Goal: Task Accomplishment & Management: Manage account settings

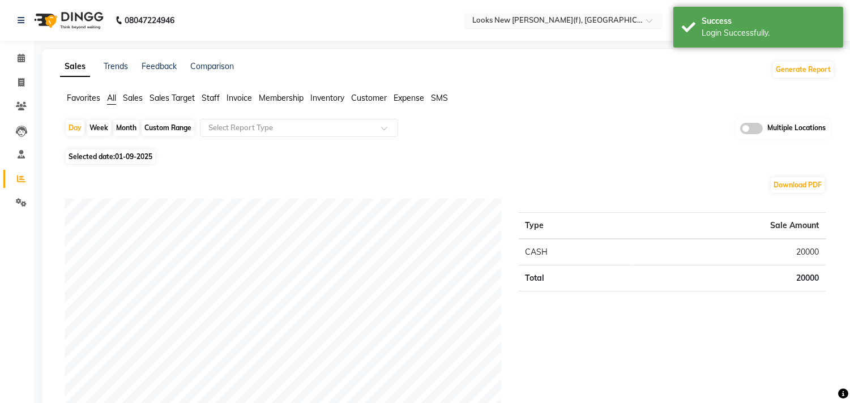
click at [539, 23] on input "text" at bounding box center [552, 21] width 164 height 11
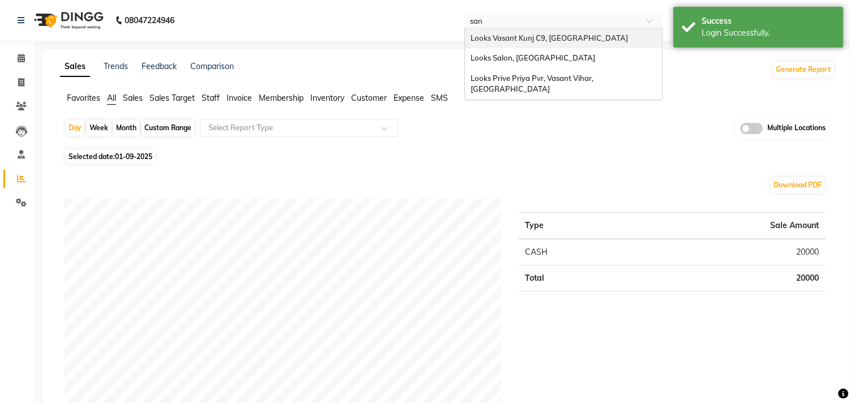
type input "sang"
click at [534, 38] on span "Looks Salon, [GEOGRAPHIC_DATA]" at bounding box center [532, 37] width 125 height 9
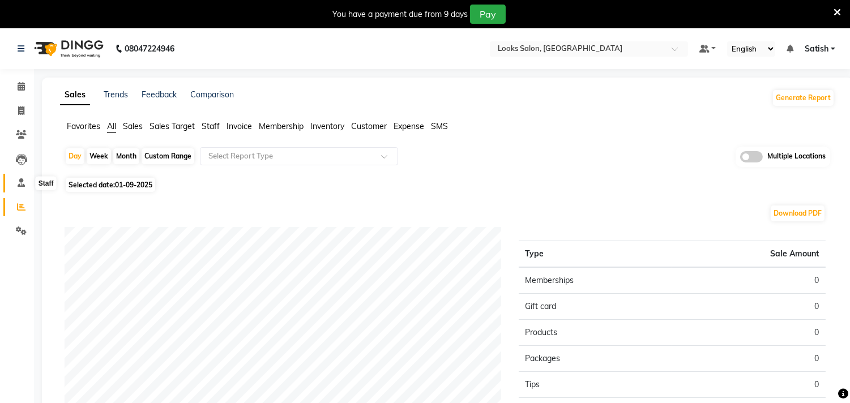
click at [25, 187] on span at bounding box center [21, 183] width 20 height 13
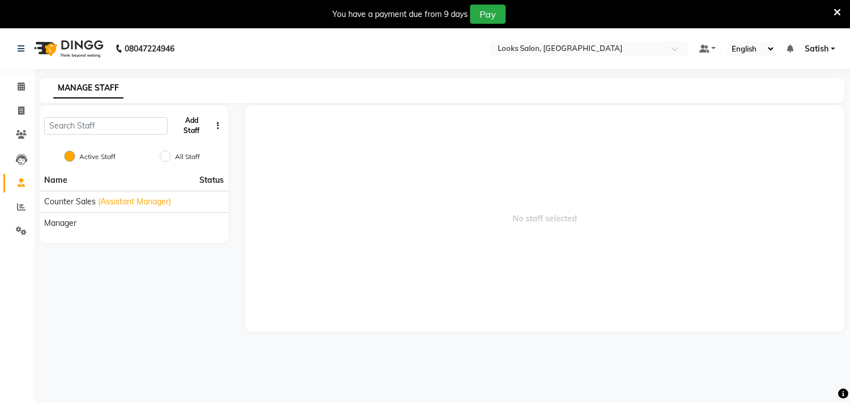
click at [191, 119] on button "Add Staff" at bounding box center [191, 125] width 39 height 29
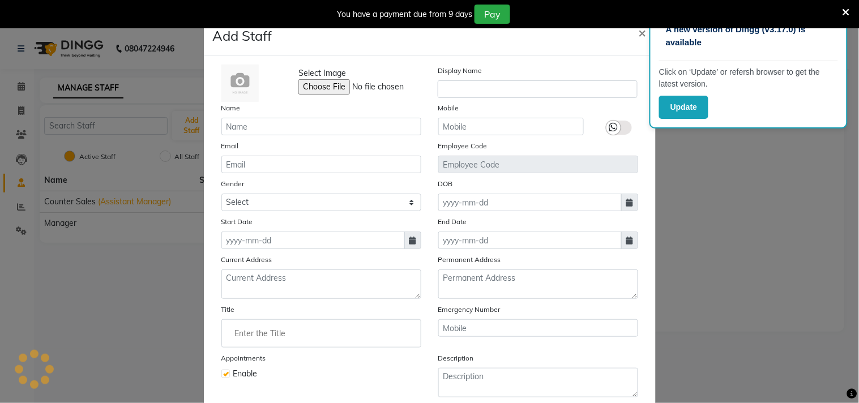
click at [844, 10] on icon at bounding box center [845, 12] width 7 height 10
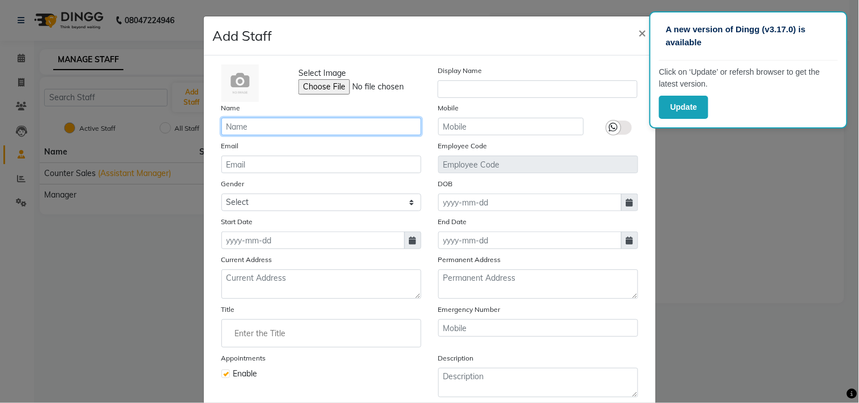
click at [349, 122] on input "text" at bounding box center [321, 127] width 200 height 18
paste input "Manish"
type input "Manish"
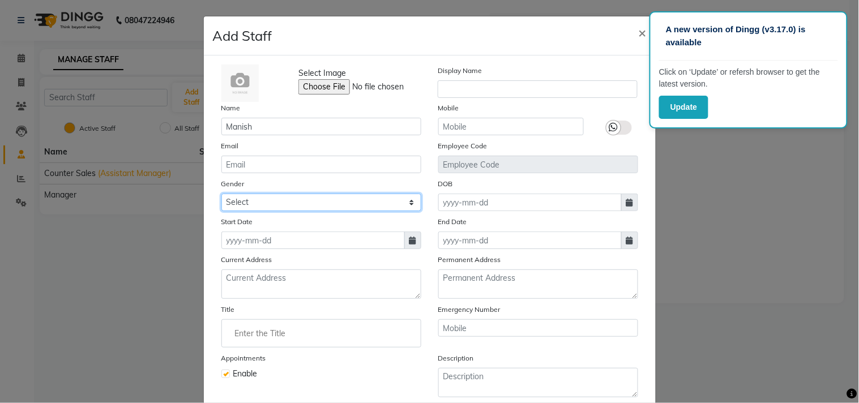
click at [253, 200] on select "Select Male Female Other Prefer Not To Say" at bounding box center [321, 203] width 200 height 18
select select "[DEMOGRAPHIC_DATA]"
click at [221, 194] on select "Select Male Female Other Prefer Not To Say" at bounding box center [321, 203] width 200 height 18
click at [409, 238] on icon at bounding box center [412, 241] width 7 height 8
select select "9"
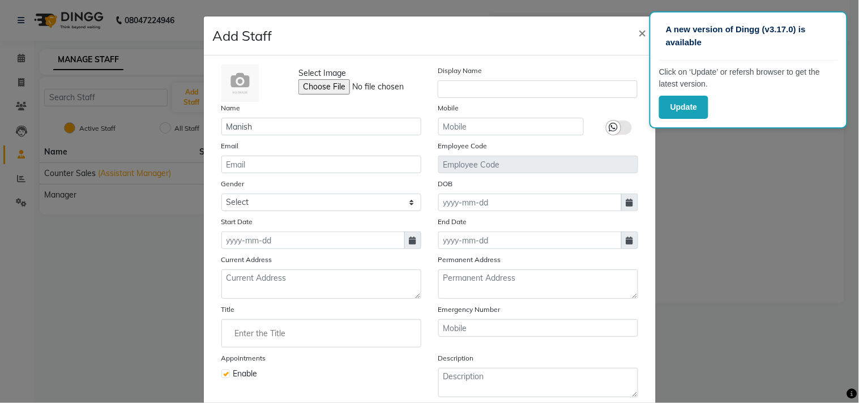
select select "2025"
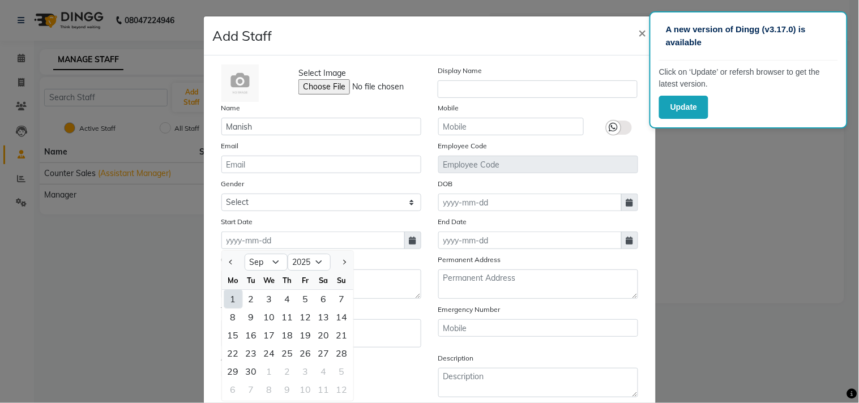
click at [229, 298] on div "1" at bounding box center [233, 299] width 18 height 18
type input "01-09-2025"
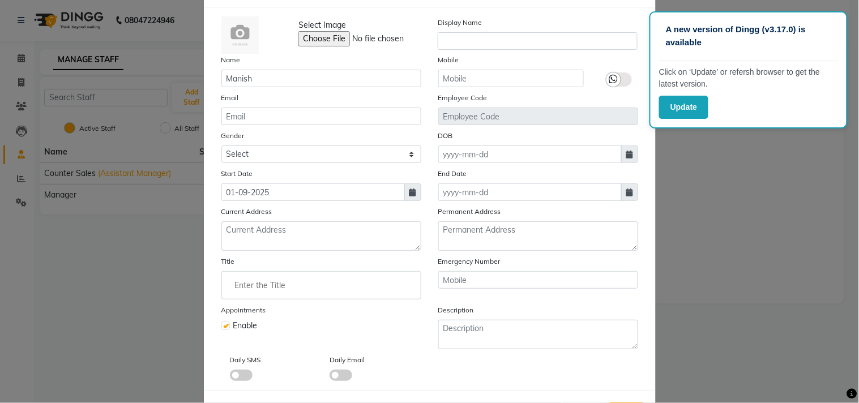
scroll to position [97, 0]
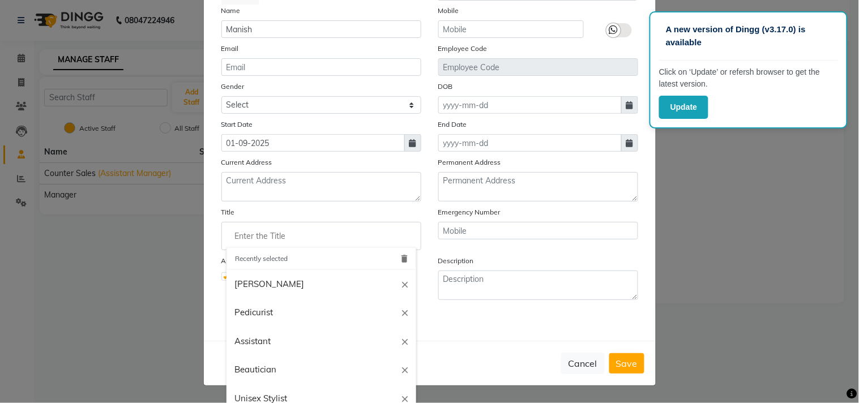
click at [290, 237] on input "Enter the Title" at bounding box center [321, 236] width 190 height 23
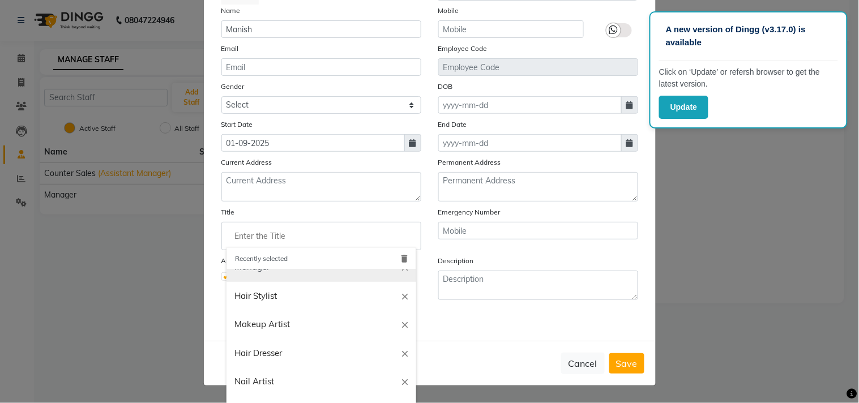
scroll to position [188, 0]
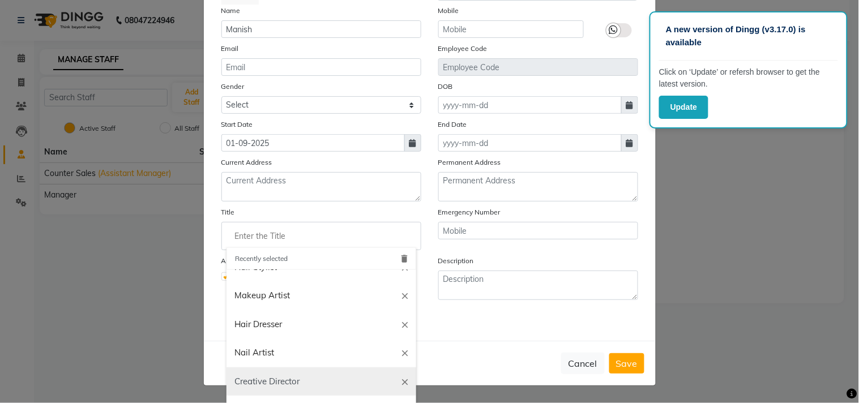
click at [289, 380] on link "Creative Director" at bounding box center [321, 381] width 190 height 29
type input "Creative Director"
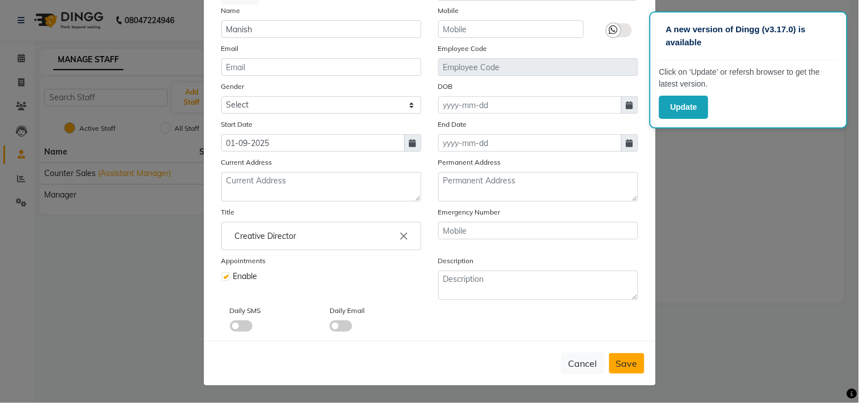
click at [616, 366] on span "Save" at bounding box center [627, 363] width 22 height 11
select select
checkbox input "false"
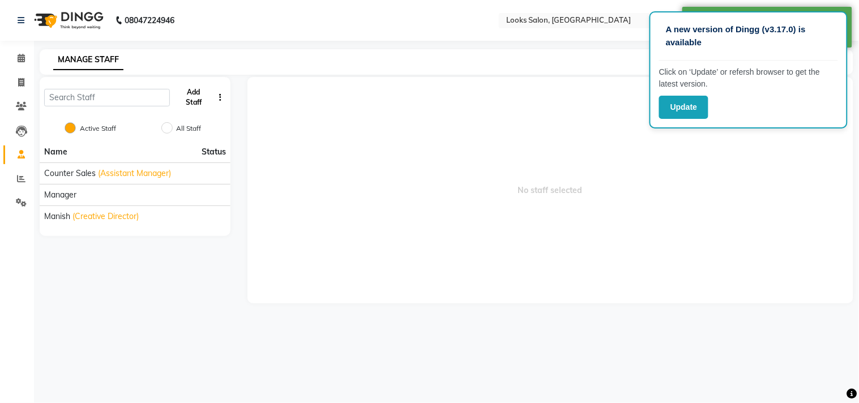
click at [190, 89] on button "Add Staff" at bounding box center [193, 97] width 39 height 29
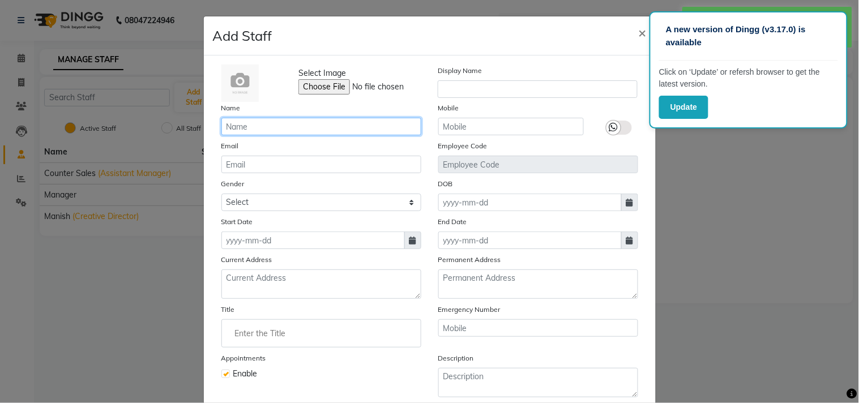
click at [290, 126] on input "text" at bounding box center [321, 127] width 200 height 18
paste input "Monty"
type input "Monty"
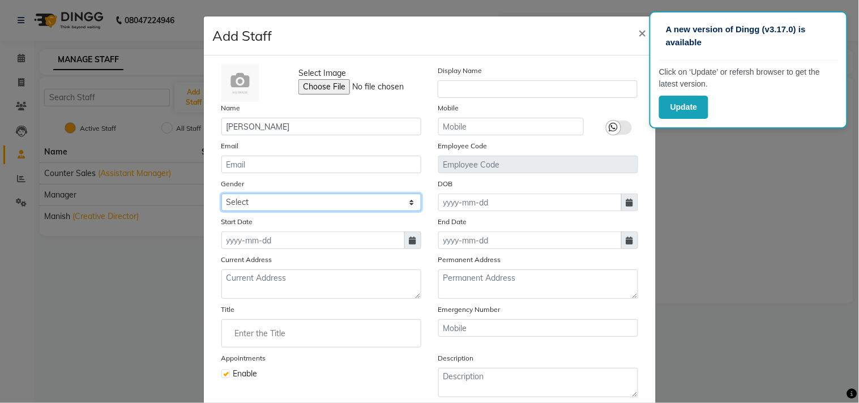
drag, startPoint x: 276, startPoint y: 201, endPoint x: 274, endPoint y: 207, distance: 6.6
click at [276, 201] on select "Select [DEMOGRAPHIC_DATA] [DEMOGRAPHIC_DATA] Other Prefer Not To Say" at bounding box center [321, 203] width 200 height 18
select select "[DEMOGRAPHIC_DATA]"
click at [221, 194] on select "Select [DEMOGRAPHIC_DATA] [DEMOGRAPHIC_DATA] Other Prefer Not To Say" at bounding box center [321, 203] width 200 height 18
click at [409, 238] on icon at bounding box center [412, 241] width 7 height 8
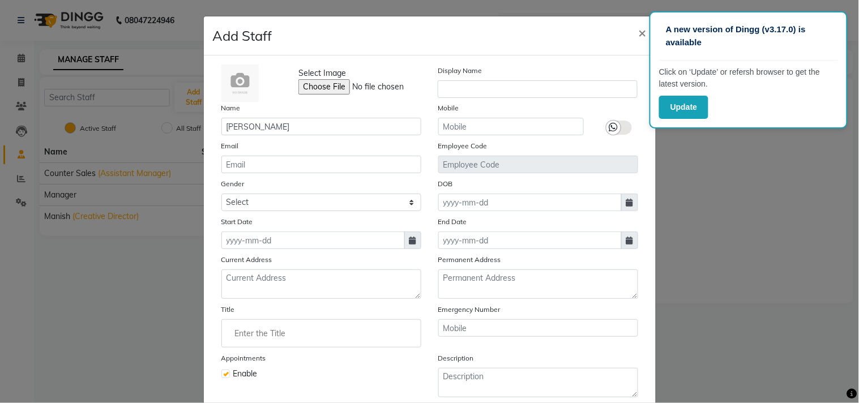
select select "9"
select select "2025"
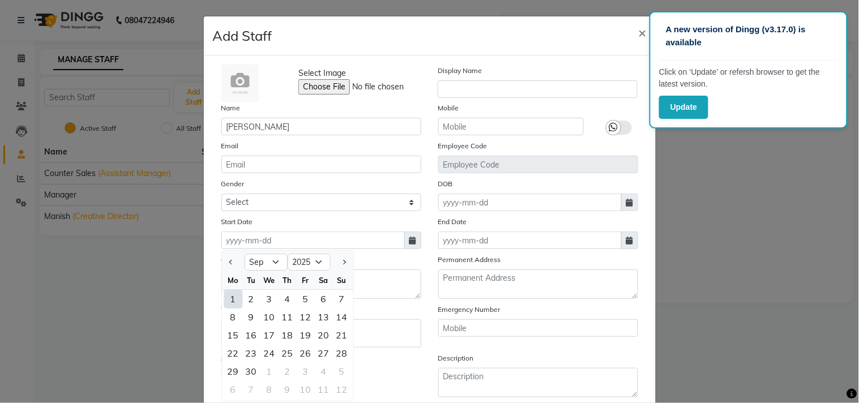
click at [224, 299] on div "1" at bounding box center [233, 299] width 18 height 18
type input "01-09-2025"
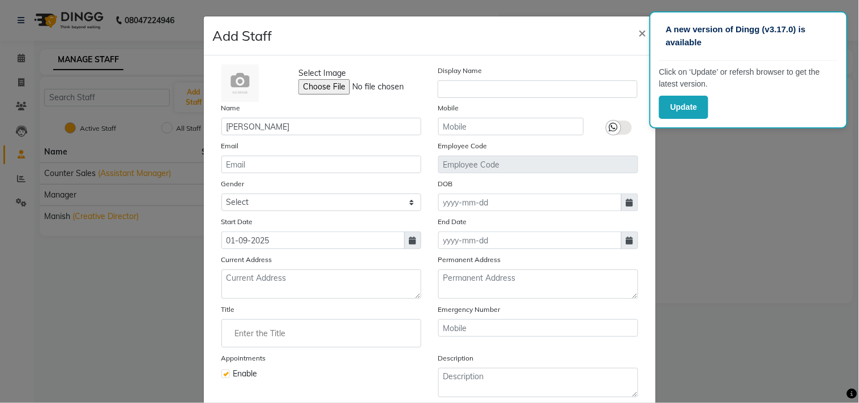
scroll to position [97, 0]
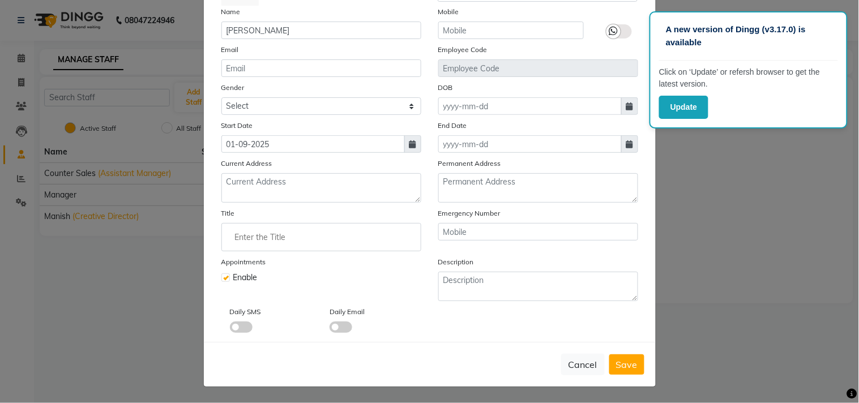
click at [268, 242] on input "Enter the Title" at bounding box center [321, 237] width 190 height 23
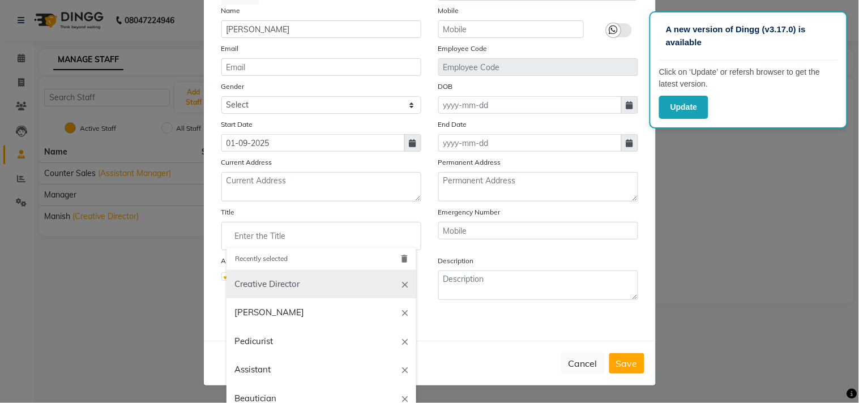
click at [280, 281] on link "Creative Director" at bounding box center [321, 284] width 190 height 29
type input "Creative Director"
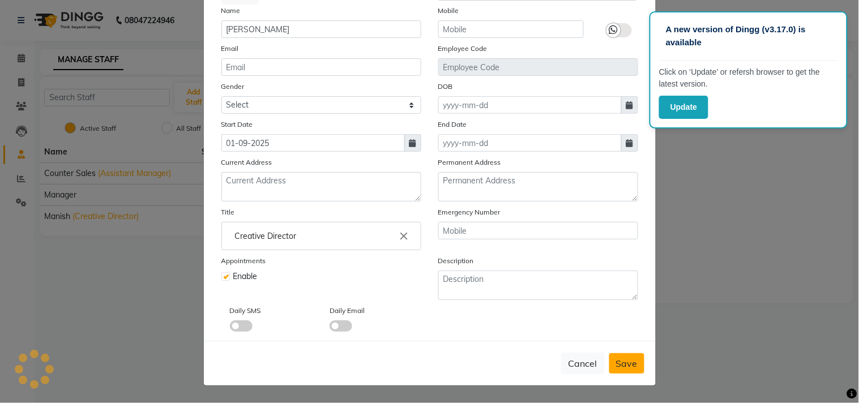
click at [609, 366] on button "Save" at bounding box center [626, 363] width 35 height 20
select select
checkbox input "false"
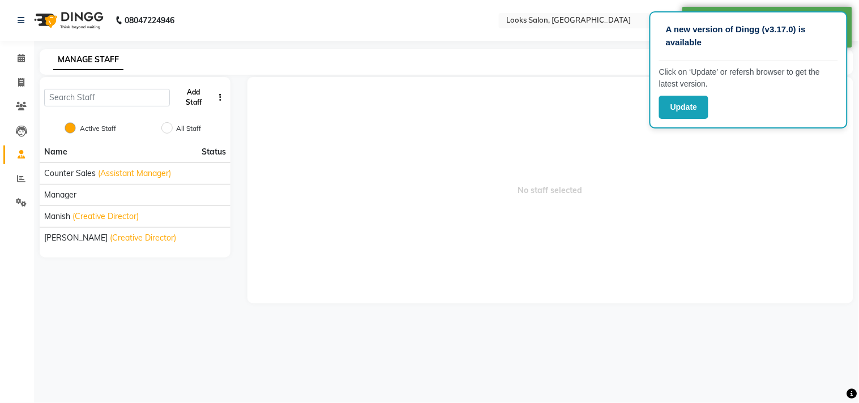
click at [191, 93] on button "Add Staff" at bounding box center [193, 97] width 39 height 29
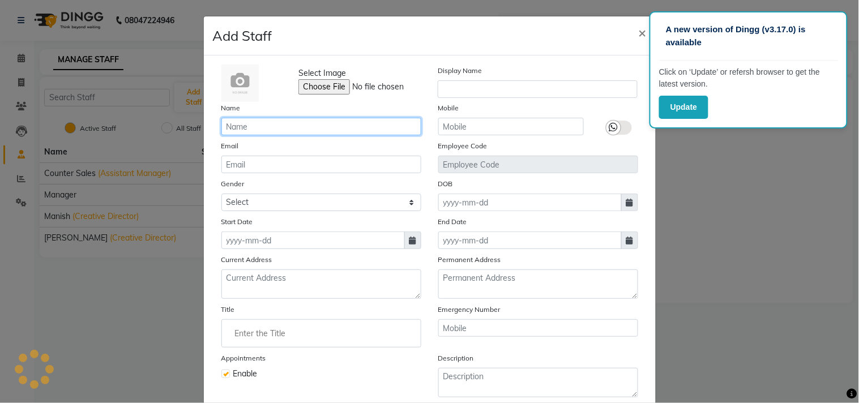
click at [299, 126] on input "text" at bounding box center [321, 127] width 200 height 18
paste input "Saif"
type input "Saif"
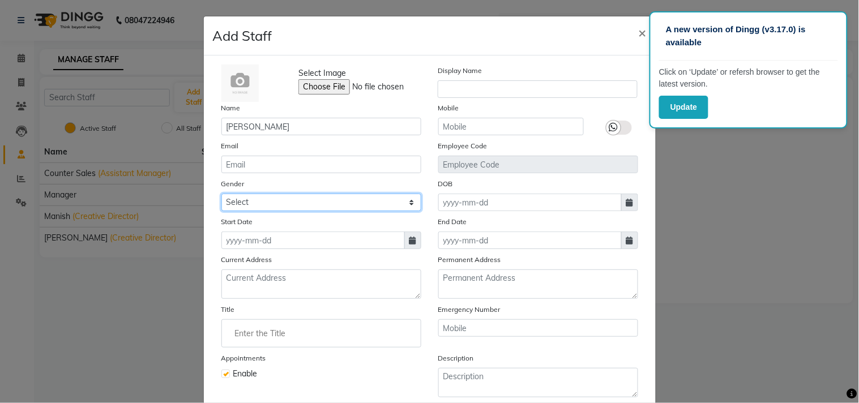
click at [244, 204] on select "Select [DEMOGRAPHIC_DATA] [DEMOGRAPHIC_DATA] Other Prefer Not To Say" at bounding box center [321, 203] width 200 height 18
select select "[DEMOGRAPHIC_DATA]"
click at [221, 194] on select "Select [DEMOGRAPHIC_DATA] [DEMOGRAPHIC_DATA] Other Prefer Not To Say" at bounding box center [321, 203] width 200 height 18
click at [409, 245] on span at bounding box center [412, 240] width 17 height 18
select select "9"
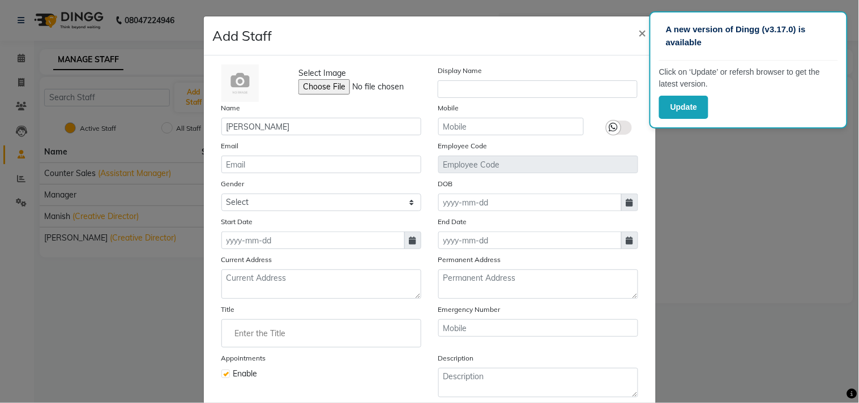
select select "2025"
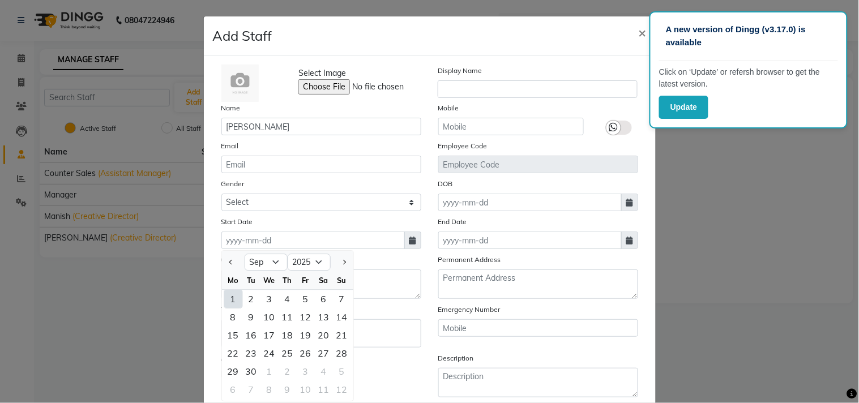
click at [228, 295] on div "1" at bounding box center [233, 299] width 18 height 18
type input "01-09-2025"
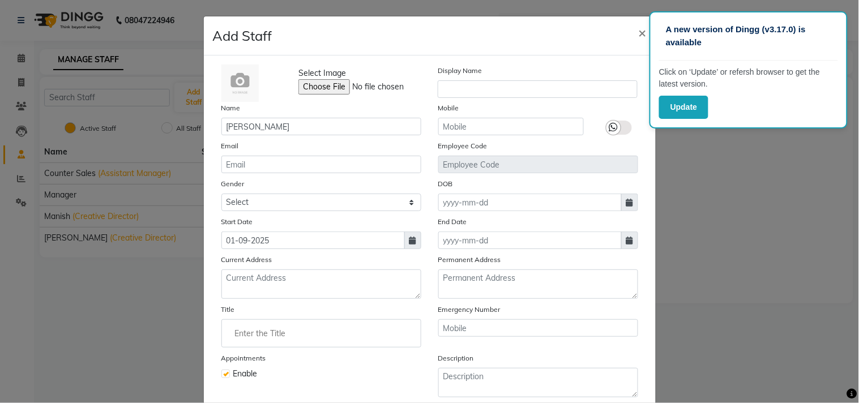
scroll to position [63, 0]
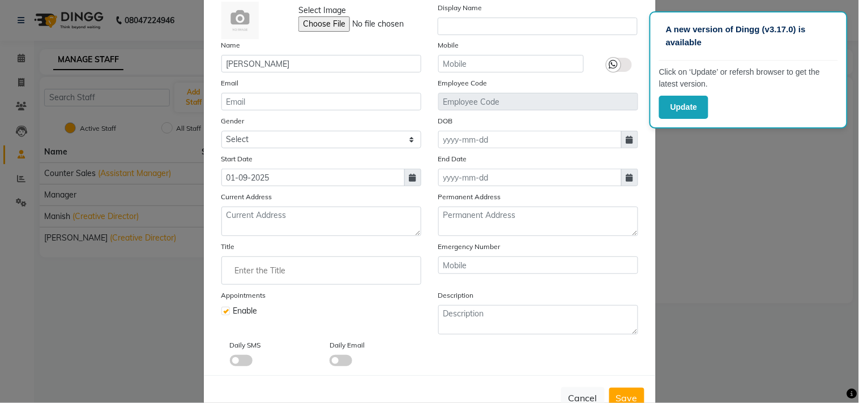
click at [256, 275] on input "Enter the Title" at bounding box center [321, 270] width 190 height 23
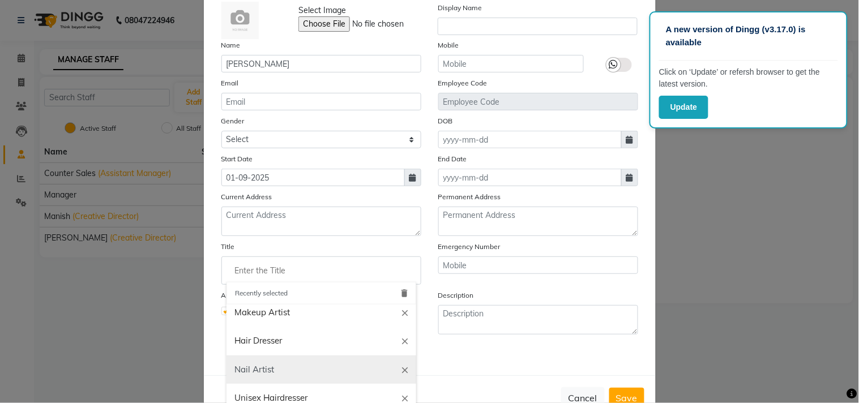
scroll to position [101, 0]
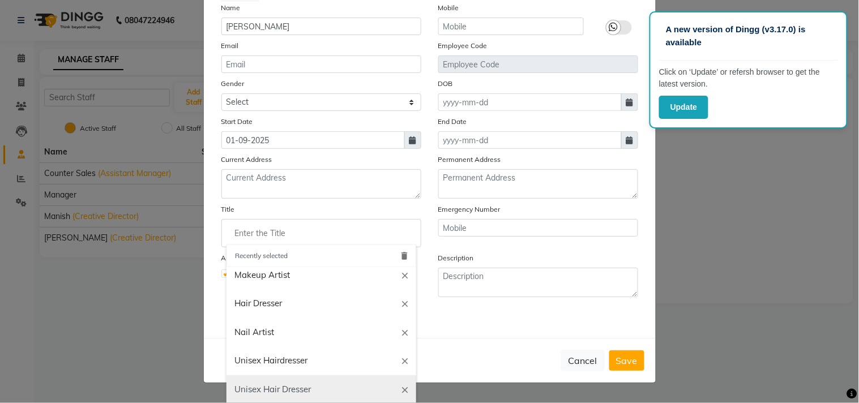
click at [278, 385] on link "Unisex Hair Dresser" at bounding box center [321, 389] width 190 height 29
type input "Unisex Hair Dresser"
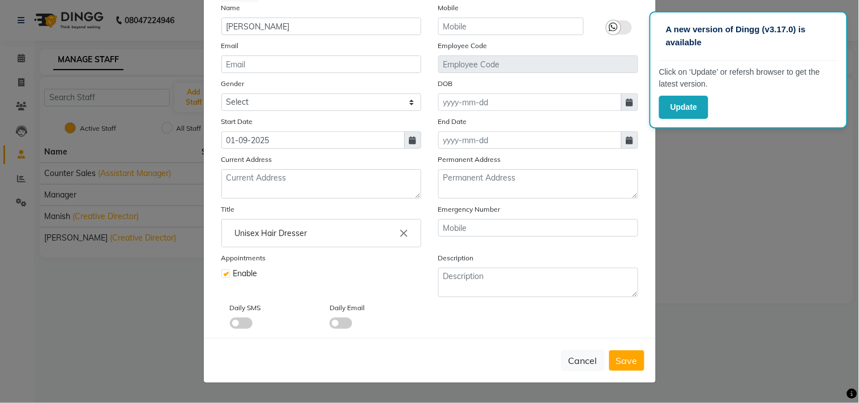
drag, startPoint x: 624, startPoint y: 362, endPoint x: 623, endPoint y: 354, distance: 7.9
click at [624, 361] on span "Save" at bounding box center [627, 360] width 22 height 11
select select
checkbox input "false"
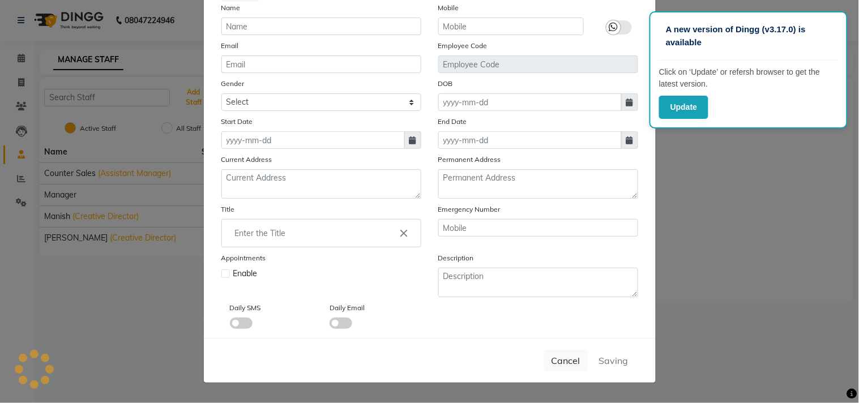
scroll to position [97, 0]
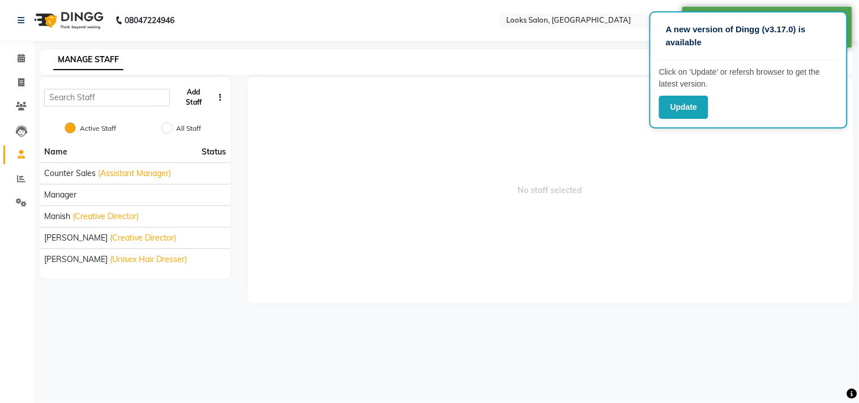
click at [194, 93] on button "Add Staff" at bounding box center [193, 97] width 39 height 29
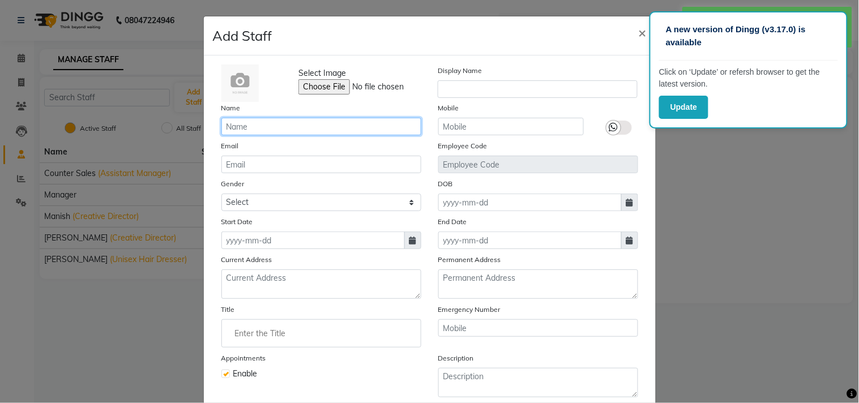
click at [284, 132] on input "text" at bounding box center [321, 127] width 200 height 18
paste input "[PERSON_NAME]"
type input "[PERSON_NAME]"
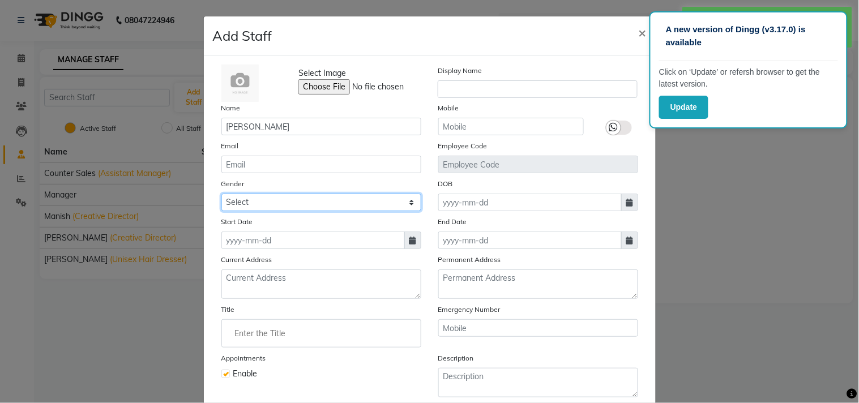
drag, startPoint x: 263, startPoint y: 196, endPoint x: 260, endPoint y: 205, distance: 9.3
click at [263, 196] on select "Select [DEMOGRAPHIC_DATA] [DEMOGRAPHIC_DATA] Other Prefer Not To Say" at bounding box center [321, 203] width 200 height 18
select select "[DEMOGRAPHIC_DATA]"
click at [221, 194] on select "Select [DEMOGRAPHIC_DATA] [DEMOGRAPHIC_DATA] Other Prefer Not To Say" at bounding box center [321, 203] width 200 height 18
click at [409, 238] on icon at bounding box center [412, 241] width 7 height 8
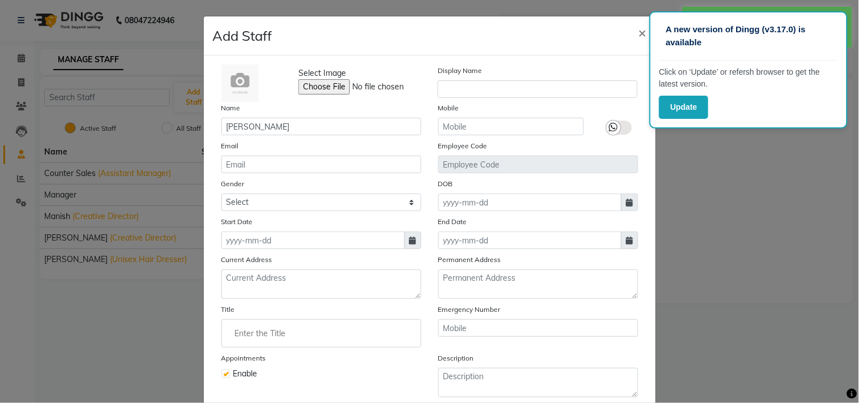
select select "9"
select select "2025"
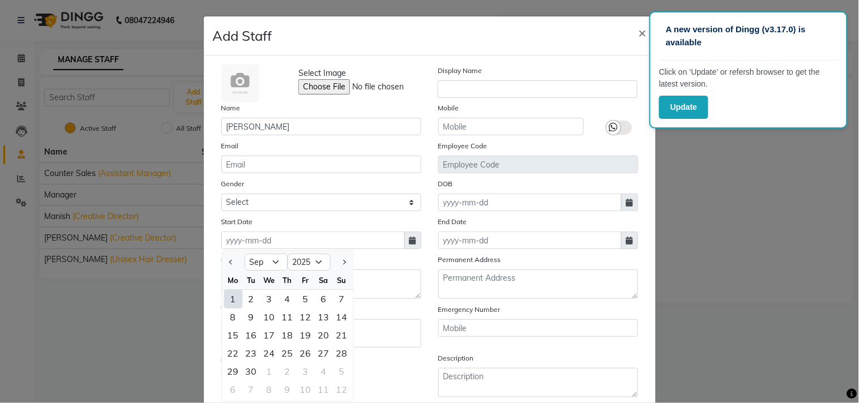
click at [224, 293] on div "1" at bounding box center [233, 299] width 18 height 18
type input "01-09-2025"
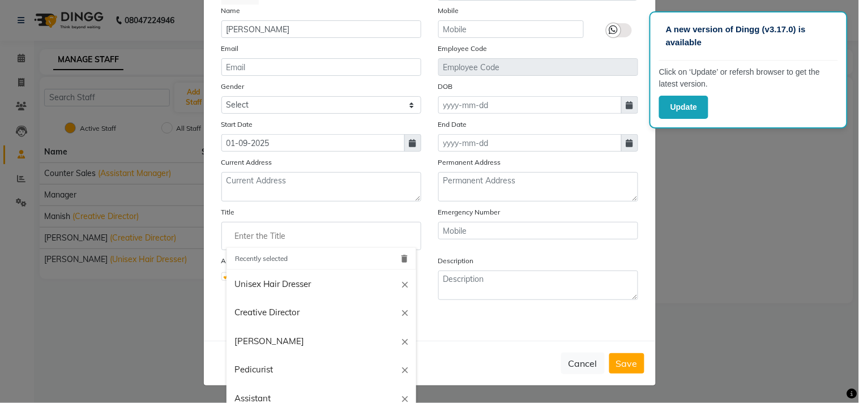
click at [261, 246] on input "Enter the Title" at bounding box center [321, 236] width 190 height 23
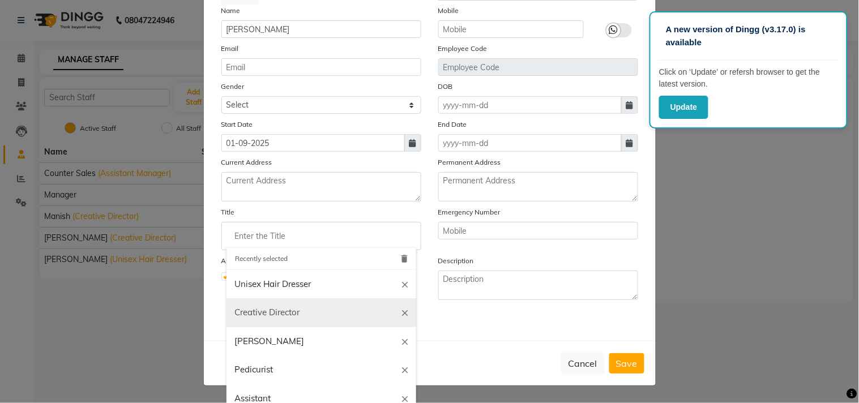
click at [275, 310] on link "Creative Director" at bounding box center [321, 312] width 190 height 29
type input "Creative Director"
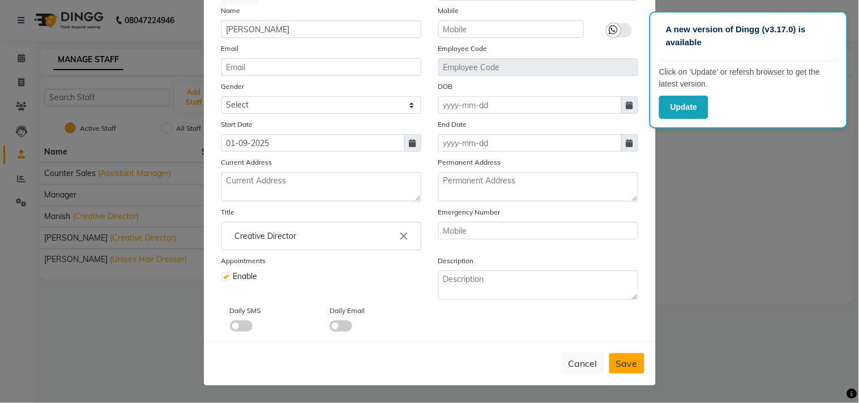
click at [620, 366] on span "Save" at bounding box center [627, 363] width 22 height 11
select select
checkbox input "false"
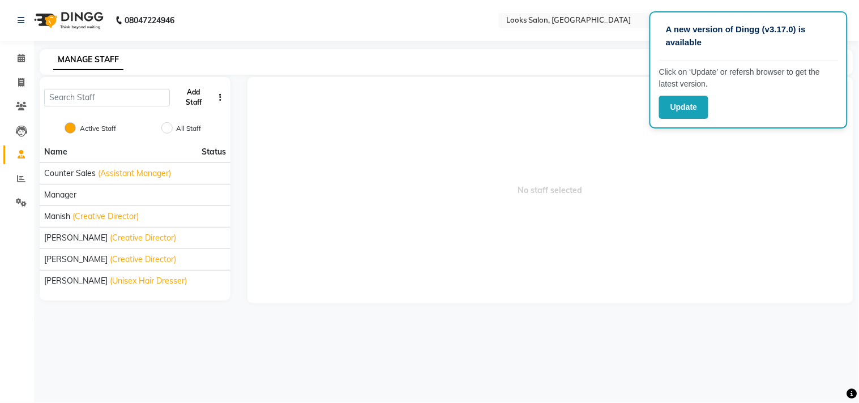
click at [198, 93] on button "Add Staff" at bounding box center [193, 97] width 39 height 29
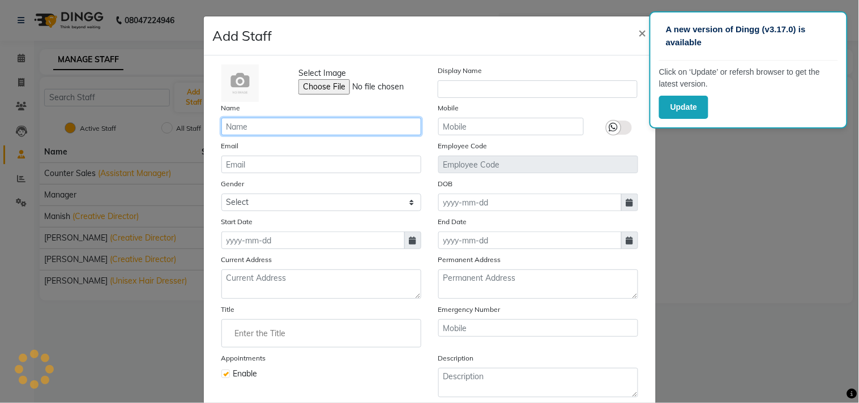
click at [296, 128] on input "text" at bounding box center [321, 127] width 200 height 18
paste input "Adil"
type input "Adil"
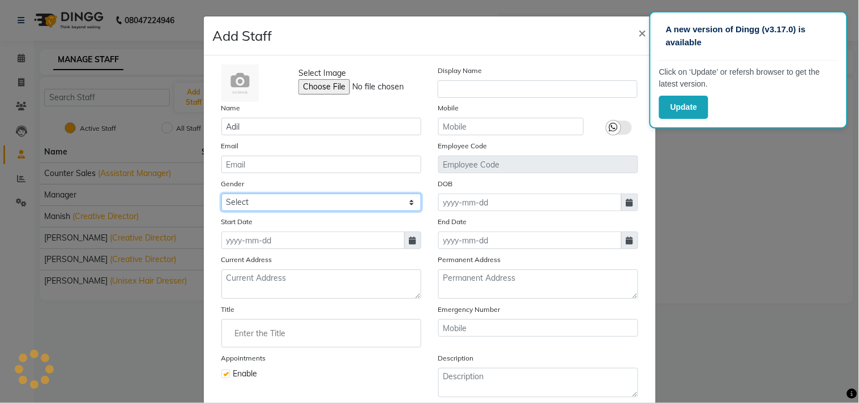
drag, startPoint x: 269, startPoint y: 199, endPoint x: 268, endPoint y: 207, distance: 7.4
click at [269, 199] on select "Select [DEMOGRAPHIC_DATA] [DEMOGRAPHIC_DATA] Other Prefer Not To Say" at bounding box center [321, 203] width 200 height 18
select select "[DEMOGRAPHIC_DATA]"
click at [221, 194] on select "Select [DEMOGRAPHIC_DATA] [DEMOGRAPHIC_DATA] Other Prefer Not To Say" at bounding box center [321, 203] width 200 height 18
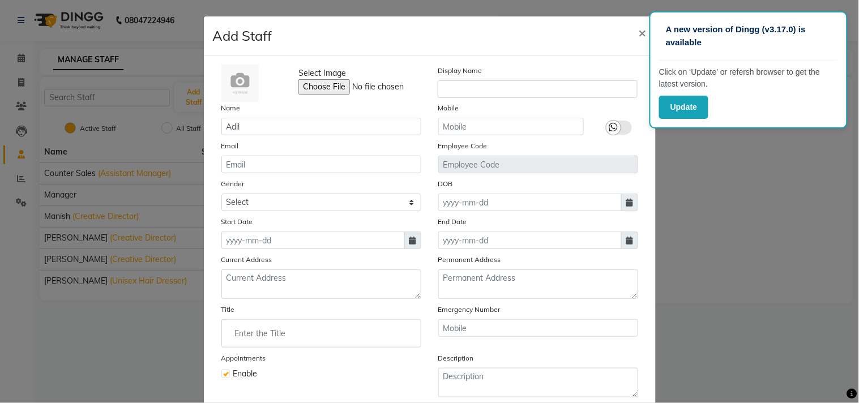
click at [409, 237] on icon at bounding box center [412, 241] width 7 height 8
select select "9"
select select "2025"
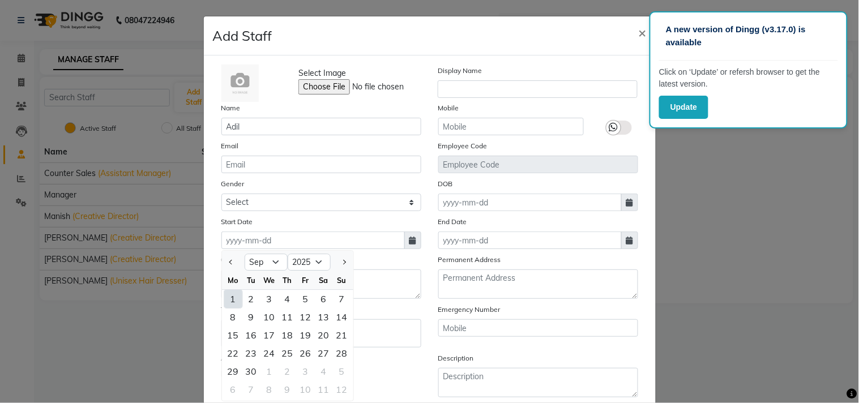
click at [233, 294] on div "1" at bounding box center [233, 299] width 18 height 18
type input "01-09-2025"
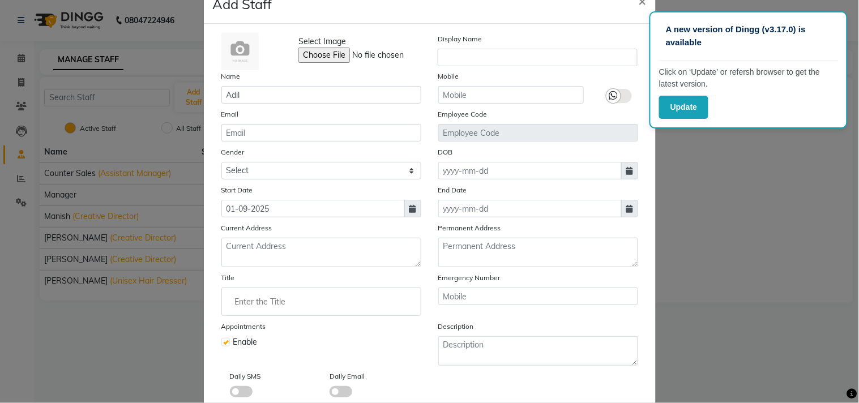
scroll to position [63, 0]
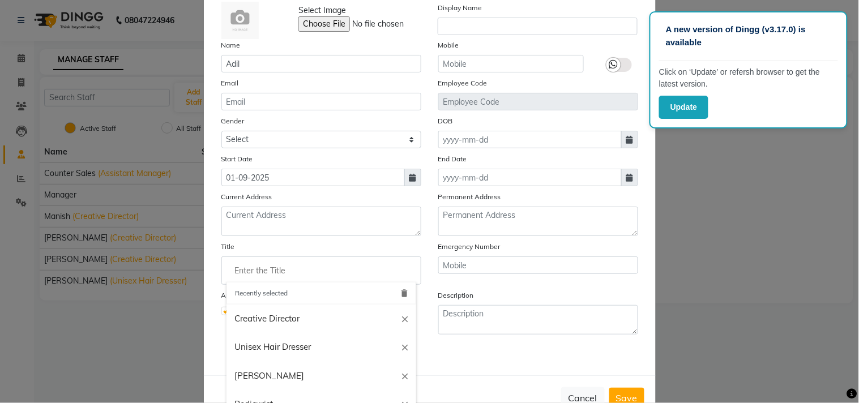
click at [291, 272] on input "Enter the Title" at bounding box center [321, 270] width 190 height 23
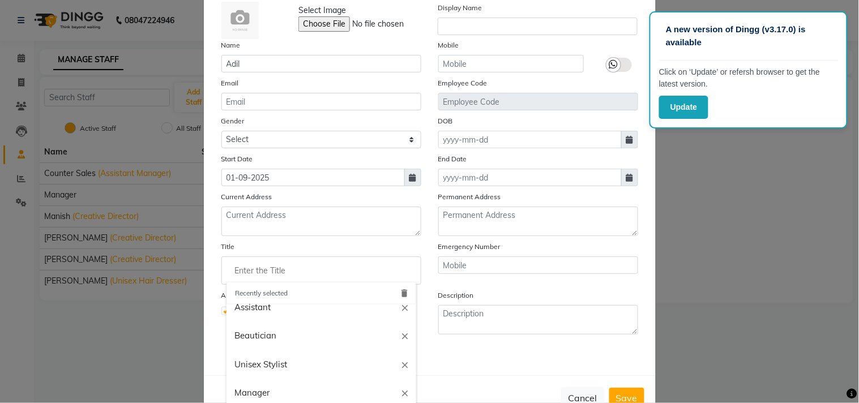
scroll to position [188, 0]
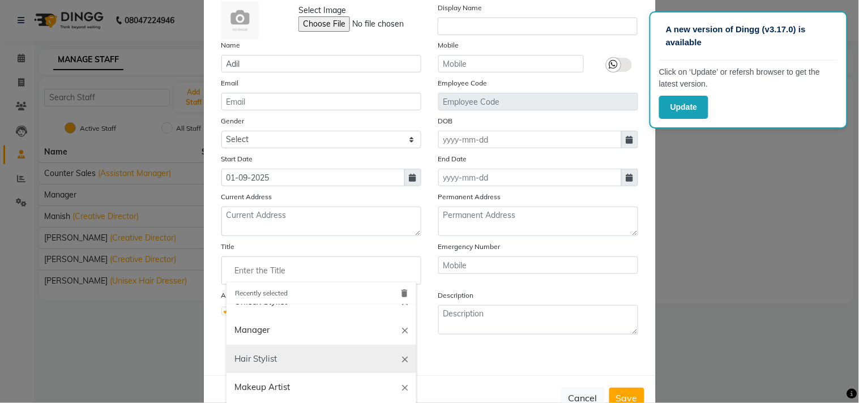
click at [275, 357] on link "Hair Stylist" at bounding box center [321, 359] width 190 height 29
type input "Hair Stylist"
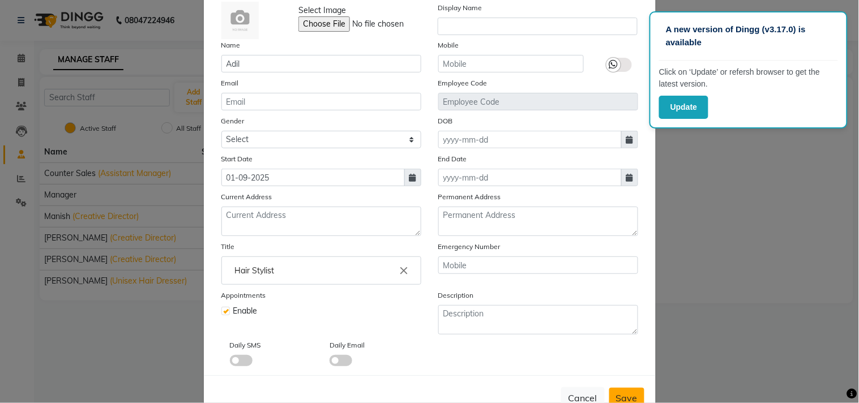
click at [625, 393] on span "Save" at bounding box center [627, 397] width 22 height 11
select select
checkbox input "false"
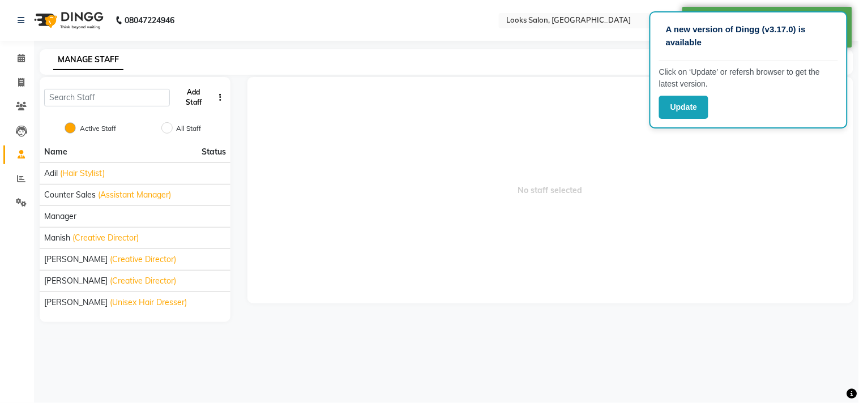
click at [196, 92] on button "Add Staff" at bounding box center [193, 97] width 39 height 29
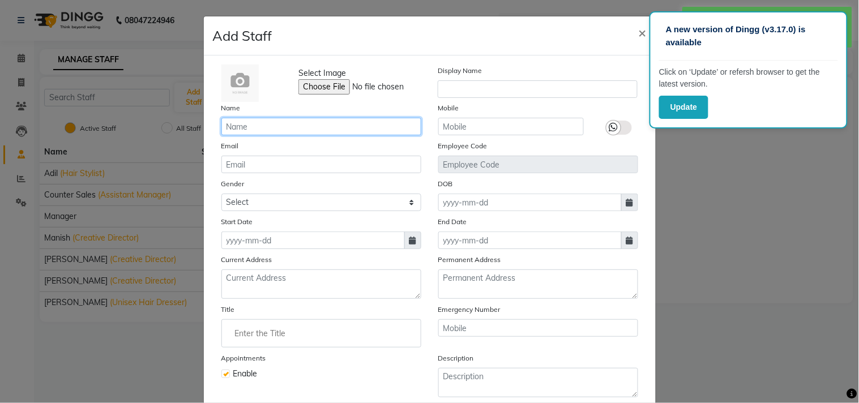
click at [323, 127] on input "text" at bounding box center [321, 127] width 200 height 18
paste input "Yash"
type input "Yash"
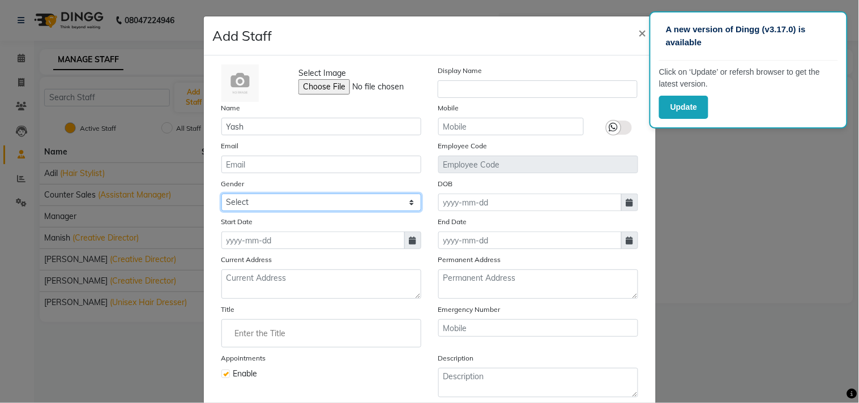
drag, startPoint x: 266, startPoint y: 198, endPoint x: 261, endPoint y: 204, distance: 7.7
click at [266, 198] on select "Select [DEMOGRAPHIC_DATA] [DEMOGRAPHIC_DATA] Other Prefer Not To Say" at bounding box center [321, 203] width 200 height 18
select select "[DEMOGRAPHIC_DATA]"
click at [221, 194] on select "Select [DEMOGRAPHIC_DATA] [DEMOGRAPHIC_DATA] Other Prefer Not To Say" at bounding box center [321, 203] width 200 height 18
click at [409, 239] on icon at bounding box center [412, 241] width 7 height 8
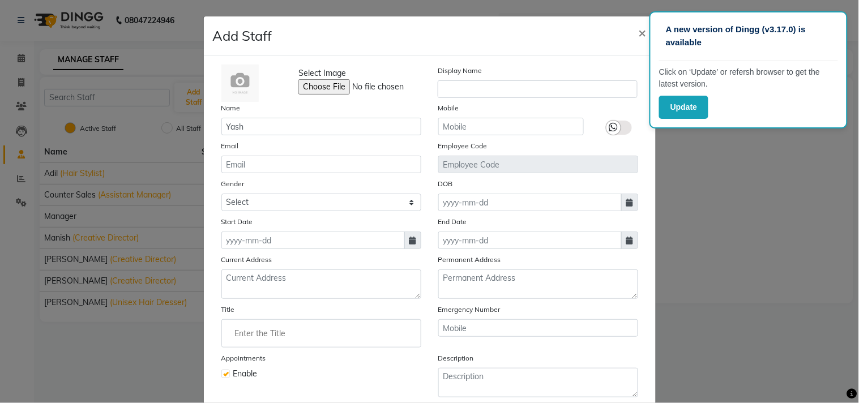
select select "9"
select select "2025"
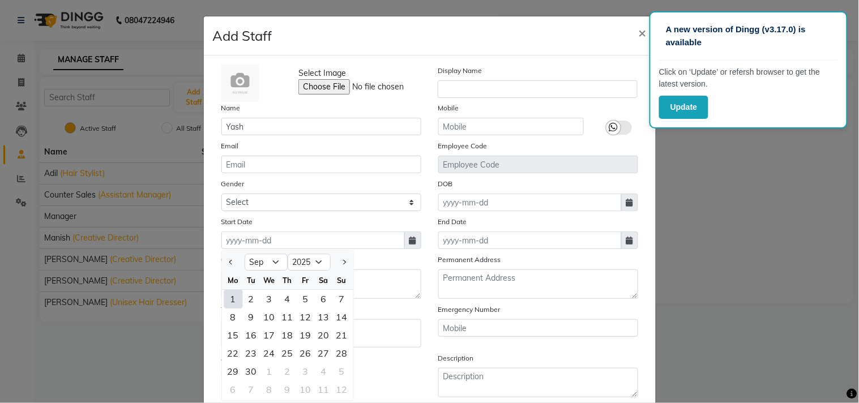
click at [224, 297] on div "1" at bounding box center [233, 299] width 18 height 18
type input "01-09-2025"
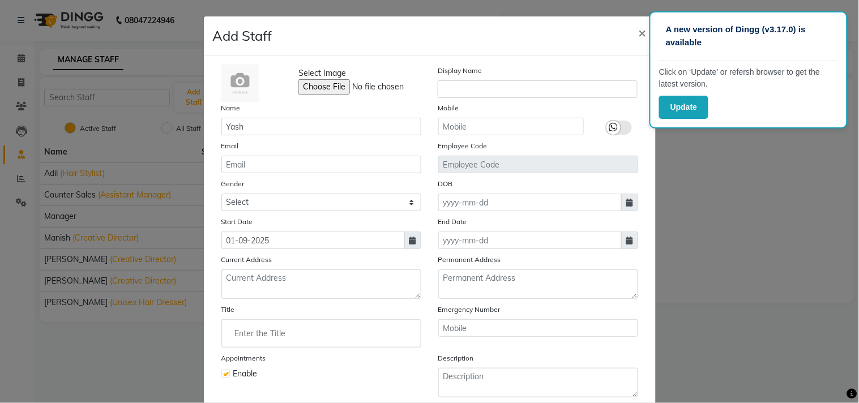
scroll to position [63, 0]
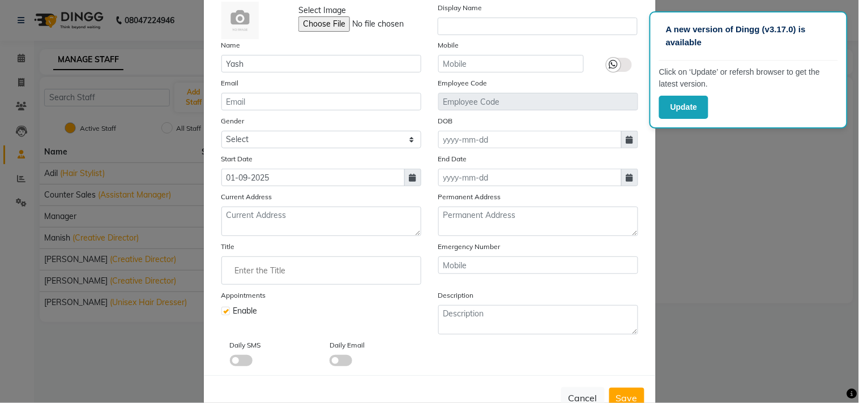
click at [272, 275] on input "Enter the Title" at bounding box center [321, 270] width 190 height 23
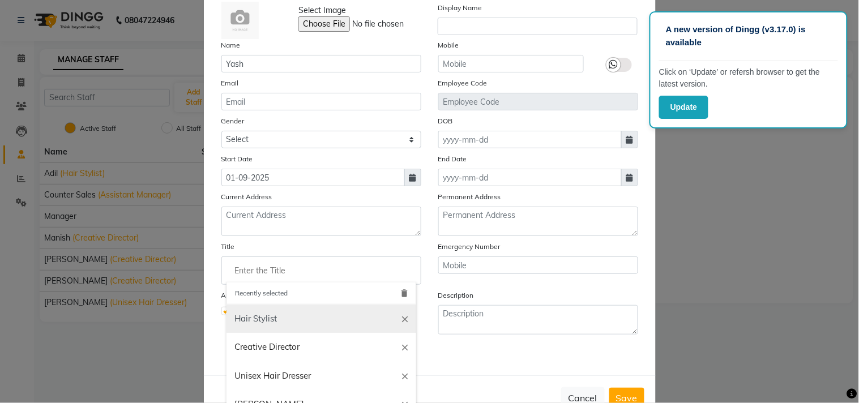
click at [279, 323] on link "Hair Stylist" at bounding box center [321, 319] width 190 height 29
type input "Hair Stylist"
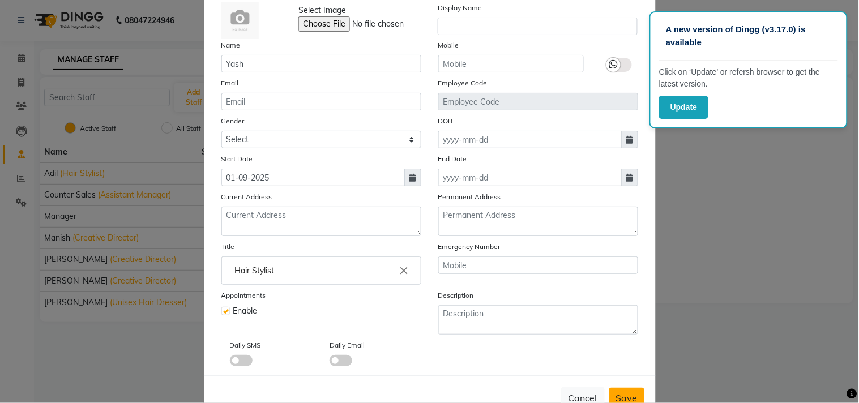
click at [617, 393] on span "Save" at bounding box center [627, 397] width 22 height 11
select select
checkbox input "false"
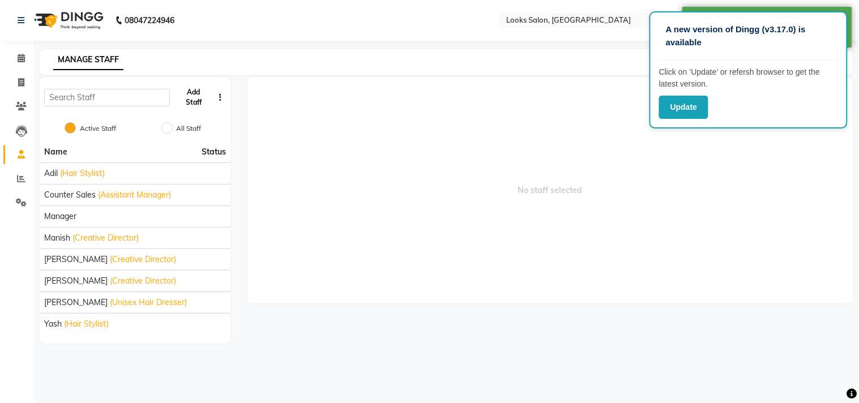
click at [195, 97] on button "Add Staff" at bounding box center [193, 97] width 39 height 29
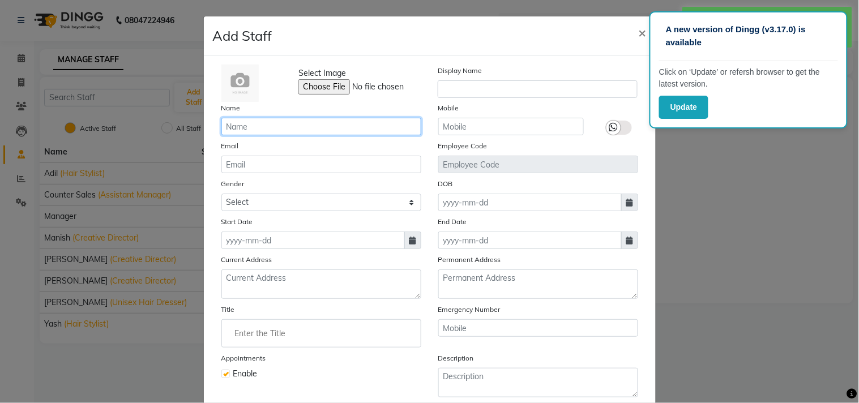
click at [332, 127] on input "text" at bounding box center [321, 127] width 200 height 18
click at [252, 123] on input "text" at bounding box center [321, 127] width 200 height 18
paste input "Shaad"
type input "Shaad"
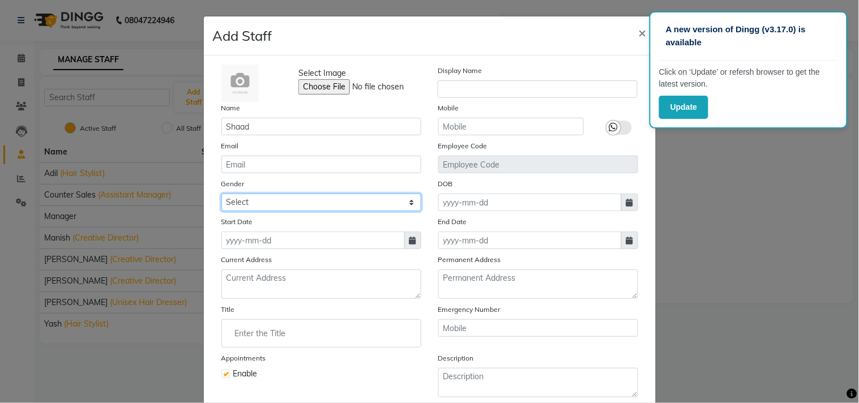
drag, startPoint x: 278, startPoint y: 202, endPoint x: 266, endPoint y: 211, distance: 15.1
click at [278, 202] on select "Select [DEMOGRAPHIC_DATA] [DEMOGRAPHIC_DATA] Other Prefer Not To Say" at bounding box center [321, 203] width 200 height 18
select select "[DEMOGRAPHIC_DATA]"
click at [221, 194] on select "Select [DEMOGRAPHIC_DATA] [DEMOGRAPHIC_DATA] Other Prefer Not To Say" at bounding box center [321, 203] width 200 height 18
click at [409, 239] on icon at bounding box center [412, 241] width 7 height 8
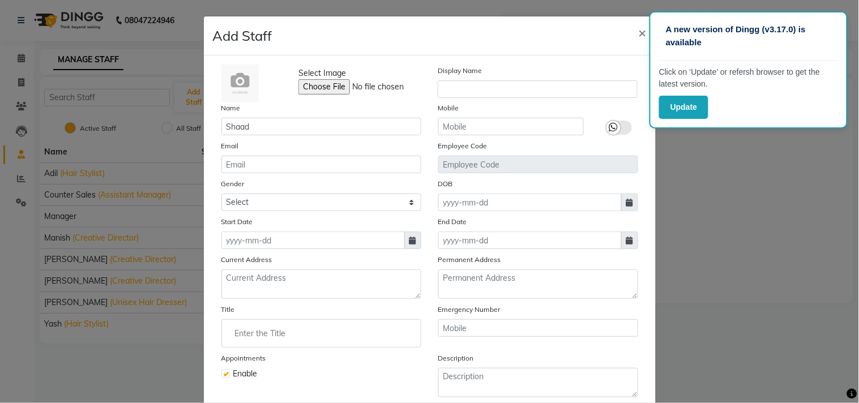
select select "9"
select select "2025"
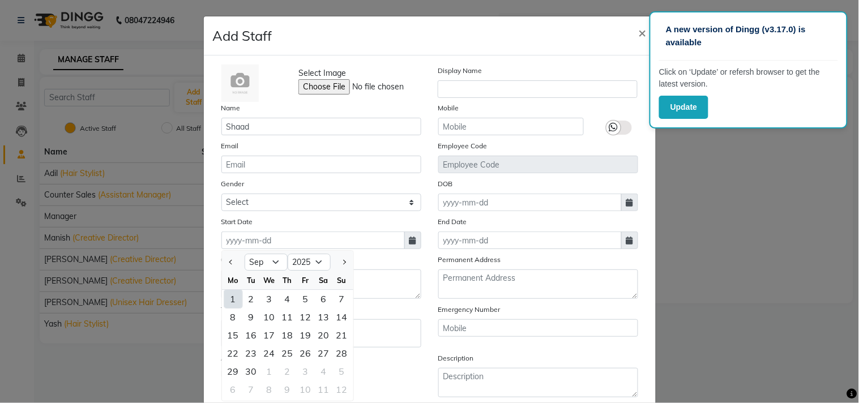
click at [226, 301] on div "1" at bounding box center [233, 299] width 18 height 18
type input "01-09-2025"
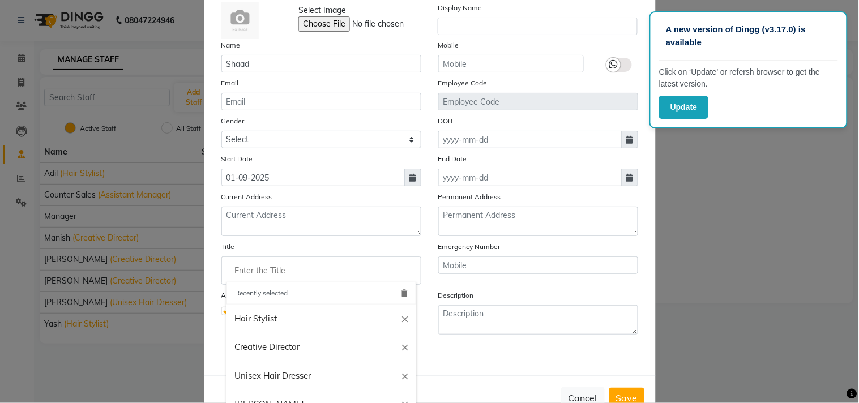
click at [265, 276] on input "Enter the Title" at bounding box center [321, 270] width 190 height 23
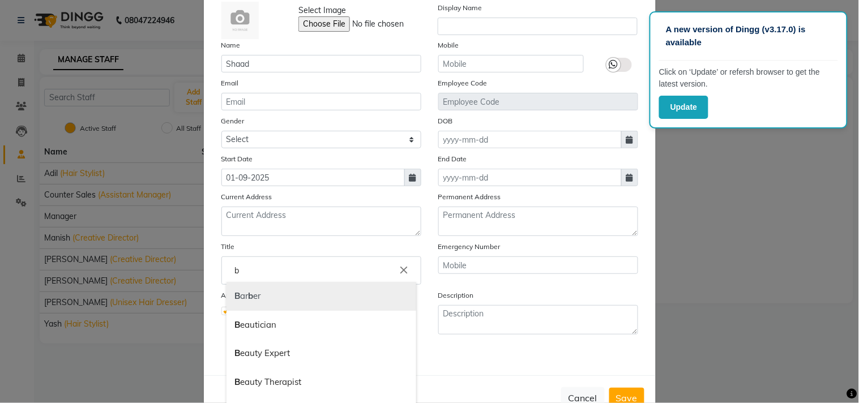
click at [248, 294] on b "b" at bounding box center [250, 295] width 5 height 11
type input "[PERSON_NAME]"
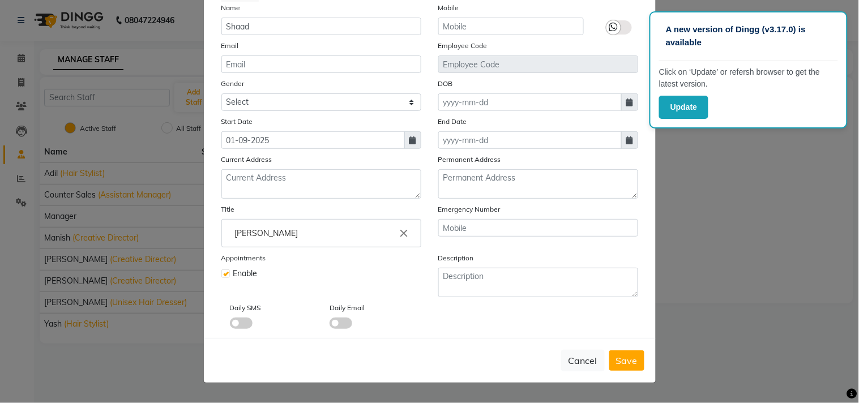
scroll to position [101, 0]
click at [616, 355] on span "Save" at bounding box center [627, 360] width 22 height 11
select select
checkbox input "false"
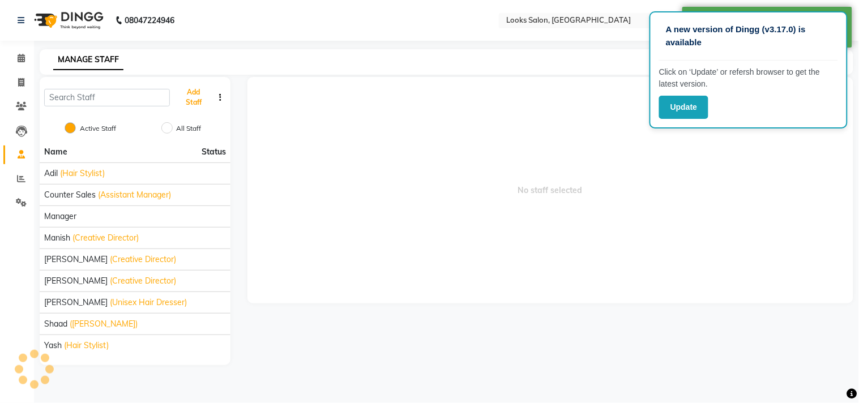
scroll to position [97, 0]
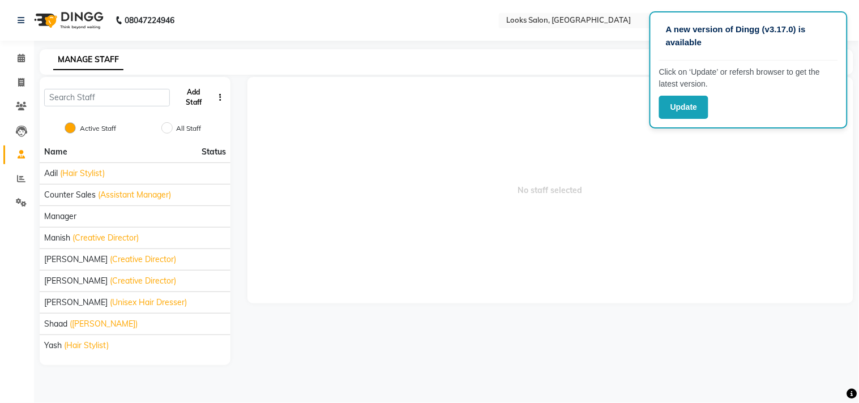
click at [195, 98] on button "Add Staff" at bounding box center [193, 97] width 39 height 29
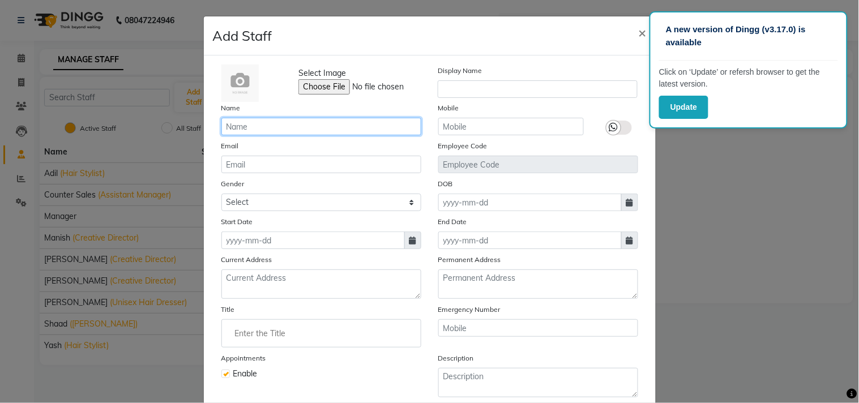
click at [246, 132] on input "text" at bounding box center [321, 127] width 200 height 18
paste input "[PERSON_NAME]"
type input "[PERSON_NAME]"
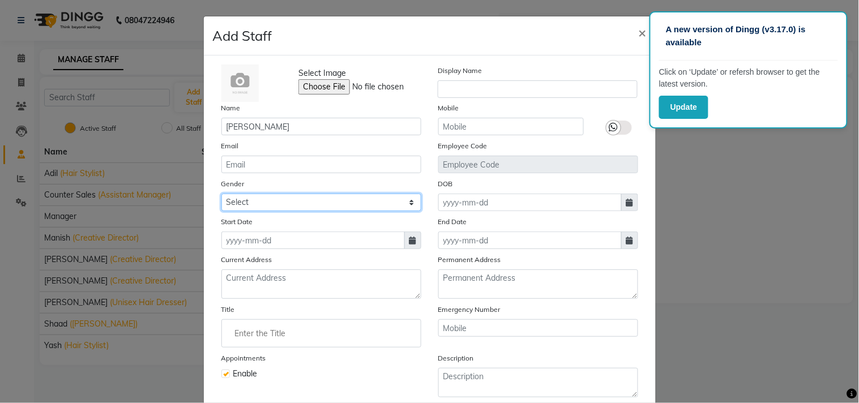
drag, startPoint x: 263, startPoint y: 200, endPoint x: 262, endPoint y: 208, distance: 8.0
click at [263, 200] on select "Select Male Female Other Prefer Not To Say" at bounding box center [321, 203] width 200 height 18
select select "[DEMOGRAPHIC_DATA]"
click at [221, 194] on select "Select [DEMOGRAPHIC_DATA] [DEMOGRAPHIC_DATA] Other Prefer Not To Say" at bounding box center [321, 203] width 200 height 18
click at [411, 239] on span at bounding box center [412, 240] width 17 height 18
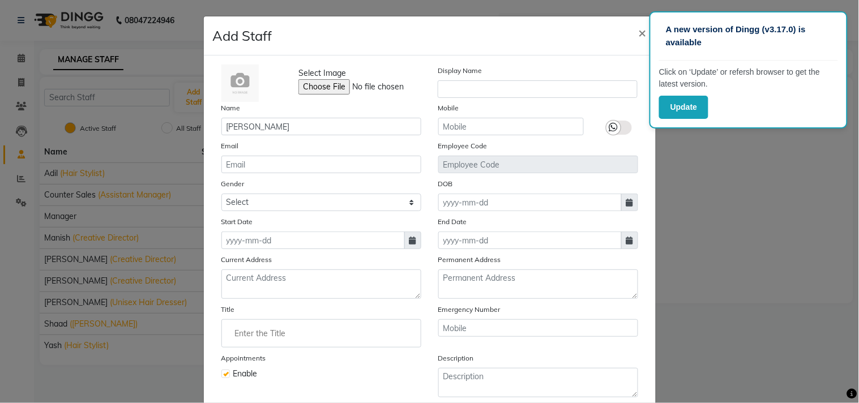
select select "9"
select select "2025"
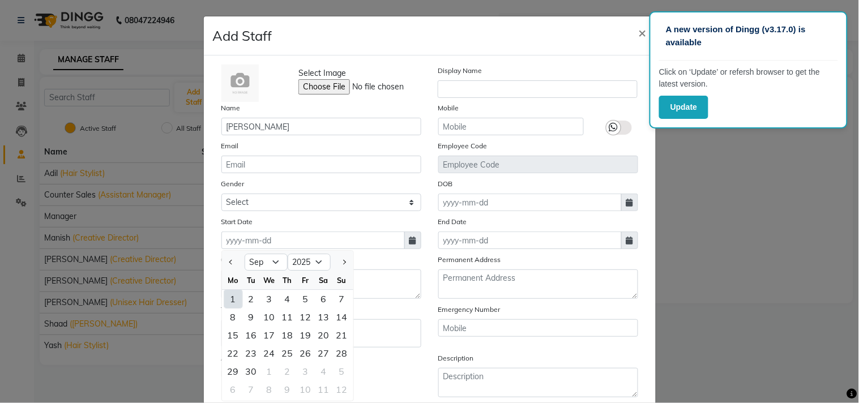
click at [233, 295] on div "1" at bounding box center [233, 299] width 18 height 18
type input "01-09-2025"
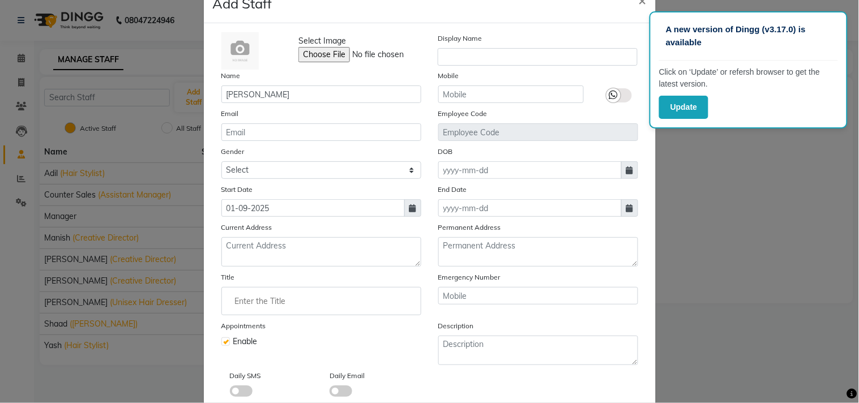
scroll to position [63, 0]
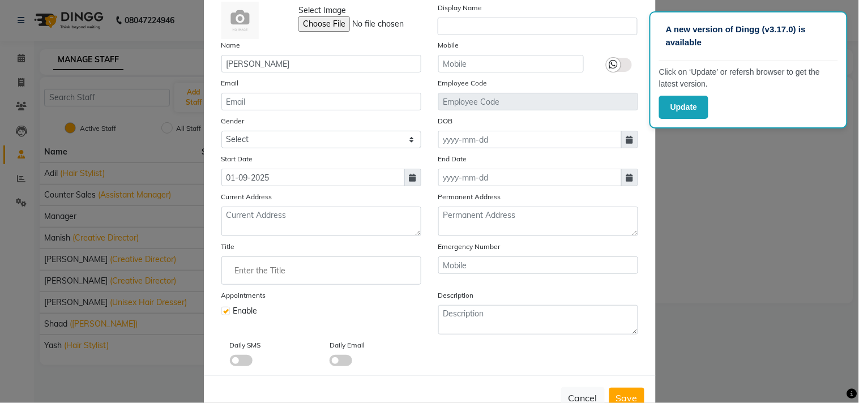
click at [266, 276] on input "Enter the Title" at bounding box center [321, 270] width 190 height 23
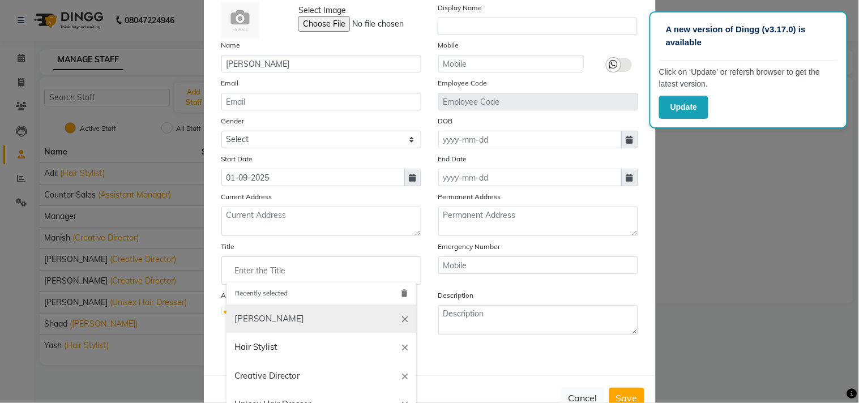
click at [246, 320] on link "[PERSON_NAME]" at bounding box center [321, 319] width 190 height 29
type input "[PERSON_NAME]"
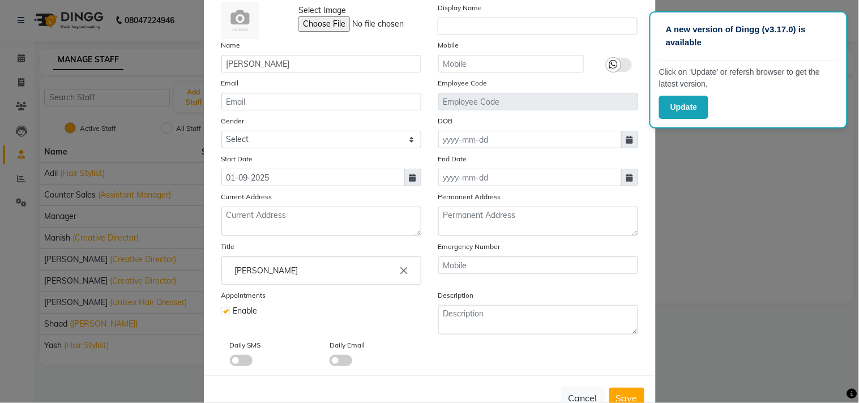
scroll to position [101, 0]
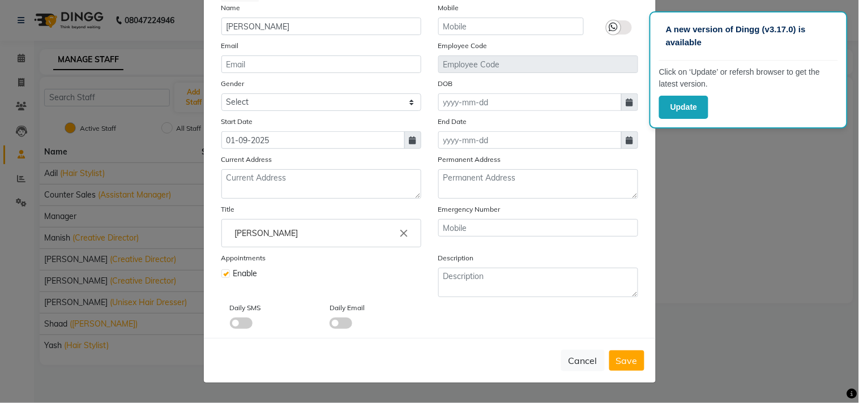
click at [623, 364] on span "Save" at bounding box center [627, 360] width 22 height 11
select select
checkbox input "false"
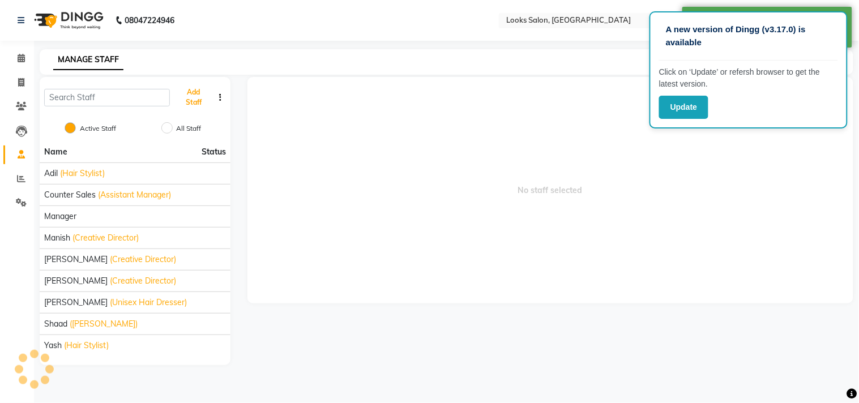
scroll to position [97, 0]
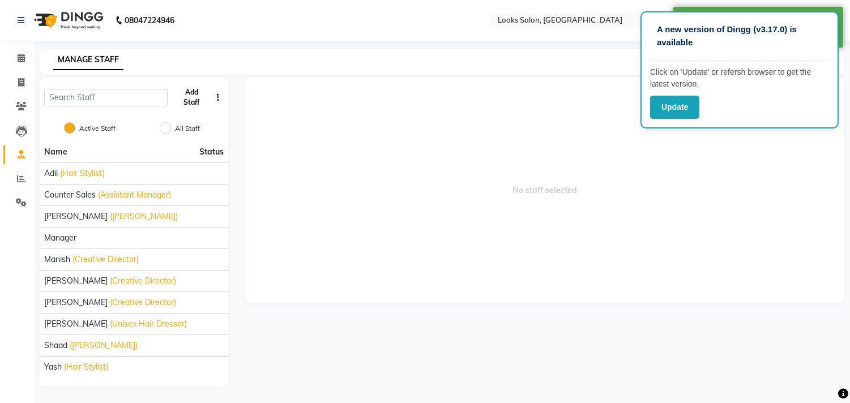
click at [190, 99] on button "Add Staff" at bounding box center [191, 97] width 39 height 29
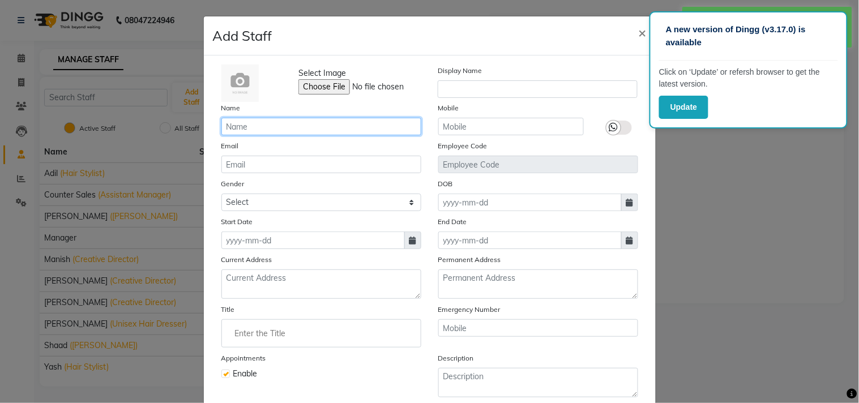
click at [277, 128] on input "text" at bounding box center [321, 127] width 200 height 18
paste input "Rupal"
type input "Rupal"
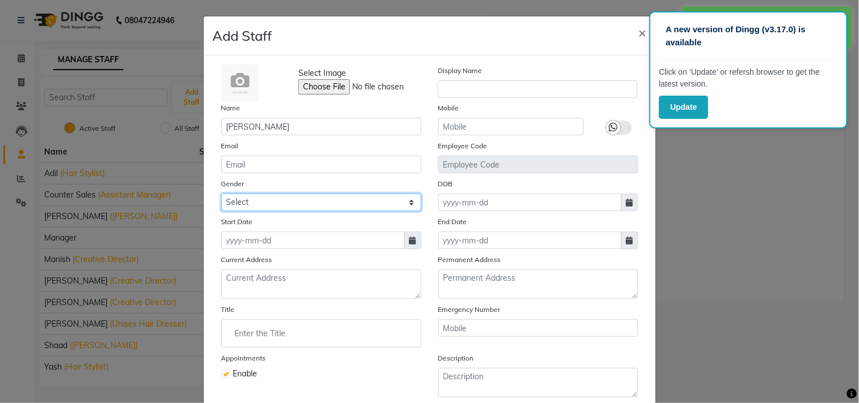
click at [251, 201] on select "Select [DEMOGRAPHIC_DATA] [DEMOGRAPHIC_DATA] Other Prefer Not To Say" at bounding box center [321, 203] width 200 height 18
select select "[DEMOGRAPHIC_DATA]"
click at [221, 194] on select "Select [DEMOGRAPHIC_DATA] [DEMOGRAPHIC_DATA] Other Prefer Not To Say" at bounding box center [321, 203] width 200 height 18
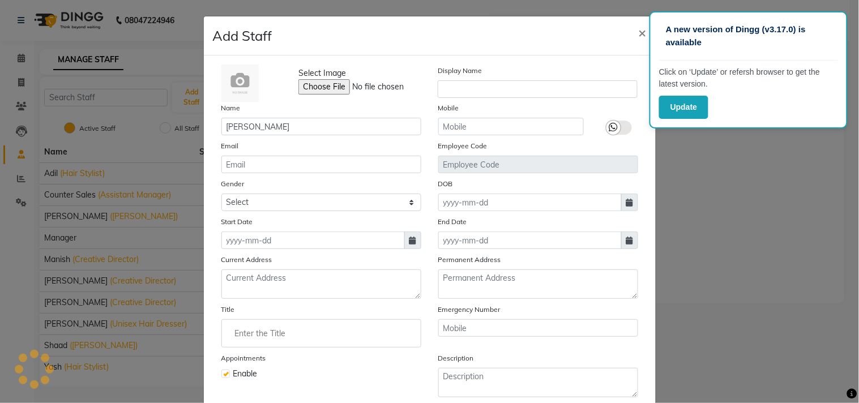
click at [410, 244] on icon at bounding box center [412, 241] width 7 height 8
select select "9"
select select "2025"
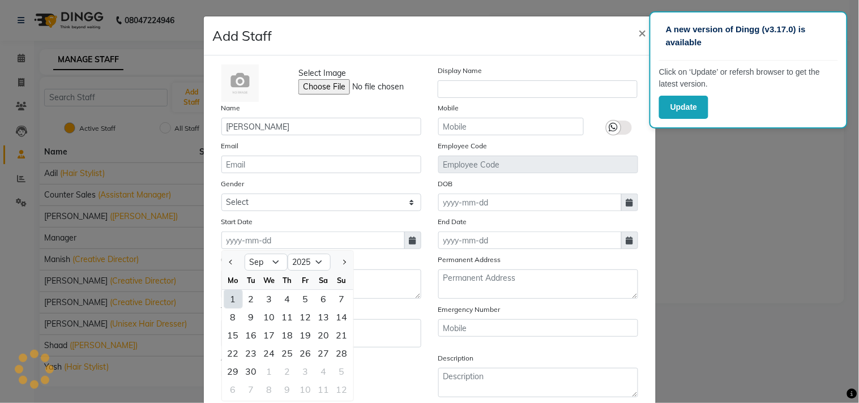
click at [233, 302] on div "1" at bounding box center [233, 299] width 18 height 18
type input "01-09-2025"
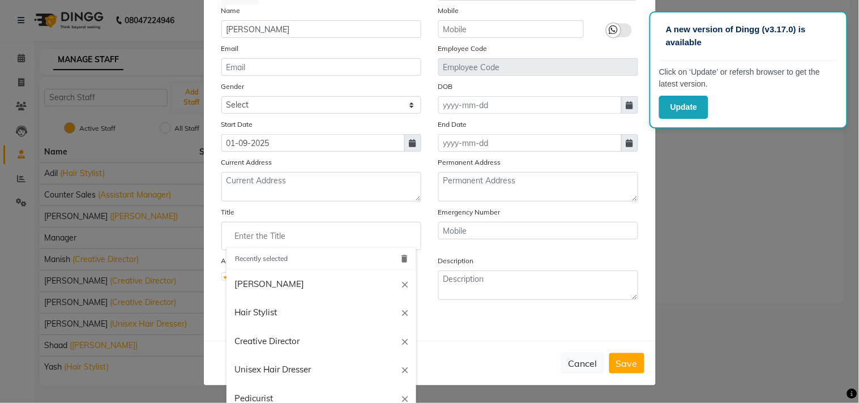
click at [271, 240] on input "Enter the Title" at bounding box center [321, 236] width 190 height 23
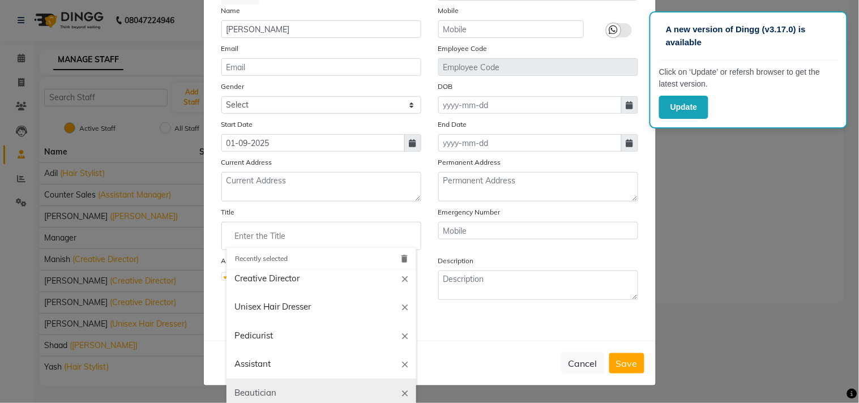
scroll to position [126, 0]
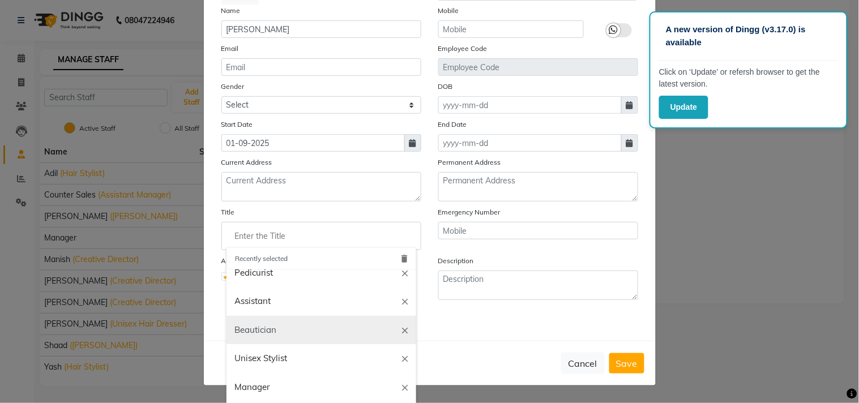
click at [261, 333] on link "Beautician" at bounding box center [321, 330] width 190 height 29
type input "Beautician"
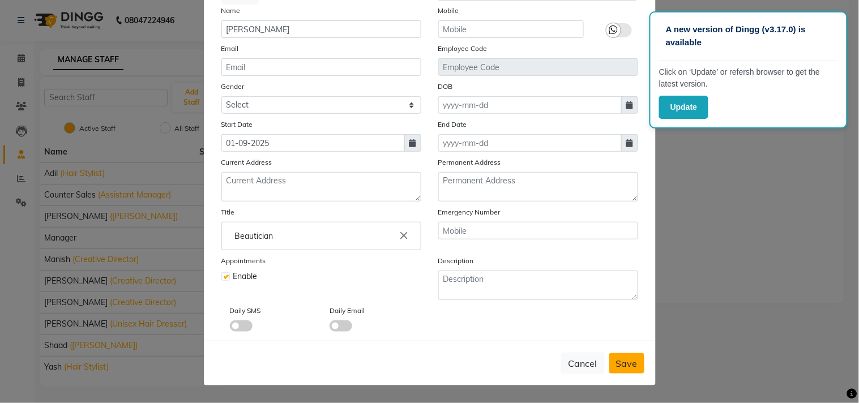
click at [623, 362] on span "Save" at bounding box center [627, 363] width 22 height 11
select select
checkbox input "false"
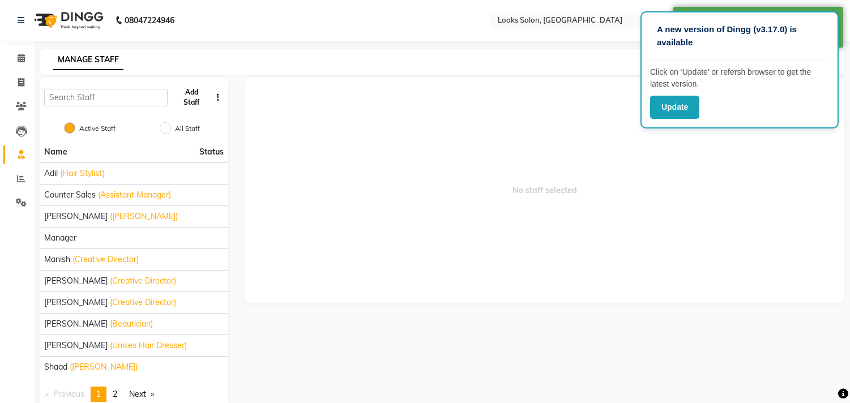
click at [190, 99] on button "Add Staff" at bounding box center [191, 97] width 39 height 29
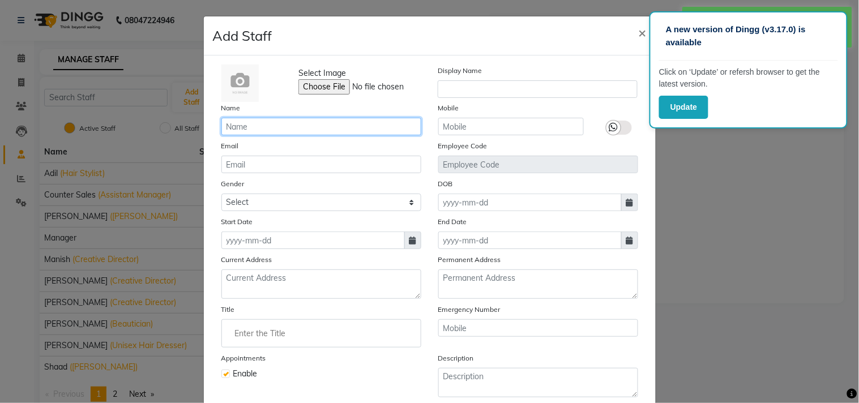
click at [285, 126] on input "text" at bounding box center [321, 127] width 200 height 18
paste input "Jisha"
type input "Jisha"
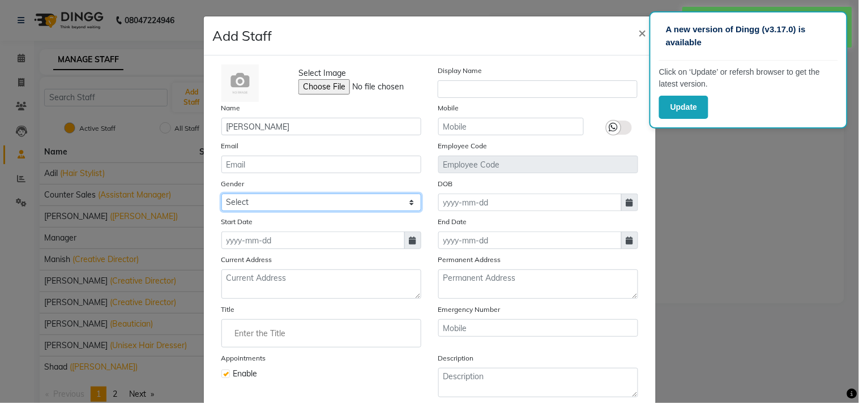
drag, startPoint x: 252, startPoint y: 201, endPoint x: 251, endPoint y: 209, distance: 8.0
click at [252, 201] on select "Select [DEMOGRAPHIC_DATA] [DEMOGRAPHIC_DATA] Other Prefer Not To Say" at bounding box center [321, 203] width 200 height 18
select select "[DEMOGRAPHIC_DATA]"
click at [221, 194] on select "Select [DEMOGRAPHIC_DATA] [DEMOGRAPHIC_DATA] Other Prefer Not To Say" at bounding box center [321, 203] width 200 height 18
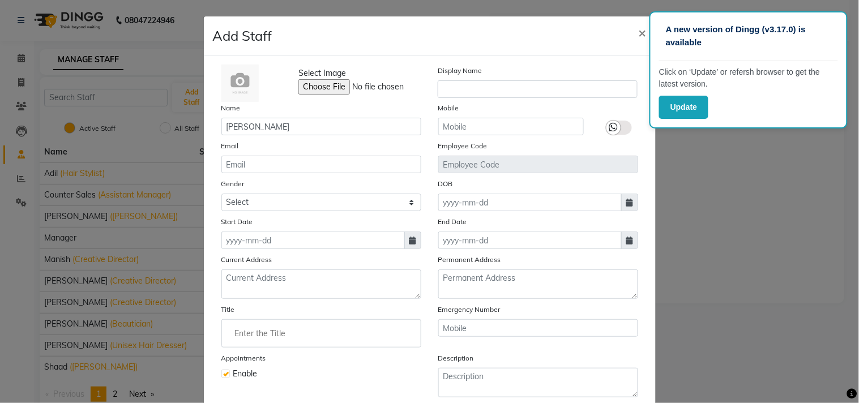
click at [404, 239] on span at bounding box center [412, 240] width 17 height 18
select select "9"
select select "2025"
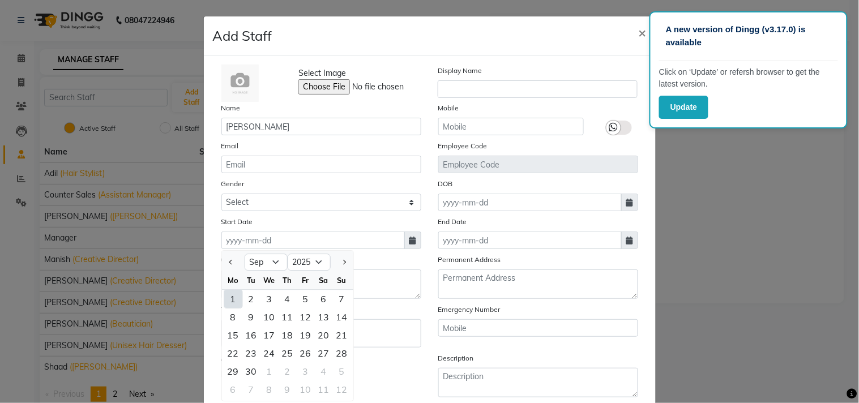
click at [232, 299] on div "1" at bounding box center [233, 299] width 18 height 18
type input "01-09-2025"
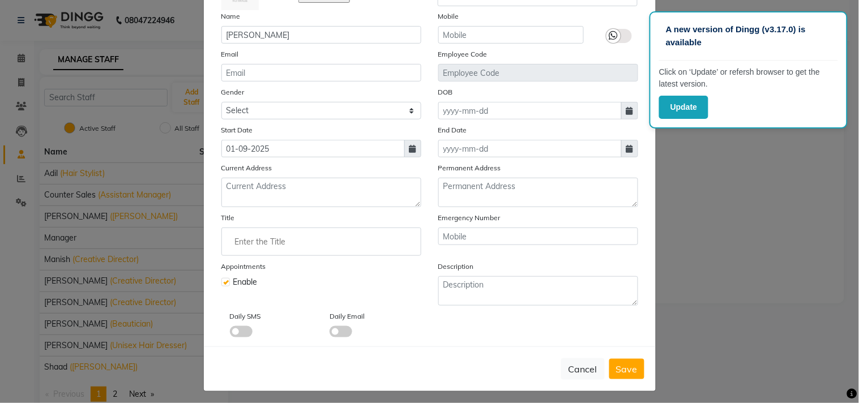
scroll to position [97, 0]
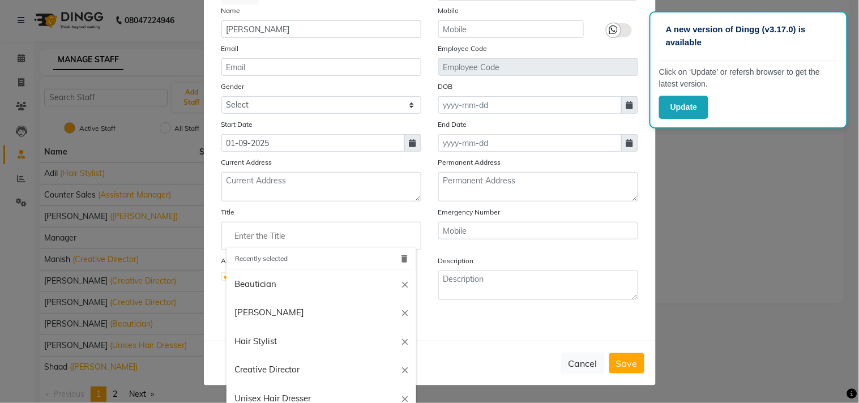
click at [278, 236] on input "Enter the Title" at bounding box center [321, 236] width 190 height 23
click at [252, 283] on link "Beautician" at bounding box center [321, 284] width 190 height 29
type input "Beautician"
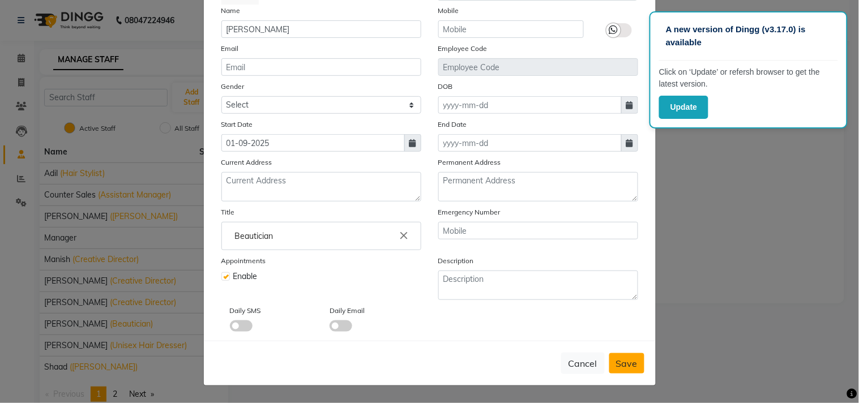
click at [620, 363] on span "Save" at bounding box center [627, 363] width 22 height 11
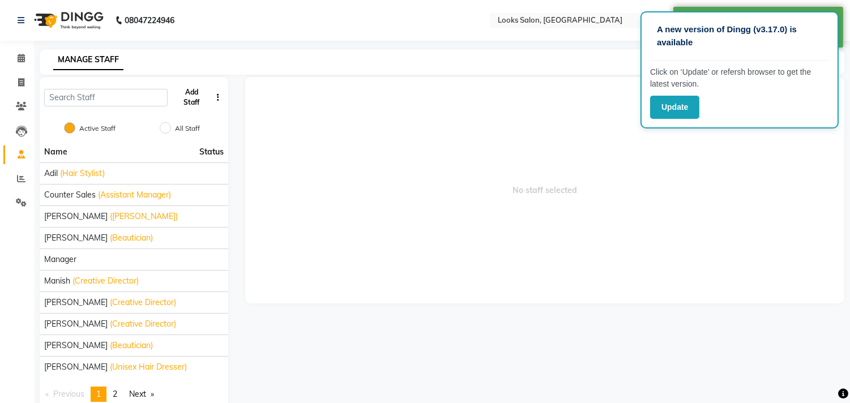
click at [188, 92] on button "Add Staff" at bounding box center [191, 97] width 39 height 29
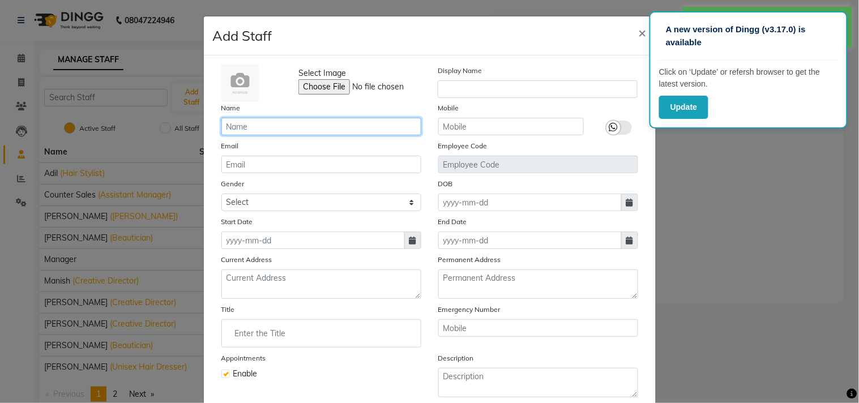
click at [247, 129] on input "text" at bounding box center [321, 127] width 200 height 18
paste input "Bharat"
type input "Bharat_pdct"
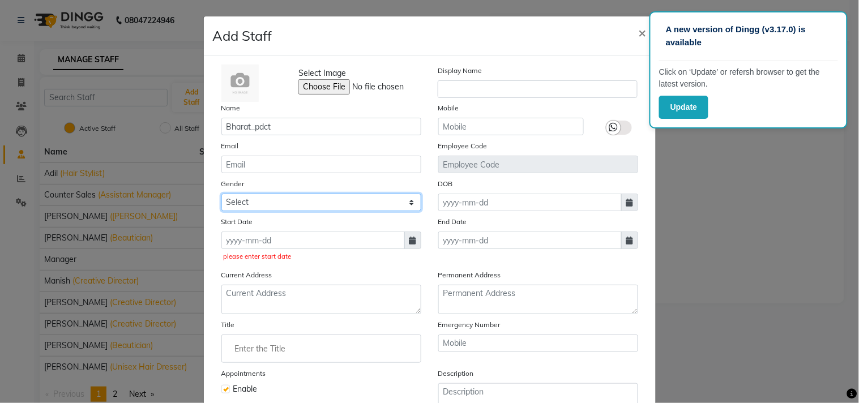
click at [269, 200] on select "Select [DEMOGRAPHIC_DATA] [DEMOGRAPHIC_DATA] Other Prefer Not To Say" at bounding box center [321, 203] width 200 height 18
select select "[DEMOGRAPHIC_DATA]"
click at [221, 194] on select "Select [DEMOGRAPHIC_DATA] [DEMOGRAPHIC_DATA] Other Prefer Not To Say" at bounding box center [321, 203] width 200 height 18
click at [409, 238] on icon at bounding box center [412, 241] width 7 height 8
select select "9"
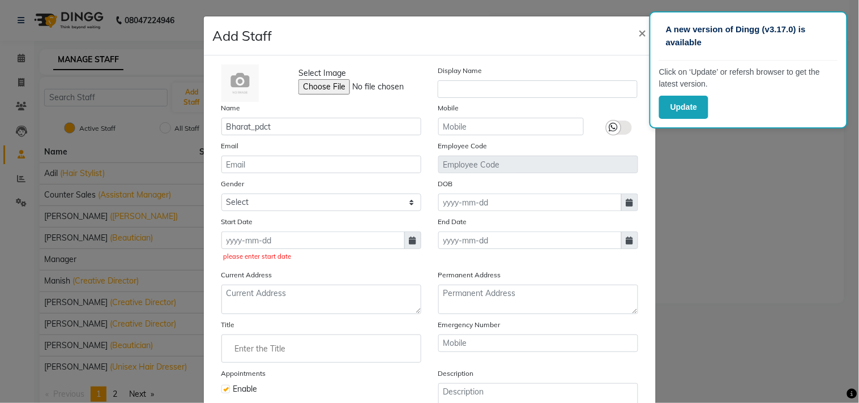
select select "2025"
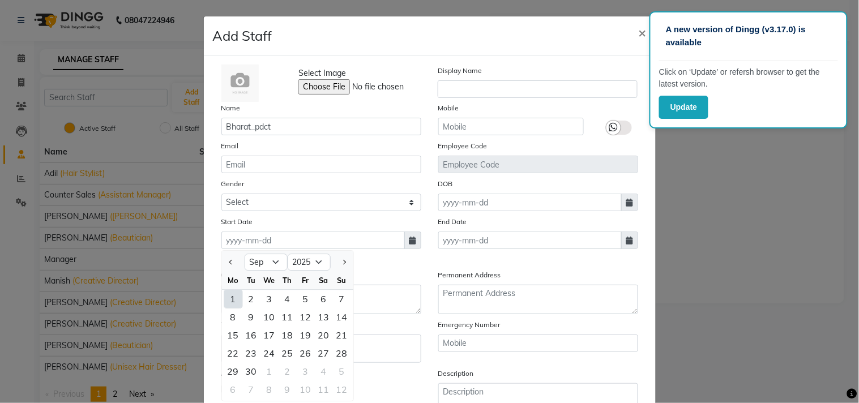
drag, startPoint x: 226, startPoint y: 294, endPoint x: 342, endPoint y: 301, distance: 115.6
click at [226, 295] on div "1" at bounding box center [233, 299] width 18 height 18
type input "01-09-2025"
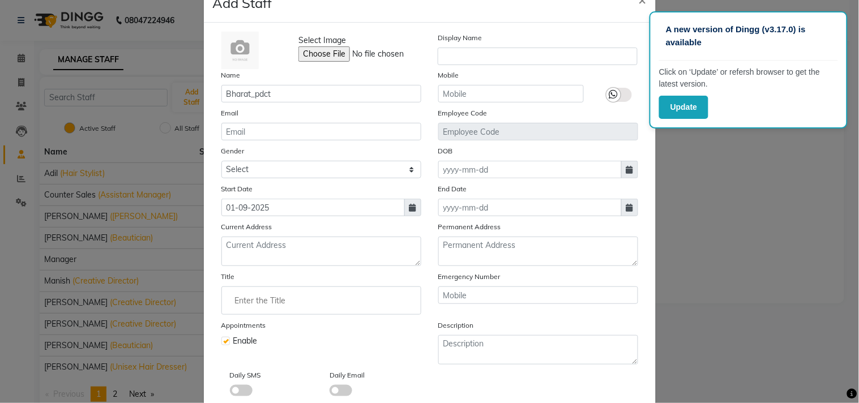
scroll to position [63, 0]
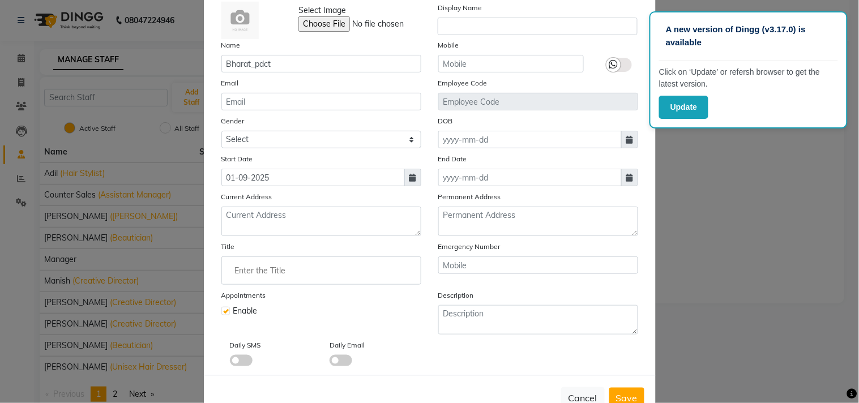
click at [304, 268] on input "Enter the Title" at bounding box center [321, 270] width 190 height 23
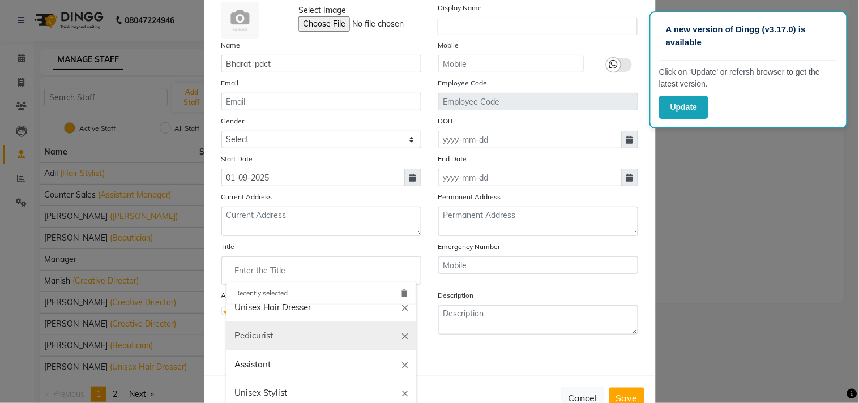
click at [258, 336] on link "Pedicurist" at bounding box center [321, 335] width 190 height 29
type input "Pedicurist"
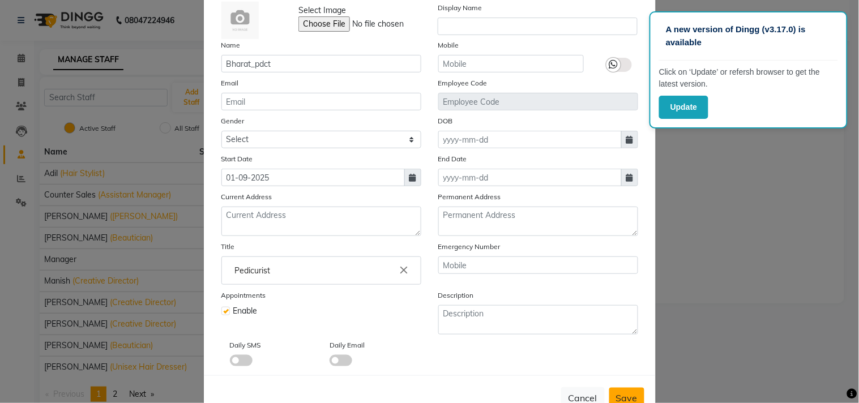
click at [621, 397] on span "Save" at bounding box center [627, 397] width 22 height 11
select select
checkbox input "false"
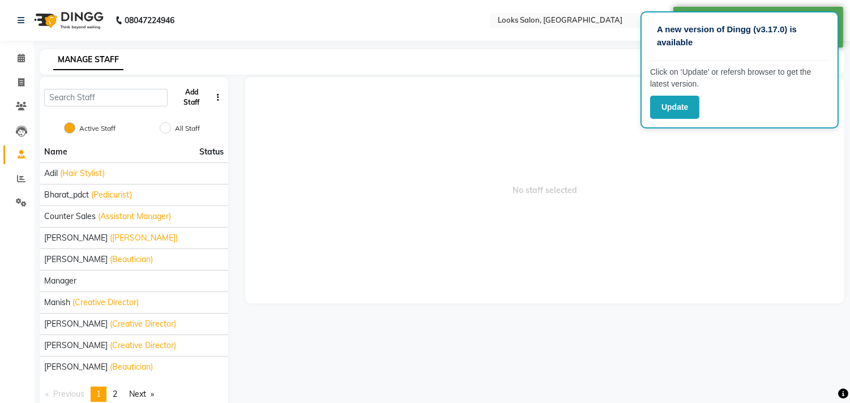
click at [190, 92] on button "Add Staff" at bounding box center [191, 97] width 39 height 29
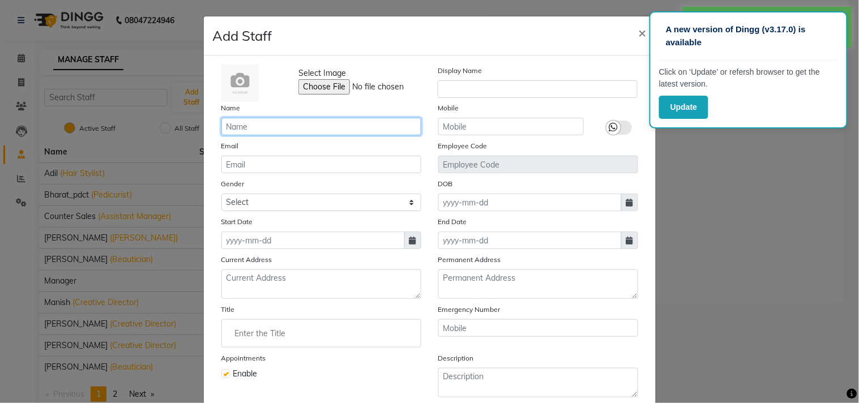
click at [247, 125] on input "text" at bounding box center [321, 127] width 200 height 18
paste input "Ajay"
type input "Ajay"
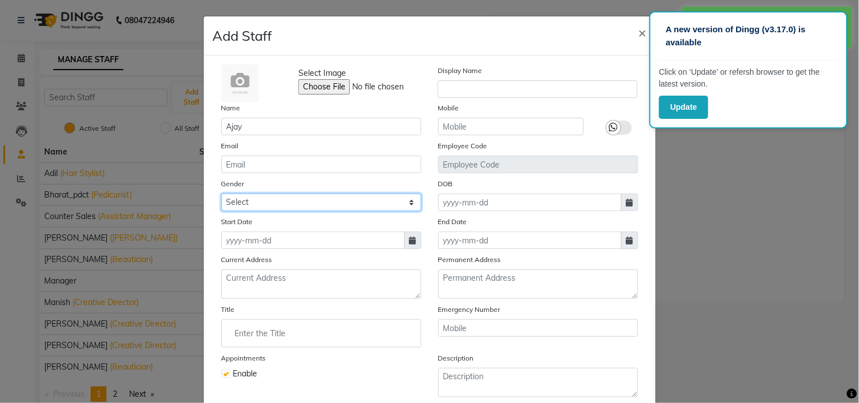
click at [253, 203] on select "Select [DEMOGRAPHIC_DATA] [DEMOGRAPHIC_DATA] Other Prefer Not To Say" at bounding box center [321, 203] width 200 height 18
select select "[DEMOGRAPHIC_DATA]"
click at [221, 194] on select "Select [DEMOGRAPHIC_DATA] [DEMOGRAPHIC_DATA] Other Prefer Not To Say" at bounding box center [321, 203] width 200 height 18
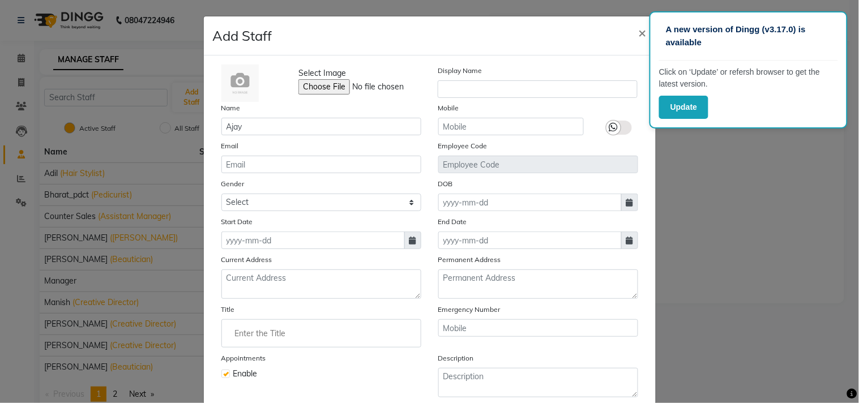
click at [409, 239] on icon at bounding box center [412, 241] width 7 height 8
select select "9"
select select "2025"
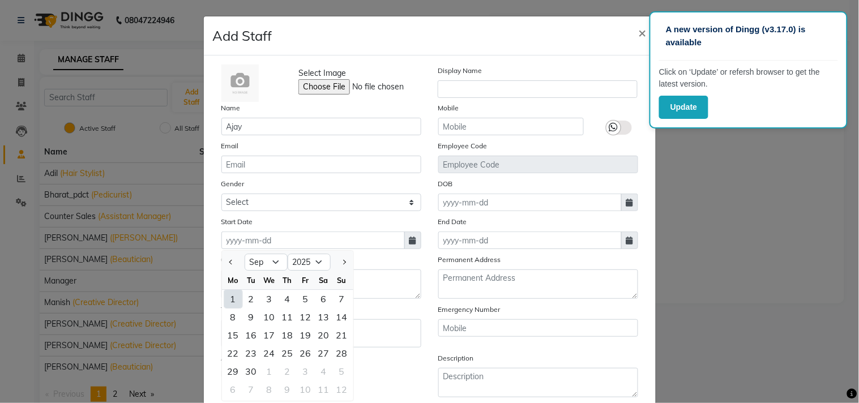
click at [228, 295] on div "1" at bounding box center [233, 299] width 18 height 18
type input "01-09-2025"
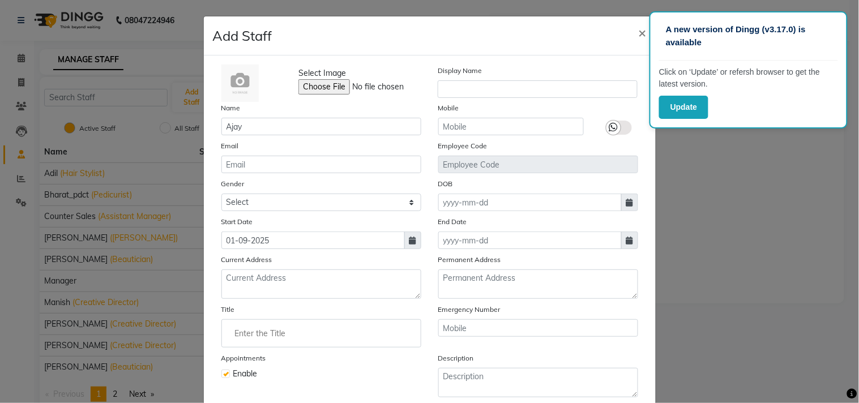
click at [269, 328] on input "Enter the Title" at bounding box center [321, 333] width 190 height 23
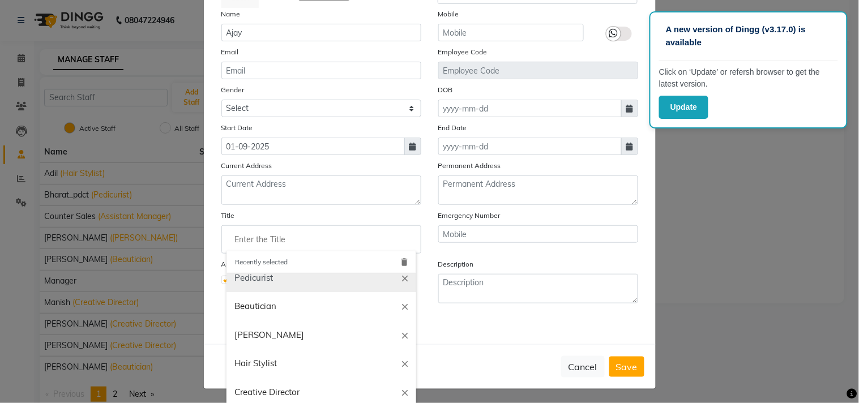
scroll to position [0, 0]
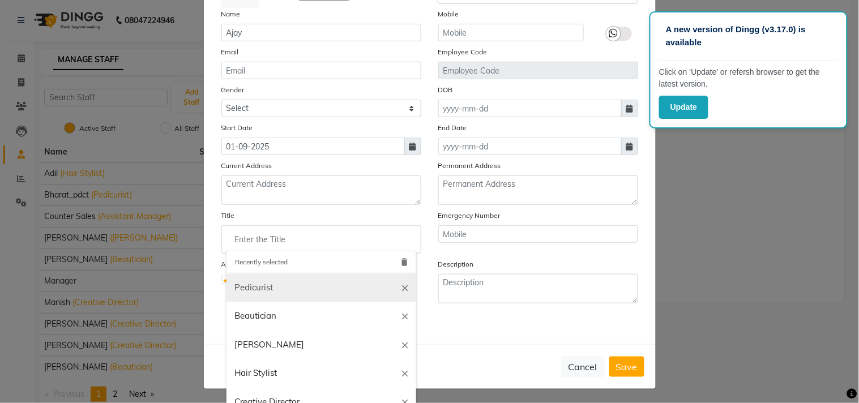
click at [259, 290] on link "Pedicurist" at bounding box center [321, 287] width 190 height 29
type input "Pedicurist"
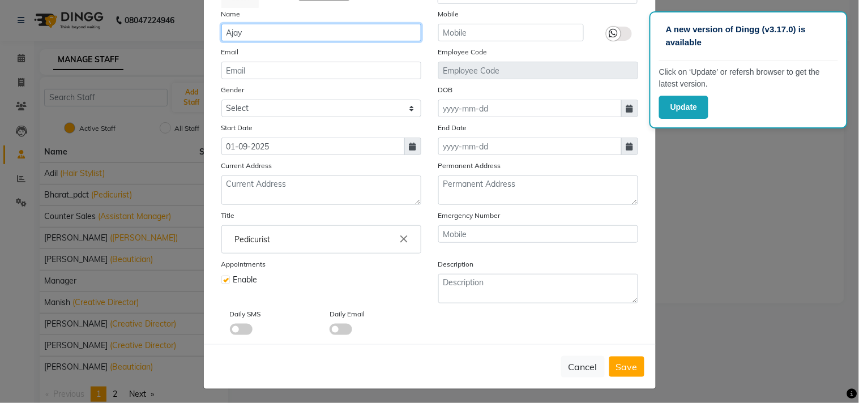
click at [259, 33] on input "Ajay" at bounding box center [321, 33] width 200 height 18
type input "Ajay_pdct"
click at [616, 363] on span "Save" at bounding box center [627, 366] width 22 height 11
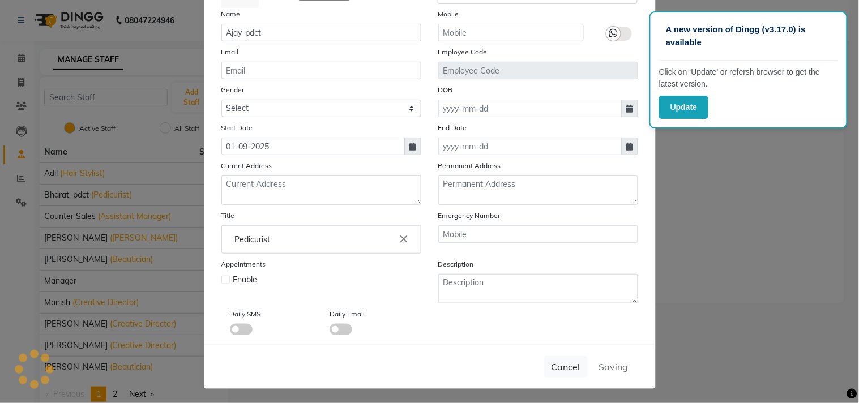
select select
checkbox input "false"
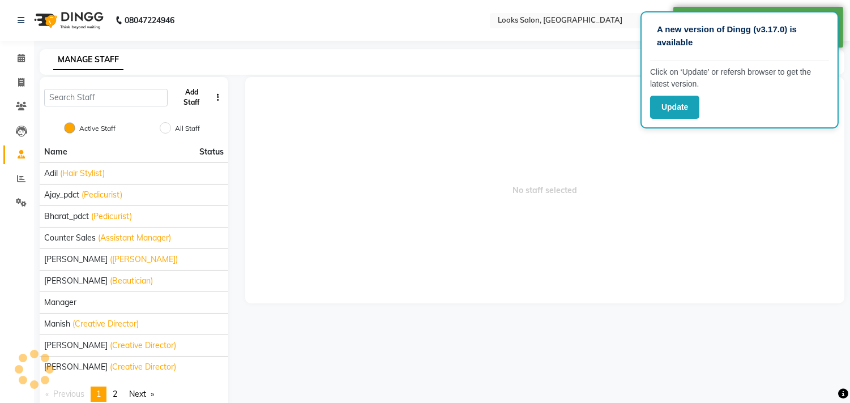
click at [194, 99] on button "Add Staff" at bounding box center [191, 97] width 39 height 29
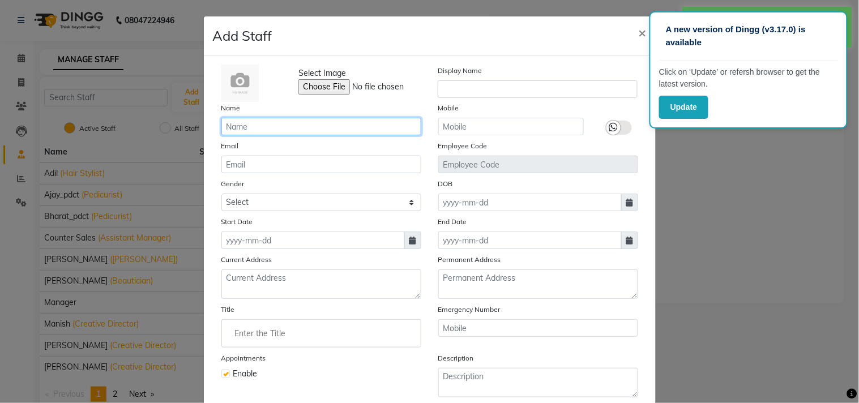
click at [256, 125] on input "text" at bounding box center [321, 127] width 200 height 18
paste input "Kuldeep"
type input "Kuldeep _pdct"
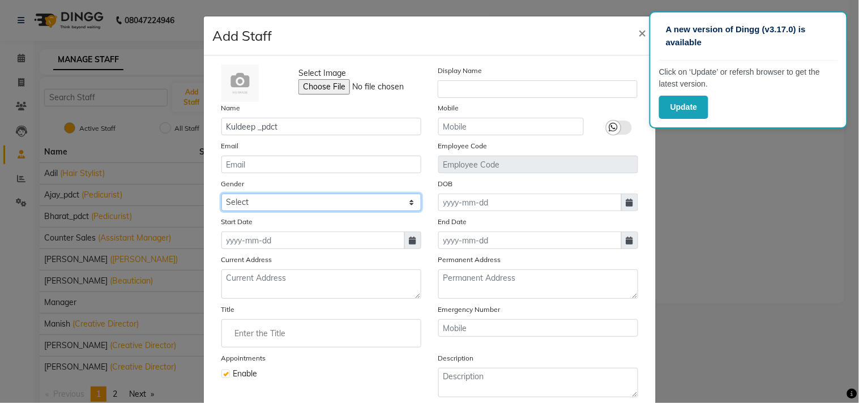
drag, startPoint x: 251, startPoint y: 204, endPoint x: 251, endPoint y: 211, distance: 6.8
click at [251, 204] on select "Select [DEMOGRAPHIC_DATA] [DEMOGRAPHIC_DATA] Other Prefer Not To Say" at bounding box center [321, 203] width 200 height 18
select select "[DEMOGRAPHIC_DATA]"
click at [221, 194] on select "Select [DEMOGRAPHIC_DATA] [DEMOGRAPHIC_DATA] Other Prefer Not To Say" at bounding box center [321, 203] width 200 height 18
click at [414, 242] on span at bounding box center [412, 240] width 17 height 18
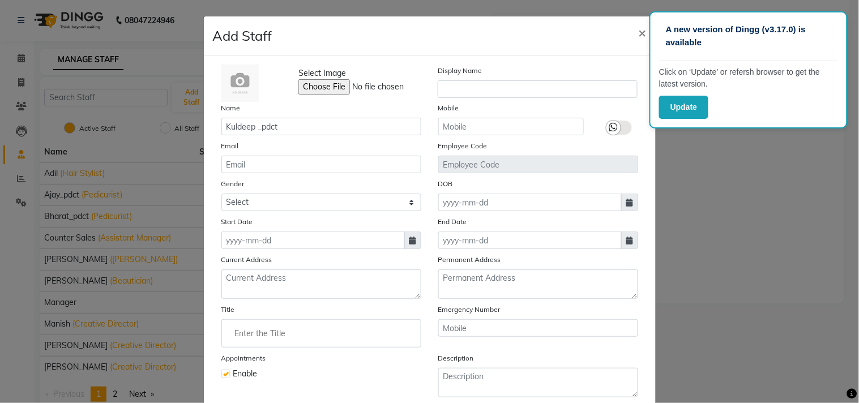
select select "9"
select select "2025"
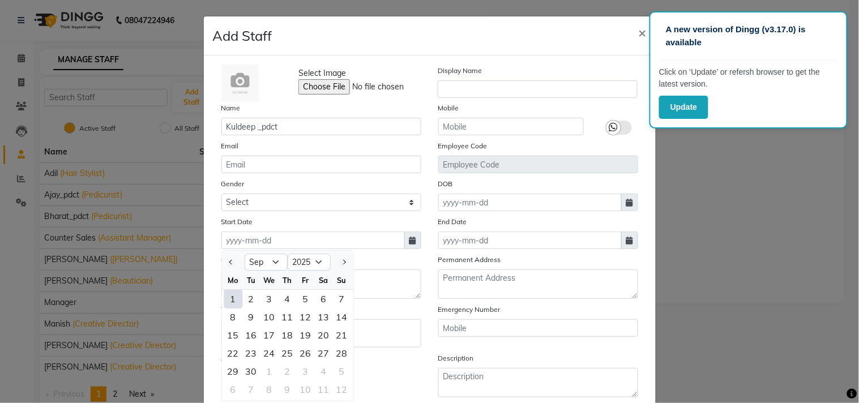
click at [229, 301] on div "1" at bounding box center [233, 299] width 18 height 18
type input "01-09-2025"
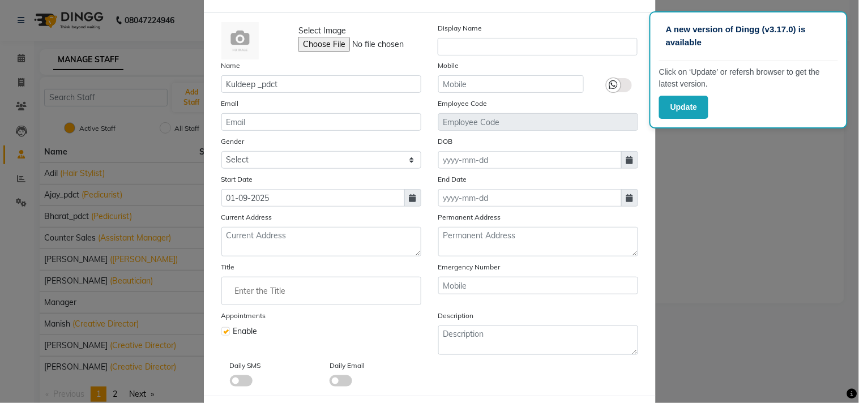
scroll to position [63, 0]
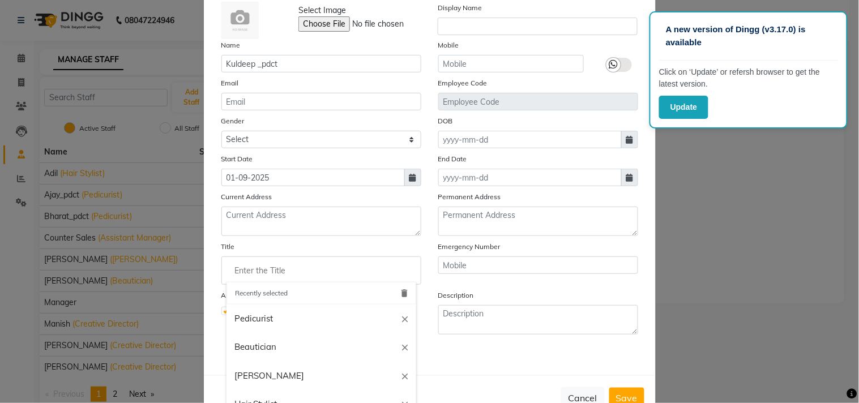
click at [281, 271] on input "Enter the Title" at bounding box center [321, 270] width 190 height 23
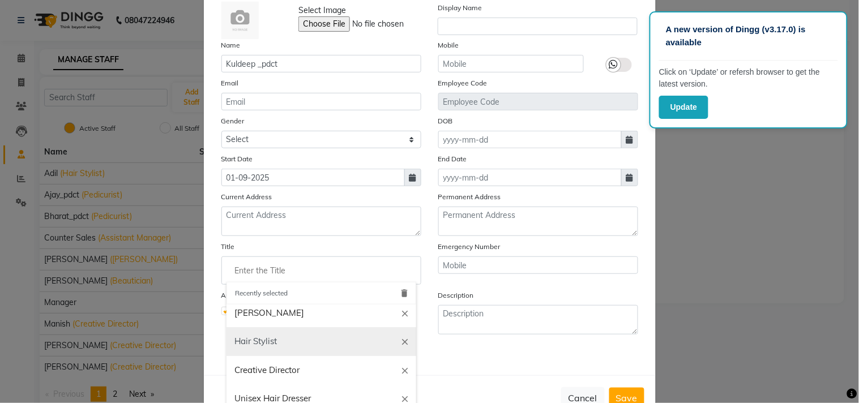
scroll to position [0, 0]
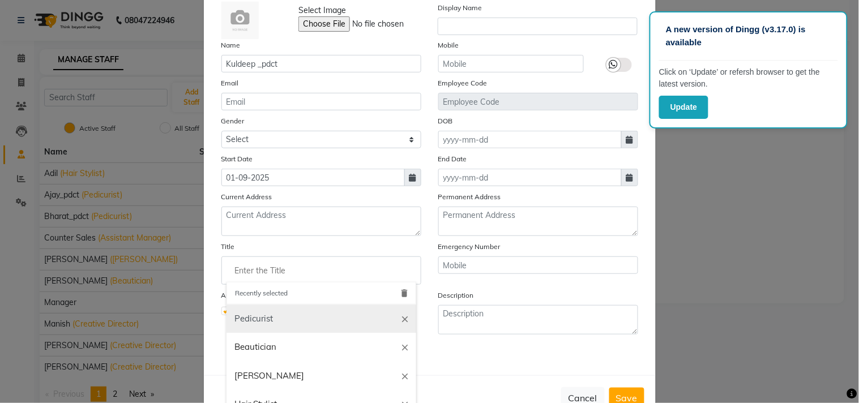
click at [263, 314] on link "Pedicurist" at bounding box center [321, 319] width 190 height 29
type input "Pedicurist"
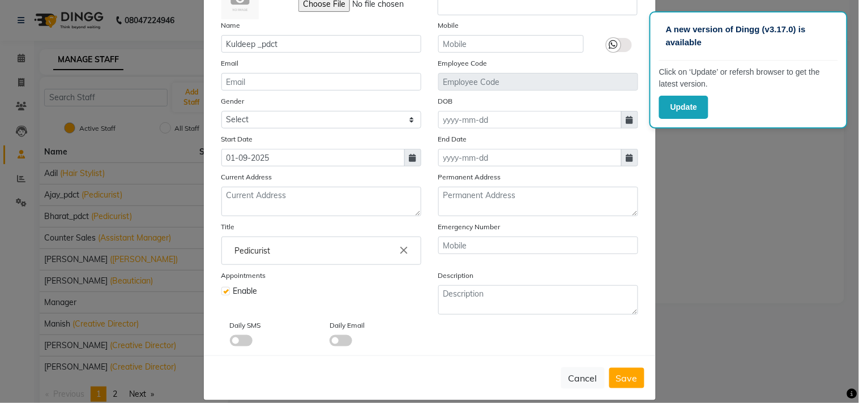
scroll to position [101, 0]
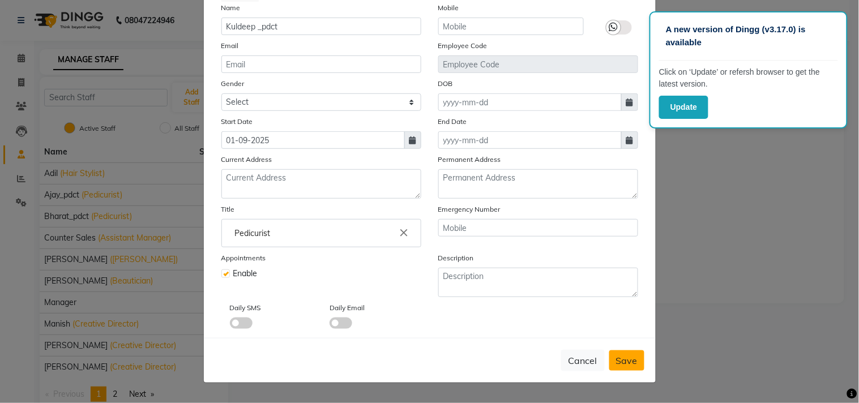
click at [620, 355] on span "Save" at bounding box center [627, 360] width 22 height 11
select select
checkbox input "false"
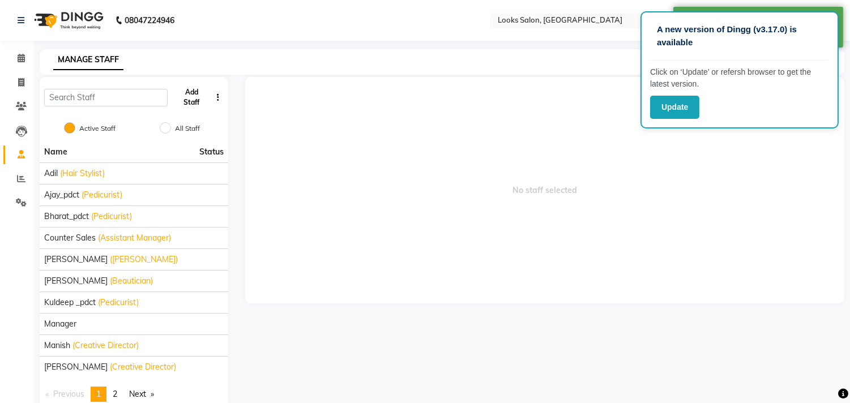
click at [191, 98] on button "Add Staff" at bounding box center [191, 97] width 39 height 29
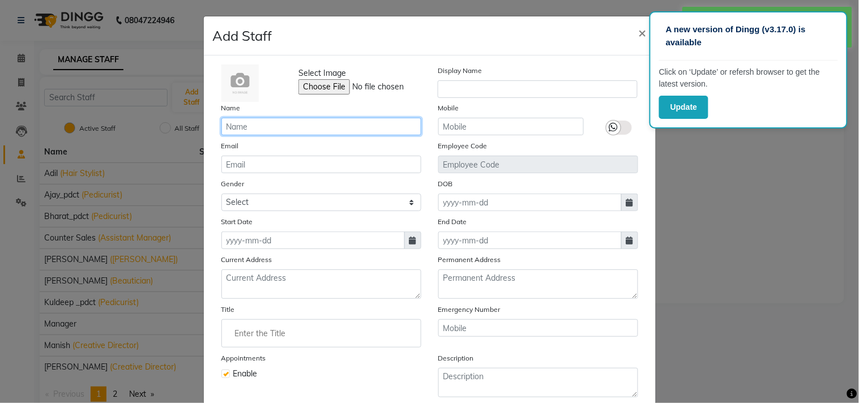
click at [250, 123] on input "text" at bounding box center [321, 127] width 200 height 18
paste input "Naveen"
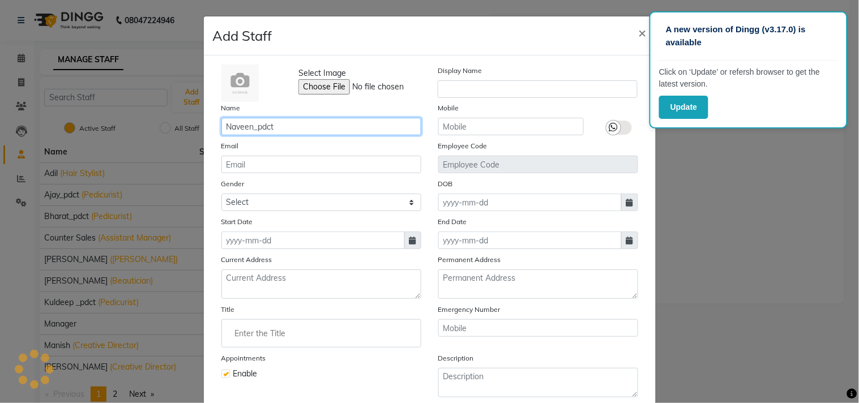
type input "Naveen_pdct"
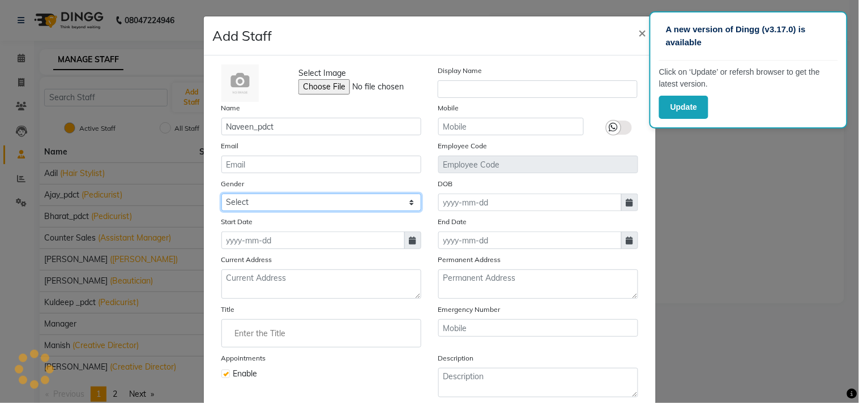
drag, startPoint x: 288, startPoint y: 202, endPoint x: 263, endPoint y: 208, distance: 25.1
click at [288, 202] on select "Select [DEMOGRAPHIC_DATA] [DEMOGRAPHIC_DATA] Other Prefer Not To Say" at bounding box center [321, 203] width 200 height 18
select select "[DEMOGRAPHIC_DATA]"
click at [221, 194] on select "Select [DEMOGRAPHIC_DATA] [DEMOGRAPHIC_DATA] Other Prefer Not To Say" at bounding box center [321, 203] width 200 height 18
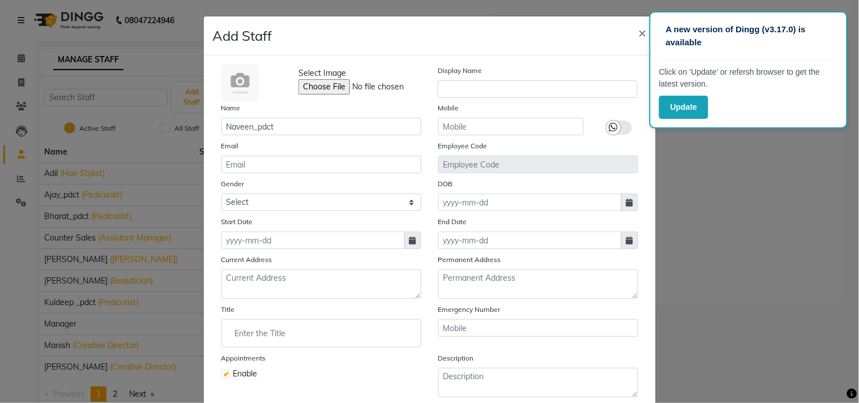
click at [409, 239] on icon at bounding box center [412, 241] width 7 height 8
select select "9"
select select "2025"
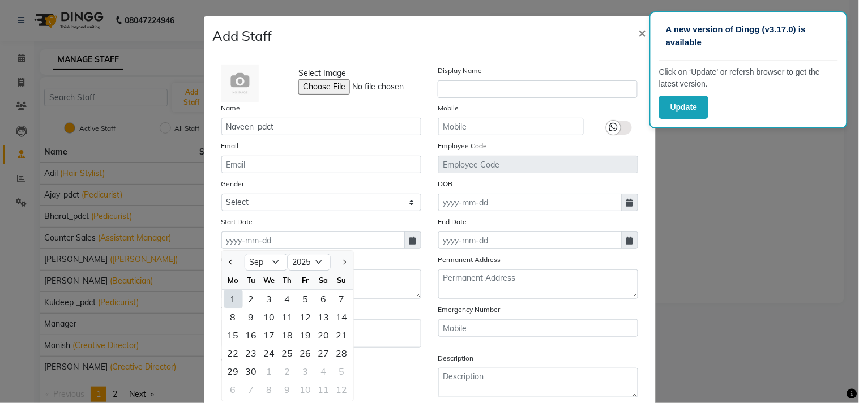
click at [225, 298] on div "1" at bounding box center [233, 299] width 18 height 18
type input "01-09-2025"
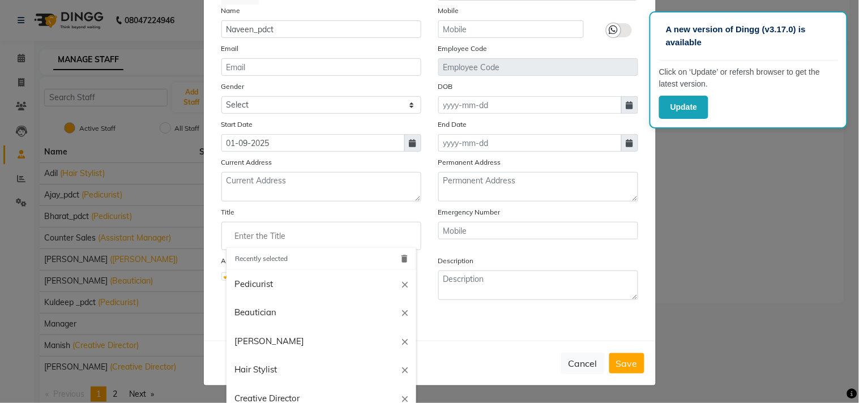
click at [264, 241] on input "Enter the Title" at bounding box center [321, 236] width 190 height 23
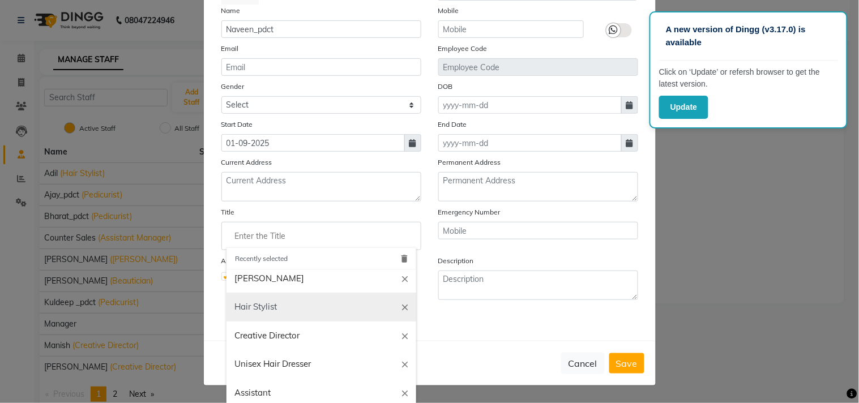
scroll to position [0, 0]
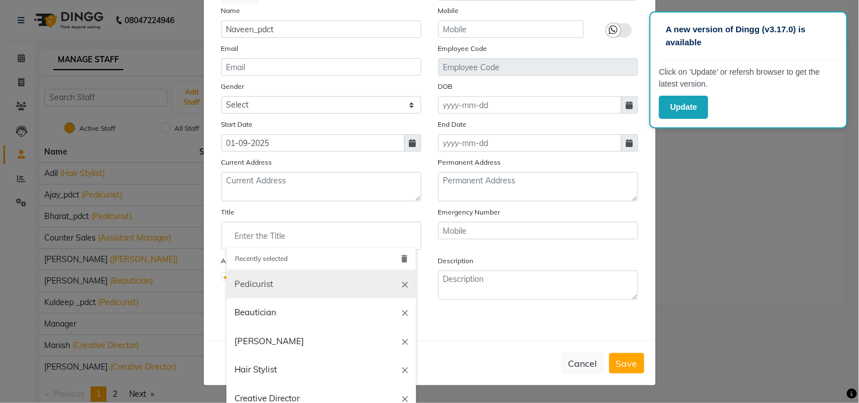
click at [258, 282] on link "Pedicurist" at bounding box center [321, 284] width 190 height 29
type input "Pedicurist"
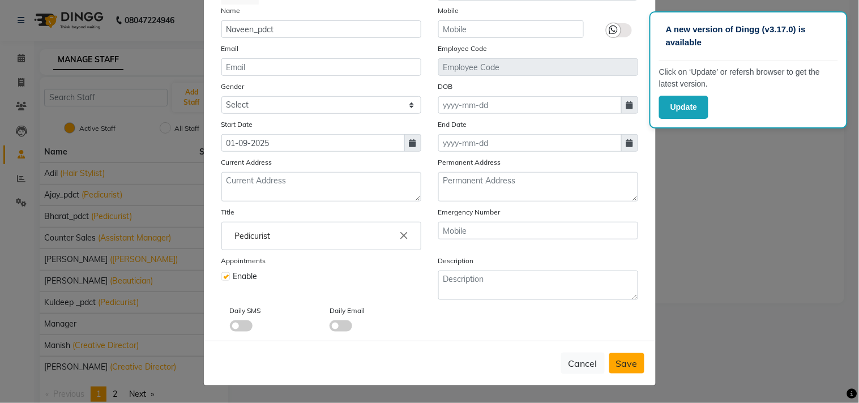
click at [610, 365] on button "Save" at bounding box center [626, 363] width 35 height 20
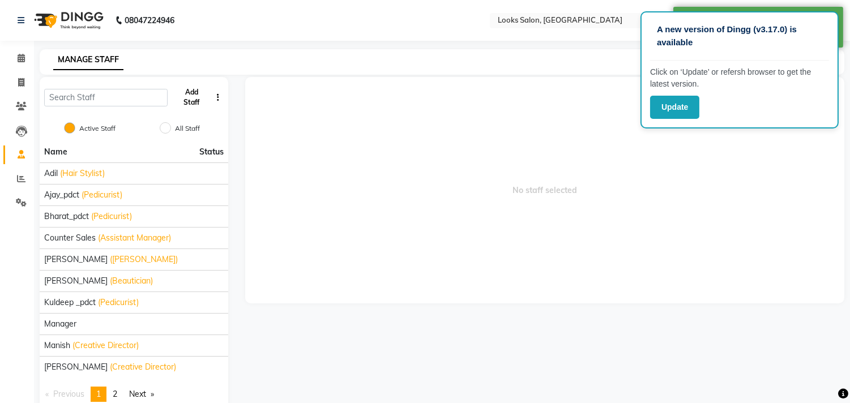
click at [191, 95] on button "Add Staff" at bounding box center [191, 97] width 39 height 29
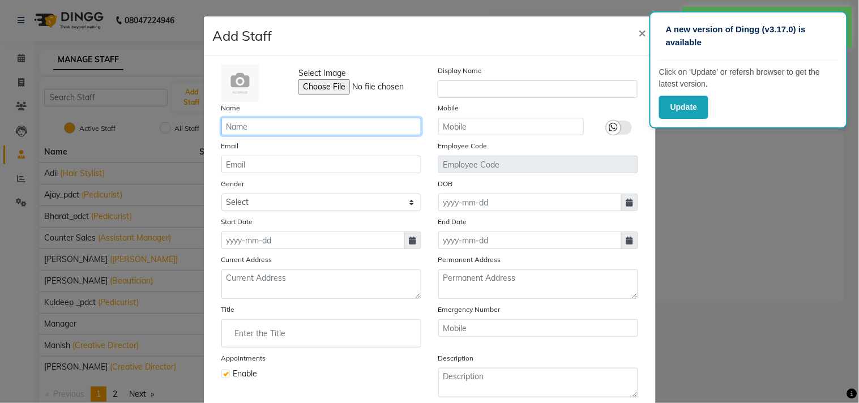
click at [302, 126] on input "text" at bounding box center [321, 127] width 200 height 18
paste input "Sanjeev"
type input "Sanjeev_asst"
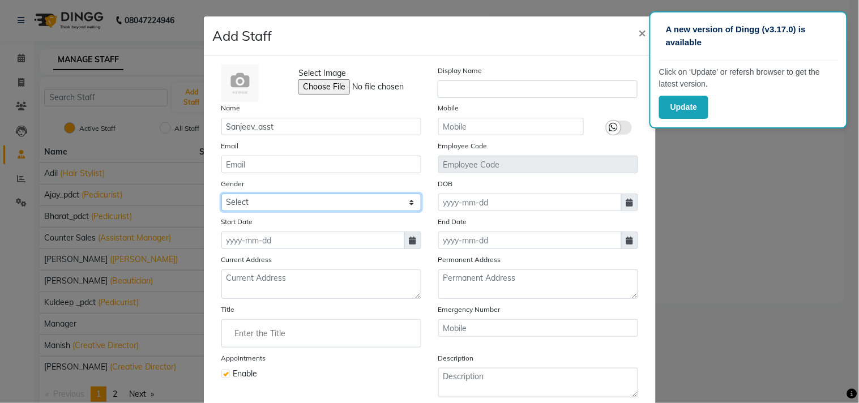
click at [259, 199] on select "Select [DEMOGRAPHIC_DATA] [DEMOGRAPHIC_DATA] Other Prefer Not To Say" at bounding box center [321, 203] width 200 height 18
select select "[DEMOGRAPHIC_DATA]"
click at [221, 194] on select "Select [DEMOGRAPHIC_DATA] [DEMOGRAPHIC_DATA] Other Prefer Not To Say" at bounding box center [321, 203] width 200 height 18
click at [409, 241] on icon at bounding box center [412, 241] width 7 height 8
select select "9"
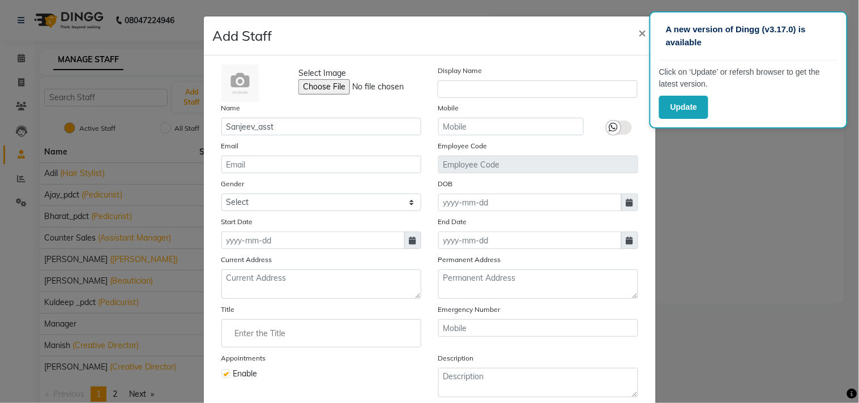
select select "2025"
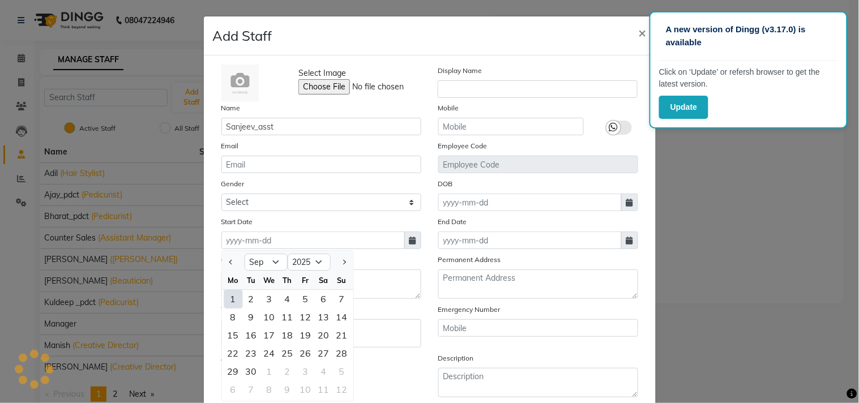
click at [221, 301] on ngb-datepicker "Jan Feb Mar Apr May Jun Jul Aug Sep Oct Nov Dec 2015 2016 2017 2018 2019 2020 2…" at bounding box center [287, 325] width 132 height 151
click at [224, 298] on div "1" at bounding box center [233, 299] width 18 height 18
type input "01-09-2025"
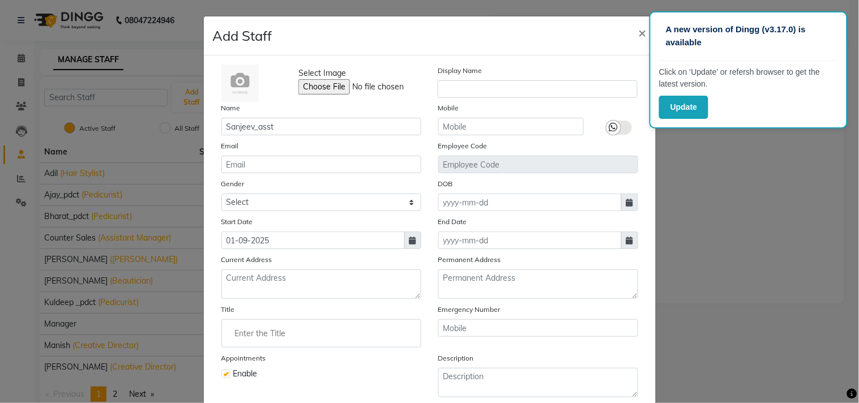
scroll to position [97, 0]
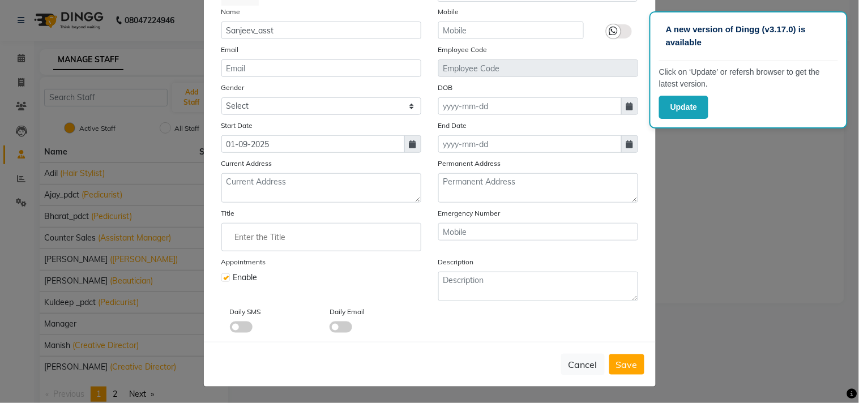
click at [280, 242] on input "Enter the Title" at bounding box center [321, 237] width 190 height 23
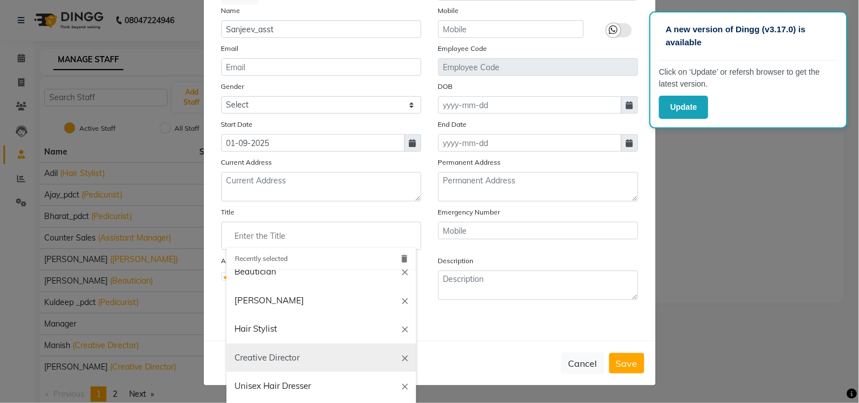
scroll to position [63, 0]
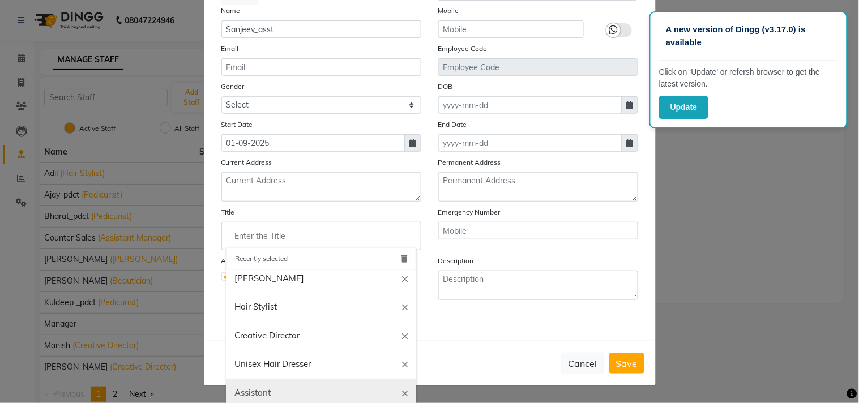
click at [258, 392] on link "Assistant" at bounding box center [321, 393] width 190 height 29
type input "Assistant"
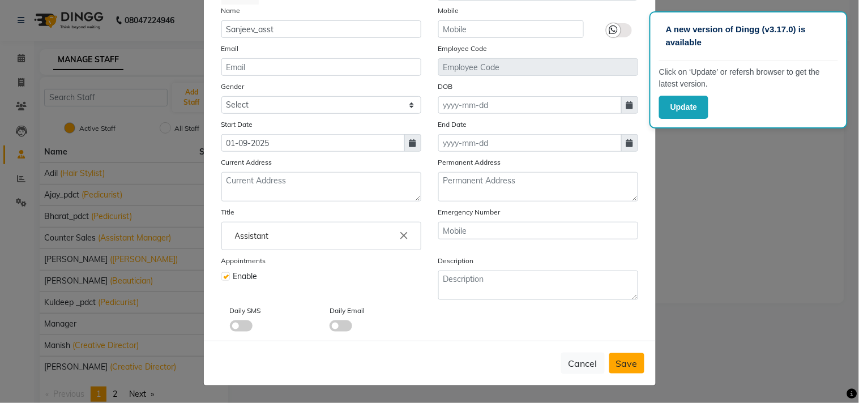
click at [616, 363] on span "Save" at bounding box center [627, 363] width 22 height 11
select select
checkbox input "false"
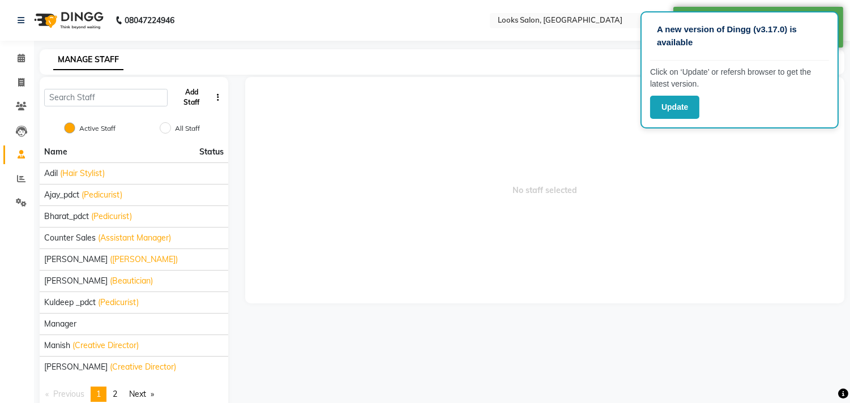
click at [186, 89] on button "Add Staff" at bounding box center [191, 97] width 39 height 29
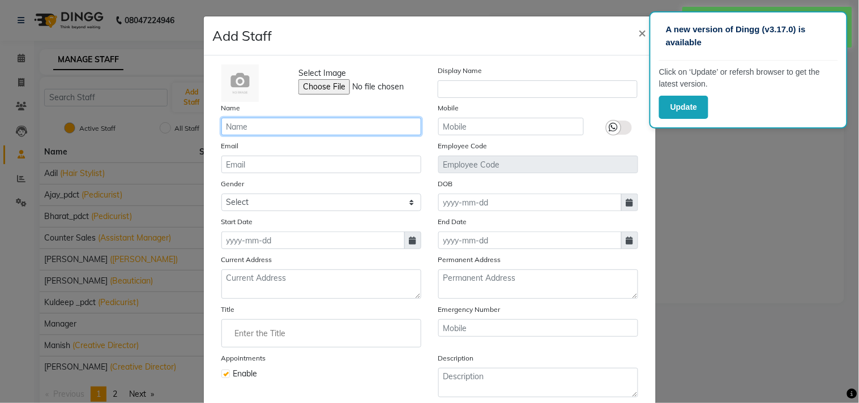
click at [293, 125] on input "text" at bounding box center [321, 127] width 200 height 18
paste input "Sahil guddu"
type input "Sahil guddu_asst"
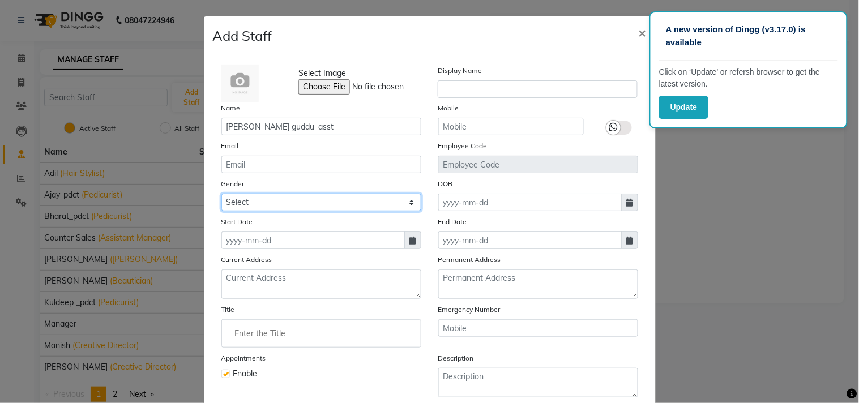
click at [273, 205] on select "Select [DEMOGRAPHIC_DATA] [DEMOGRAPHIC_DATA] Other Prefer Not To Say" at bounding box center [321, 203] width 200 height 18
select select "[DEMOGRAPHIC_DATA]"
click at [221, 194] on select "Select [DEMOGRAPHIC_DATA] [DEMOGRAPHIC_DATA] Other Prefer Not To Say" at bounding box center [321, 203] width 200 height 18
click at [409, 237] on icon at bounding box center [412, 241] width 7 height 8
select select "9"
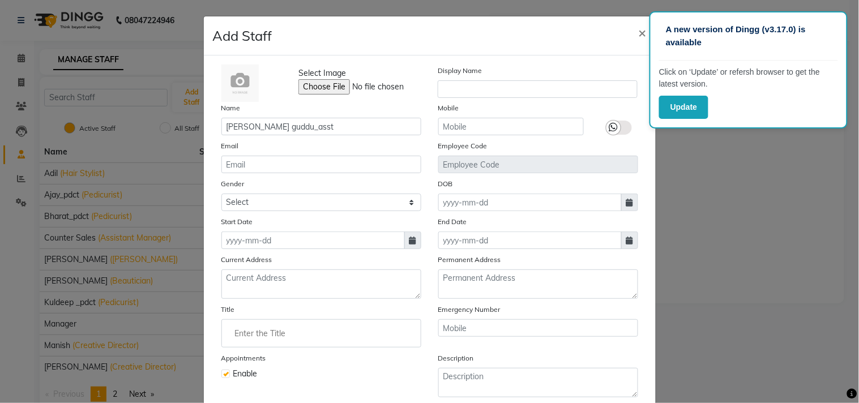
select select "2025"
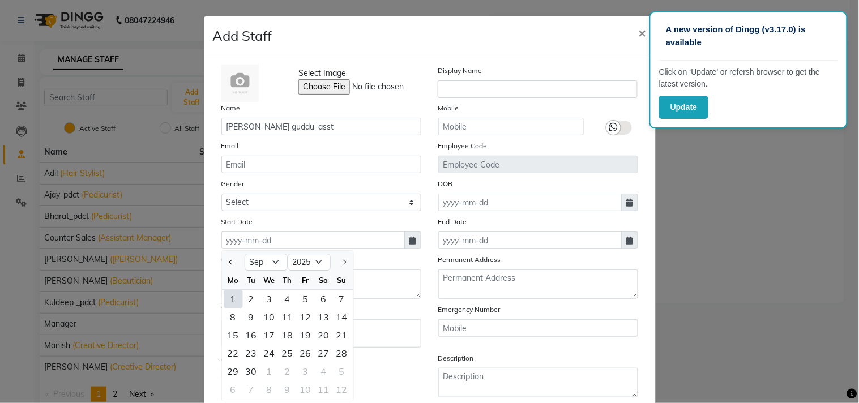
click at [227, 303] on div "1" at bounding box center [233, 299] width 18 height 18
type input "01-09-2025"
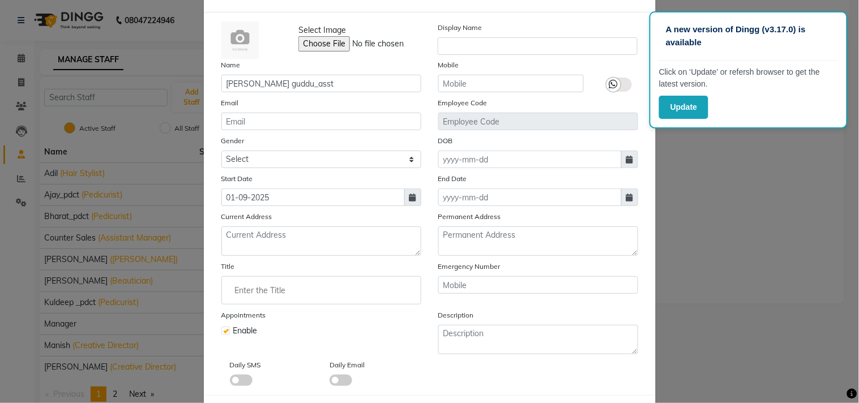
scroll to position [97, 0]
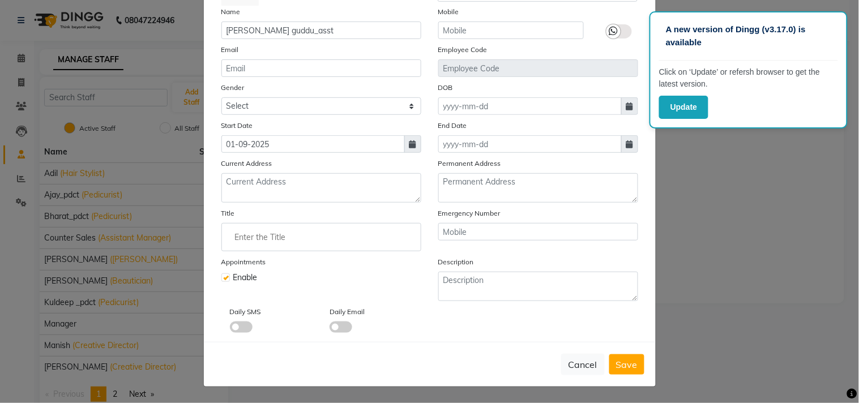
click at [268, 243] on input "Enter the Title" at bounding box center [321, 237] width 190 height 23
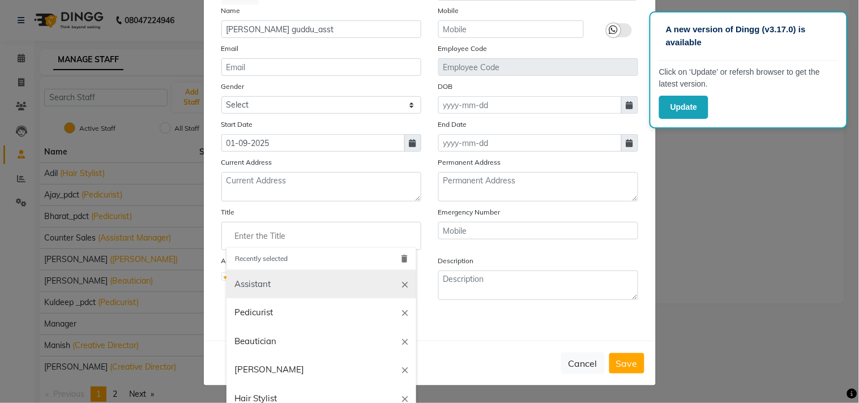
click at [248, 281] on link "Assistant" at bounding box center [321, 284] width 190 height 29
type input "Assistant"
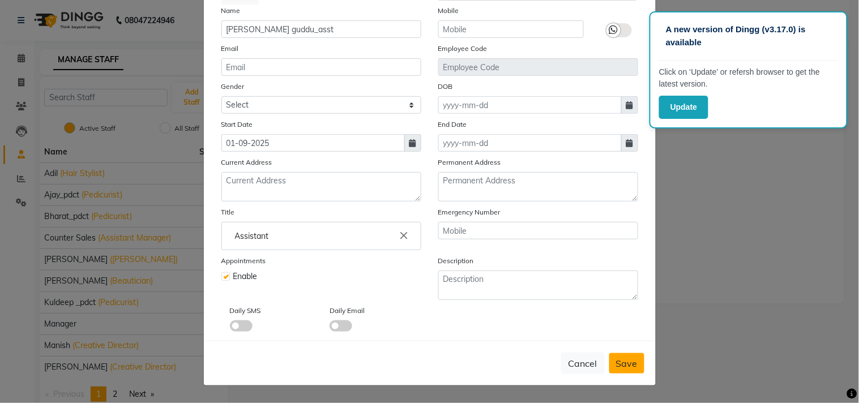
click at [617, 365] on span "Save" at bounding box center [627, 363] width 22 height 11
select select
checkbox input "false"
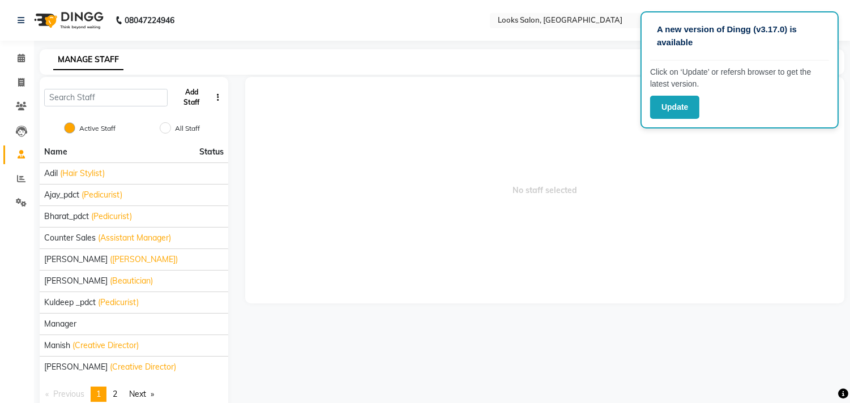
click at [190, 95] on button "Add Staff" at bounding box center [191, 97] width 39 height 29
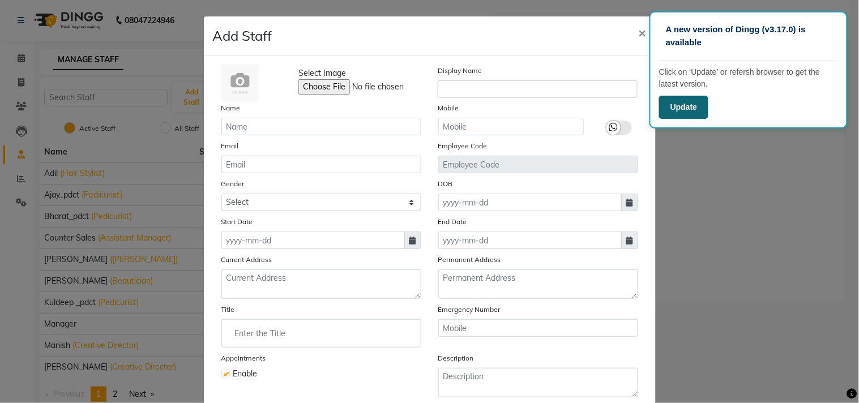
click at [692, 102] on button "Update" at bounding box center [683, 107] width 49 height 23
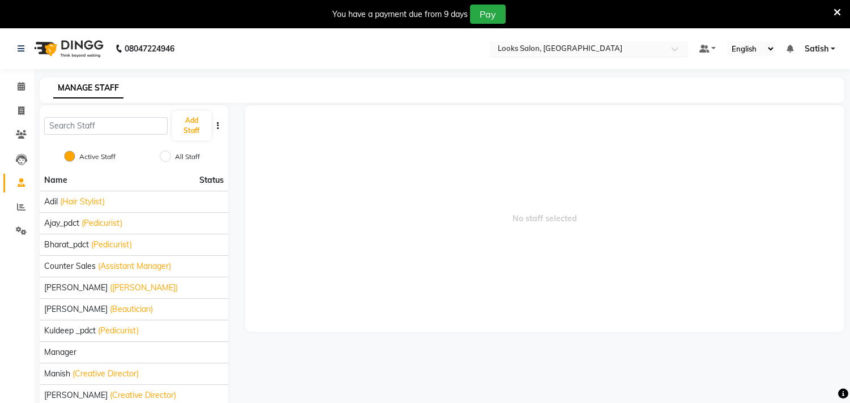
click at [546, 51] on input "text" at bounding box center [577, 49] width 164 height 11
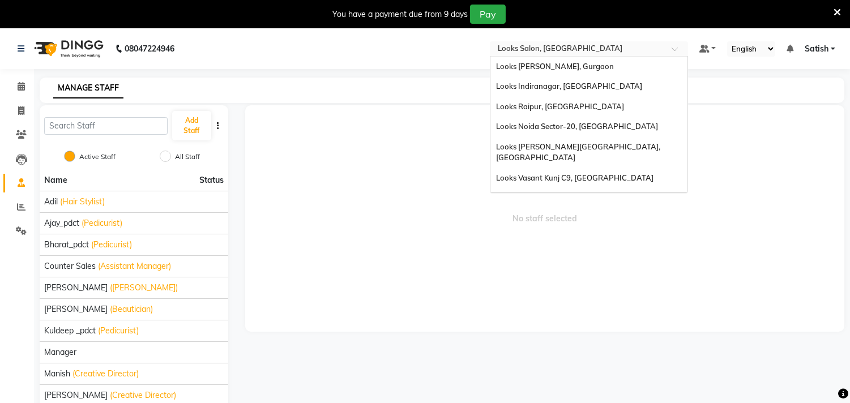
scroll to position [140, 0]
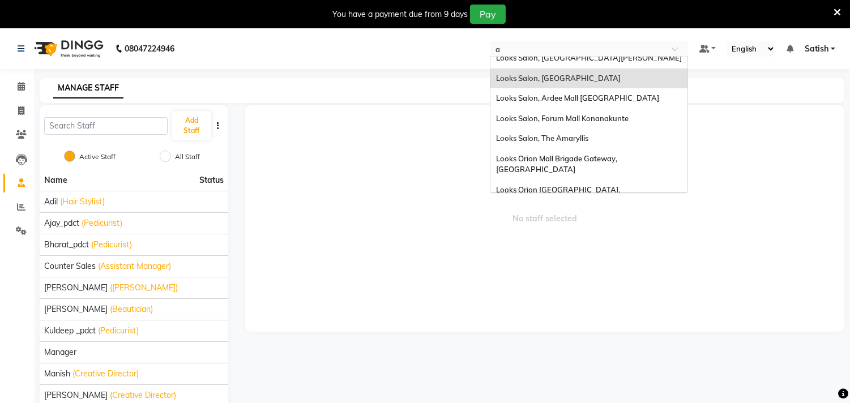
type input "am"
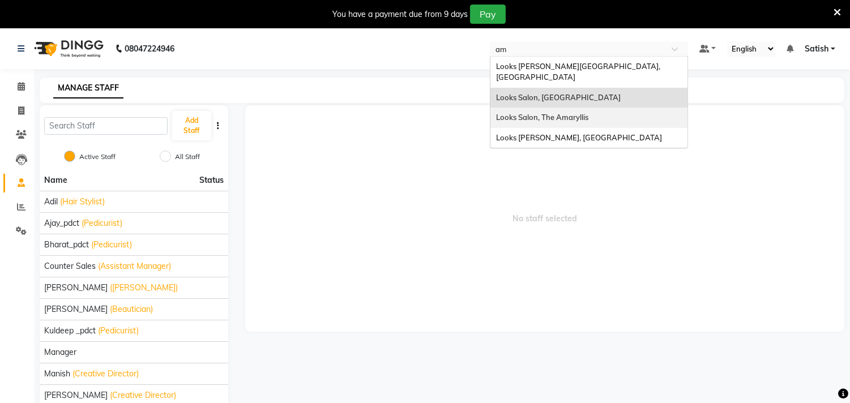
click at [539, 108] on div "Looks Salon, The Amaryllis" at bounding box center [588, 118] width 197 height 20
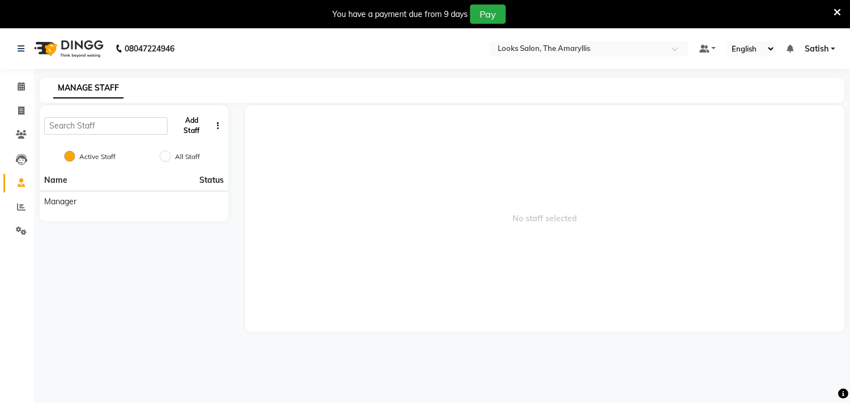
click at [201, 126] on button "Add Staff" at bounding box center [191, 125] width 39 height 29
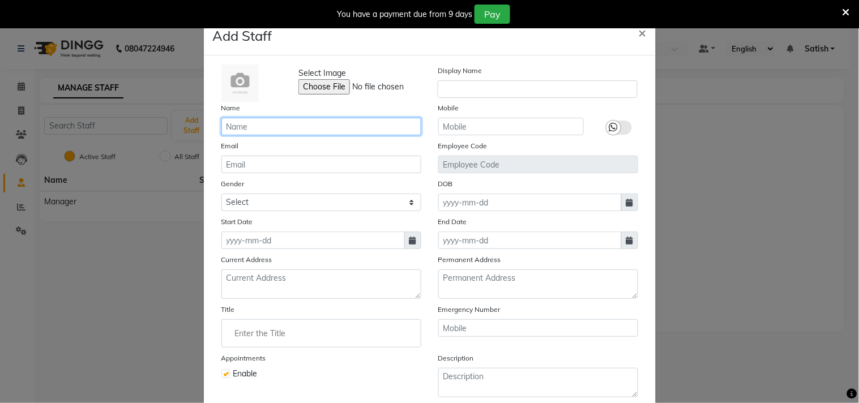
click at [303, 127] on input "text" at bounding box center [321, 127] width 200 height 18
paste input "Rizwan"
type input "Rizwan"
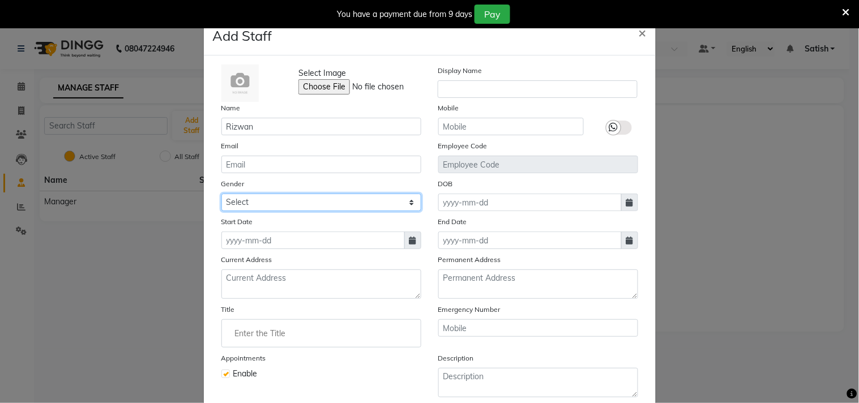
click at [264, 199] on select "Select [DEMOGRAPHIC_DATA] [DEMOGRAPHIC_DATA] Other Prefer Not To Say" at bounding box center [321, 203] width 200 height 18
select select "[DEMOGRAPHIC_DATA]"
click at [221, 194] on select "Select [DEMOGRAPHIC_DATA] [DEMOGRAPHIC_DATA] Other Prefer Not To Say" at bounding box center [321, 203] width 200 height 18
click at [409, 240] on icon at bounding box center [412, 241] width 7 height 8
select select "9"
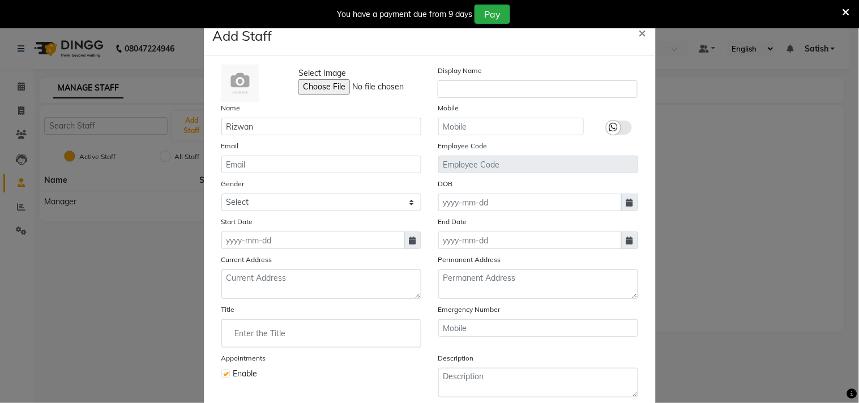
select select "2025"
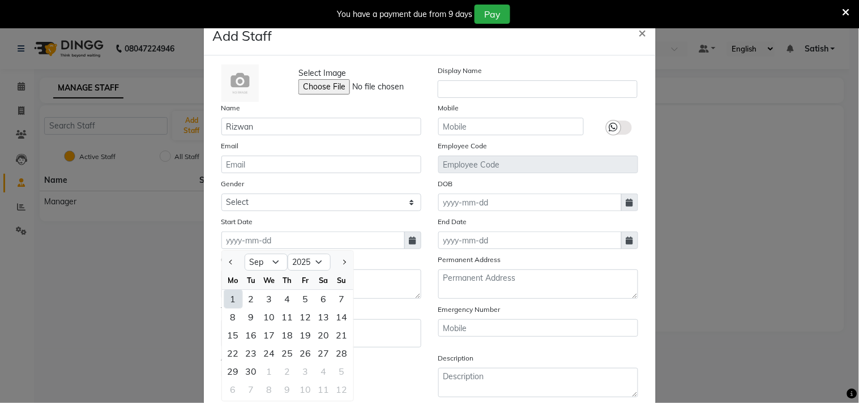
click at [230, 300] on div "1" at bounding box center [233, 299] width 18 height 18
type input "01-09-2025"
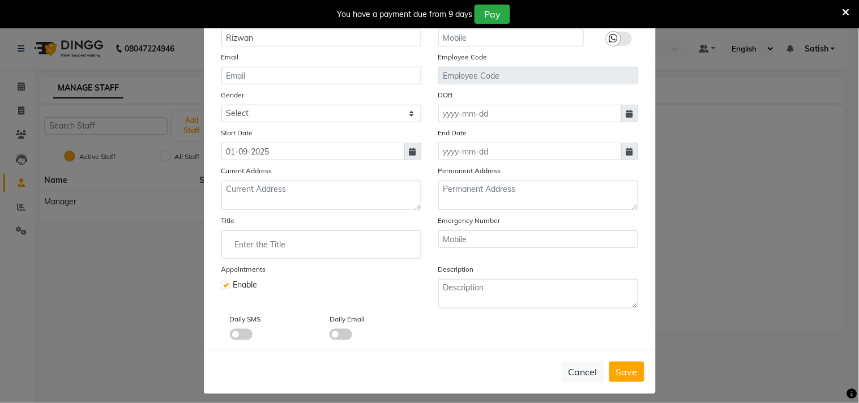
scroll to position [97, 0]
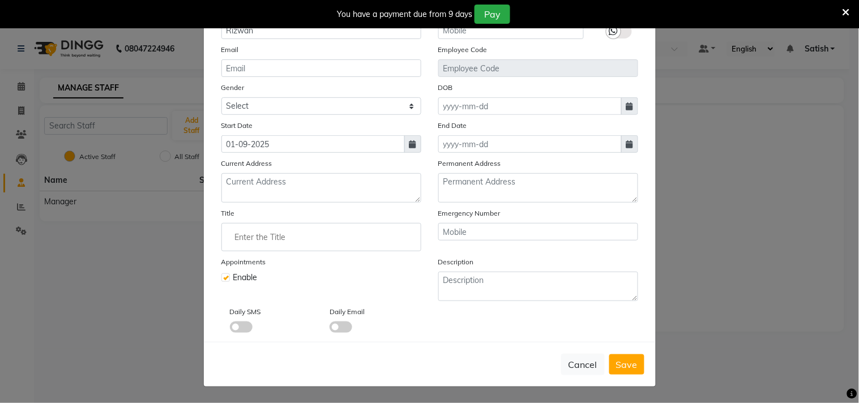
click at [280, 239] on input "Enter the Title" at bounding box center [321, 237] width 190 height 23
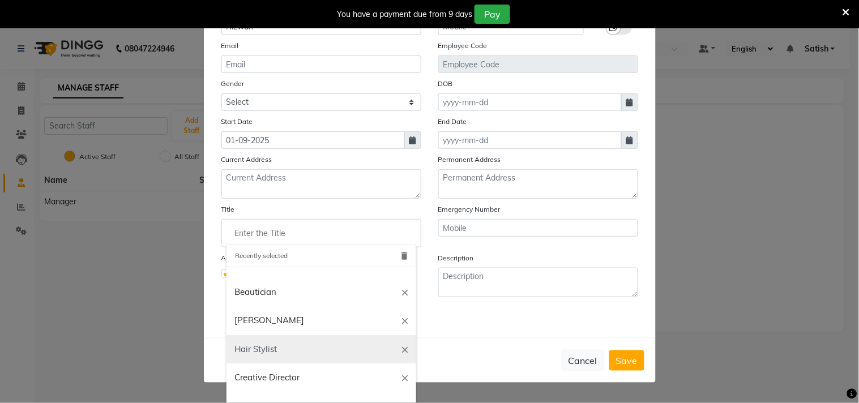
scroll to position [109, 0]
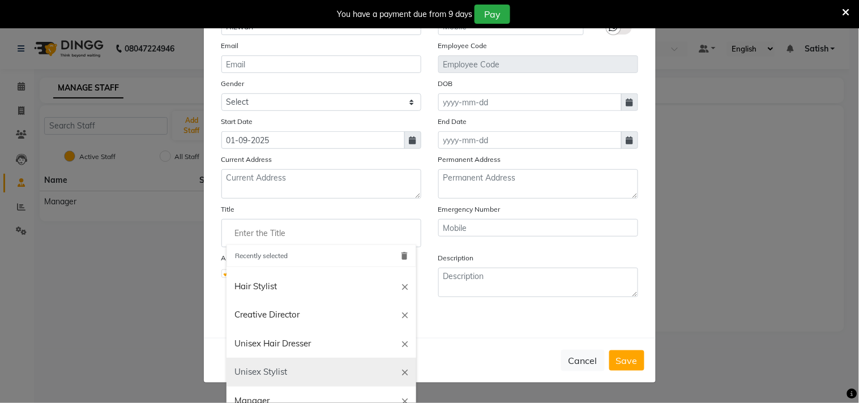
click at [264, 372] on link "Unisex Stylist" at bounding box center [321, 372] width 190 height 29
type input "Unisex Stylist"
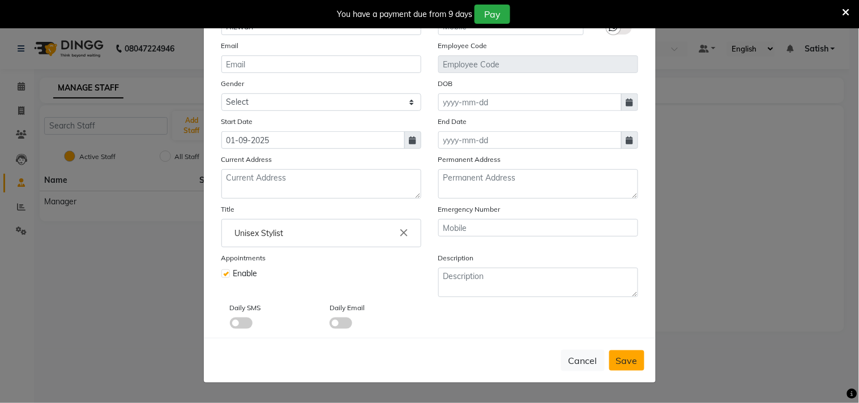
click at [616, 361] on span "Save" at bounding box center [627, 360] width 22 height 11
select select
checkbox input "false"
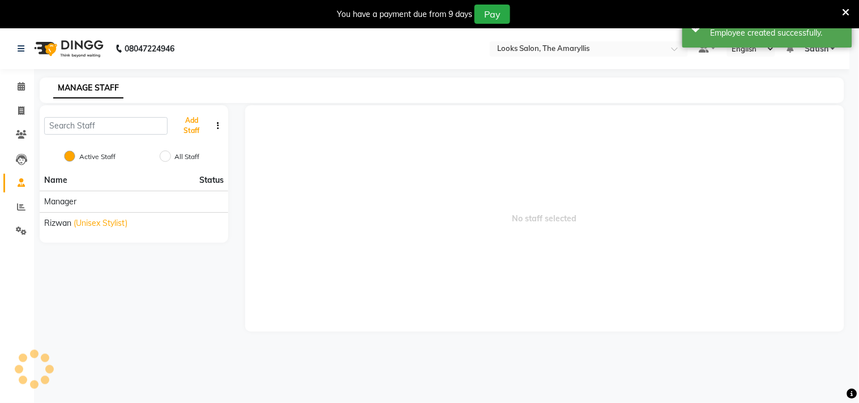
scroll to position [97, 0]
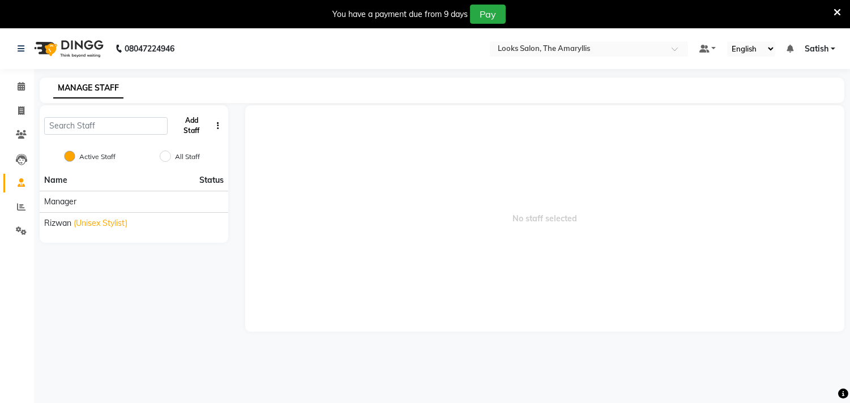
click at [191, 121] on button "Add Staff" at bounding box center [191, 125] width 39 height 29
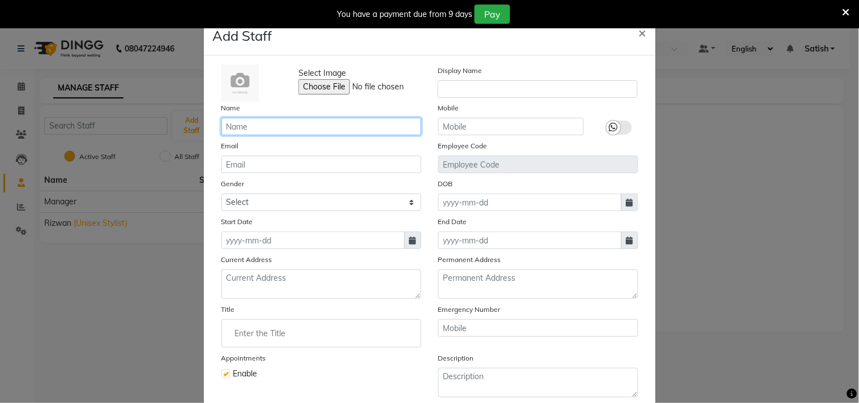
click at [272, 132] on input "text" at bounding box center [321, 127] width 200 height 18
paste input "Shaan"
type input "Shaan"
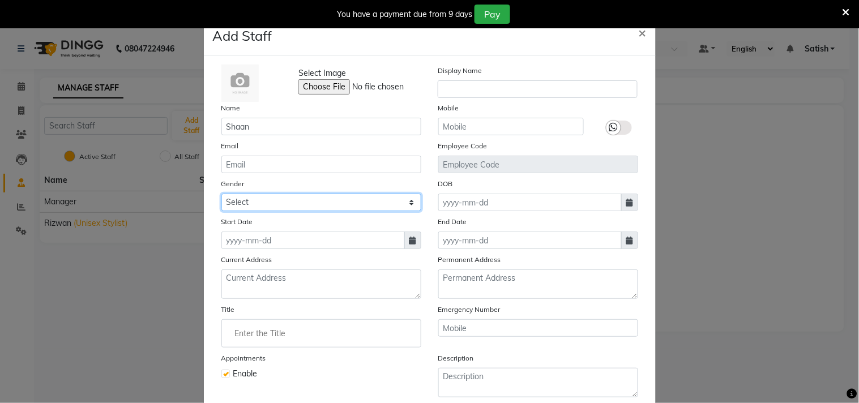
click at [272, 202] on select "Select [DEMOGRAPHIC_DATA] [DEMOGRAPHIC_DATA] Other Prefer Not To Say" at bounding box center [321, 203] width 200 height 18
select select "[DEMOGRAPHIC_DATA]"
click at [221, 194] on select "Select [DEMOGRAPHIC_DATA] [DEMOGRAPHIC_DATA] Other Prefer Not To Say" at bounding box center [321, 203] width 200 height 18
click at [404, 239] on span at bounding box center [412, 240] width 17 height 18
select select "9"
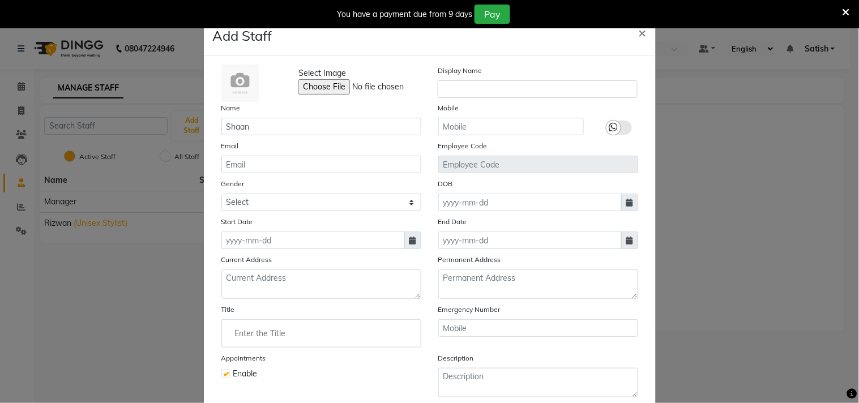
select select "2025"
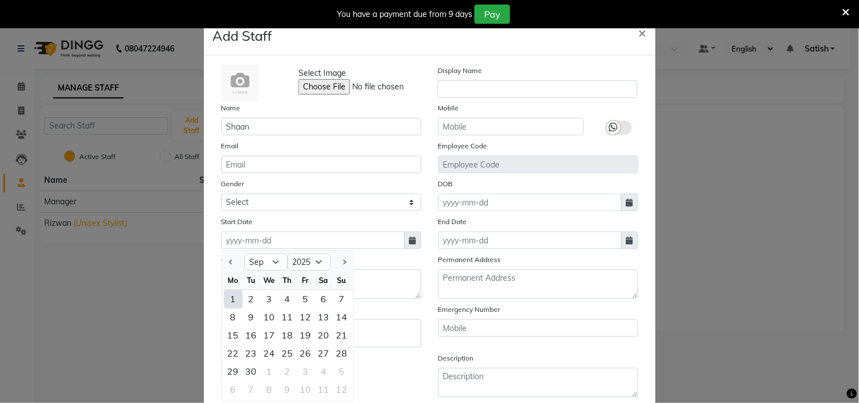
click at [230, 294] on div "1" at bounding box center [233, 299] width 18 height 18
type input "01-09-2025"
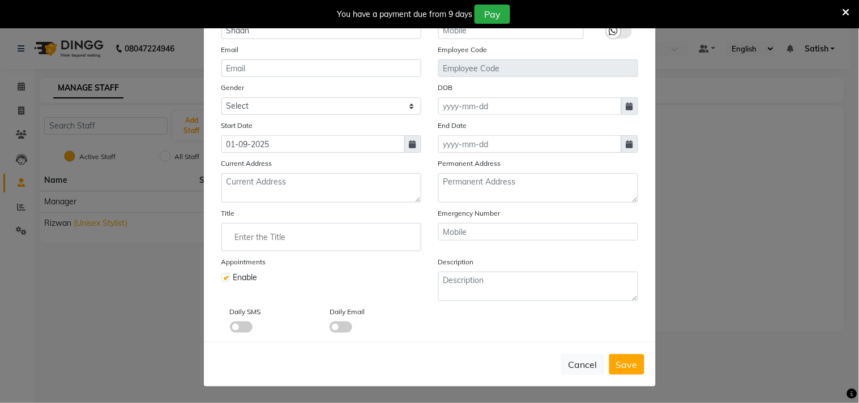
click at [274, 238] on input "Enter the Title" at bounding box center [321, 237] width 190 height 23
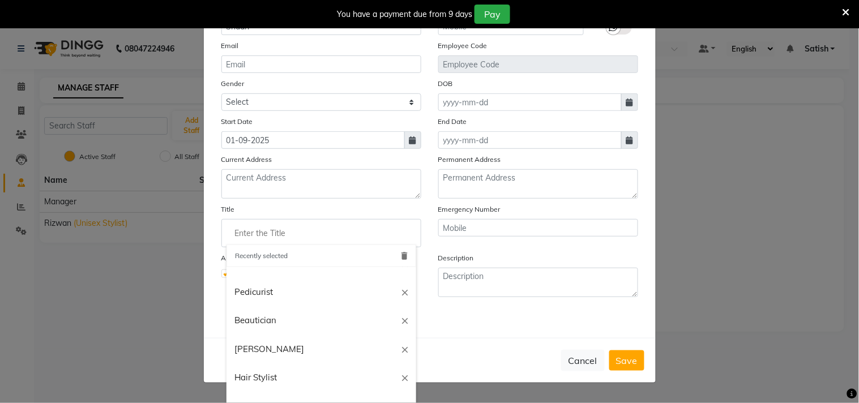
scroll to position [0, 0]
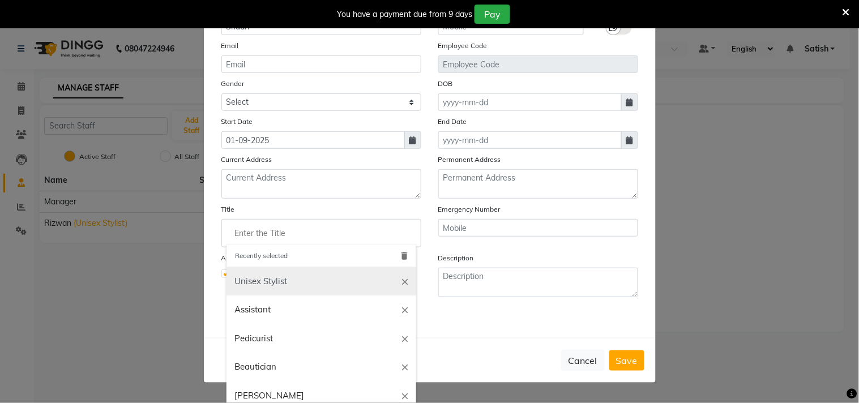
click at [284, 279] on link "Unisex Stylist" at bounding box center [321, 281] width 190 height 29
type input "Unisex Stylist"
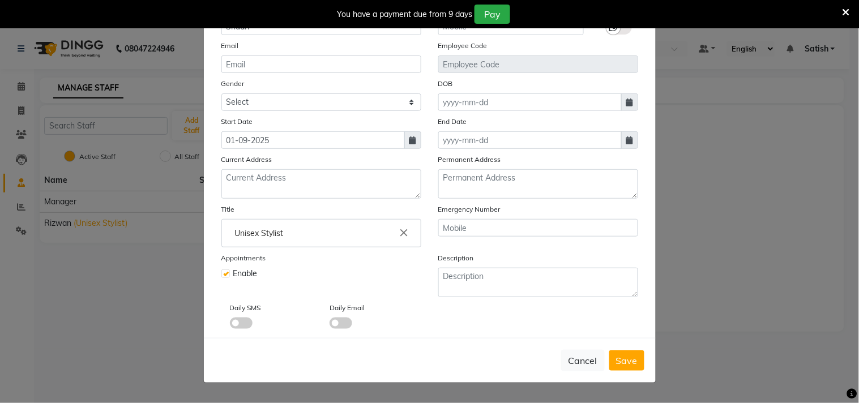
click at [401, 228] on icon "close" at bounding box center [404, 233] width 12 height 12
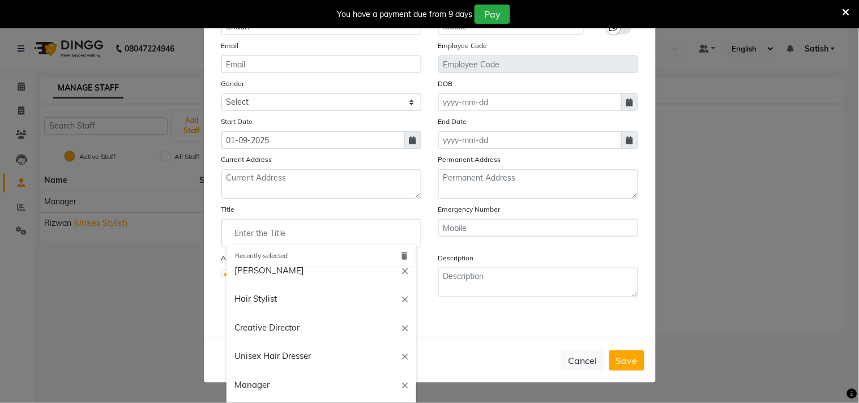
scroll to position [126, 0]
click at [272, 294] on link "Hair Stylist" at bounding box center [321, 298] width 190 height 29
type input "Hair Stylist"
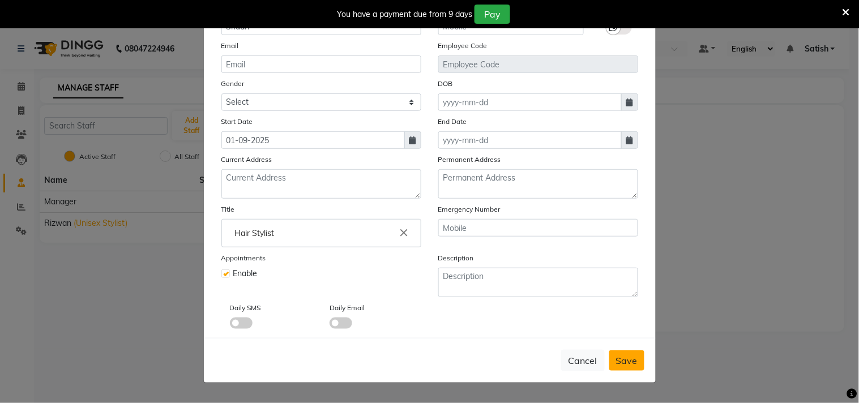
click at [620, 355] on span "Save" at bounding box center [627, 360] width 22 height 11
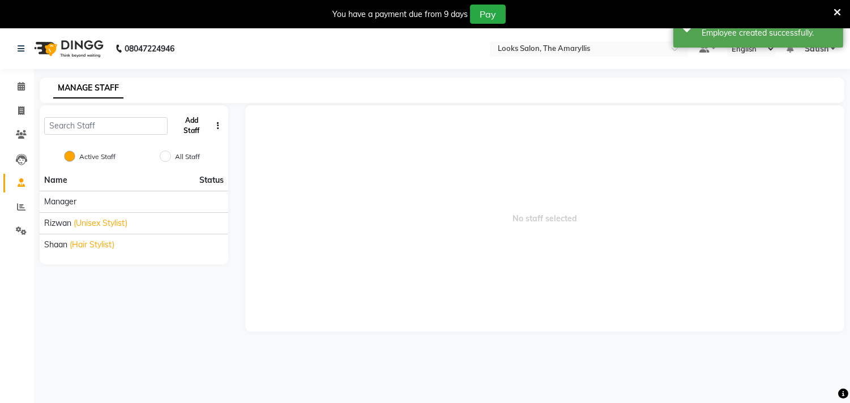
click at [185, 116] on button "Add Staff" at bounding box center [191, 125] width 39 height 29
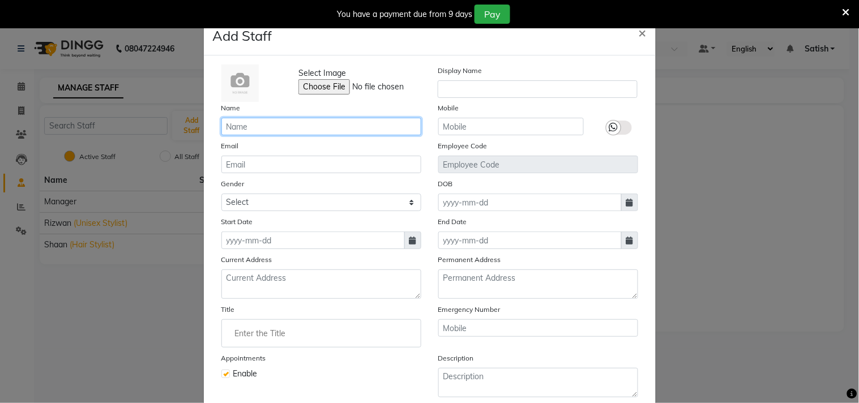
click at [258, 126] on input "text" at bounding box center [321, 127] width 200 height 18
paste input "Asif"
type input "Asif"
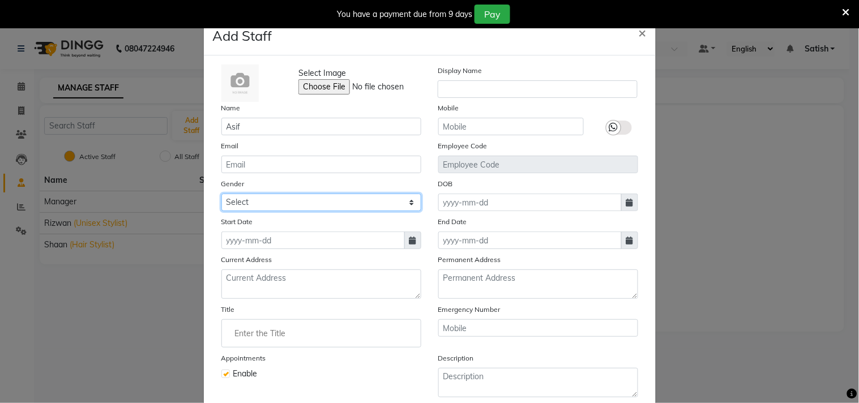
click at [273, 204] on select "Select [DEMOGRAPHIC_DATA] [DEMOGRAPHIC_DATA] Other Prefer Not To Say" at bounding box center [321, 203] width 200 height 18
select select "[DEMOGRAPHIC_DATA]"
click at [221, 194] on select "Select [DEMOGRAPHIC_DATA] [DEMOGRAPHIC_DATA] Other Prefer Not To Say" at bounding box center [321, 203] width 200 height 18
click at [409, 240] on icon at bounding box center [412, 241] width 7 height 8
select select "9"
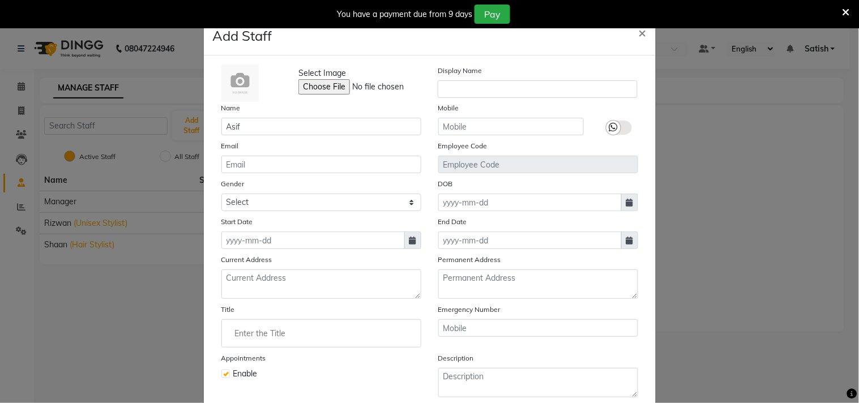
select select "2025"
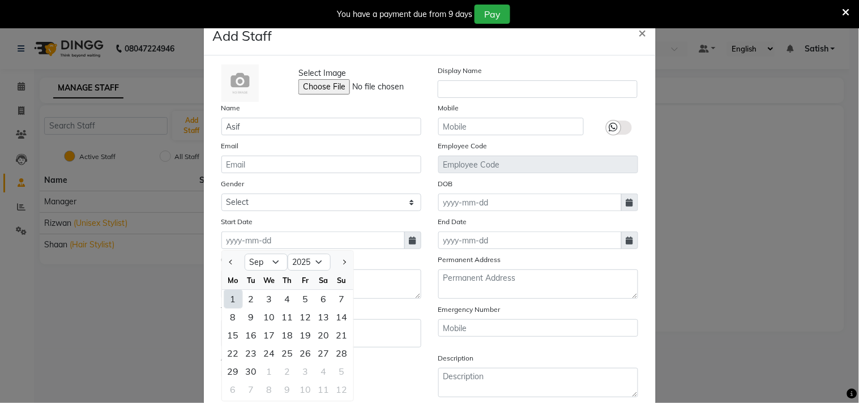
click at [228, 302] on div "1" at bounding box center [233, 299] width 18 height 18
type input "01-09-2025"
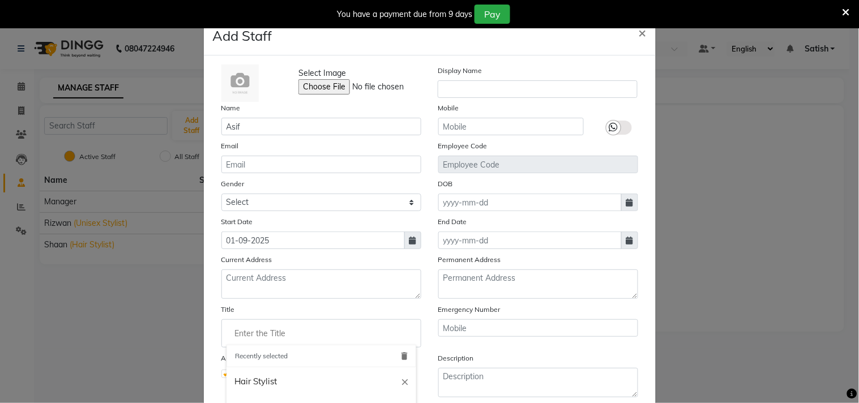
click at [272, 329] on input "Enter the Title" at bounding box center [321, 333] width 190 height 23
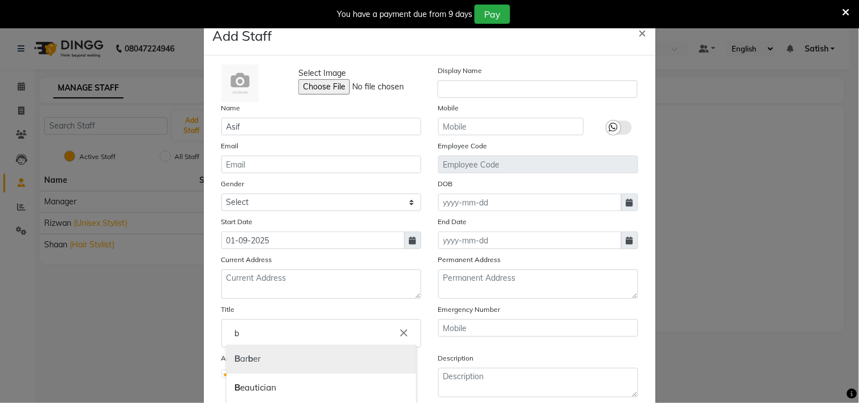
click at [248, 355] on b "b" at bounding box center [250, 358] width 5 height 11
type input "[PERSON_NAME]"
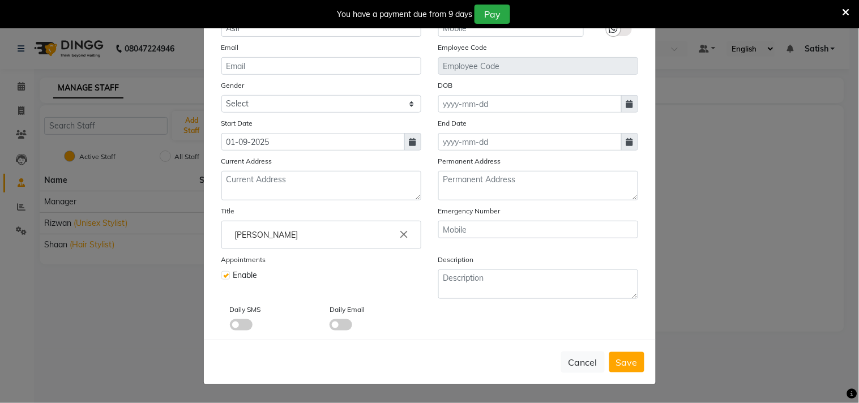
scroll to position [101, 0]
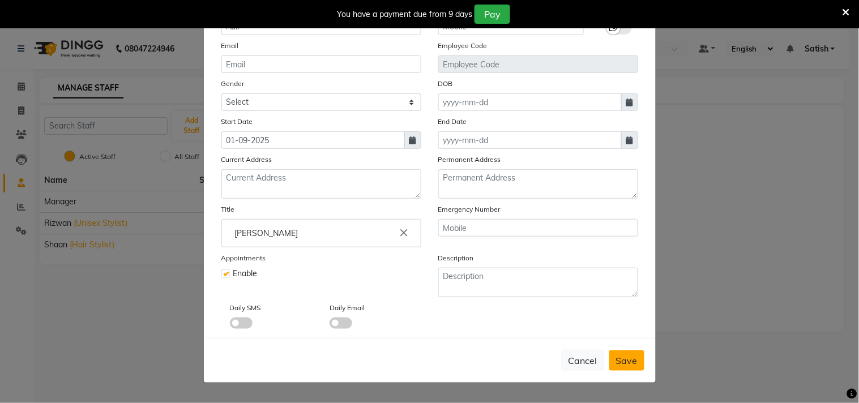
click at [620, 366] on button "Save" at bounding box center [626, 360] width 35 height 20
select select
checkbox input "false"
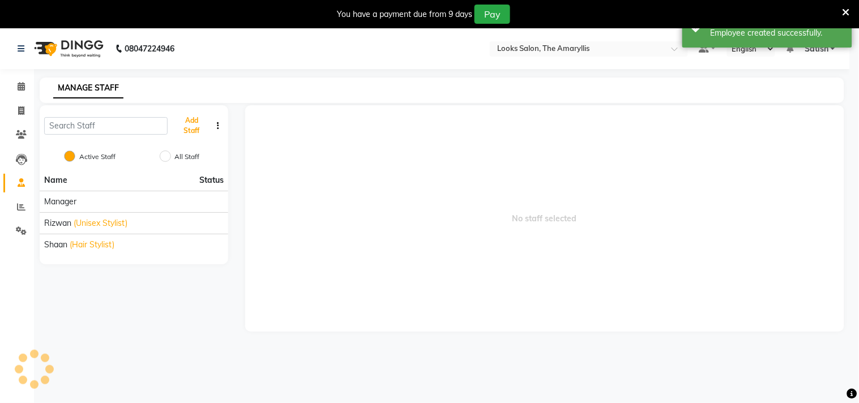
scroll to position [97, 0]
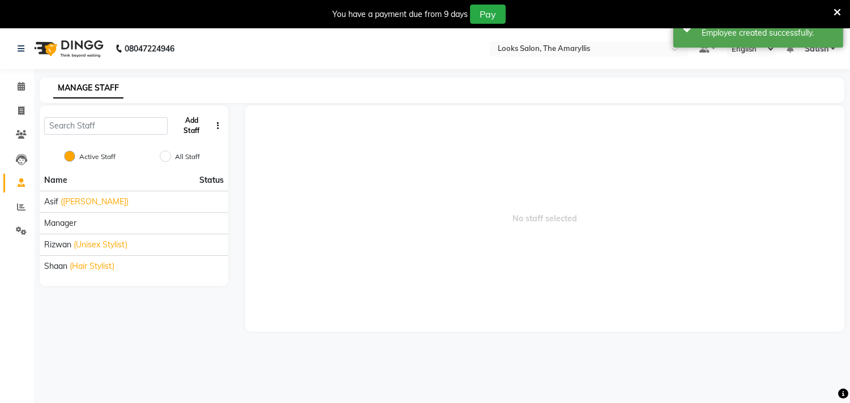
click at [187, 123] on button "Add Staff" at bounding box center [191, 125] width 39 height 29
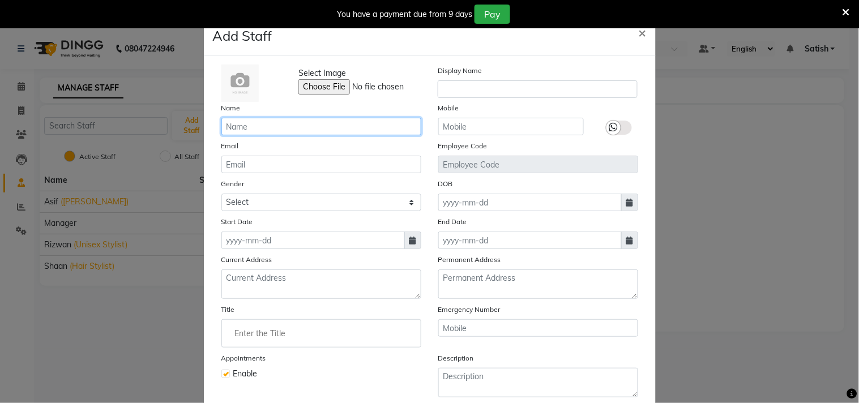
click at [274, 128] on input "text" at bounding box center [321, 127] width 200 height 18
paste input "Sharif"
type input "Sharif"
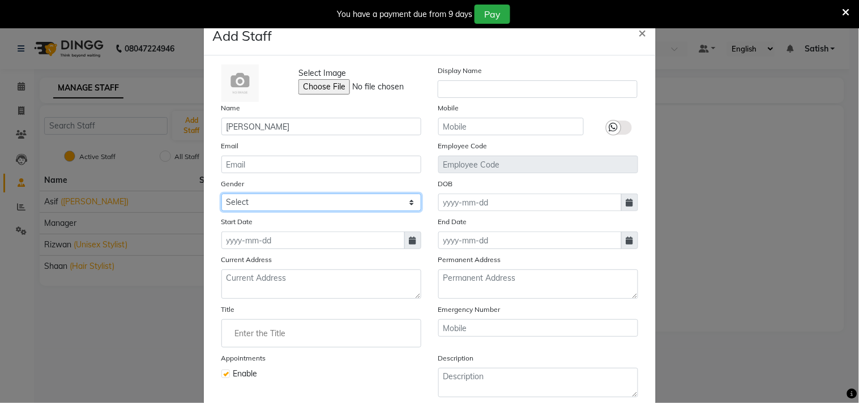
click at [269, 203] on select "Select [DEMOGRAPHIC_DATA] [DEMOGRAPHIC_DATA] Other Prefer Not To Say" at bounding box center [321, 203] width 200 height 18
select select "[DEMOGRAPHIC_DATA]"
click at [221, 194] on select "Select [DEMOGRAPHIC_DATA] [DEMOGRAPHIC_DATA] Other Prefer Not To Say" at bounding box center [321, 203] width 200 height 18
click at [404, 238] on span at bounding box center [412, 240] width 17 height 18
select select "9"
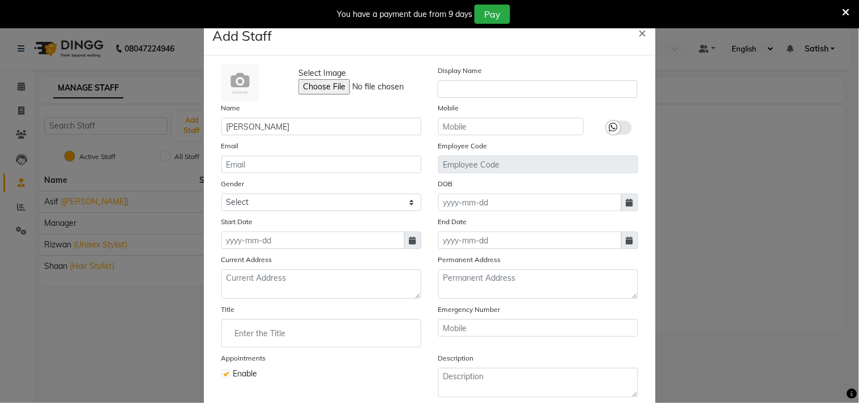
select select "2025"
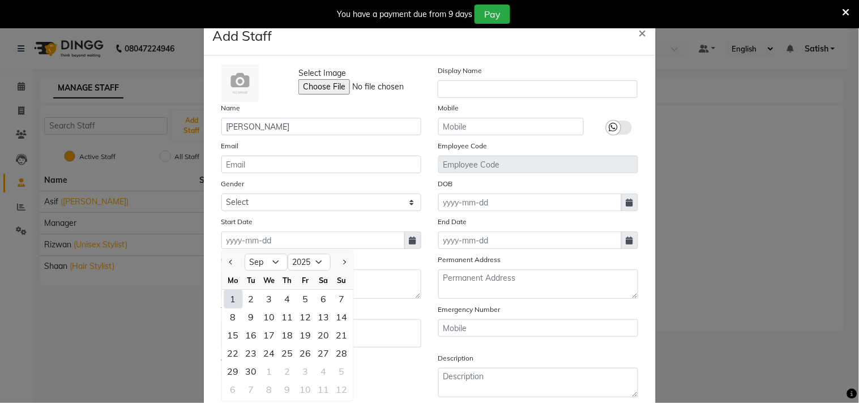
click at [231, 297] on div "1" at bounding box center [233, 299] width 18 height 18
type input "01-09-2025"
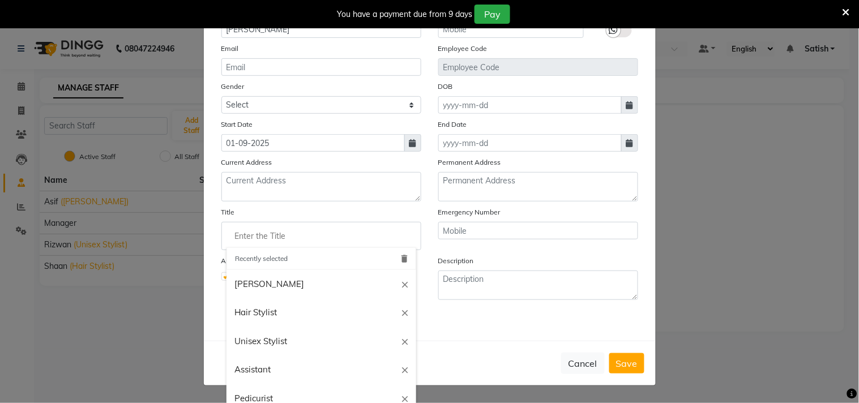
click at [275, 241] on input "Enter the Title" at bounding box center [321, 236] width 190 height 23
click at [240, 274] on link "[PERSON_NAME]" at bounding box center [321, 284] width 190 height 29
type input "[PERSON_NAME]"
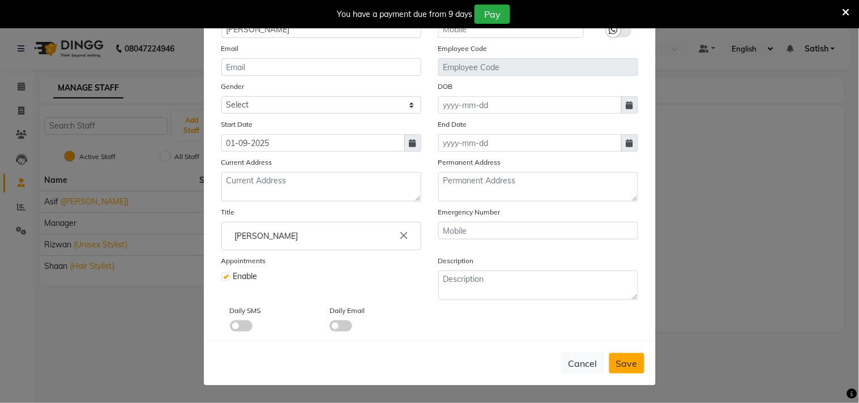
click at [626, 369] on span "Save" at bounding box center [627, 363] width 22 height 11
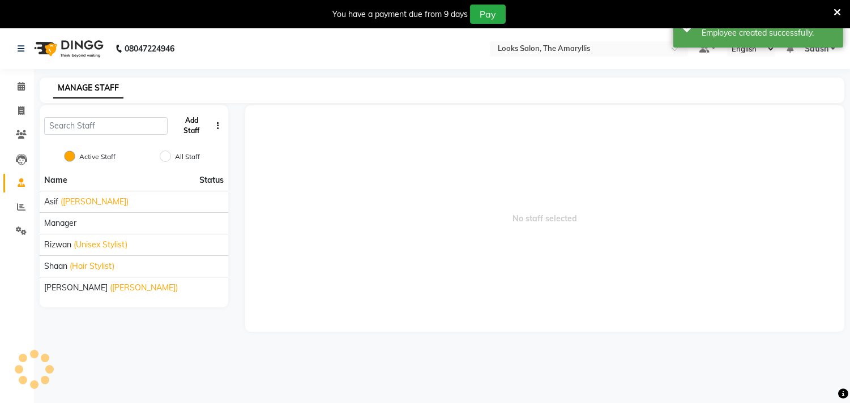
click at [195, 128] on button "Add Staff" at bounding box center [191, 125] width 39 height 29
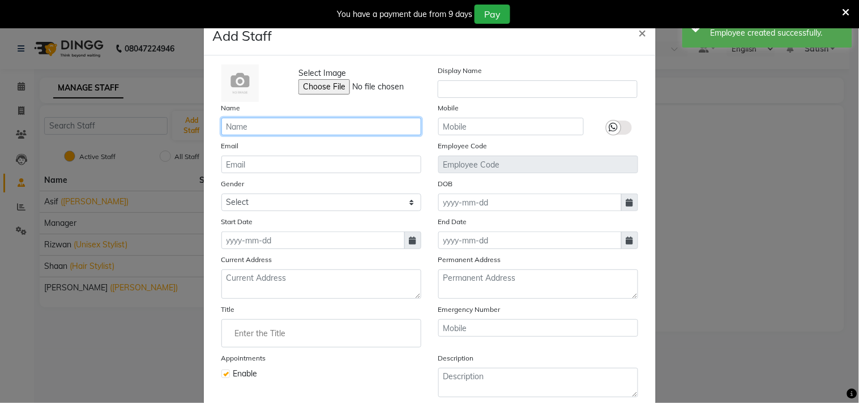
click at [271, 132] on input "text" at bounding box center [321, 127] width 200 height 18
paste input "Ritika"
type input "Ritika"
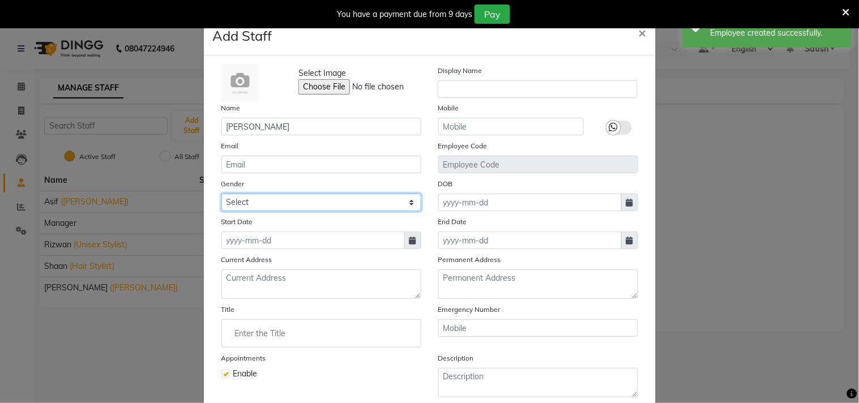
click at [273, 203] on select "Select [DEMOGRAPHIC_DATA] [DEMOGRAPHIC_DATA] Other Prefer Not To Say" at bounding box center [321, 203] width 200 height 18
click at [221, 194] on select "Select [DEMOGRAPHIC_DATA] [DEMOGRAPHIC_DATA] Other Prefer Not To Say" at bounding box center [321, 203] width 200 height 18
click at [303, 199] on select "Select [DEMOGRAPHIC_DATA] [DEMOGRAPHIC_DATA] Other Prefer Not To Say" at bounding box center [321, 203] width 200 height 18
select select "[DEMOGRAPHIC_DATA]"
click at [221, 194] on select "Select [DEMOGRAPHIC_DATA] [DEMOGRAPHIC_DATA] Other Prefer Not To Say" at bounding box center [321, 203] width 200 height 18
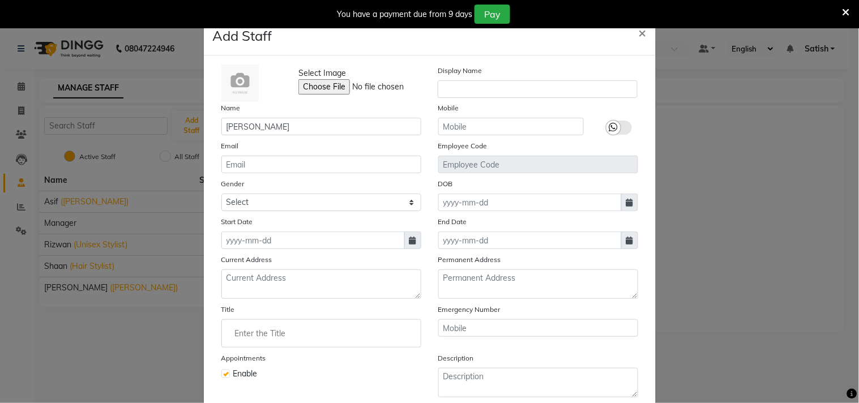
click at [409, 237] on icon at bounding box center [412, 241] width 7 height 8
select select "9"
select select "2025"
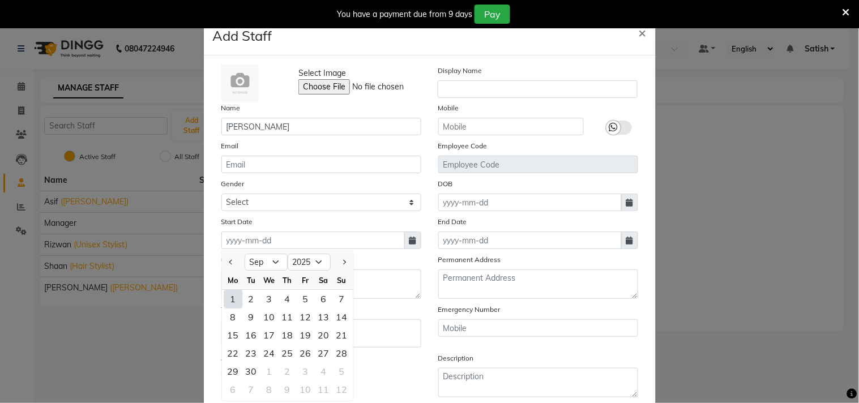
click at [228, 298] on div "1" at bounding box center [233, 299] width 18 height 18
type input "01-09-2025"
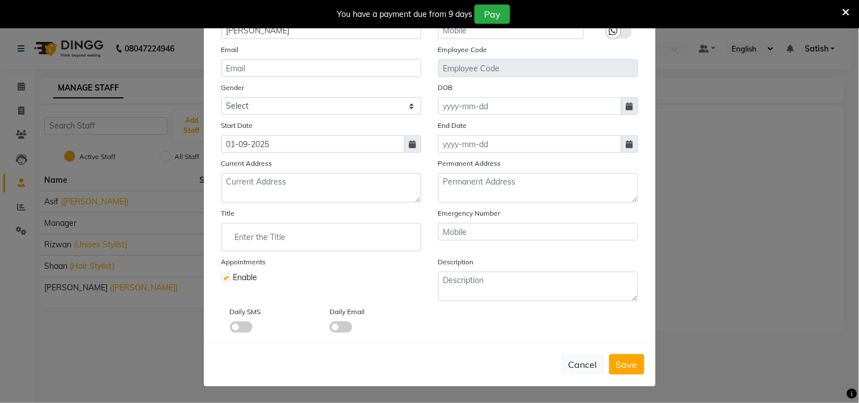
click at [267, 242] on input "Enter the Title" at bounding box center [321, 237] width 190 height 23
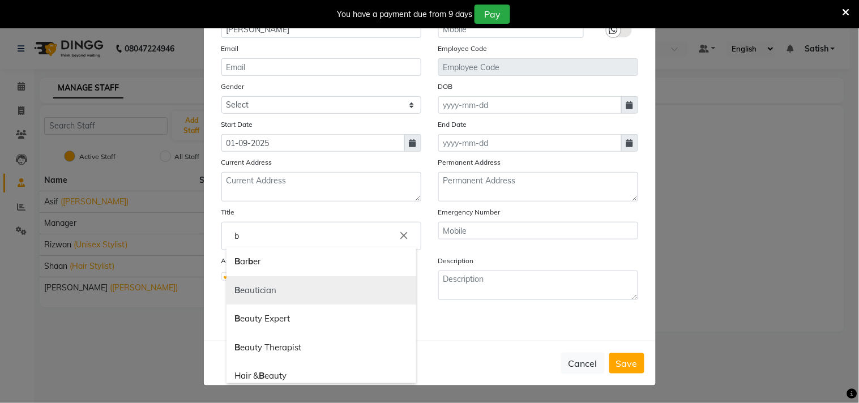
click at [255, 285] on link "B eautician" at bounding box center [321, 290] width 190 height 29
type input "Beautician"
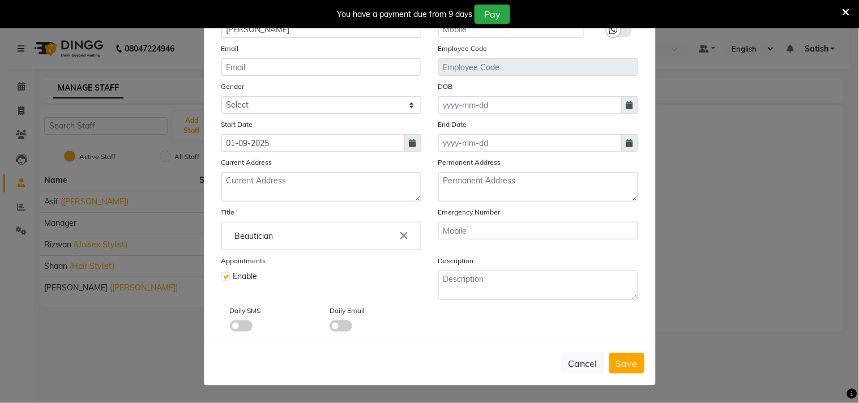
click at [625, 364] on span "Save" at bounding box center [627, 363] width 22 height 11
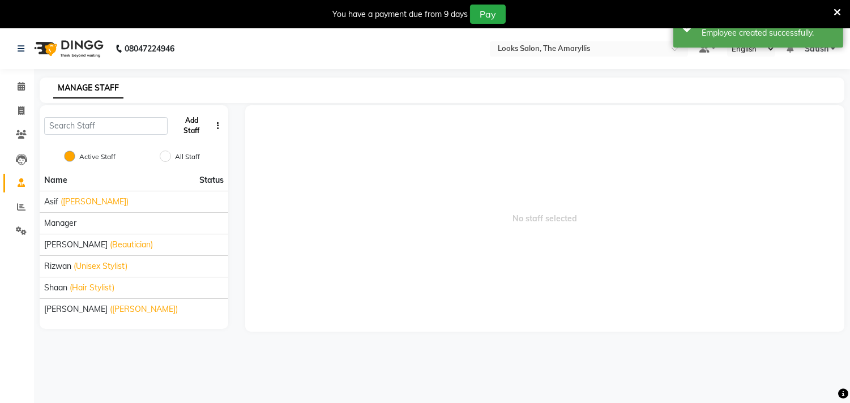
click at [194, 130] on button "Add Staff" at bounding box center [191, 125] width 39 height 29
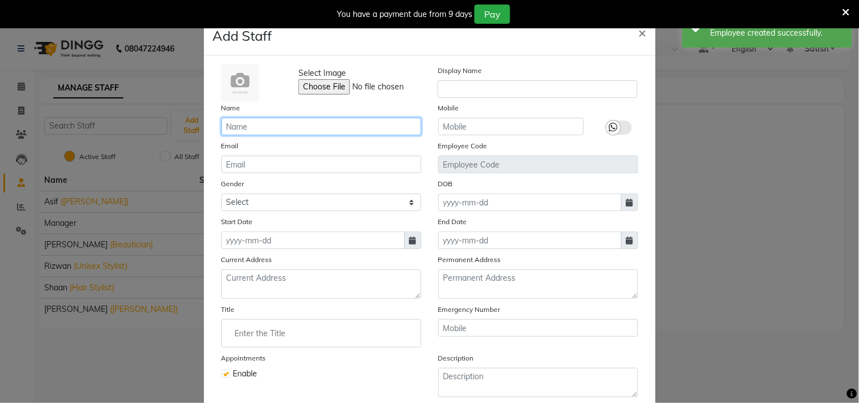
click at [246, 131] on input "text" at bounding box center [321, 127] width 200 height 18
paste input "Aarti-"
type input "Aarti"
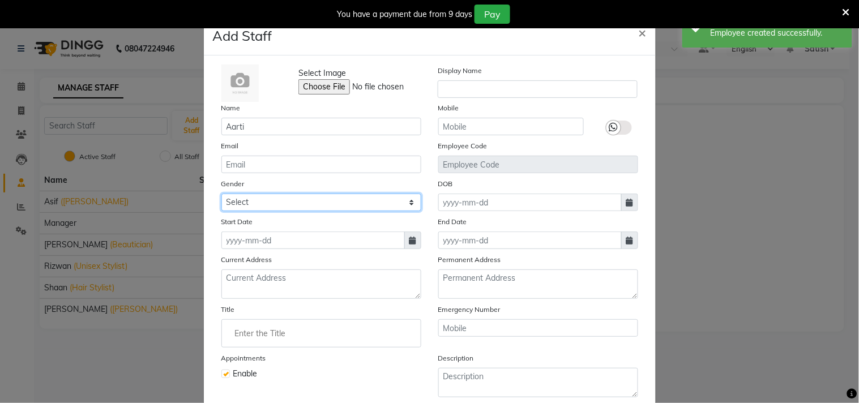
click at [245, 201] on select "Select [DEMOGRAPHIC_DATA] [DEMOGRAPHIC_DATA] Other Prefer Not To Say" at bounding box center [321, 203] width 200 height 18
select select "[DEMOGRAPHIC_DATA]"
click at [221, 194] on select "Select [DEMOGRAPHIC_DATA] [DEMOGRAPHIC_DATA] Other Prefer Not To Say" at bounding box center [321, 203] width 200 height 18
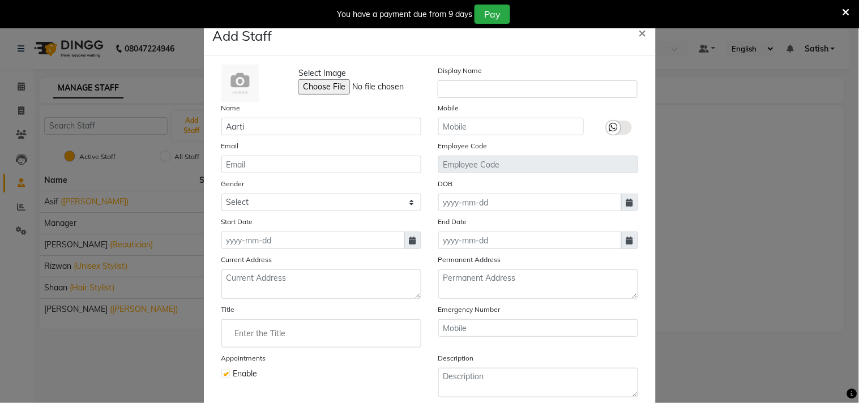
click at [413, 240] on span at bounding box center [412, 240] width 17 height 18
select select "9"
select select "2025"
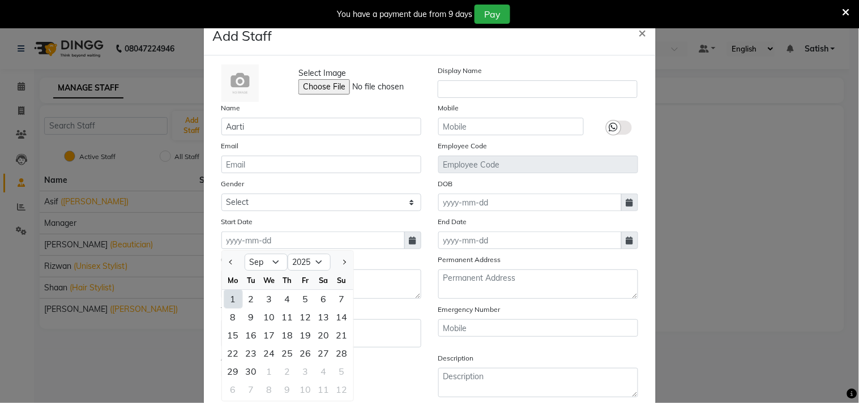
click at [232, 298] on div "1" at bounding box center [233, 299] width 18 height 18
type input "01-09-2025"
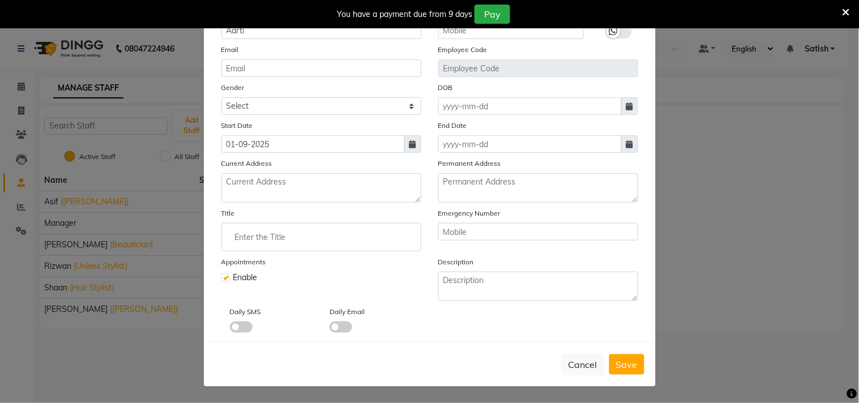
click at [280, 230] on input "Enter the Title" at bounding box center [321, 237] width 190 height 23
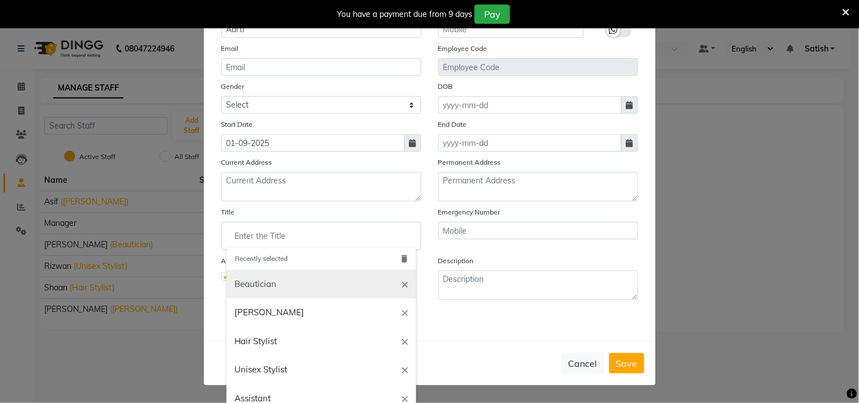
click at [259, 285] on link "Beautician" at bounding box center [321, 284] width 190 height 29
type input "Beautician"
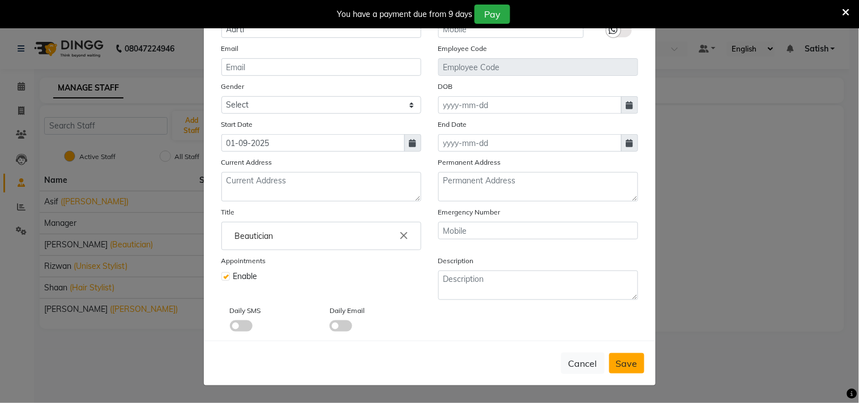
click at [624, 363] on span "Save" at bounding box center [627, 363] width 22 height 11
select select
checkbox input "false"
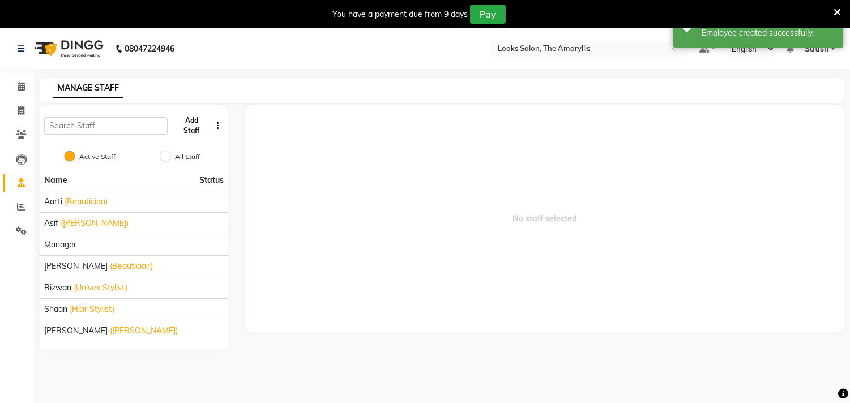
click at [199, 125] on button "Add Staff" at bounding box center [191, 125] width 39 height 29
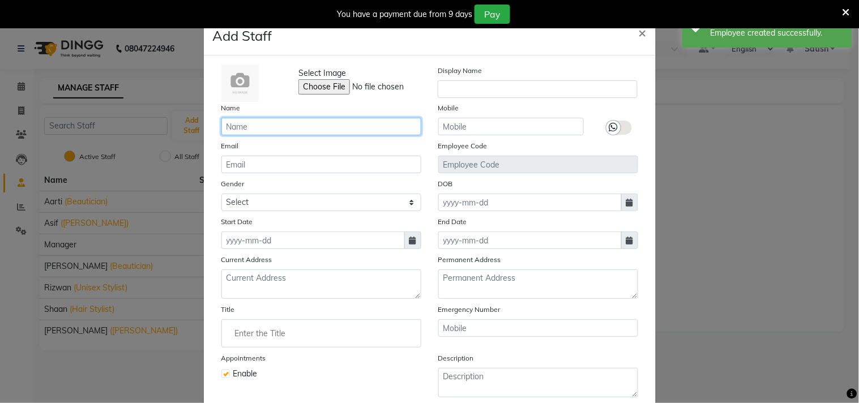
click at [272, 129] on input "text" at bounding box center [321, 127] width 200 height 18
paste input "Deepak"
type input "Deepak_pdct"
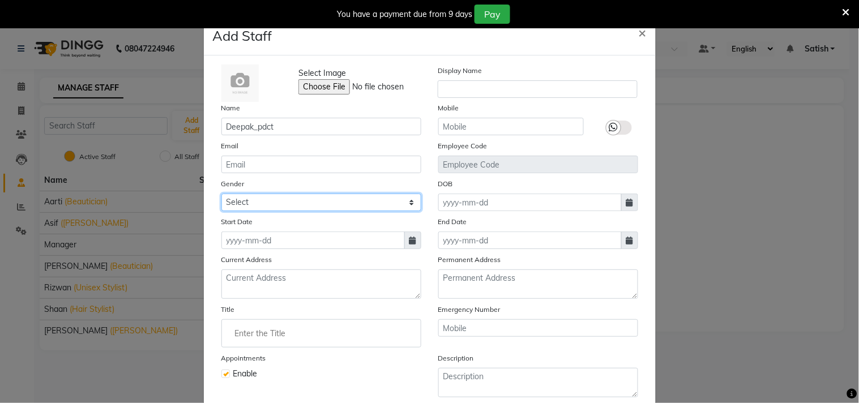
click at [246, 205] on select "Select [DEMOGRAPHIC_DATA] [DEMOGRAPHIC_DATA] Other Prefer Not To Say" at bounding box center [321, 203] width 200 height 18
select select "[DEMOGRAPHIC_DATA]"
click at [221, 194] on select "Select [DEMOGRAPHIC_DATA] [DEMOGRAPHIC_DATA] Other Prefer Not To Say" at bounding box center [321, 203] width 200 height 18
click at [404, 240] on span at bounding box center [412, 240] width 17 height 18
select select "9"
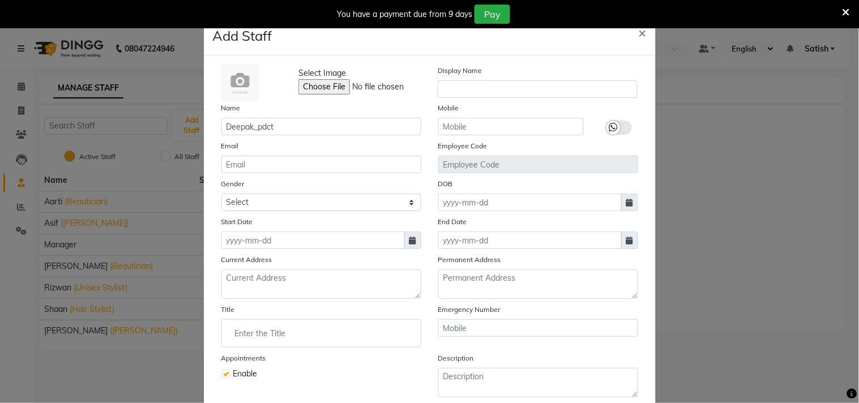
select select "2025"
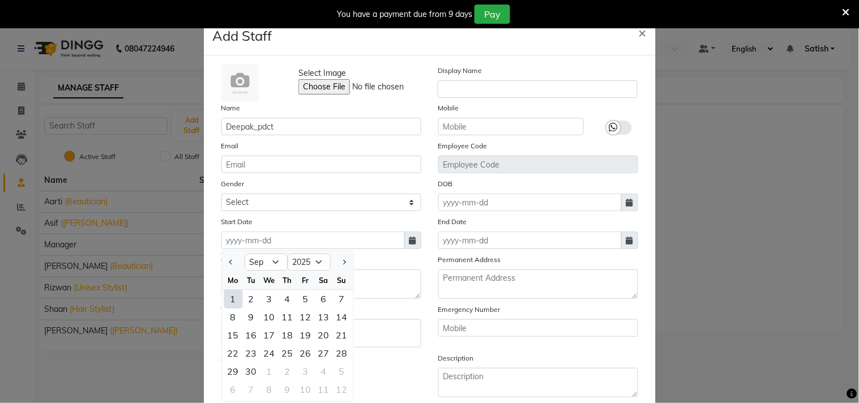
click at [227, 297] on div "1" at bounding box center [233, 299] width 18 height 18
type input "01-09-2025"
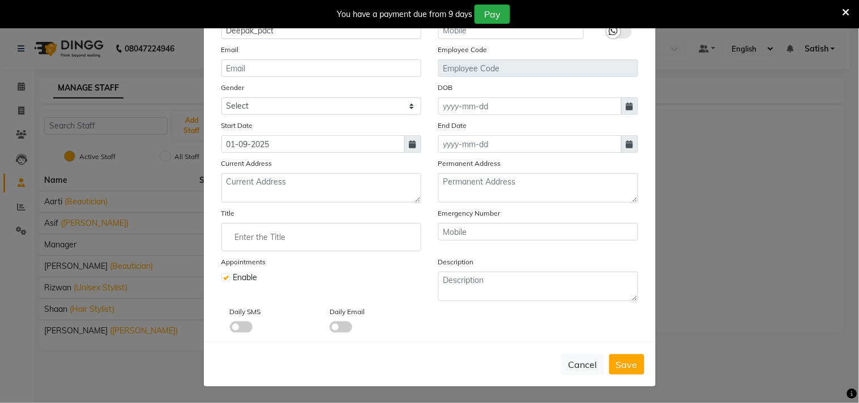
click at [286, 241] on input "Enter the Title" at bounding box center [321, 237] width 190 height 23
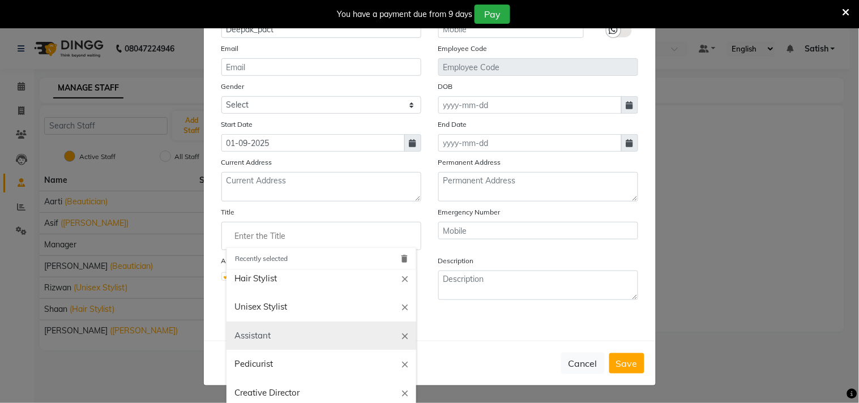
scroll to position [126, 0]
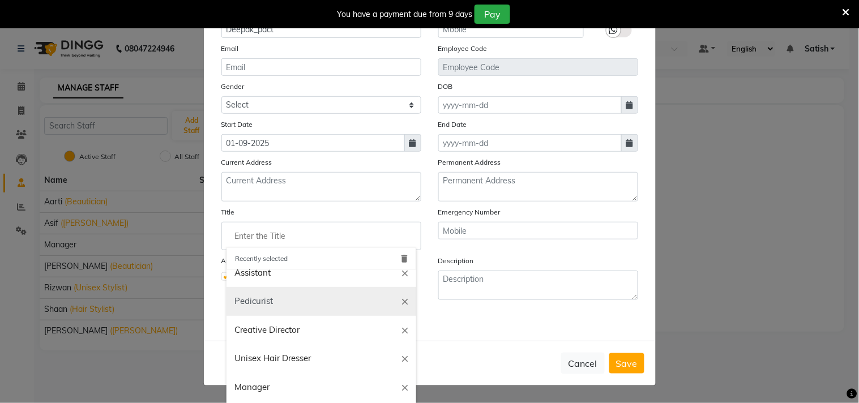
click at [258, 303] on link "Pedicurist" at bounding box center [321, 301] width 190 height 29
type input "Pedicurist"
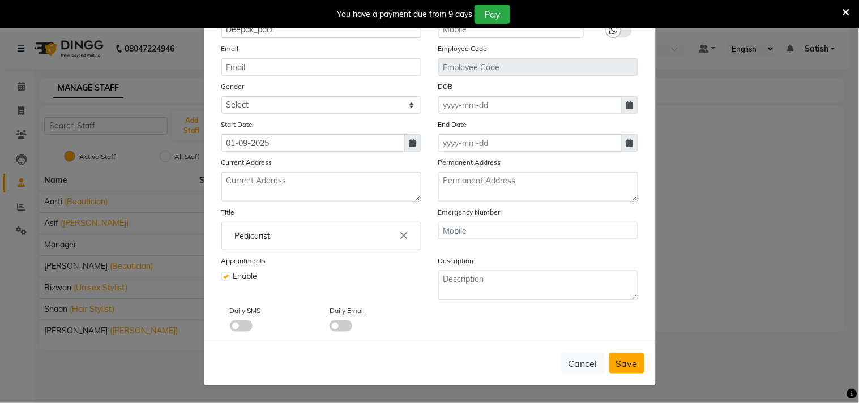
click at [629, 360] on span "Save" at bounding box center [627, 363] width 22 height 11
select select
checkbox input "false"
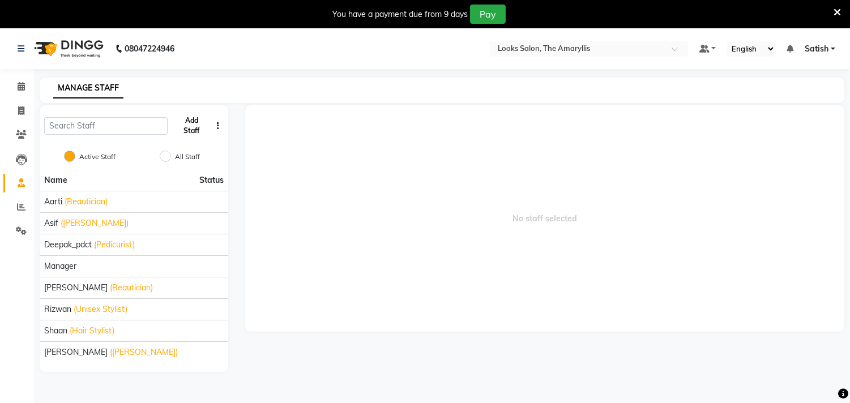
click at [192, 123] on button "Add Staff" at bounding box center [191, 125] width 39 height 29
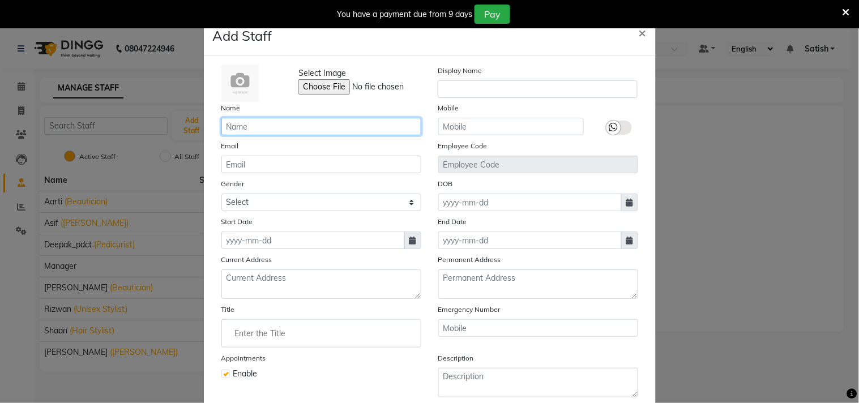
click at [295, 126] on input "text" at bounding box center [321, 127] width 200 height 18
paste input "Samarth"
type input "Samarth"
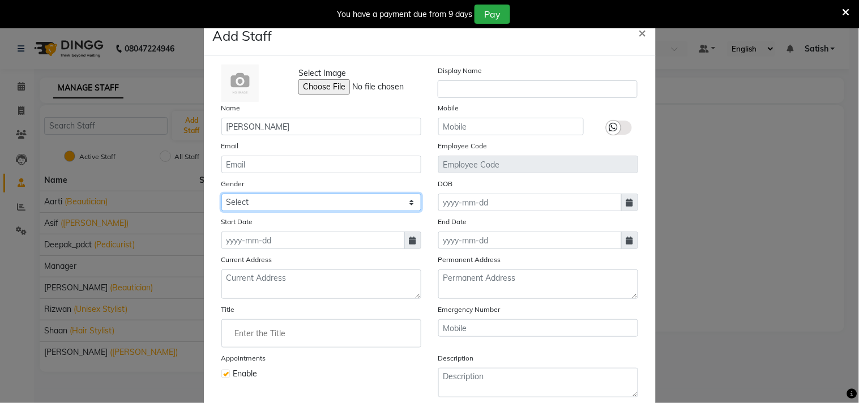
click at [264, 204] on select "Select [DEMOGRAPHIC_DATA] [DEMOGRAPHIC_DATA] Other Prefer Not To Say" at bounding box center [321, 203] width 200 height 18
select select "[DEMOGRAPHIC_DATA]"
click at [221, 194] on select "Select [DEMOGRAPHIC_DATA] [DEMOGRAPHIC_DATA] Other Prefer Not To Say" at bounding box center [321, 203] width 200 height 18
click at [409, 239] on icon at bounding box center [412, 241] width 7 height 8
select select "9"
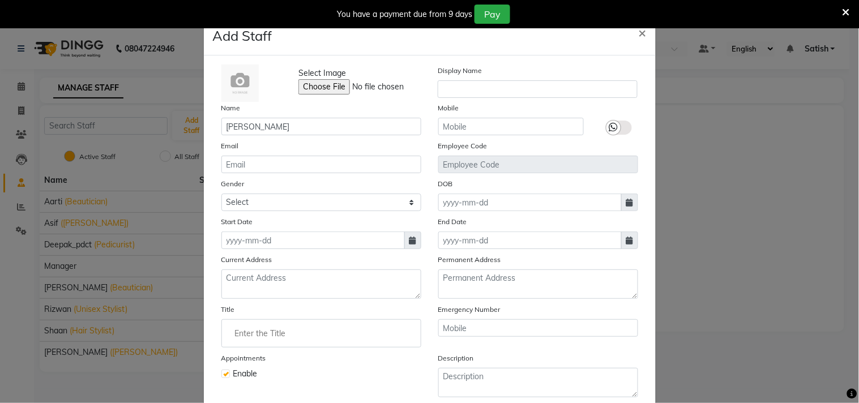
select select "2025"
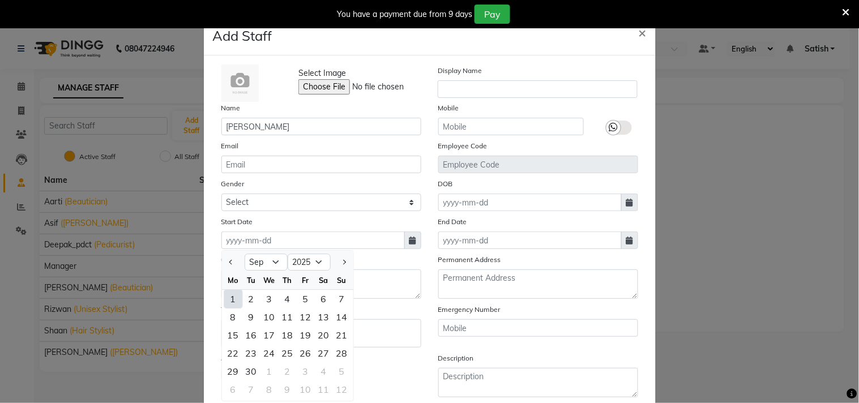
click at [224, 294] on div "1" at bounding box center [233, 299] width 18 height 18
type input "01-09-2025"
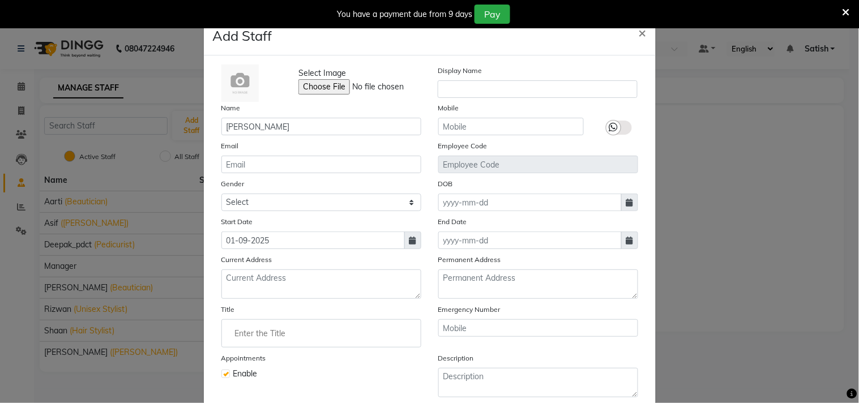
click at [371, 331] on input "Enter the Title" at bounding box center [321, 333] width 190 height 23
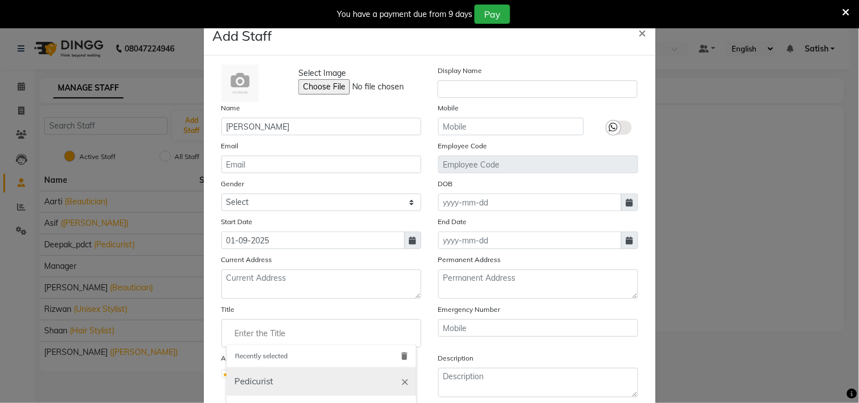
click at [256, 374] on link "Pedicurist" at bounding box center [321, 381] width 190 height 29
type input "Pedicurist"
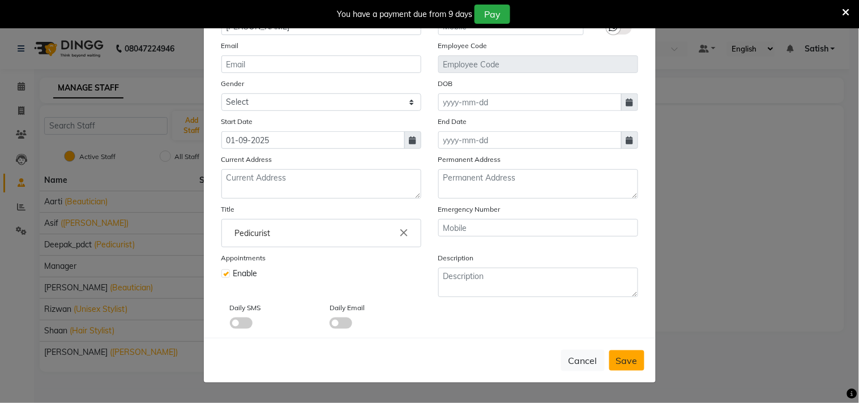
click at [624, 361] on span "Save" at bounding box center [627, 360] width 22 height 11
select select
checkbox input "false"
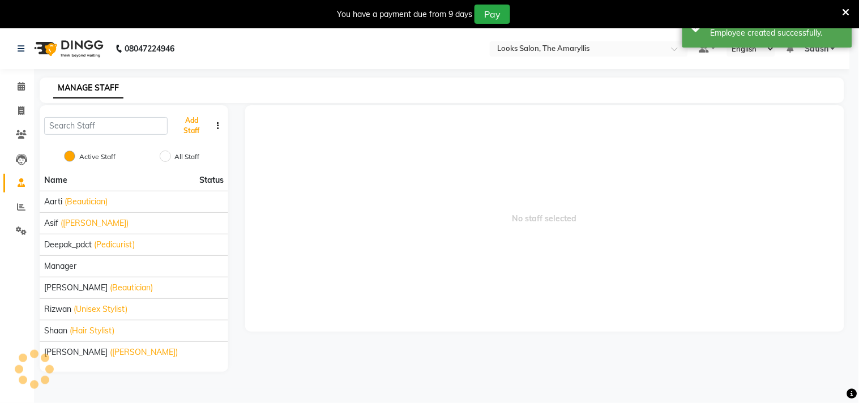
scroll to position [97, 0]
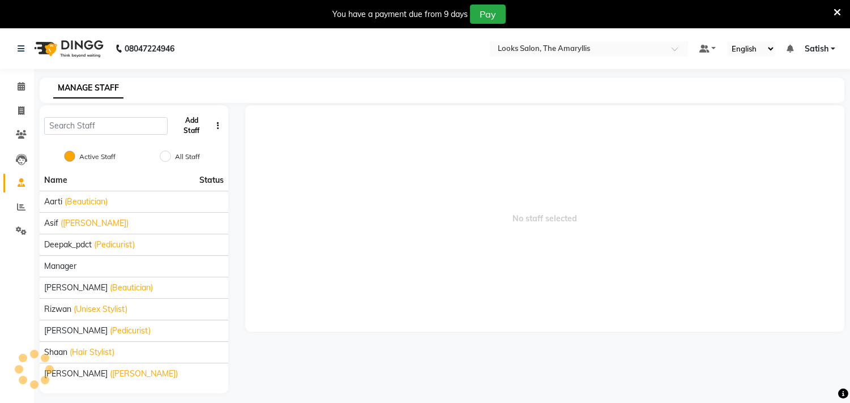
click at [194, 122] on button "Add Staff" at bounding box center [191, 125] width 39 height 29
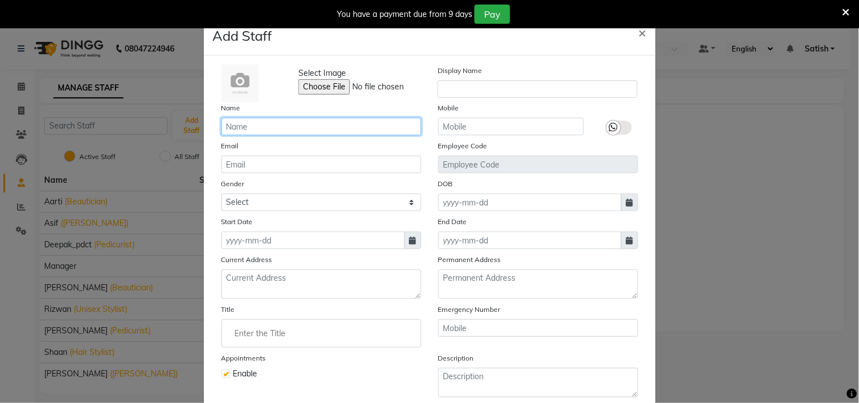
click at [305, 128] on input "text" at bounding box center [321, 127] width 200 height 18
paste input "Bella"
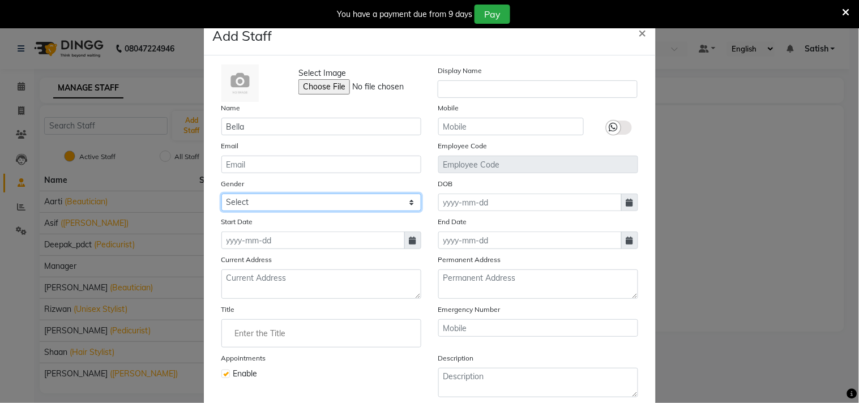
drag, startPoint x: 270, startPoint y: 203, endPoint x: 263, endPoint y: 210, distance: 10.4
click at [270, 203] on select "Select [DEMOGRAPHIC_DATA] [DEMOGRAPHIC_DATA] Other Prefer Not To Say" at bounding box center [321, 203] width 200 height 18
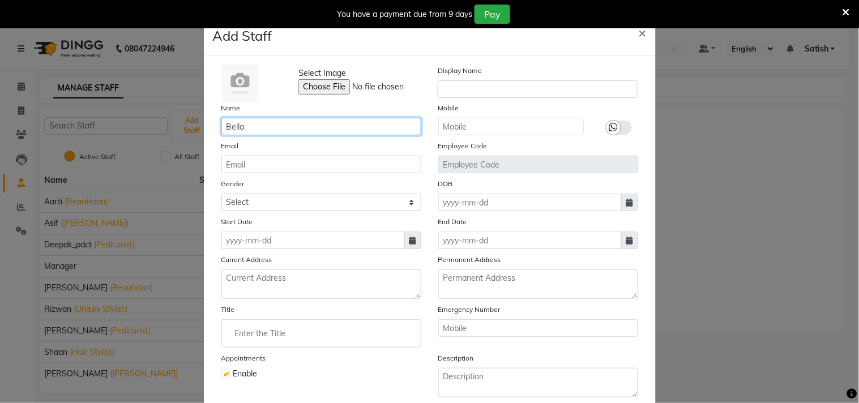
click at [254, 131] on input "Bella" at bounding box center [321, 127] width 200 height 18
type input "Bella_nail art"
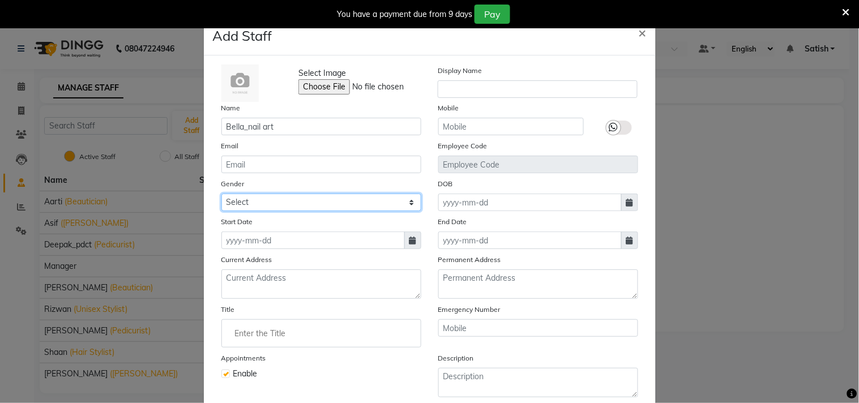
drag, startPoint x: 266, startPoint y: 203, endPoint x: 261, endPoint y: 208, distance: 7.2
click at [266, 203] on select "Select [DEMOGRAPHIC_DATA] [DEMOGRAPHIC_DATA] Other Prefer Not To Say" at bounding box center [321, 203] width 200 height 18
select select "[DEMOGRAPHIC_DATA]"
click at [221, 194] on select "Select [DEMOGRAPHIC_DATA] [DEMOGRAPHIC_DATA] Other Prefer Not To Say" at bounding box center [321, 203] width 200 height 18
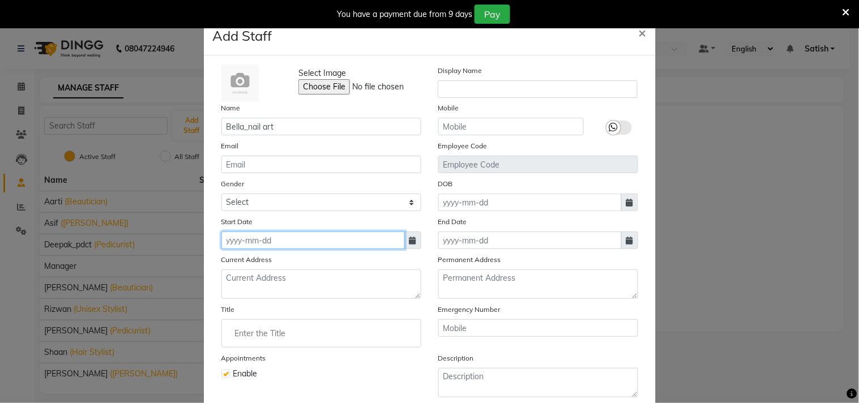
click at [399, 244] on input at bounding box center [312, 240] width 183 height 18
select select "9"
select select "2025"
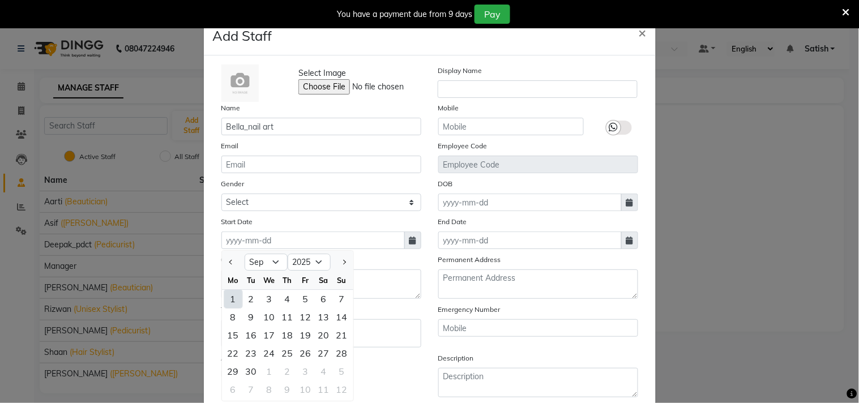
click at [230, 301] on div "1" at bounding box center [233, 299] width 18 height 18
type input "01-09-2025"
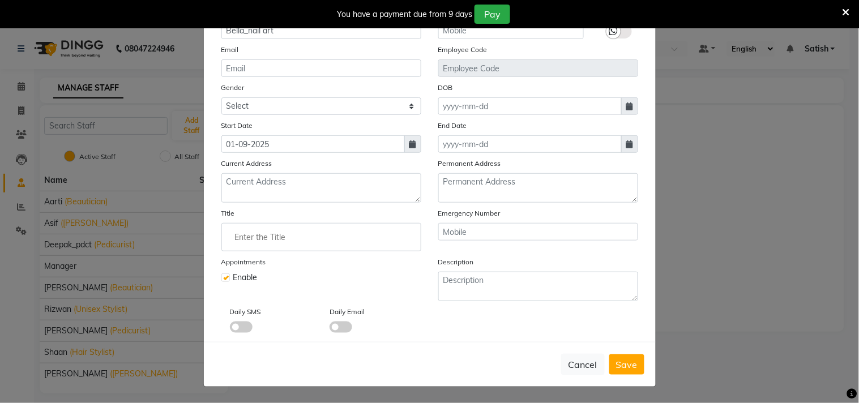
click at [290, 233] on input "Enter the Title" at bounding box center [321, 237] width 190 height 23
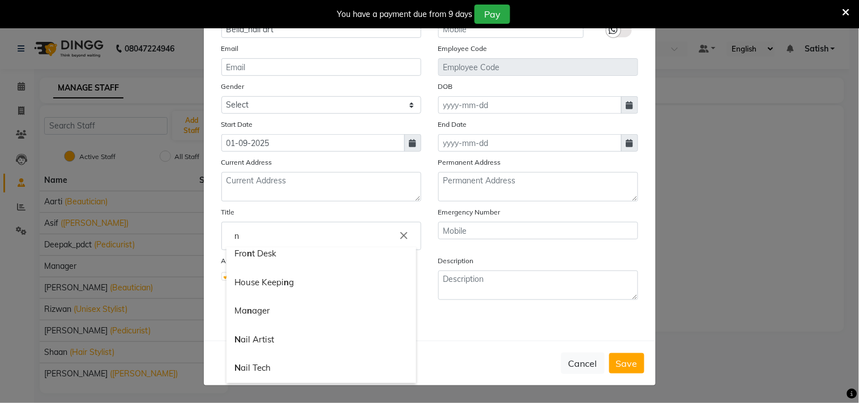
scroll to position [126, 0]
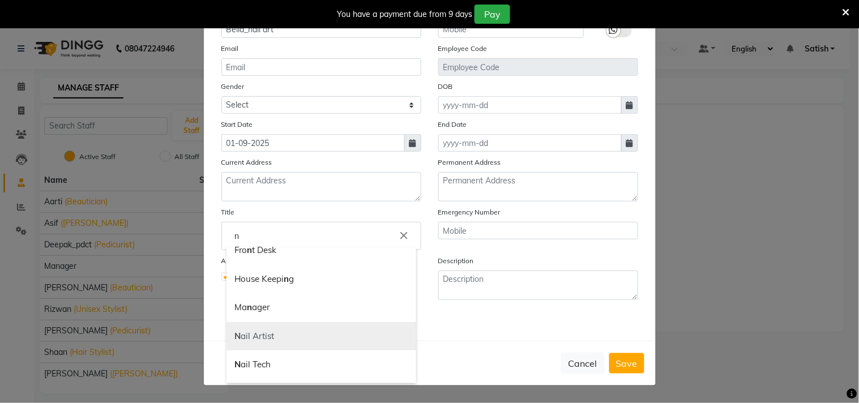
click at [256, 330] on link "N ail Artist" at bounding box center [321, 336] width 190 height 29
type input "Nail Artist"
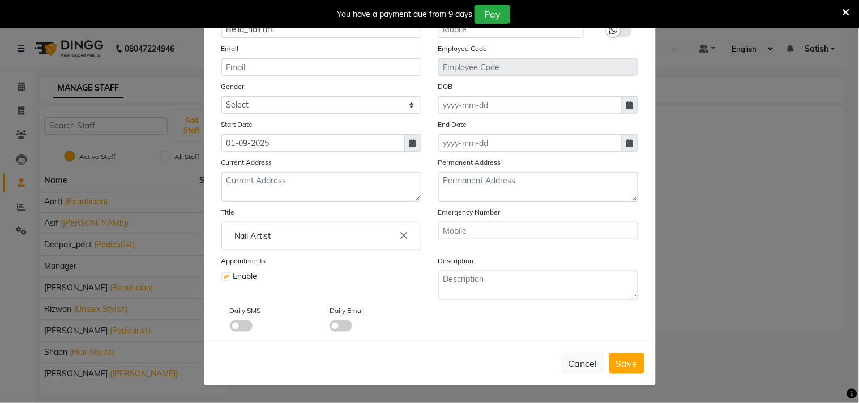
scroll to position [0, 0]
click at [629, 359] on span "Save" at bounding box center [627, 363] width 22 height 11
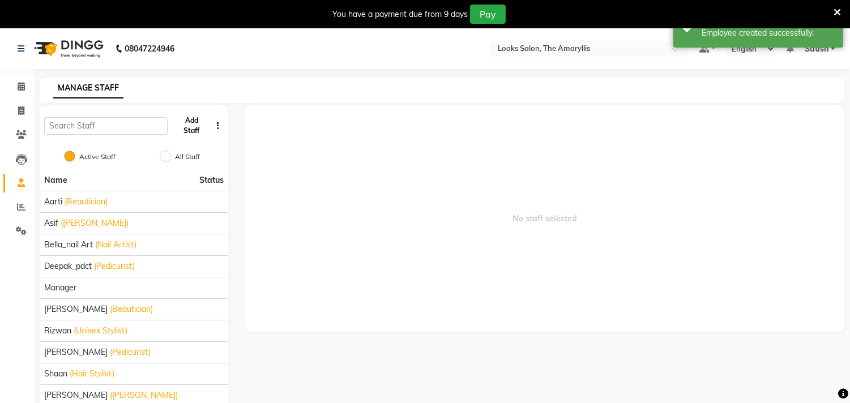
click at [194, 128] on button "Add Staff" at bounding box center [191, 125] width 39 height 29
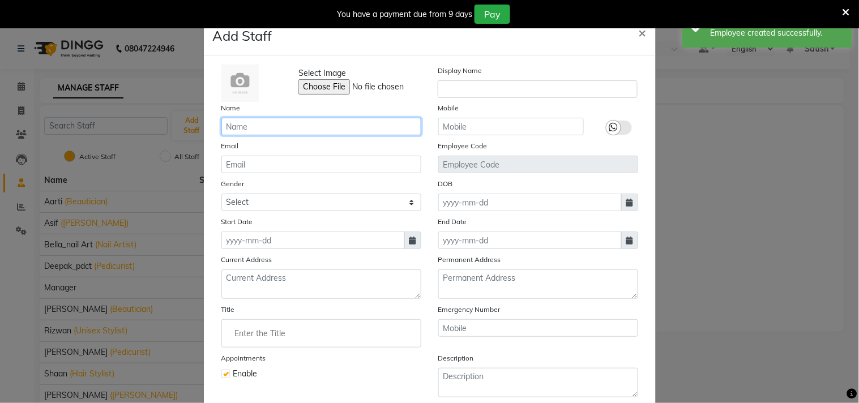
click at [261, 130] on input "text" at bounding box center [321, 127] width 200 height 18
paste input "Irra"
type input "Irra"
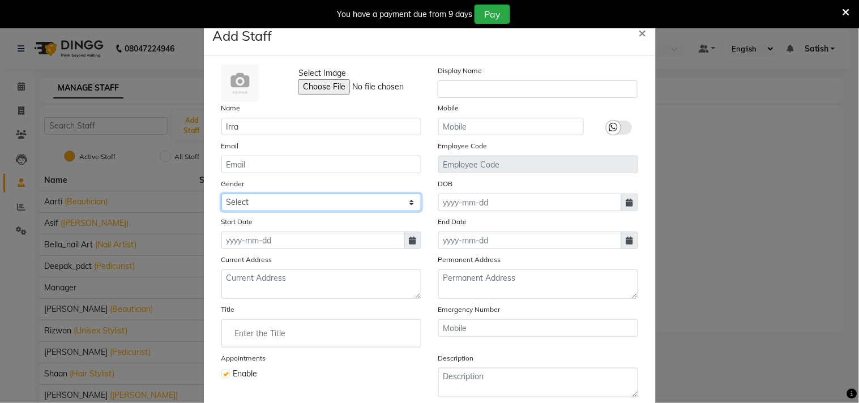
click at [253, 201] on select "Select [DEMOGRAPHIC_DATA] [DEMOGRAPHIC_DATA] Other Prefer Not To Say" at bounding box center [321, 203] width 200 height 18
select select "[DEMOGRAPHIC_DATA]"
click at [221, 194] on select "Select [DEMOGRAPHIC_DATA] [DEMOGRAPHIC_DATA] Other Prefer Not To Say" at bounding box center [321, 203] width 200 height 18
click at [404, 238] on span at bounding box center [412, 240] width 17 height 18
select select "9"
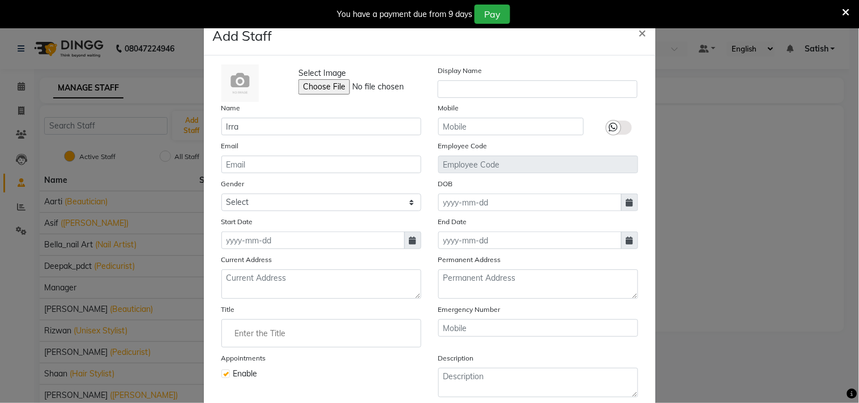
select select "2025"
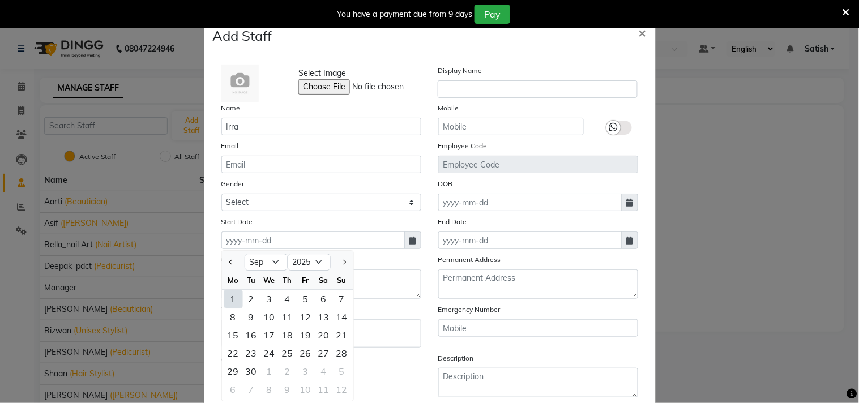
click at [224, 301] on div "1" at bounding box center [233, 299] width 18 height 18
type input "01-09-2025"
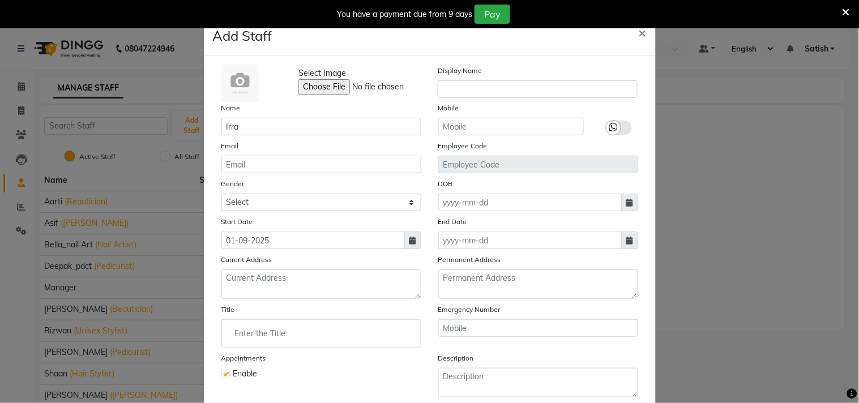
scroll to position [97, 0]
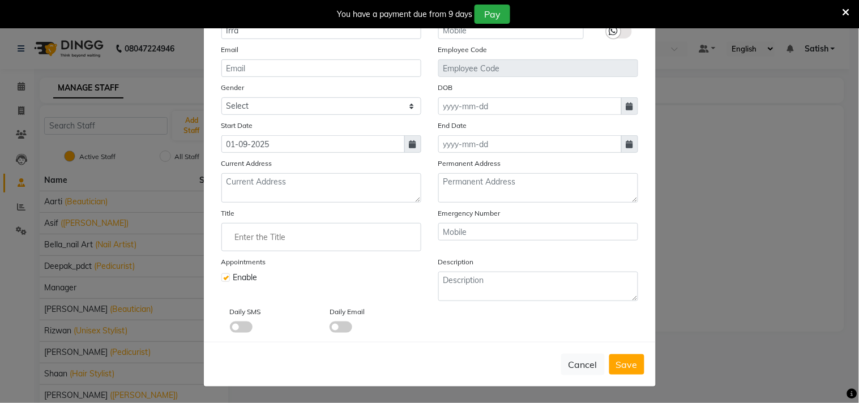
click at [278, 234] on input "Enter the Title" at bounding box center [321, 237] width 190 height 23
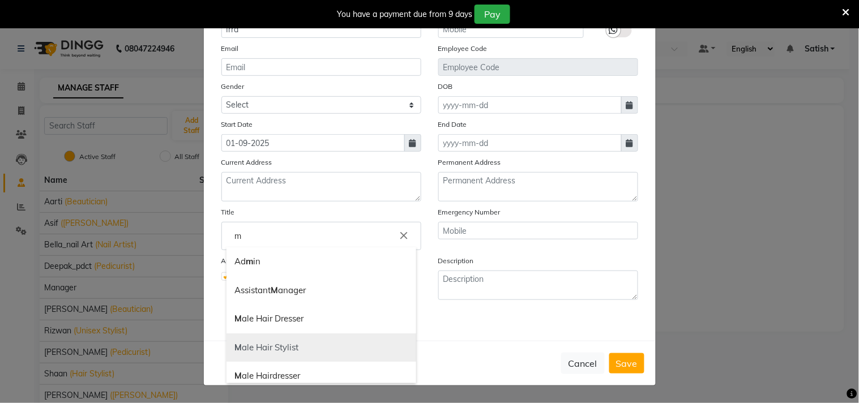
scroll to position [63, 0]
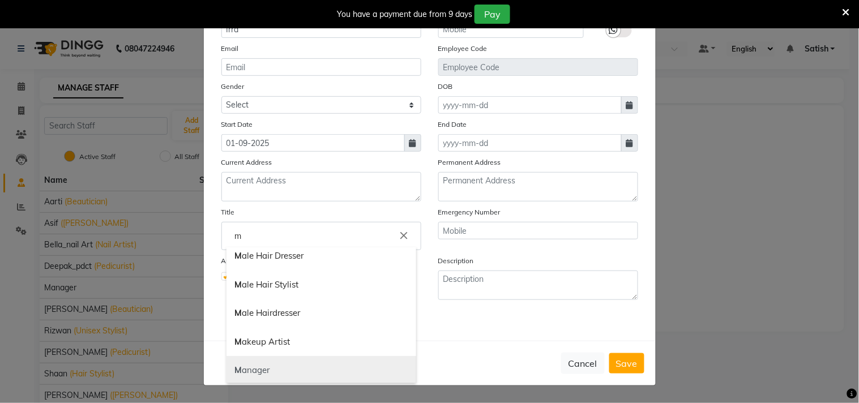
drag, startPoint x: 246, startPoint y: 371, endPoint x: 349, endPoint y: 401, distance: 107.3
click at [248, 372] on link "M anager" at bounding box center [321, 370] width 190 height 29
type input "Manager"
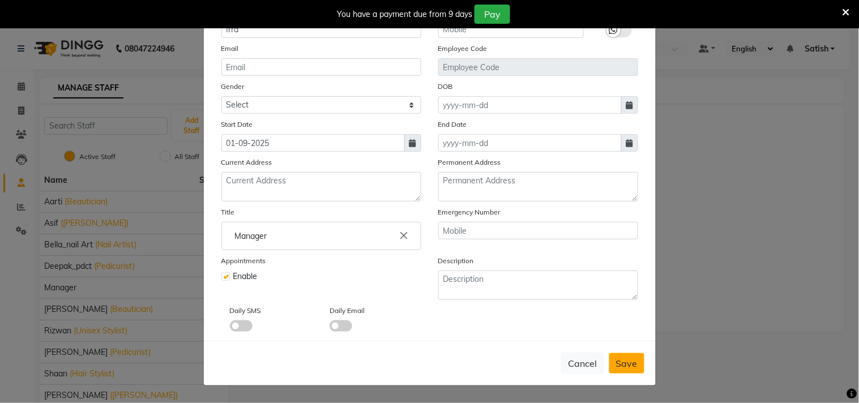
click at [625, 365] on span "Save" at bounding box center [627, 363] width 22 height 11
select select
checkbox input "false"
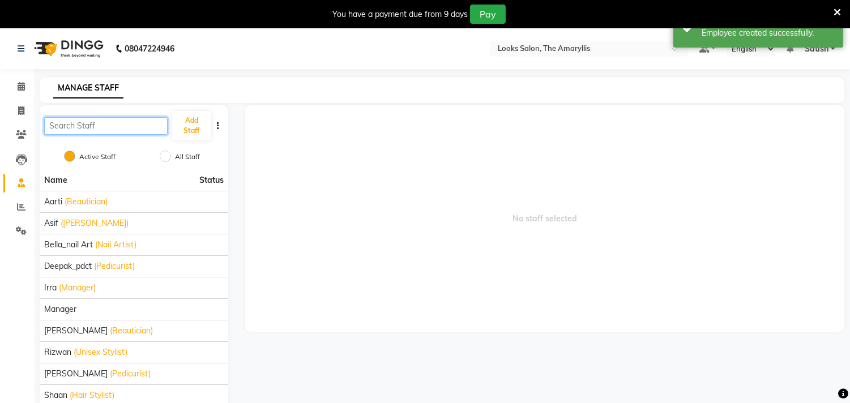
click at [87, 126] on input "text" at bounding box center [105, 126] width 123 height 18
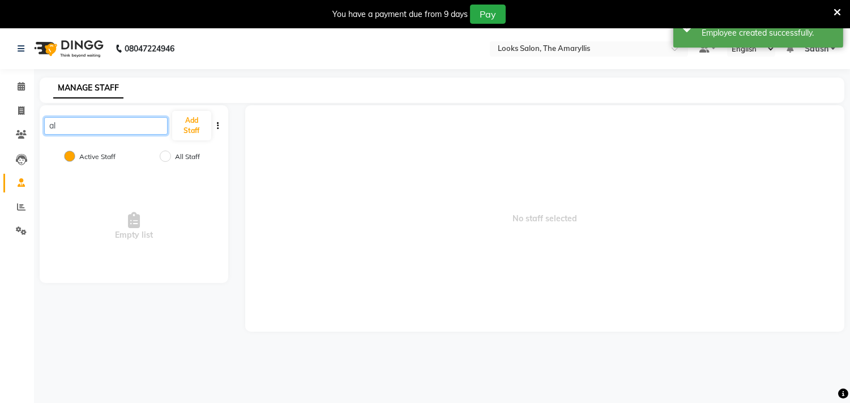
type input "a"
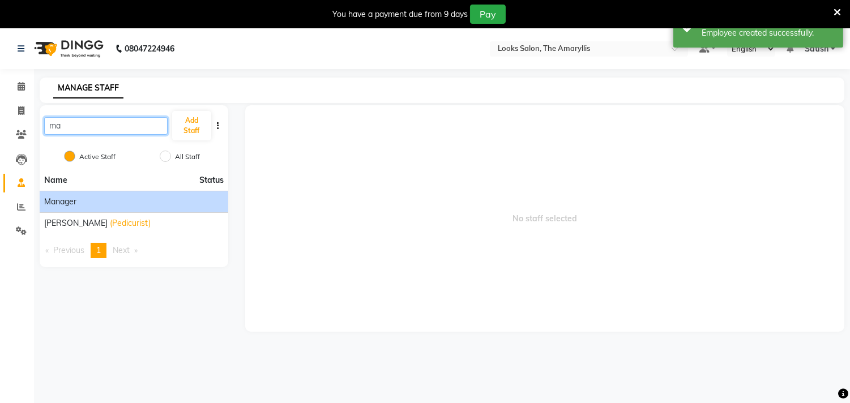
type input "ma"
click at [104, 202] on div "Manager" at bounding box center [133, 202] width 179 height 12
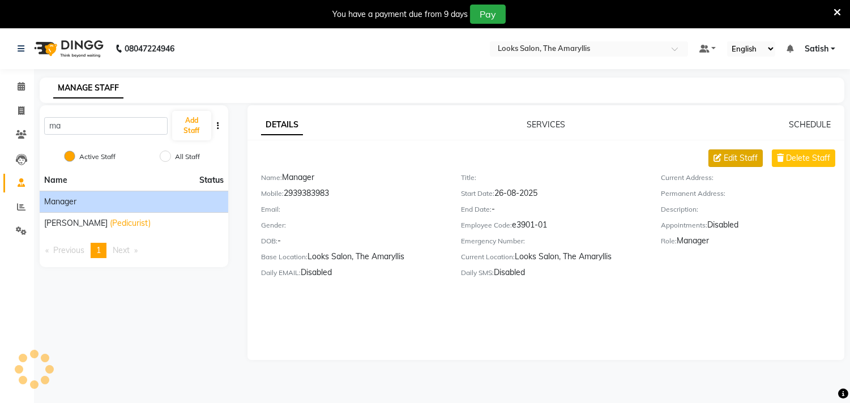
click at [738, 158] on span "Edit Staff" at bounding box center [740, 158] width 34 height 12
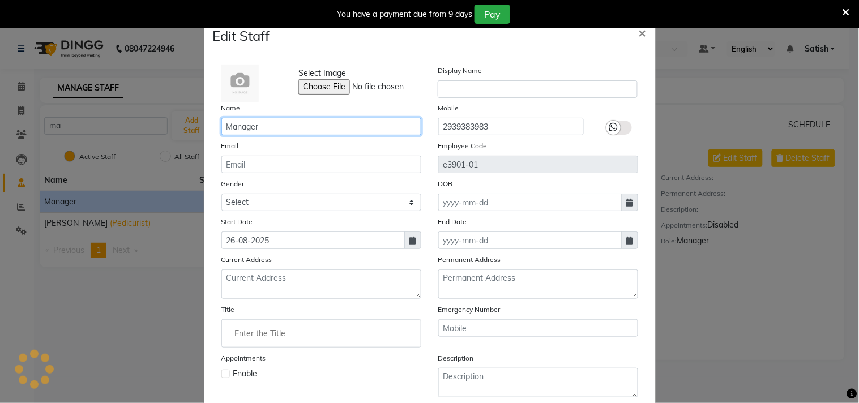
click at [221, 125] on input "Manager" at bounding box center [321, 127] width 200 height 18
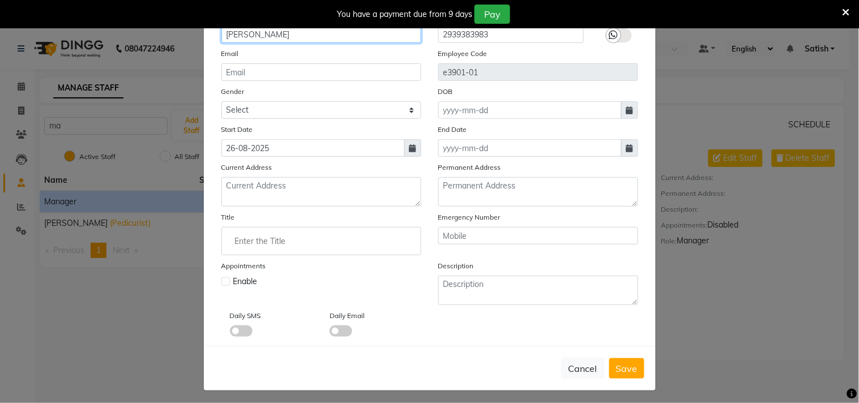
scroll to position [97, 0]
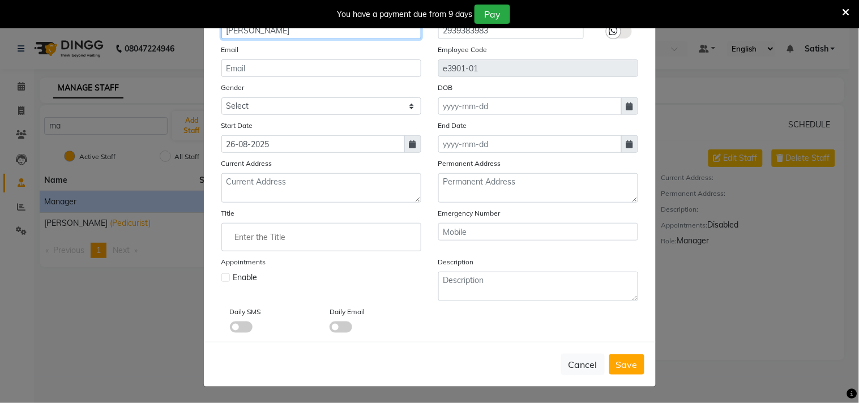
type input "Ali_Manager"
click at [336, 235] on input "Enter the Title" at bounding box center [321, 237] width 190 height 23
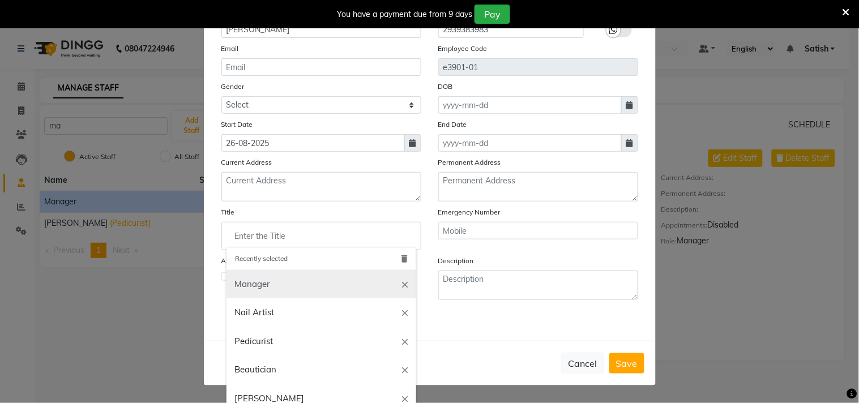
click at [264, 287] on link "Manager" at bounding box center [321, 284] width 190 height 29
type input "Manager"
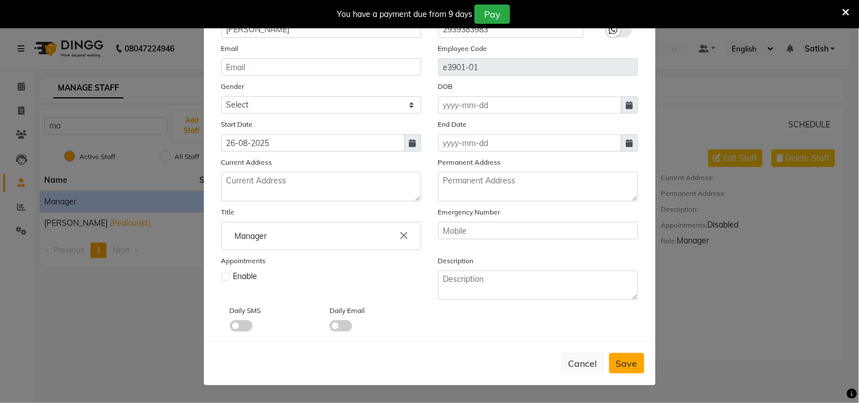
click at [628, 361] on span "Save" at bounding box center [627, 363] width 22 height 11
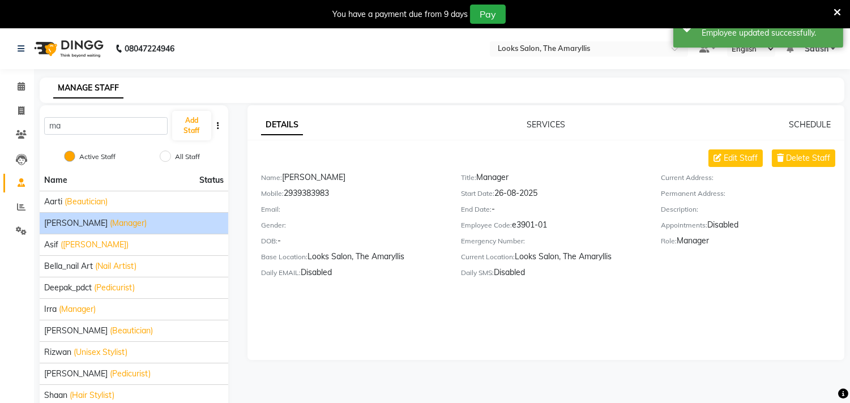
click at [85, 220] on span "Ali_Manager" at bounding box center [75, 223] width 63 height 12
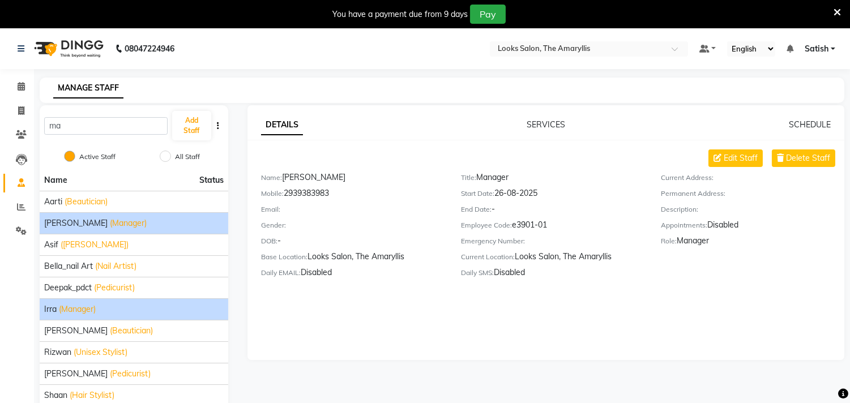
click at [79, 311] on span "(Manager)" at bounding box center [77, 309] width 37 height 12
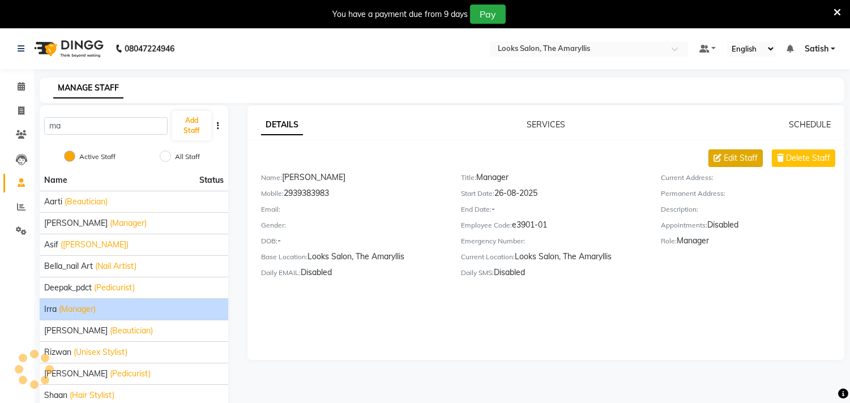
click at [744, 157] on span "Edit Staff" at bounding box center [740, 158] width 34 height 12
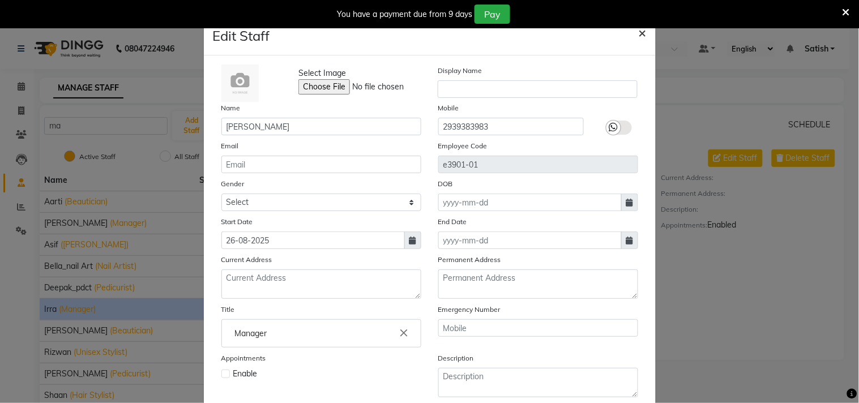
click at [638, 38] on span "×" at bounding box center [642, 32] width 8 height 17
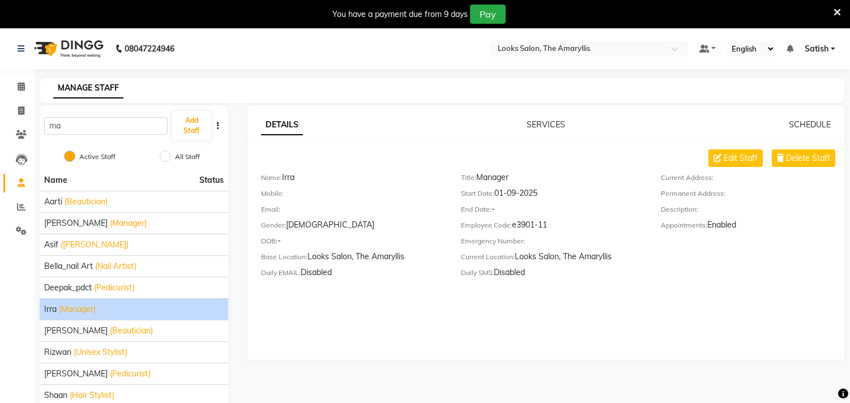
click at [122, 305] on div "Irra (Manager)" at bounding box center [133, 309] width 179 height 12
click at [748, 156] on span "Edit Staff" at bounding box center [740, 158] width 34 height 12
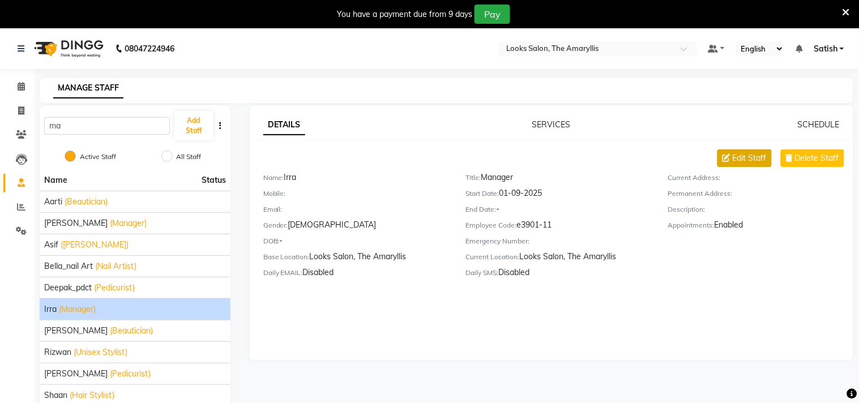
select select "[DEMOGRAPHIC_DATA]"
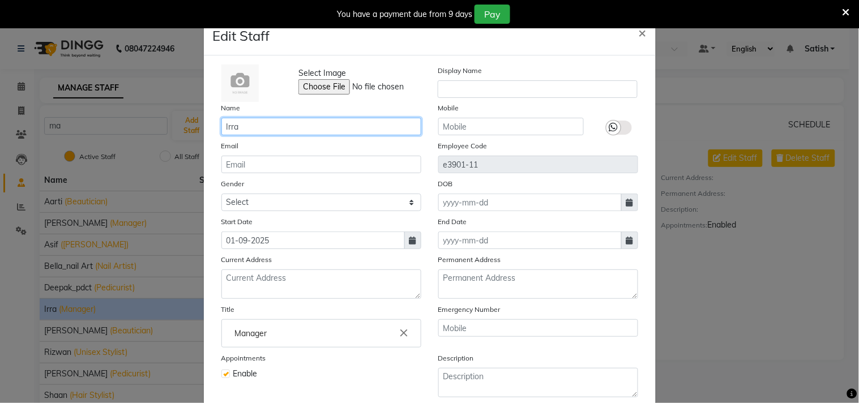
click at [238, 127] on input "Irra" at bounding box center [321, 127] width 200 height 18
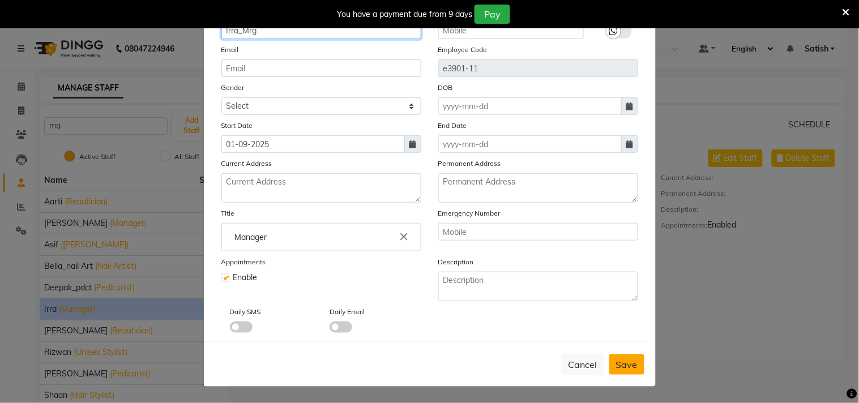
type input "Irra_Mrg"
click at [617, 366] on span "Save" at bounding box center [627, 364] width 22 height 11
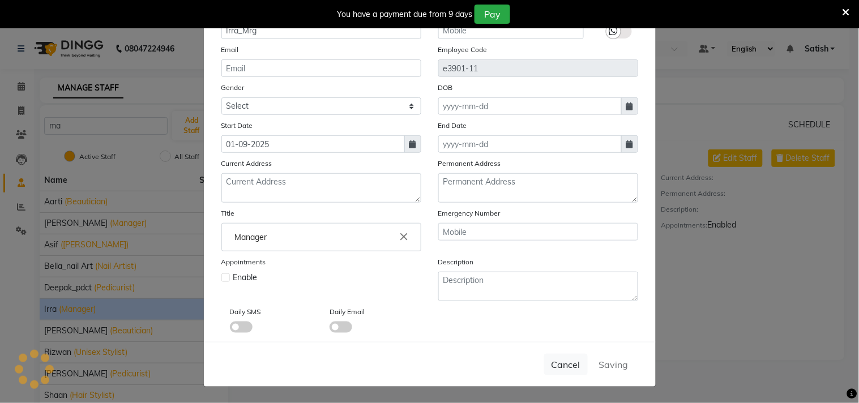
select select
checkbox input "false"
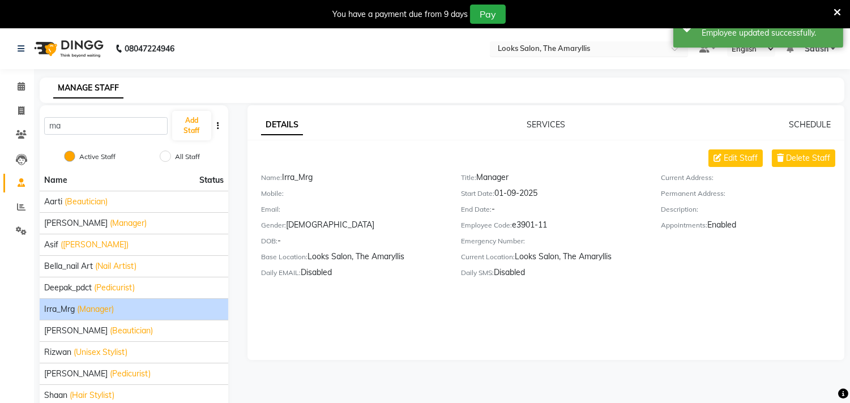
click at [534, 49] on input "text" at bounding box center [577, 49] width 164 height 11
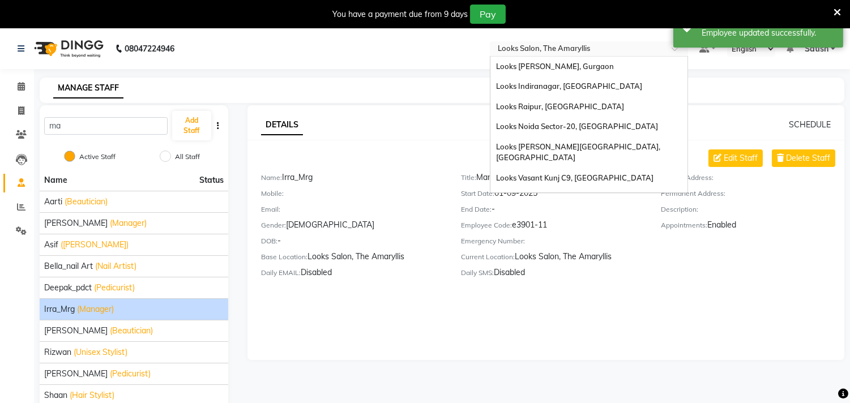
scroll to position [201, 0]
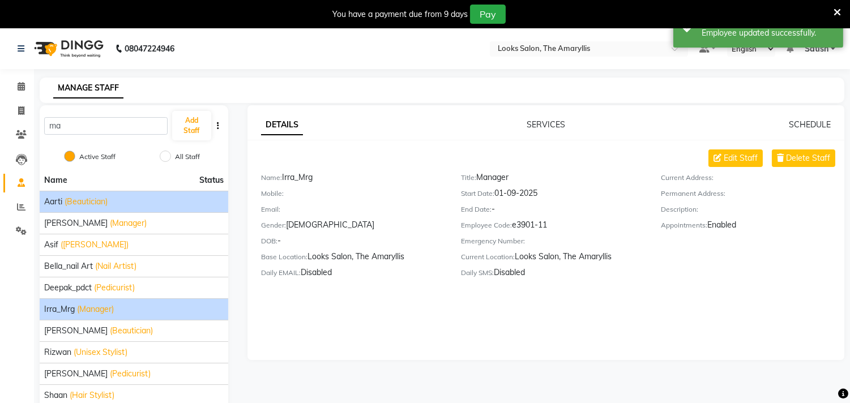
click at [89, 203] on span "(Beautician)" at bounding box center [86, 202] width 43 height 12
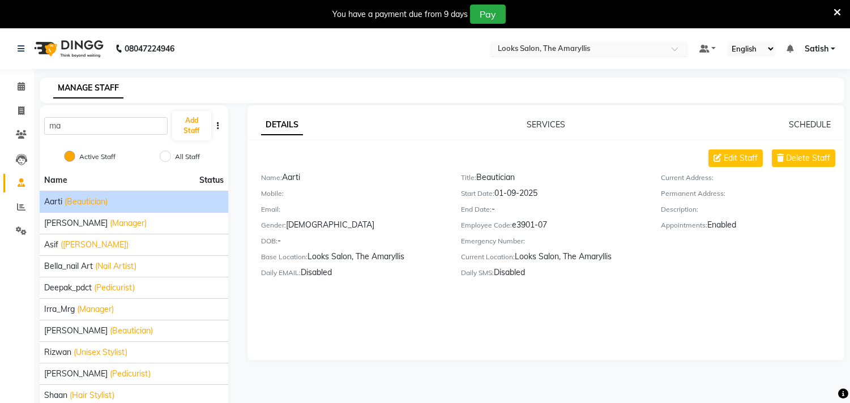
click at [560, 48] on input "text" at bounding box center [577, 49] width 164 height 11
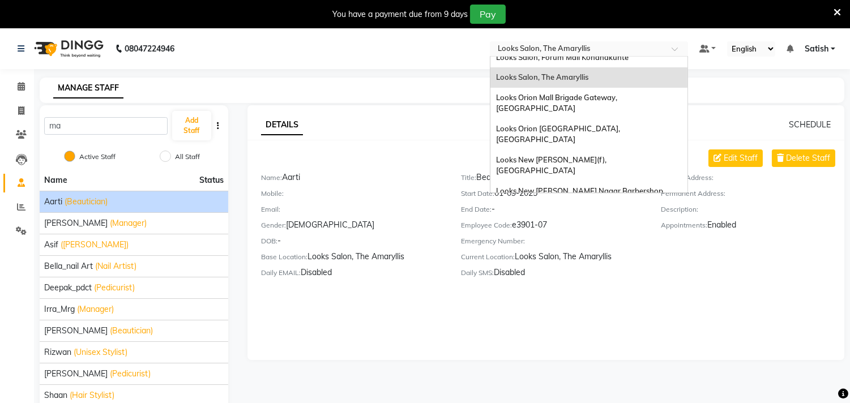
click at [777, 104] on main "MANAGE STAFF ma Add Staff Active Staff All Staff Name Status Aarti (Beautician)…" at bounding box center [442, 267] width 816 height 379
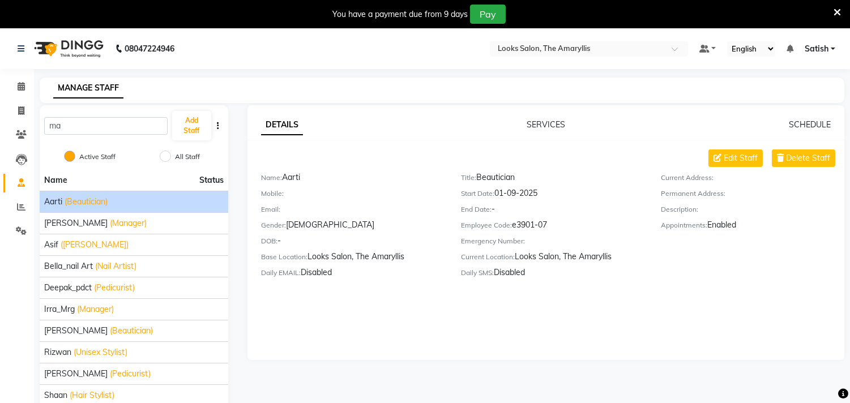
click at [839, 8] on icon at bounding box center [836, 12] width 7 height 10
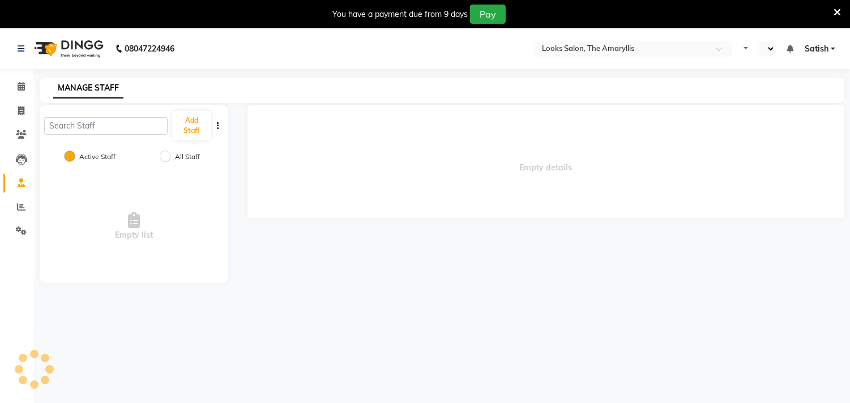
select select "en"
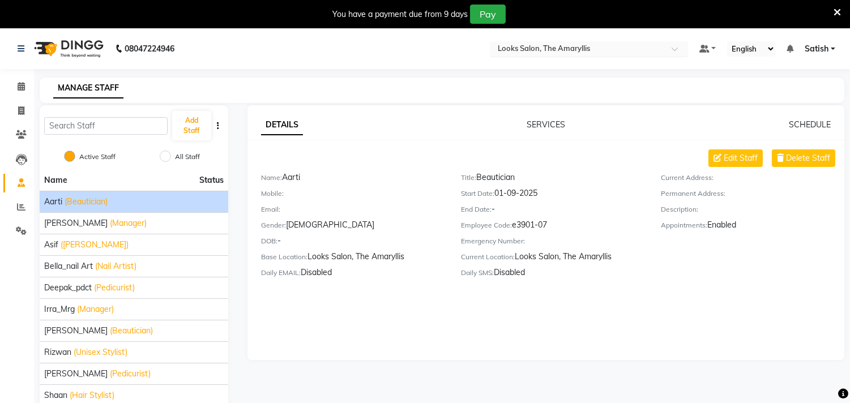
click at [534, 49] on input "text" at bounding box center [577, 49] width 164 height 11
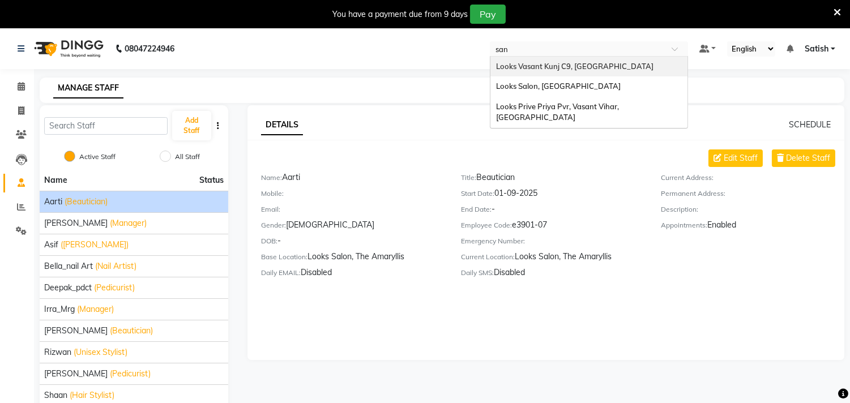
type input "sang"
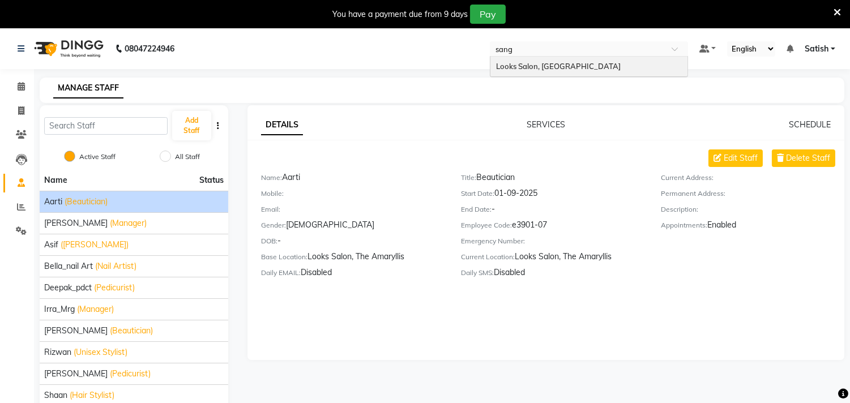
click at [544, 69] on span "Looks Salon, [GEOGRAPHIC_DATA]" at bounding box center [558, 66] width 125 height 9
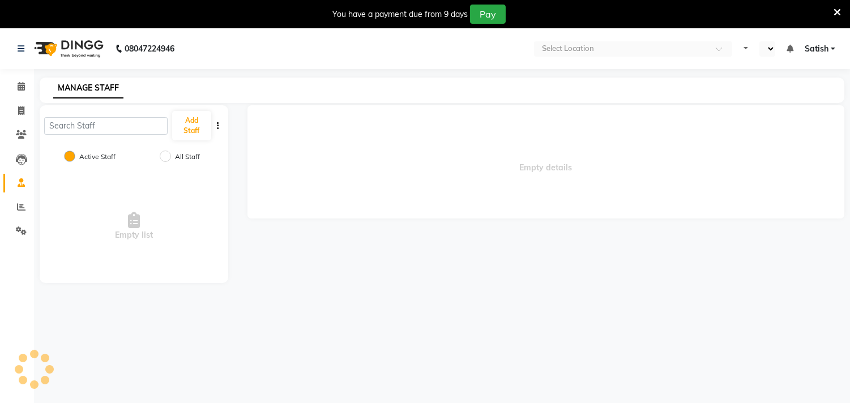
select select "en"
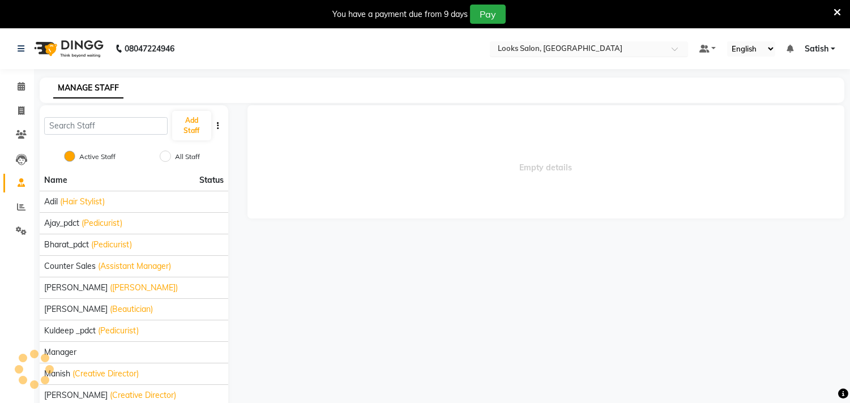
click at [559, 44] on input "text" at bounding box center [577, 49] width 164 height 11
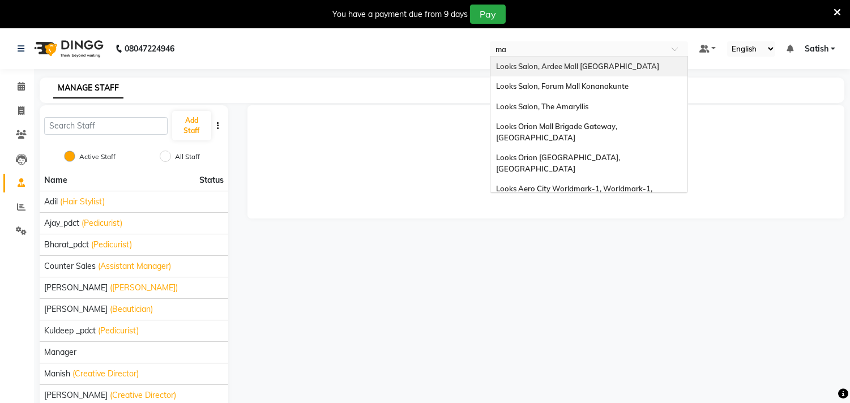
type input "m"
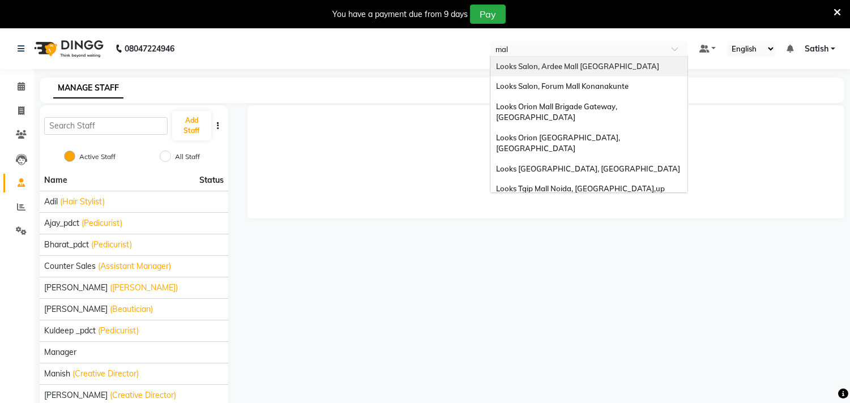
type input "mala"
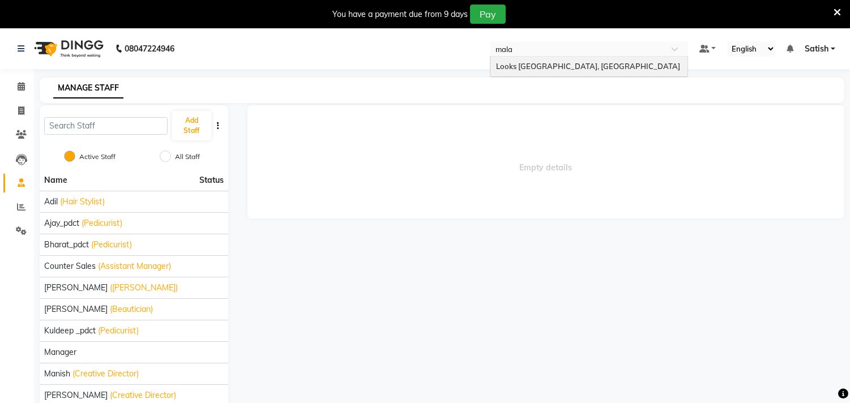
click at [551, 63] on span "Looks [GEOGRAPHIC_DATA], [GEOGRAPHIC_DATA]" at bounding box center [588, 66] width 184 height 9
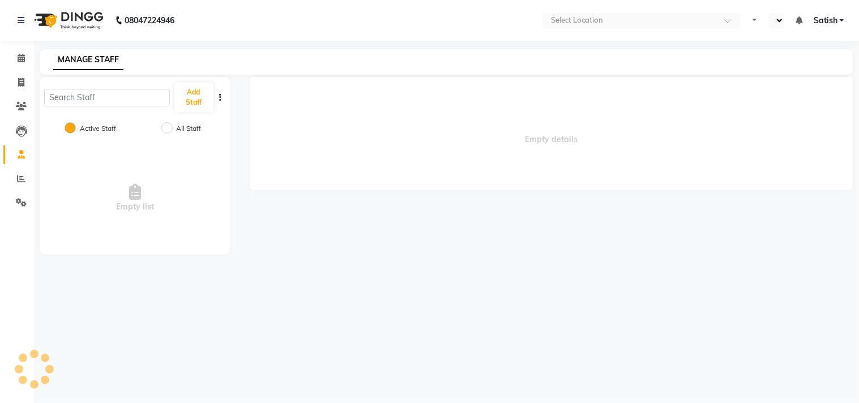
select select "en"
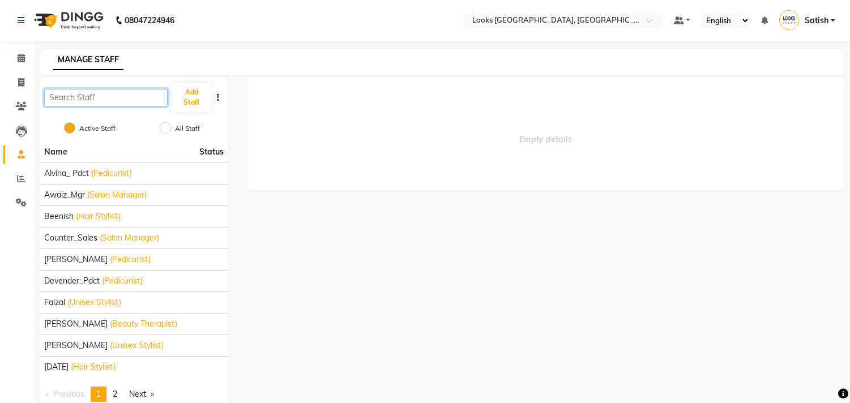
click at [131, 98] on input "text" at bounding box center [105, 98] width 123 height 18
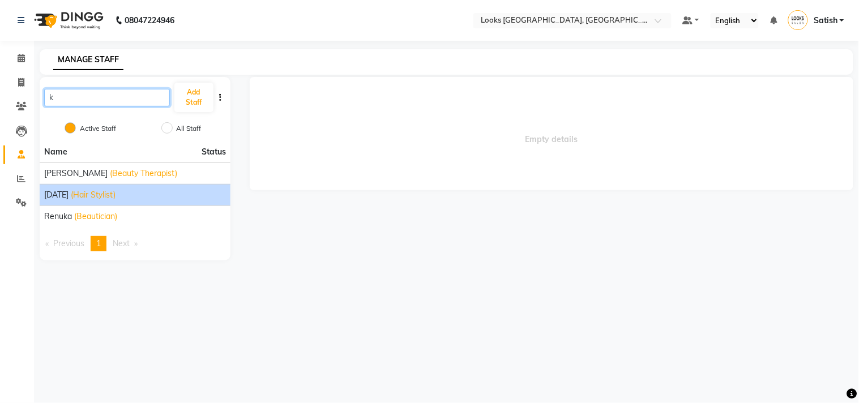
type input "k"
click at [106, 190] on span "(Hair Stylist)" at bounding box center [93, 195] width 45 height 12
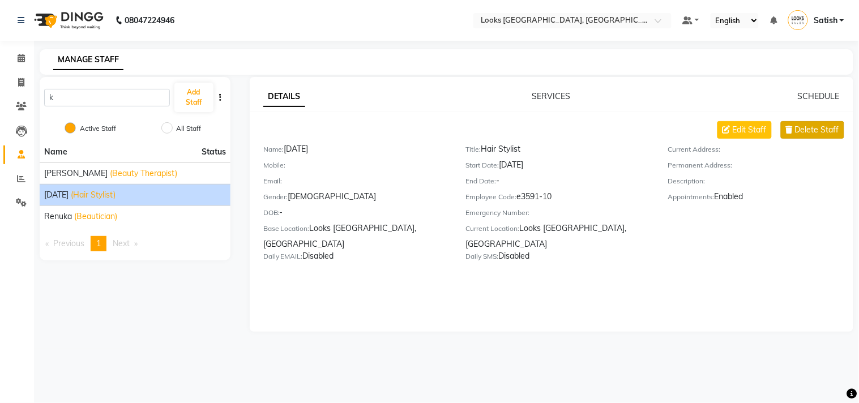
click at [808, 127] on span "Delete Staff" at bounding box center [817, 130] width 44 height 12
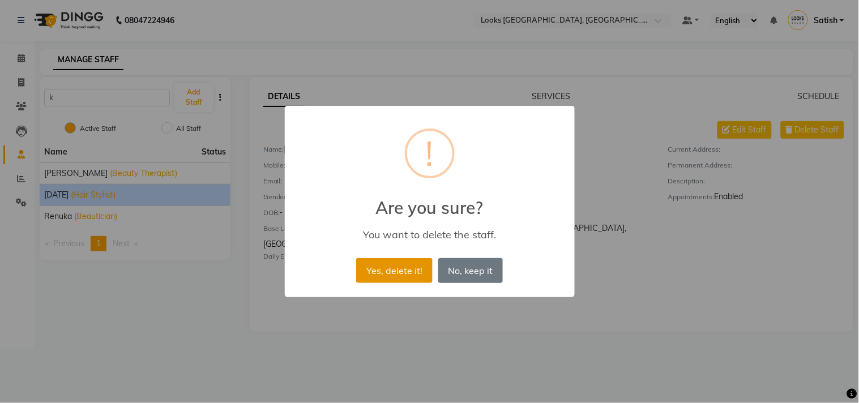
click at [401, 275] on button "Yes, delete it!" at bounding box center [394, 270] width 76 height 25
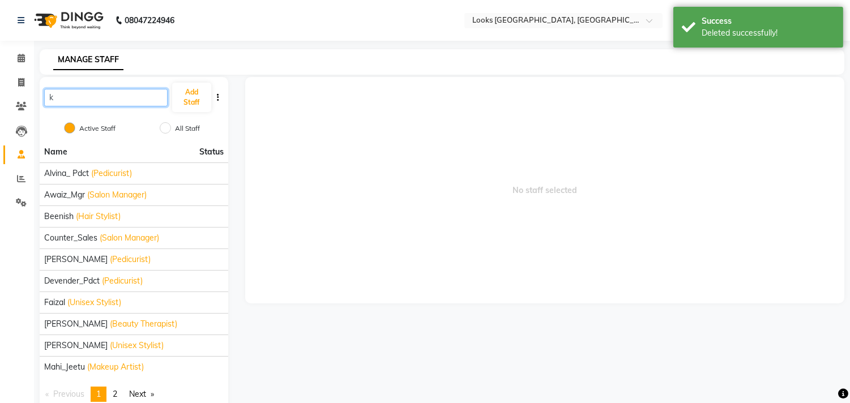
click at [66, 95] on input "k" at bounding box center [105, 98] width 123 height 18
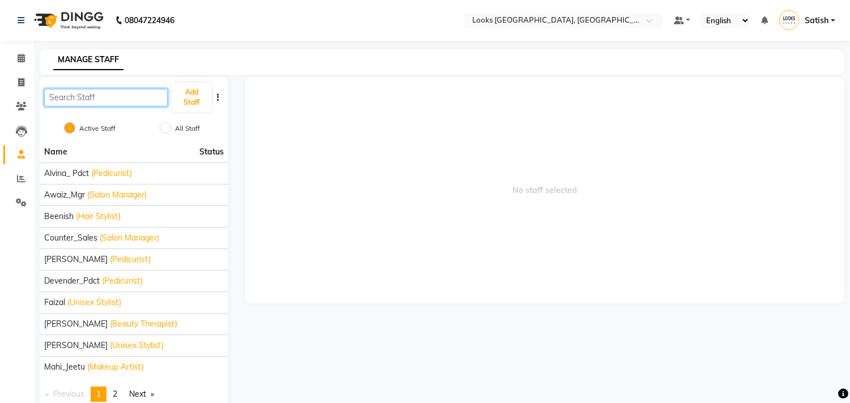
click at [117, 96] on input "text" at bounding box center [105, 98] width 123 height 18
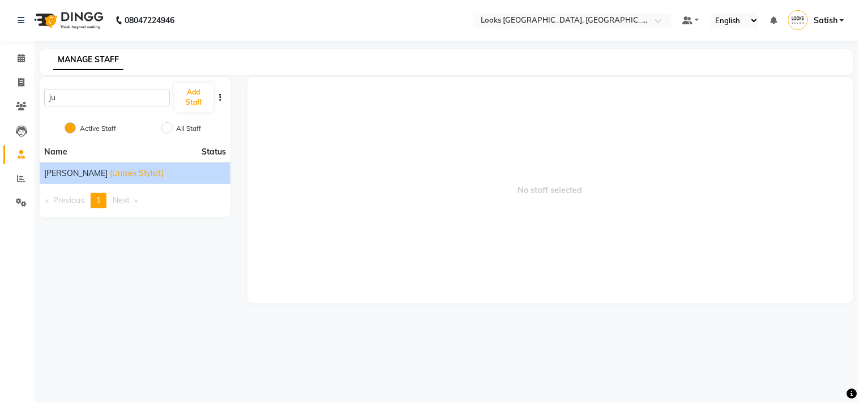
click at [110, 171] on span "(Unisex Stylist)" at bounding box center [137, 174] width 54 height 12
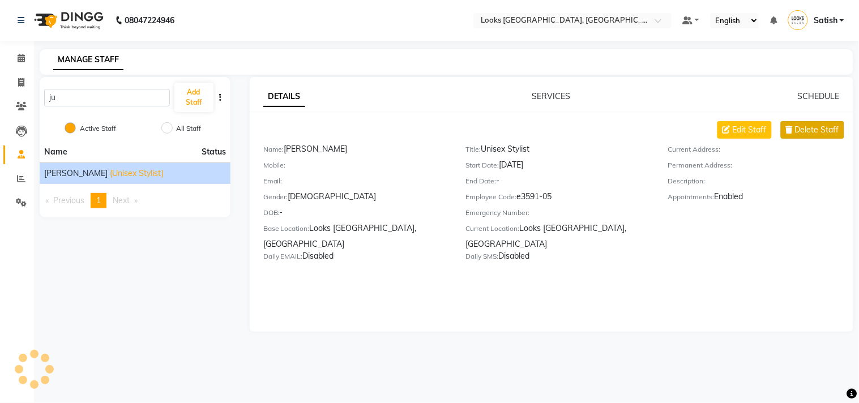
click at [799, 127] on span "Delete Staff" at bounding box center [817, 130] width 44 height 12
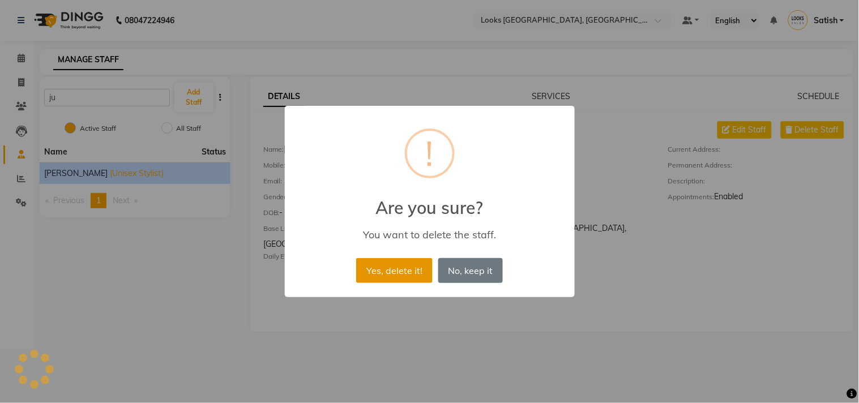
click at [405, 263] on button "Yes, delete it!" at bounding box center [394, 270] width 76 height 25
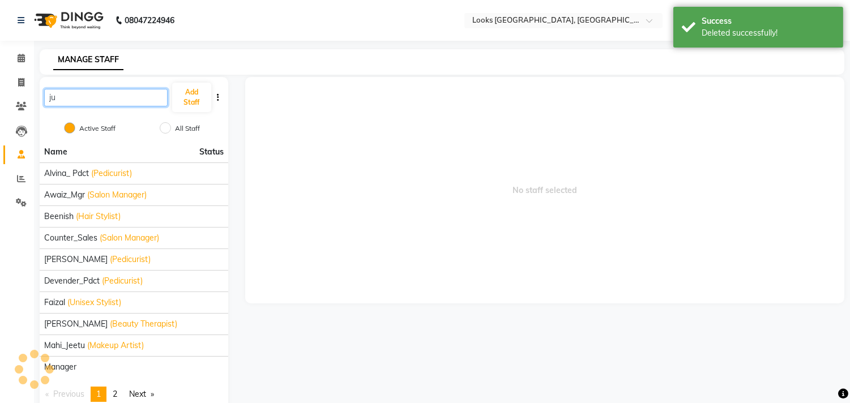
click at [134, 100] on input "ju" at bounding box center [105, 98] width 123 height 18
type input "j"
click at [102, 100] on input "text" at bounding box center [105, 98] width 123 height 18
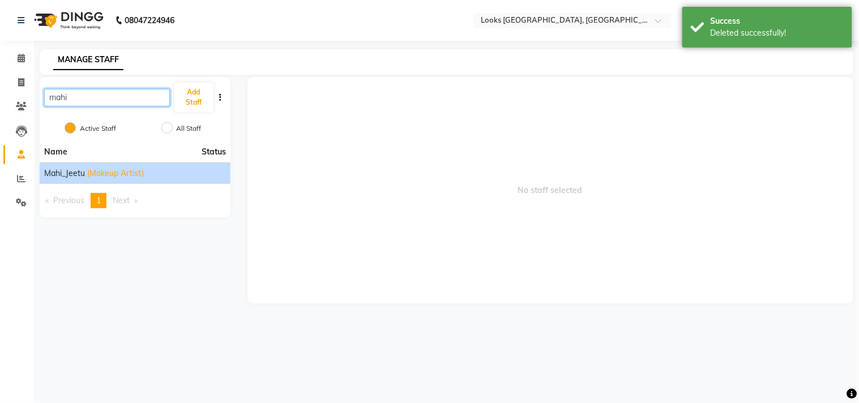
type input "mahi"
click at [92, 171] on span "(Makeup Artist)" at bounding box center [115, 174] width 57 height 12
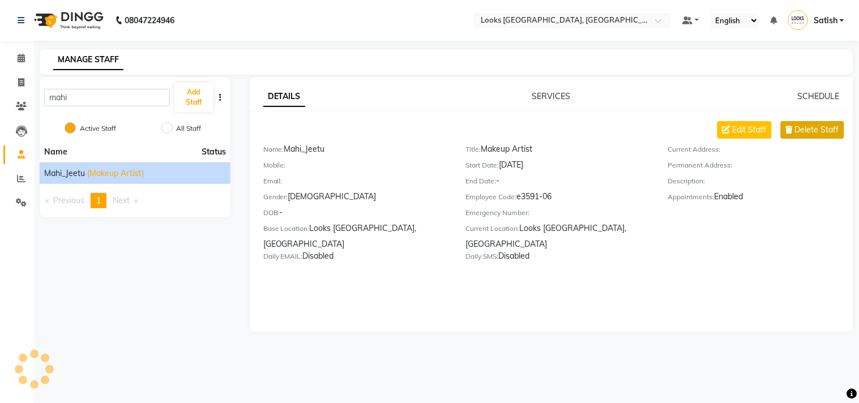
click at [804, 128] on span "Delete Staff" at bounding box center [817, 130] width 44 height 12
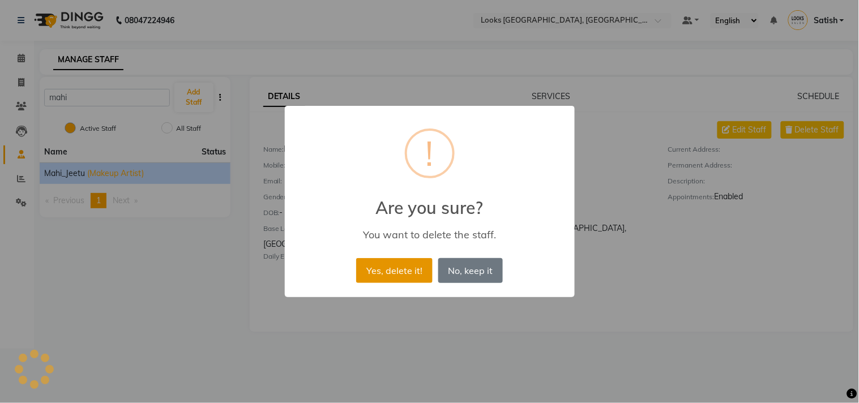
click at [402, 268] on button "Yes, delete it!" at bounding box center [394, 270] width 76 height 25
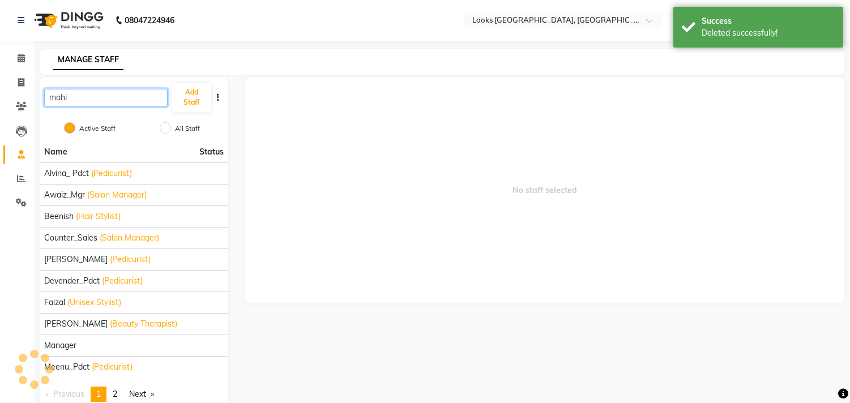
click at [128, 98] on input "mahi" at bounding box center [105, 98] width 123 height 18
drag, startPoint x: 128, startPoint y: 98, endPoint x: 0, endPoint y: 100, distance: 127.9
click at [0, 102] on app-home "08047224946 Select Location × Looks [GEOGRAPHIC_DATA], [GEOGRAPHIC_DATA] Defaul…" at bounding box center [425, 214] width 850 height 428
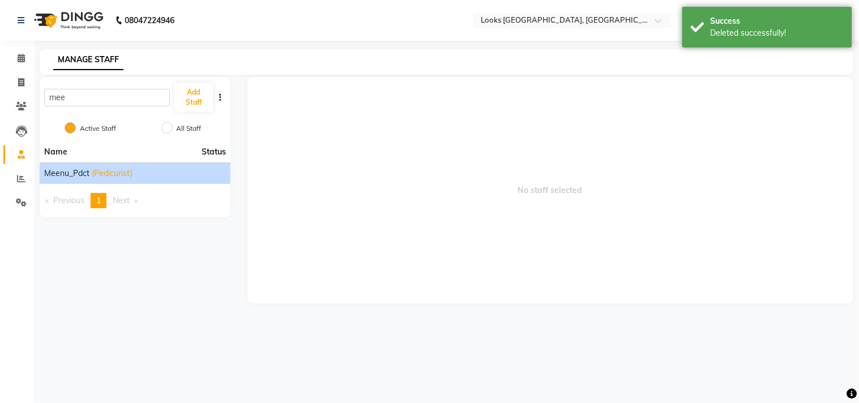
click at [114, 176] on span "(Pedicurist)" at bounding box center [112, 174] width 41 height 12
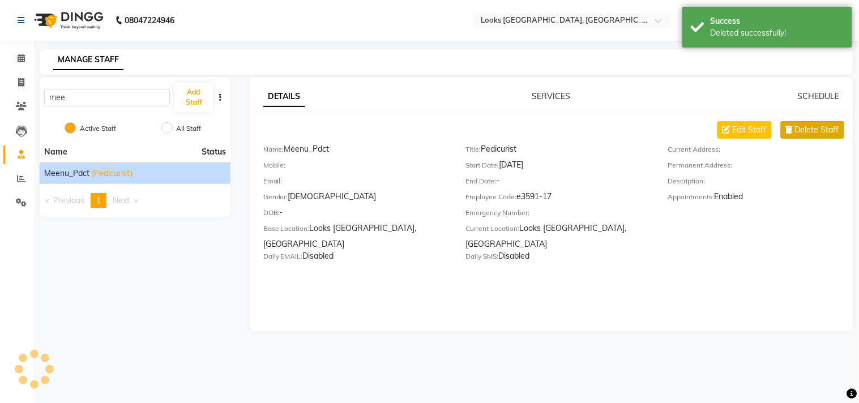
click at [810, 132] on span "Delete Staff" at bounding box center [817, 130] width 44 height 12
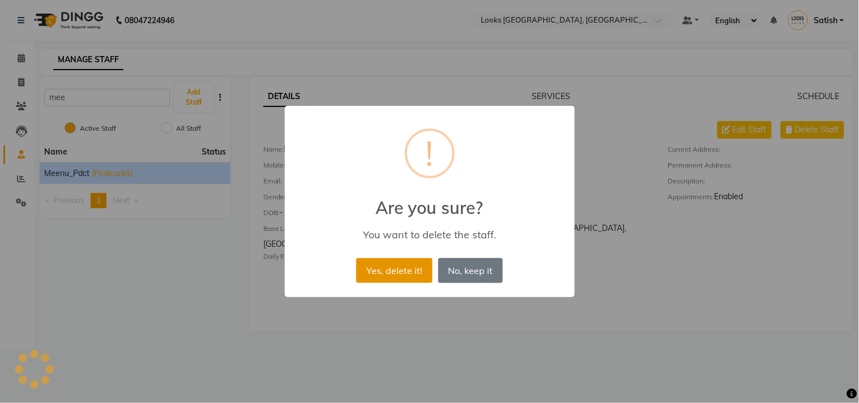
click at [392, 268] on button "Yes, delete it!" at bounding box center [394, 270] width 76 height 25
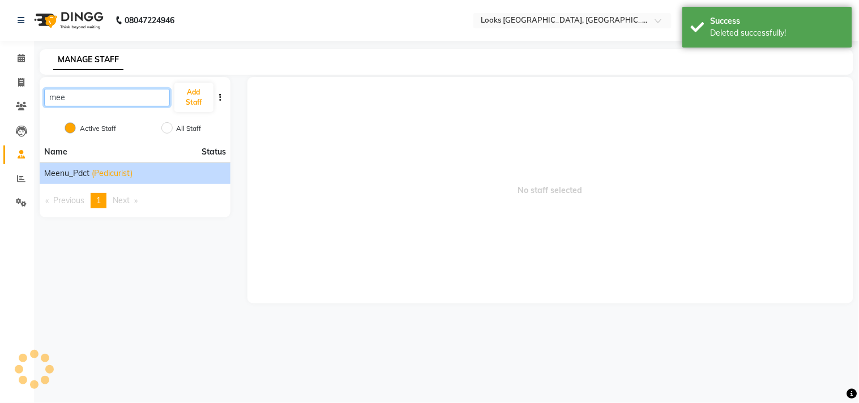
click at [132, 100] on input "mee" at bounding box center [107, 98] width 126 height 18
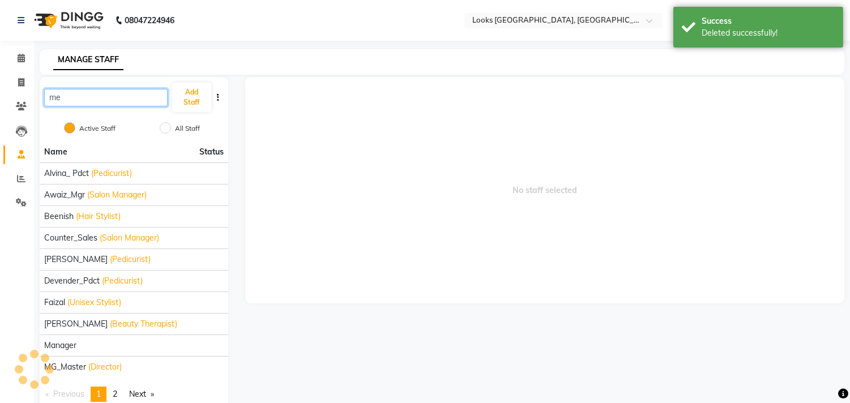
type input "m"
click at [196, 91] on button "Add Staff" at bounding box center [191, 97] width 39 height 29
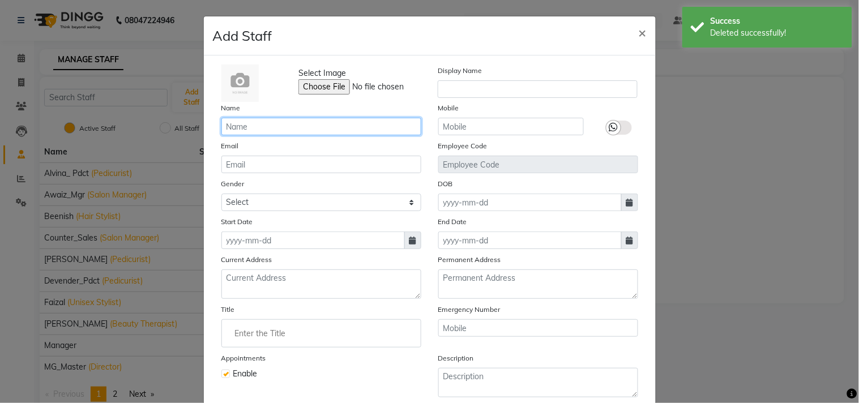
click at [250, 134] on input "text" at bounding box center [321, 127] width 200 height 18
paste input "[PERSON_NAME]"
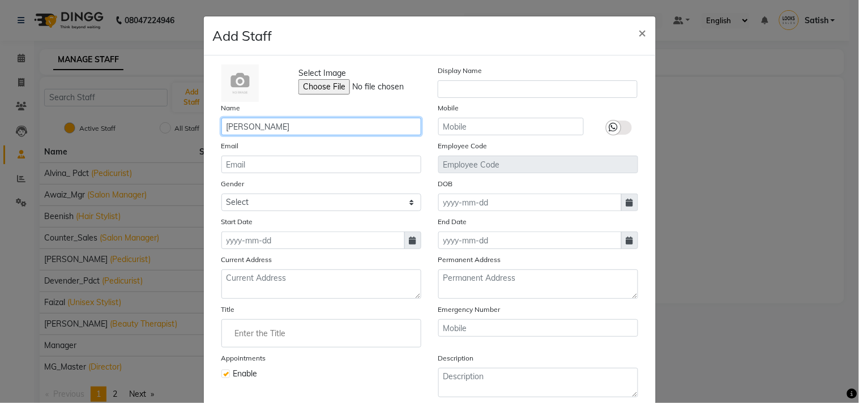
type input "[PERSON_NAME]"
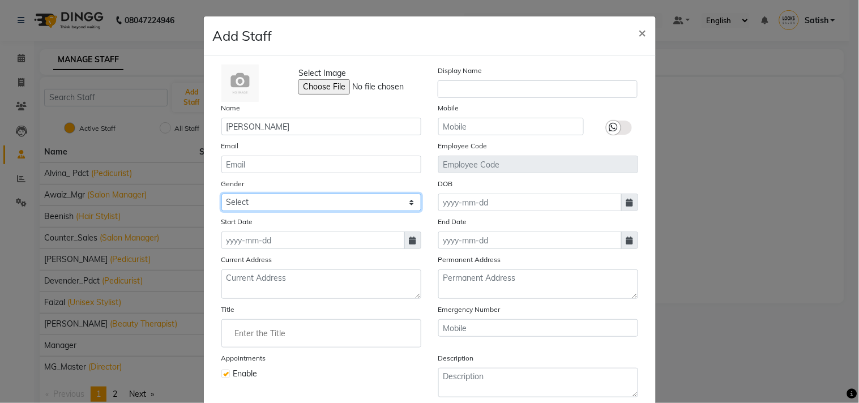
click at [272, 207] on select "Select [DEMOGRAPHIC_DATA] [DEMOGRAPHIC_DATA] Other Prefer Not To Say" at bounding box center [321, 203] width 200 height 18
select select "[DEMOGRAPHIC_DATA]"
click at [221, 194] on select "Select [DEMOGRAPHIC_DATA] [DEMOGRAPHIC_DATA] Other Prefer Not To Say" at bounding box center [321, 203] width 200 height 18
click at [409, 239] on icon at bounding box center [412, 241] width 7 height 8
select select "9"
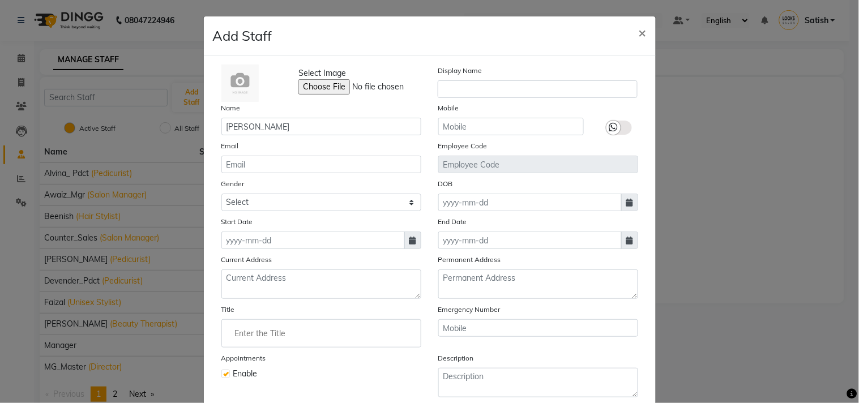
select select "2025"
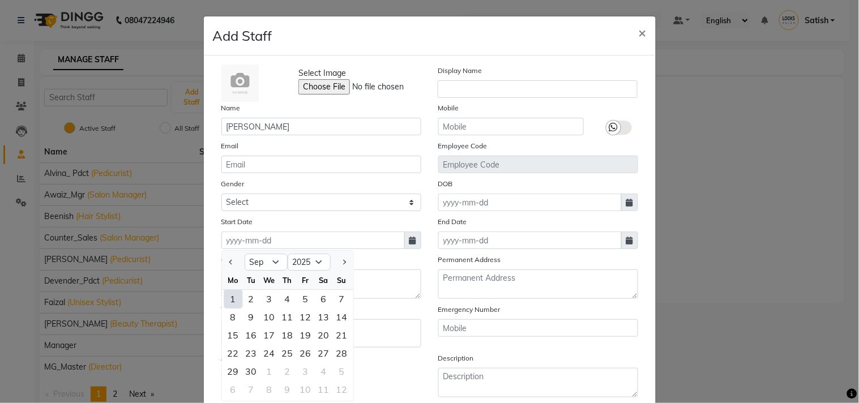
click at [224, 299] on div "1" at bounding box center [233, 299] width 18 height 18
type input "01-09-2025"
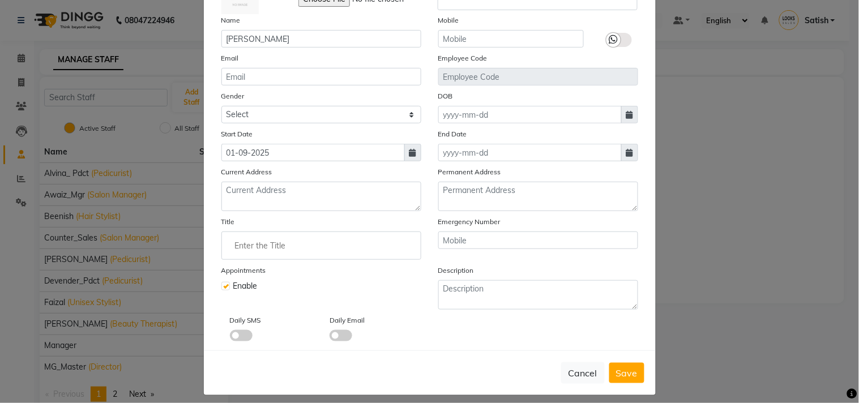
scroll to position [97, 0]
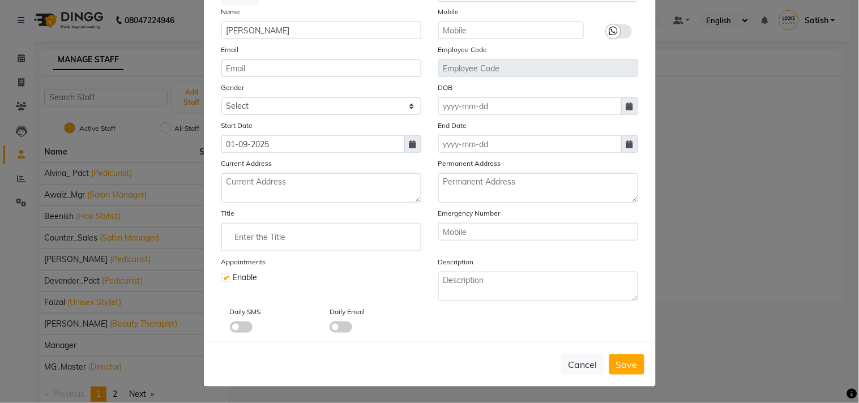
click at [277, 238] on input "Enter the Title" at bounding box center [321, 237] width 190 height 23
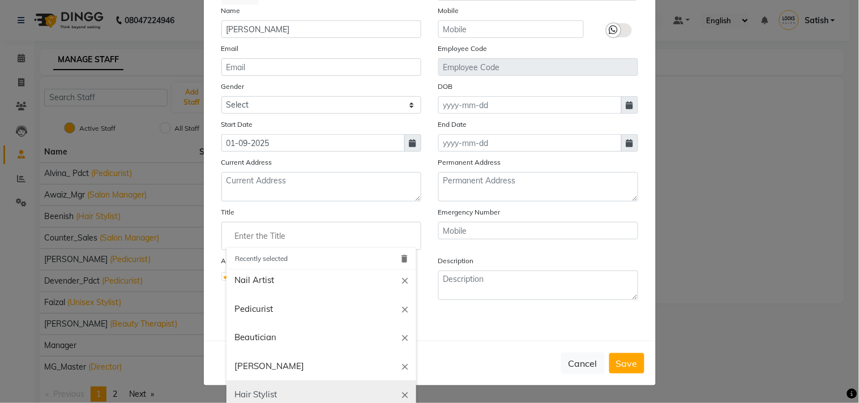
scroll to position [63, 0]
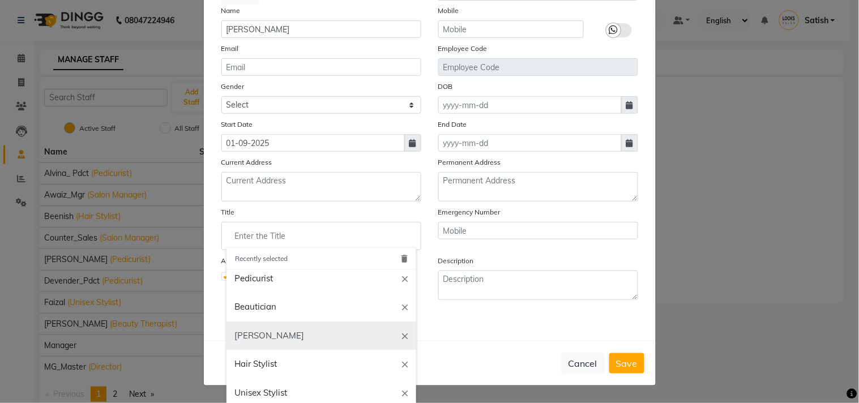
click at [247, 331] on link "[PERSON_NAME]" at bounding box center [321, 335] width 190 height 29
type input "[PERSON_NAME]"
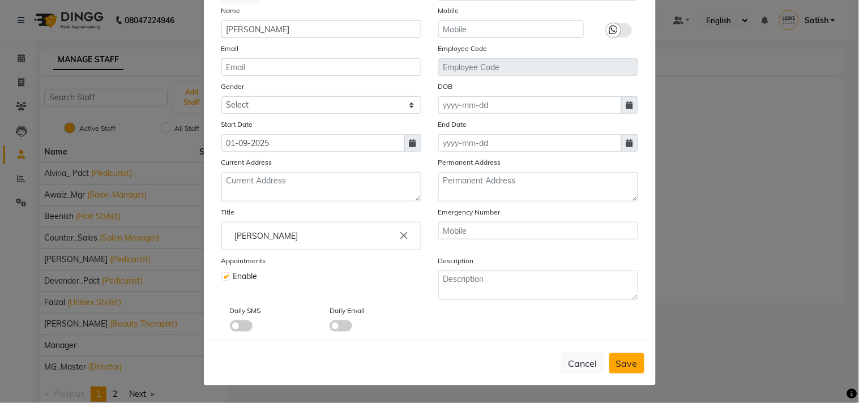
click at [624, 365] on span "Save" at bounding box center [627, 363] width 22 height 11
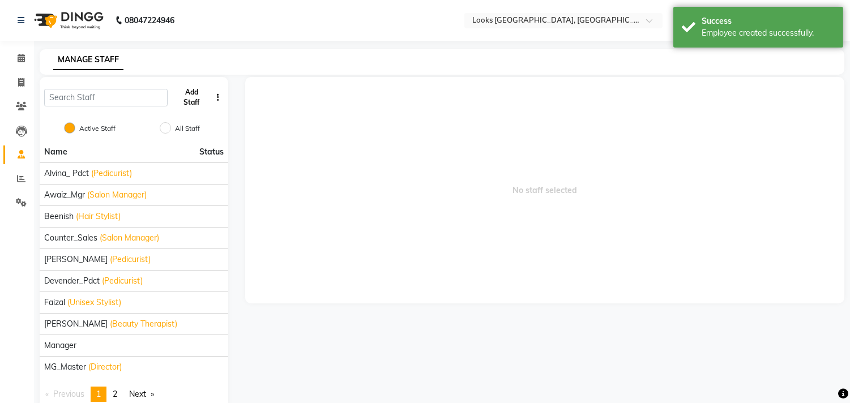
click at [187, 93] on button "Add Staff" at bounding box center [191, 97] width 39 height 29
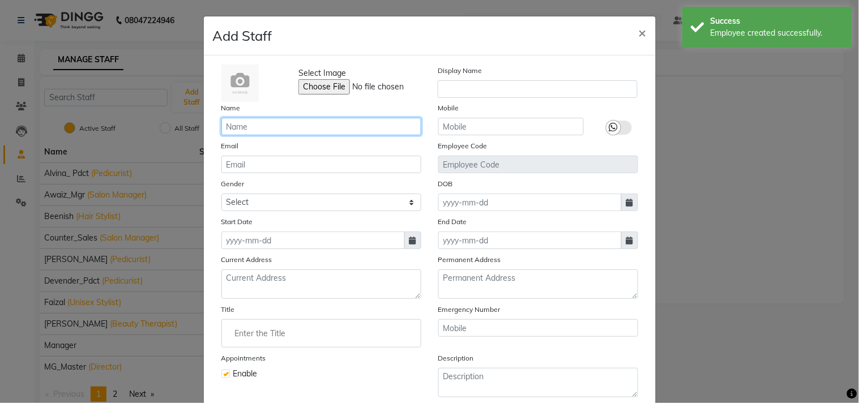
click at [250, 127] on input "text" at bounding box center [321, 127] width 200 height 18
paste input "Naveen"
type input "Naveen"
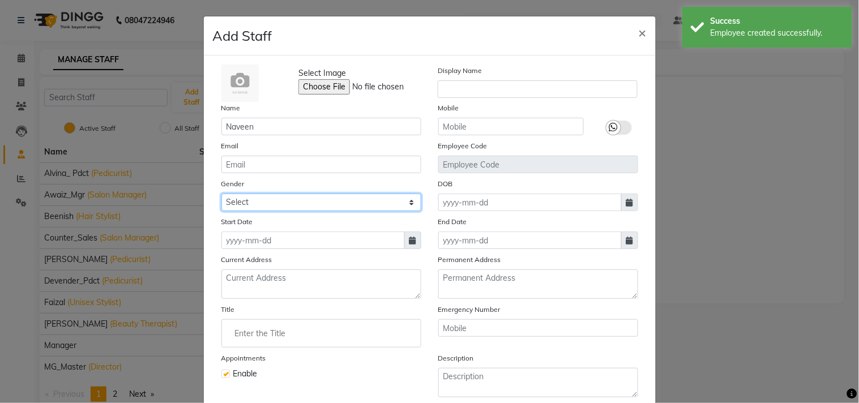
click at [257, 200] on select "Select [DEMOGRAPHIC_DATA] [DEMOGRAPHIC_DATA] Other Prefer Not To Say" at bounding box center [321, 203] width 200 height 18
select select "[DEMOGRAPHIC_DATA]"
click at [221, 194] on select "Select [DEMOGRAPHIC_DATA] [DEMOGRAPHIC_DATA] Other Prefer Not To Say" at bounding box center [321, 203] width 200 height 18
click at [409, 237] on icon at bounding box center [412, 241] width 7 height 8
select select "9"
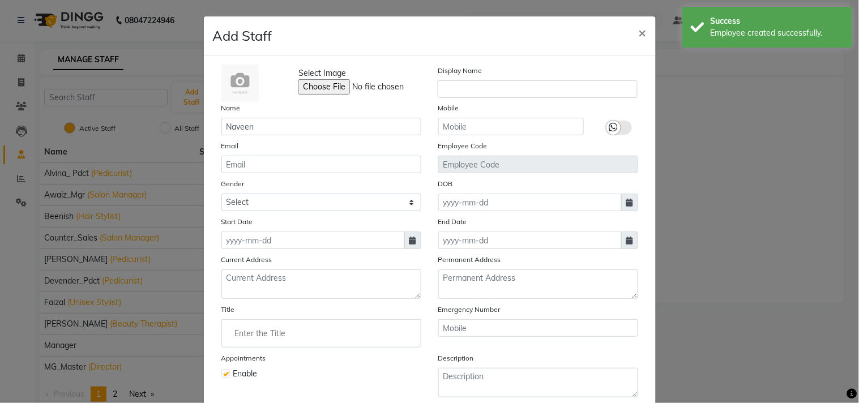
select select "2025"
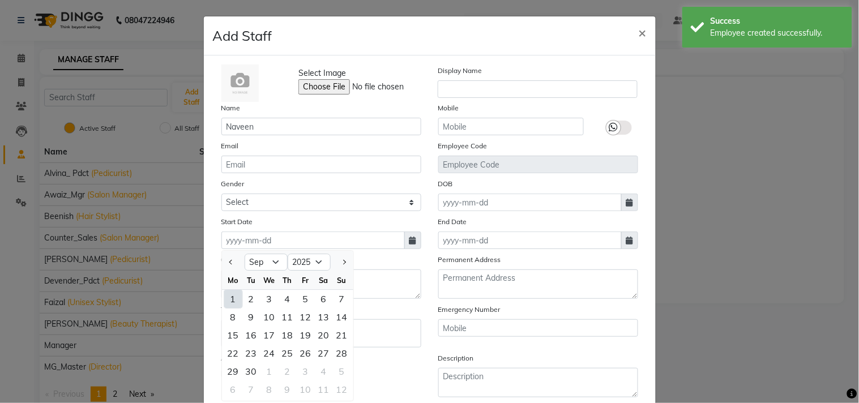
click at [231, 291] on div "1" at bounding box center [233, 299] width 18 height 18
type input "01-09-2025"
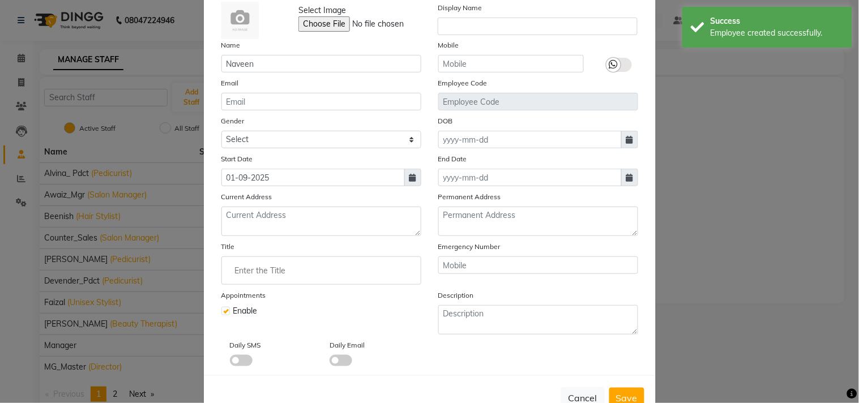
click at [290, 269] on input "Enter the Title" at bounding box center [321, 270] width 190 height 23
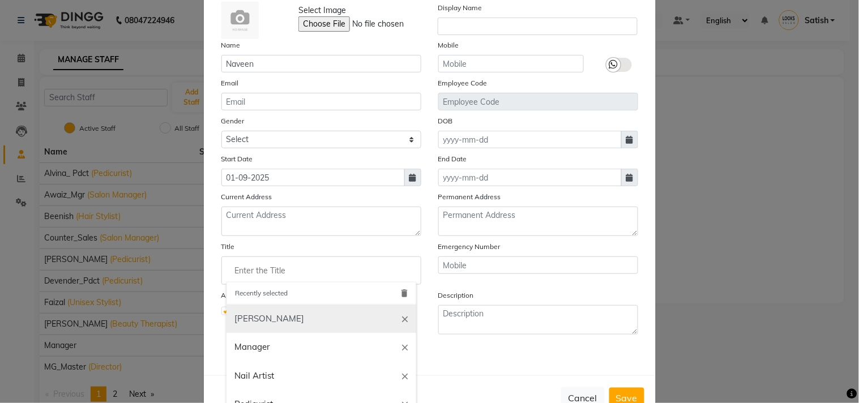
click at [244, 316] on link "[PERSON_NAME]" at bounding box center [321, 319] width 190 height 29
type input "[PERSON_NAME]"
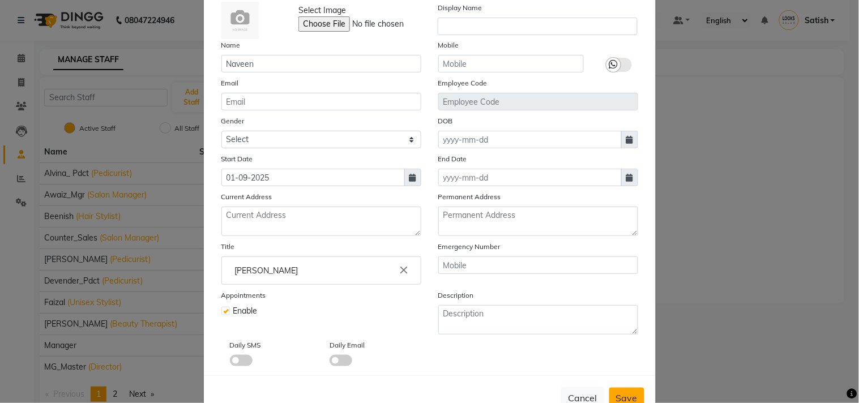
click at [617, 392] on span "Save" at bounding box center [627, 397] width 22 height 11
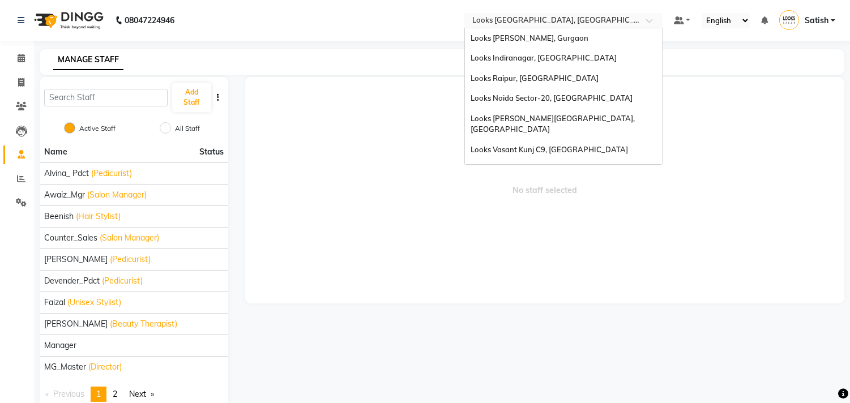
click at [529, 20] on input "text" at bounding box center [552, 21] width 164 height 11
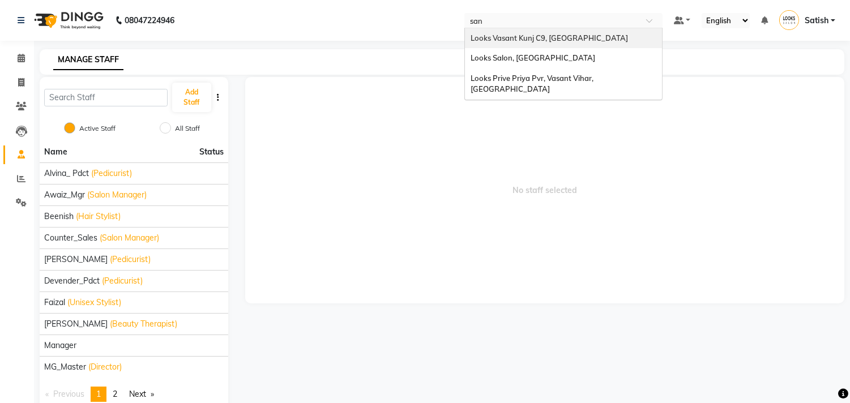
scroll to position [0, 0]
type input "sang"
click at [522, 32] on div "Looks Salon, [GEOGRAPHIC_DATA]" at bounding box center [563, 38] width 197 height 20
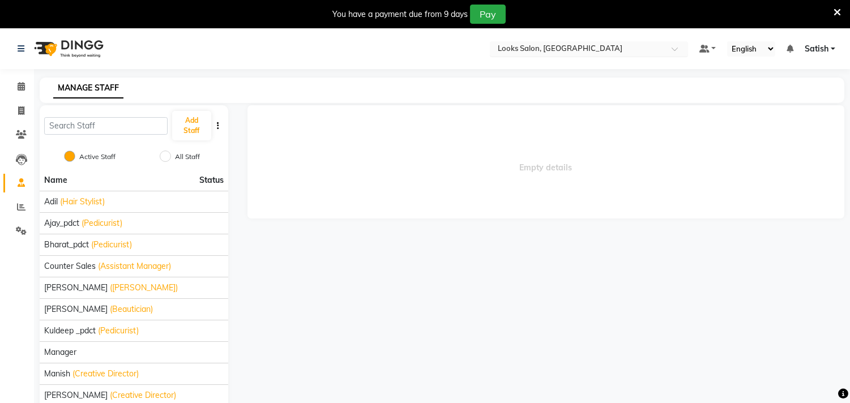
click at [522, 50] on input "text" at bounding box center [577, 49] width 164 height 11
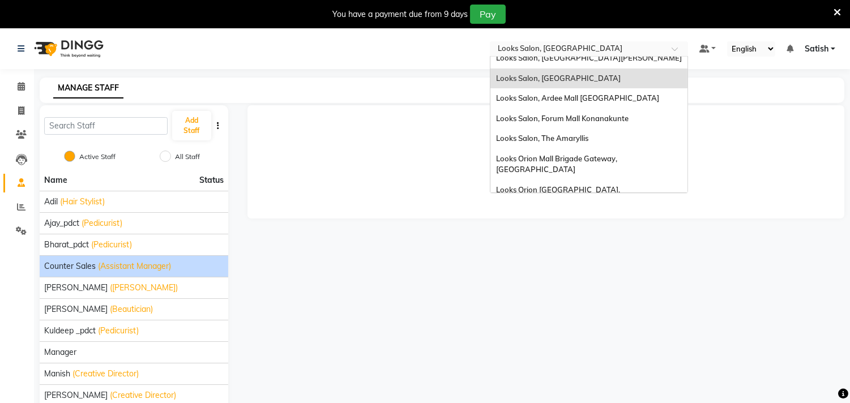
scroll to position [53, 0]
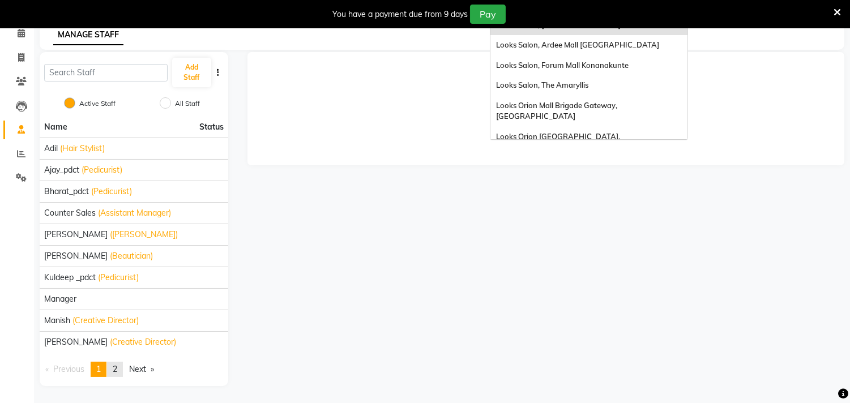
click at [114, 368] on link "page 2" at bounding box center [115, 369] width 16 height 15
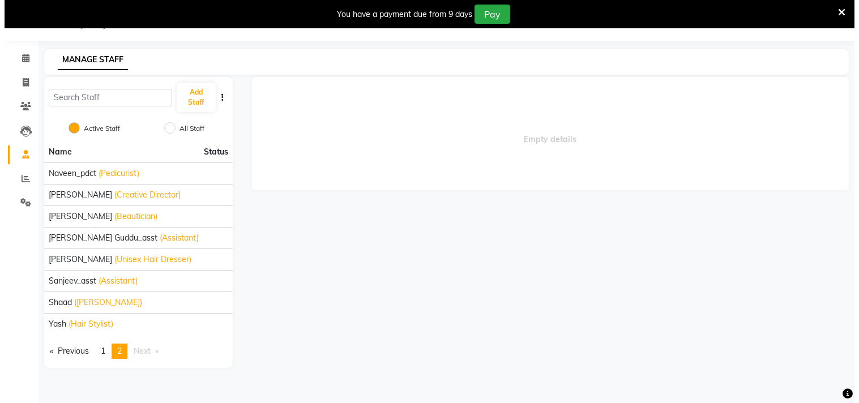
scroll to position [28, 0]
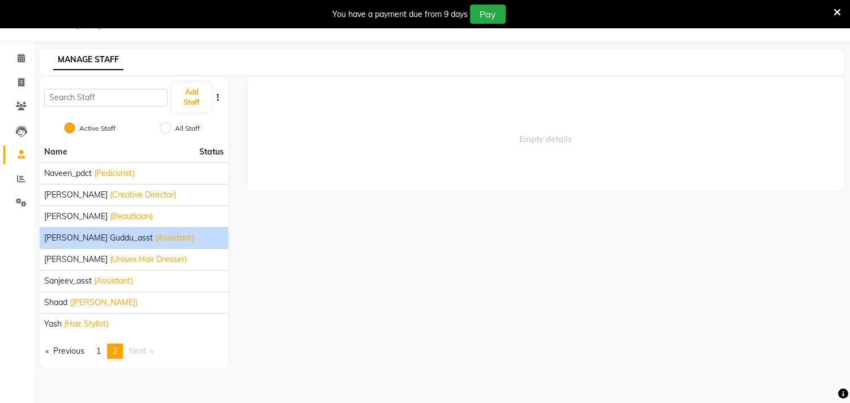
click at [91, 245] on li "[PERSON_NAME] (Assistant)" at bounding box center [134, 238] width 188 height 22
click at [155, 242] on span "(Assistant)" at bounding box center [174, 238] width 39 height 12
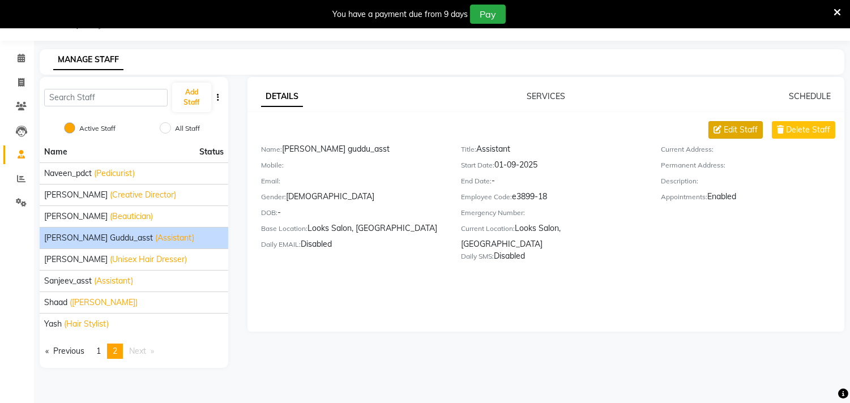
click at [723, 128] on span "Edit Staff" at bounding box center [740, 130] width 34 height 12
select select "[DEMOGRAPHIC_DATA]"
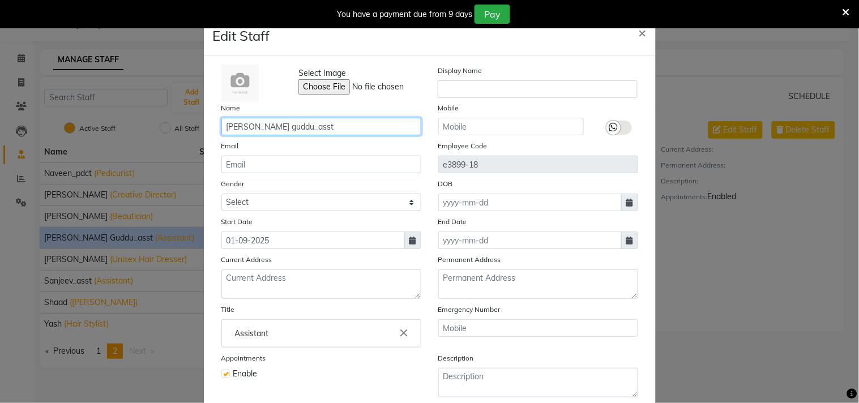
drag, startPoint x: 240, startPoint y: 123, endPoint x: 190, endPoint y: 130, distance: 50.3
click at [190, 130] on ngb-modal-window "Edit Staff × Select Image Display Name Name [PERSON_NAME] Mobile Email Employee…" at bounding box center [429, 201] width 859 height 403
type input "guddu_asst"
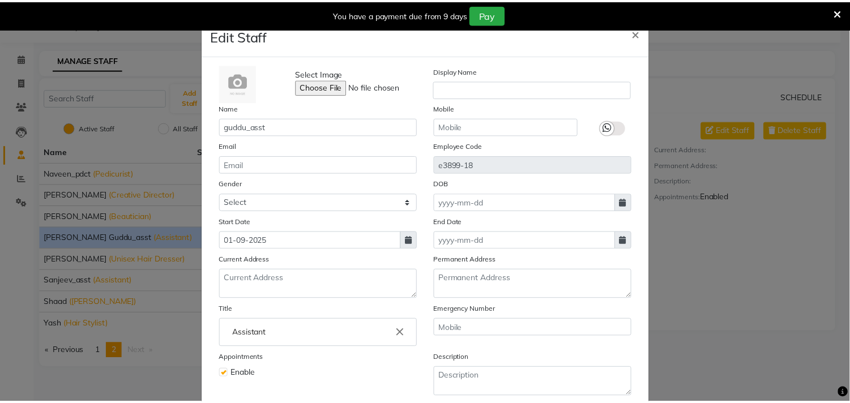
scroll to position [97, 0]
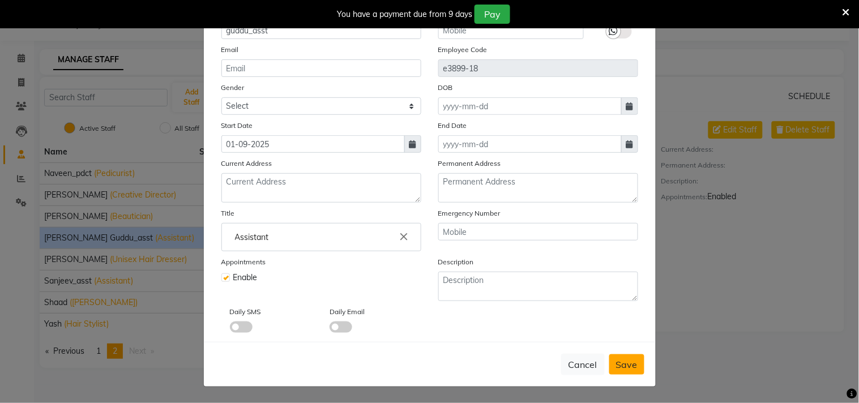
click at [629, 359] on span "Save" at bounding box center [627, 364] width 22 height 11
select select
checkbox input "false"
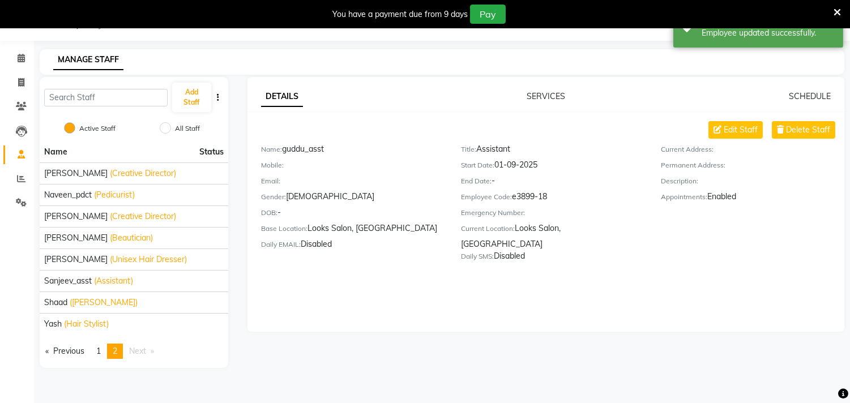
click at [838, 9] on icon at bounding box center [836, 12] width 7 height 10
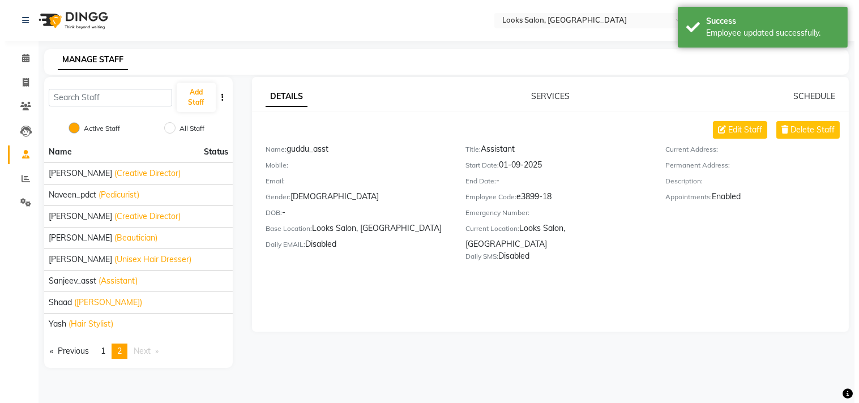
scroll to position [0, 0]
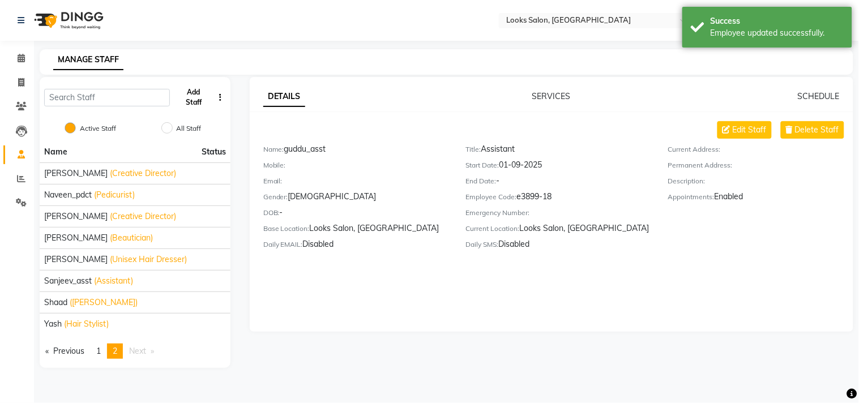
click at [196, 93] on button "Add Staff" at bounding box center [193, 97] width 39 height 29
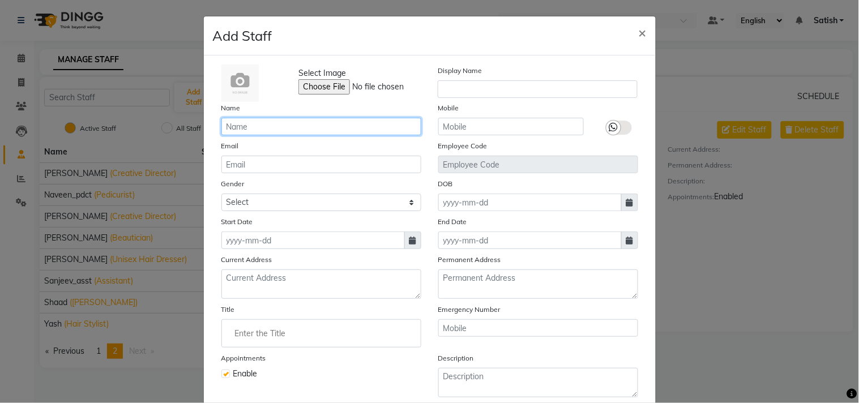
click at [359, 127] on input "text" at bounding box center [321, 127] width 200 height 18
paste input "Sahil"
type input "Sahil_asst"
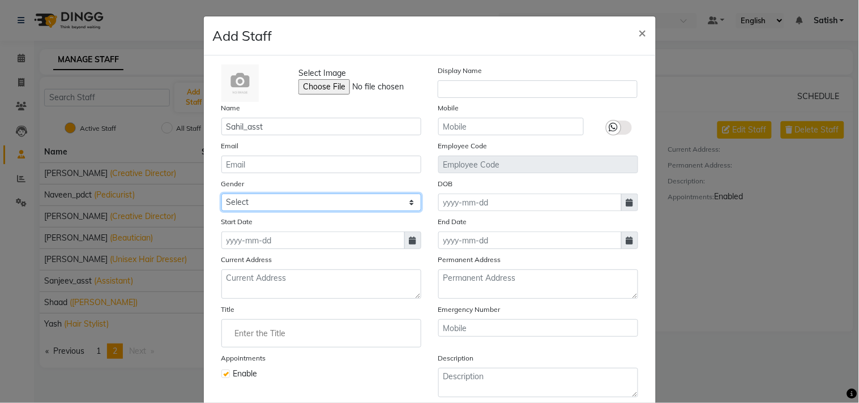
drag, startPoint x: 272, startPoint y: 205, endPoint x: 216, endPoint y: 250, distance: 72.0
click at [272, 205] on select "Select [DEMOGRAPHIC_DATA] [DEMOGRAPHIC_DATA] Other Prefer Not To Say" at bounding box center [321, 203] width 200 height 18
select select "[DEMOGRAPHIC_DATA]"
click at [221, 194] on select "Select [DEMOGRAPHIC_DATA] [DEMOGRAPHIC_DATA] Other Prefer Not To Say" at bounding box center [321, 203] width 200 height 18
click at [404, 239] on span at bounding box center [412, 240] width 17 height 18
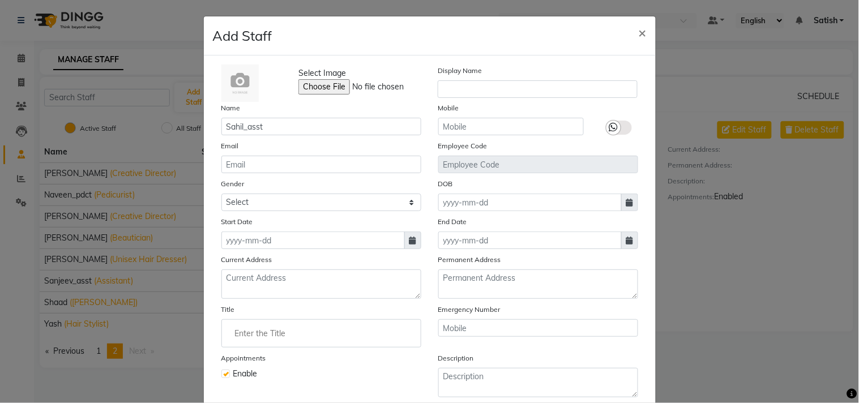
select select "9"
select select "2025"
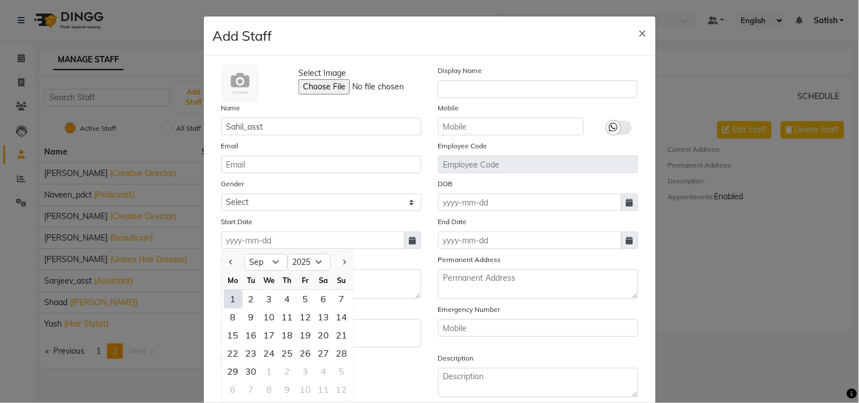
click at [228, 301] on div "1" at bounding box center [233, 299] width 18 height 18
type input "01-09-2025"
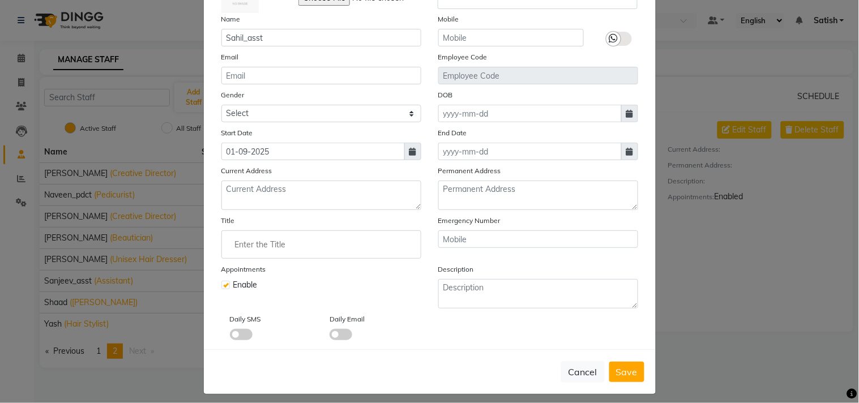
scroll to position [97, 0]
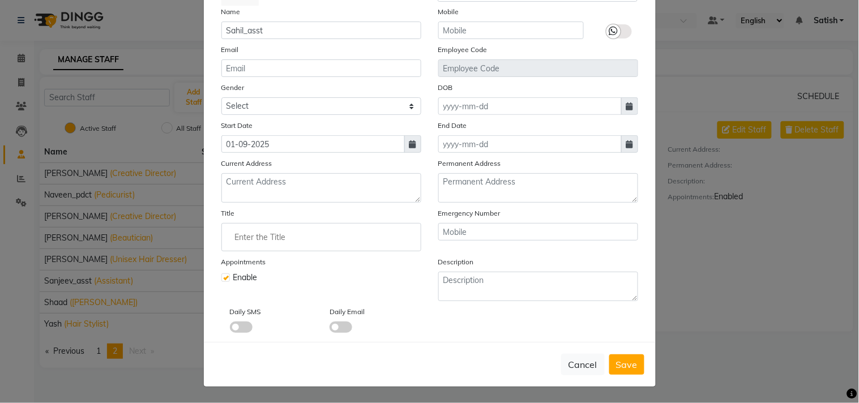
click at [260, 243] on input "Enter the Title" at bounding box center [321, 237] width 190 height 23
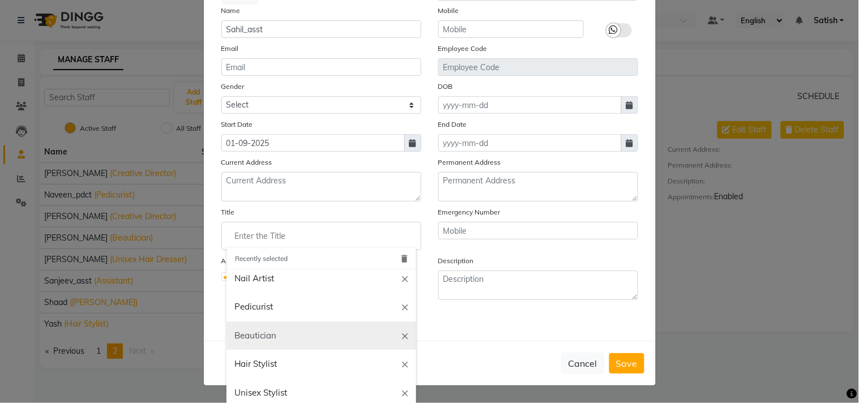
scroll to position [126, 0]
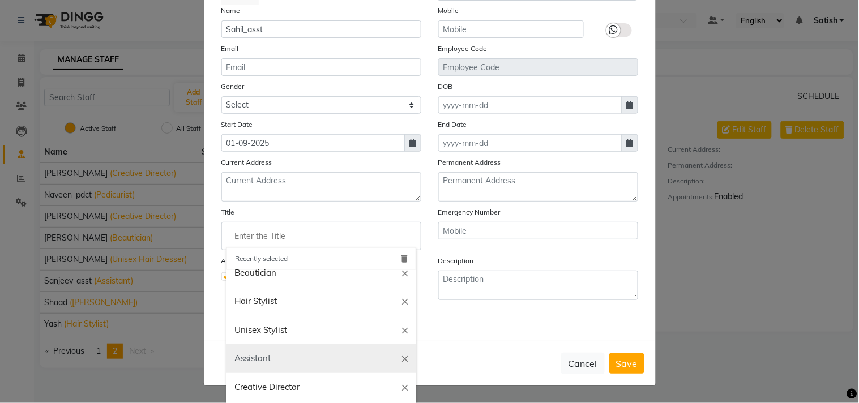
click at [255, 350] on link "Assistant" at bounding box center [321, 358] width 190 height 29
type input "Assistant"
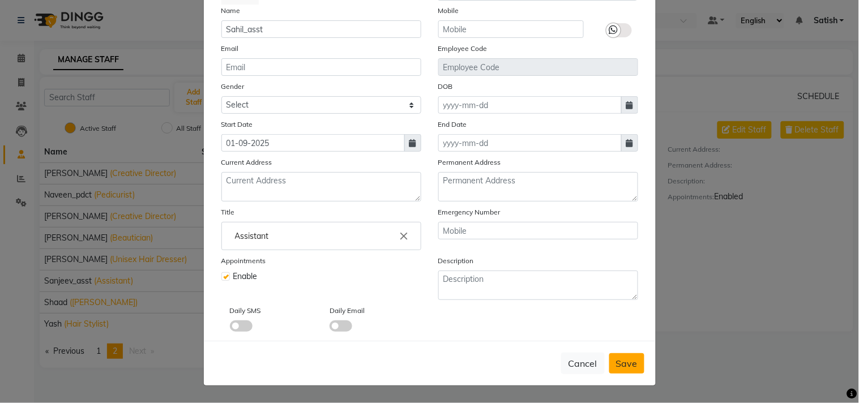
click at [623, 358] on span "Save" at bounding box center [627, 363] width 22 height 11
select select
checkbox input "false"
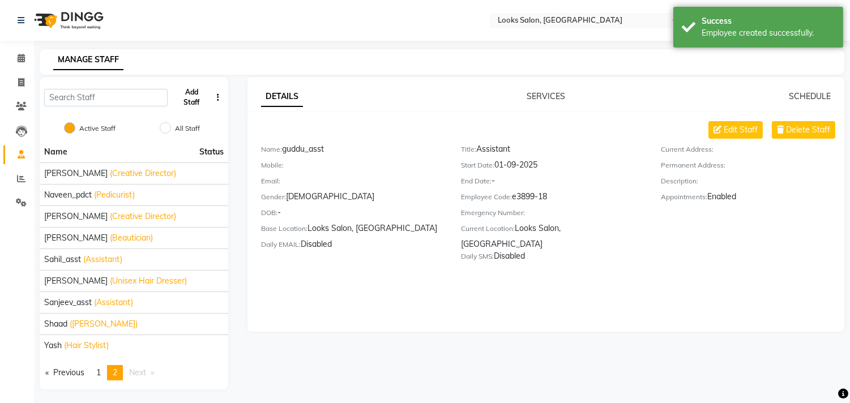
click at [191, 93] on button "Add Staff" at bounding box center [191, 97] width 39 height 29
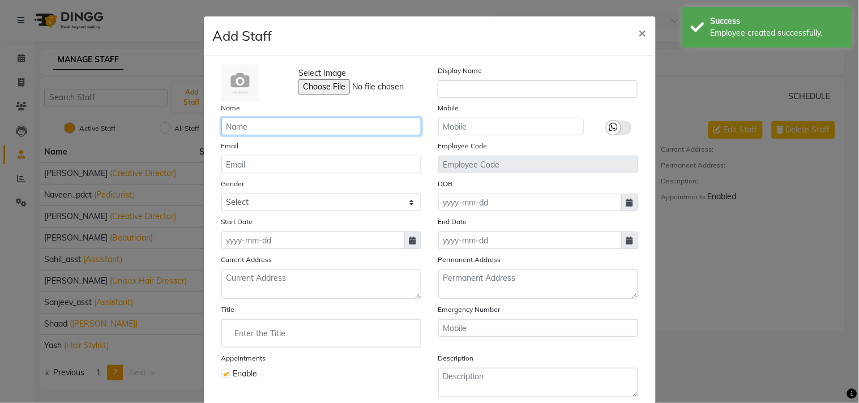
click at [369, 129] on input "text" at bounding box center [321, 127] width 200 height 18
click at [246, 123] on input "text" at bounding box center [321, 127] width 200 height 18
paste input "Raveena"
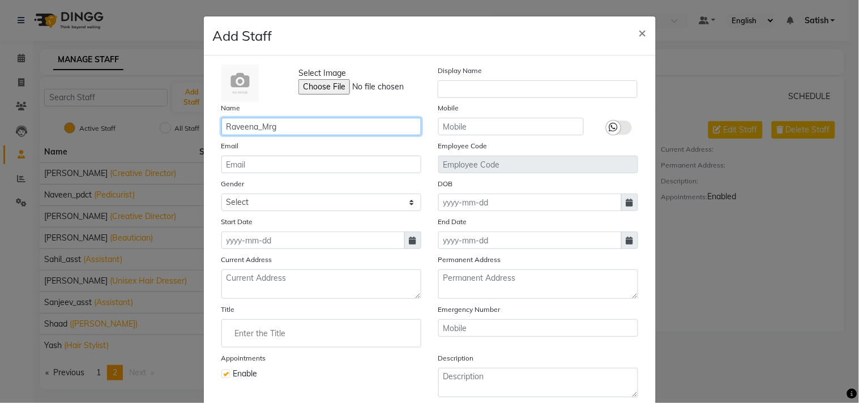
type input "Raveena_Mrg"
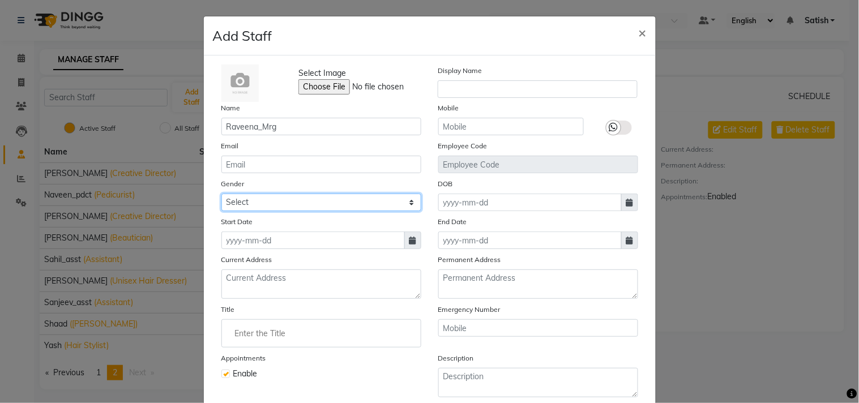
drag, startPoint x: 273, startPoint y: 199, endPoint x: 268, endPoint y: 208, distance: 10.2
click at [273, 199] on select "Select [DEMOGRAPHIC_DATA] [DEMOGRAPHIC_DATA] Other Prefer Not To Say" at bounding box center [321, 203] width 200 height 18
select select "[DEMOGRAPHIC_DATA]"
click at [221, 194] on select "Select [DEMOGRAPHIC_DATA] [DEMOGRAPHIC_DATA] Other Prefer Not To Say" at bounding box center [321, 203] width 200 height 18
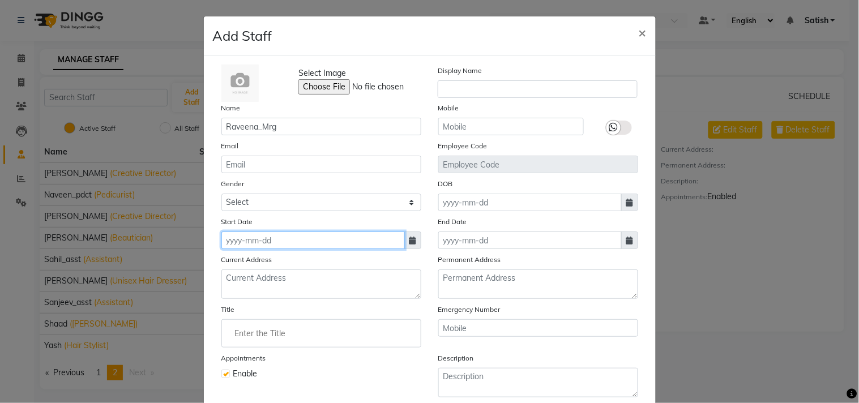
click at [399, 242] on input at bounding box center [312, 240] width 183 height 18
select select "9"
select select "2025"
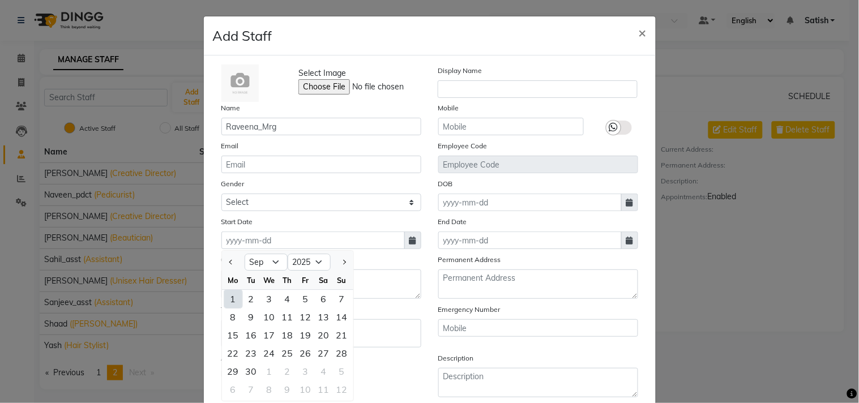
click at [229, 295] on div "1" at bounding box center [233, 299] width 18 height 18
type input "01-09-2025"
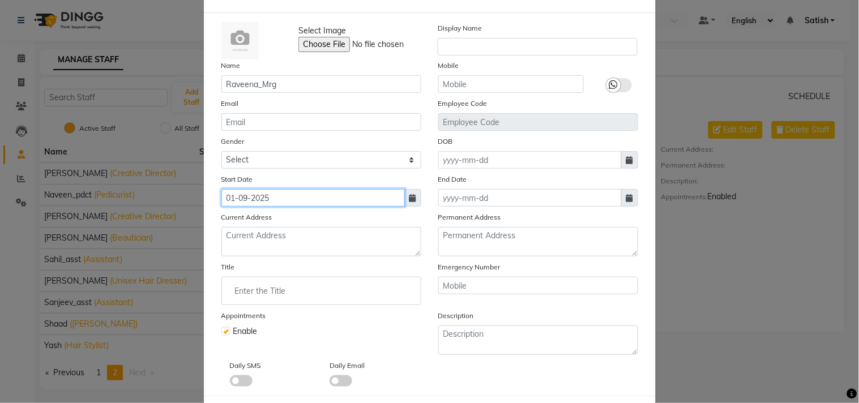
scroll to position [97, 0]
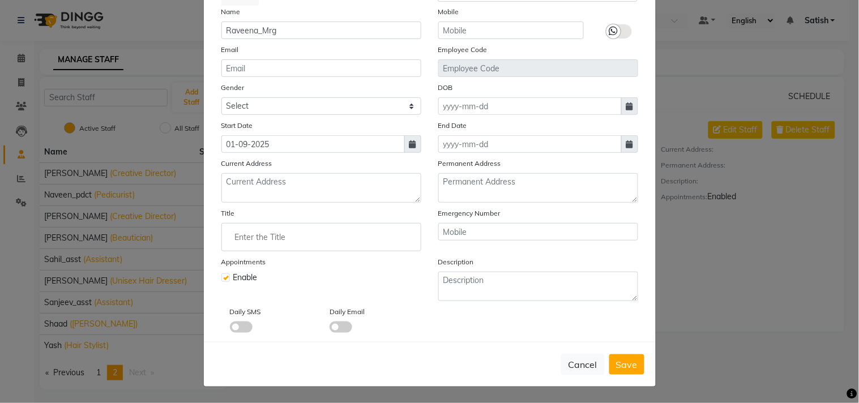
click at [282, 234] on input "Enter the Title" at bounding box center [321, 237] width 190 height 23
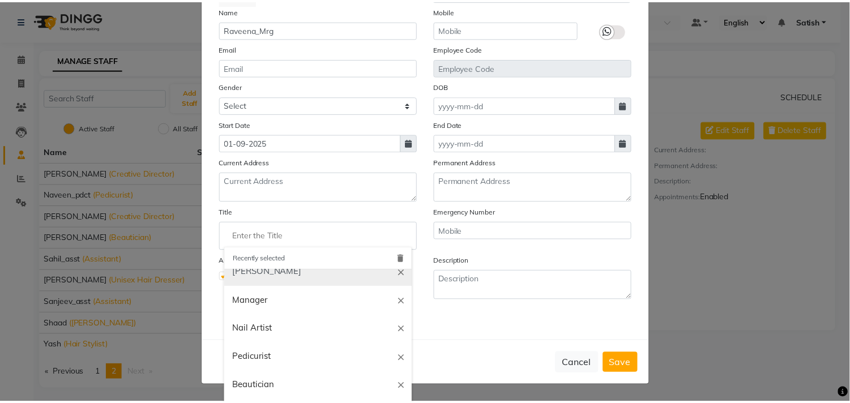
scroll to position [63, 0]
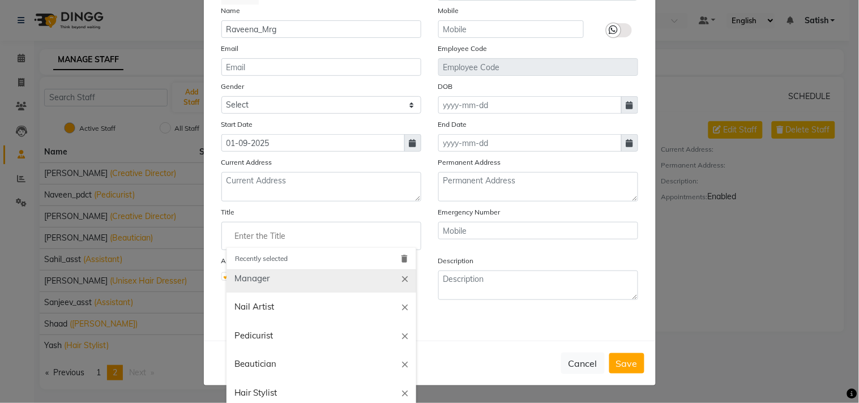
click at [255, 278] on link "Manager" at bounding box center [321, 278] width 190 height 29
type input "Manager"
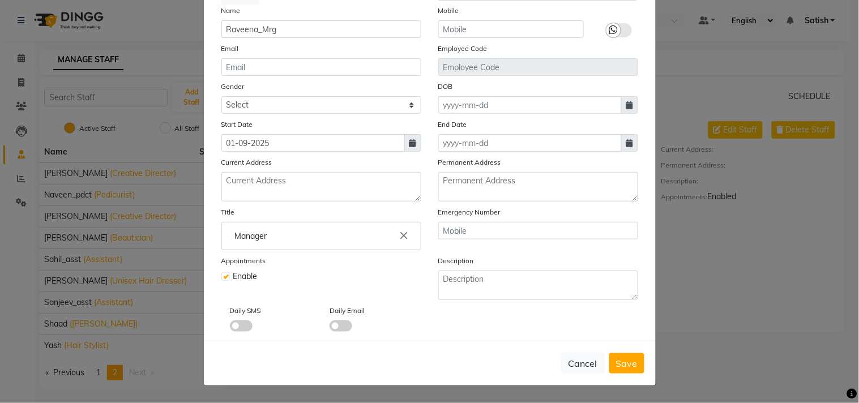
click at [616, 365] on span "Save" at bounding box center [627, 363] width 22 height 11
select select
checkbox input "false"
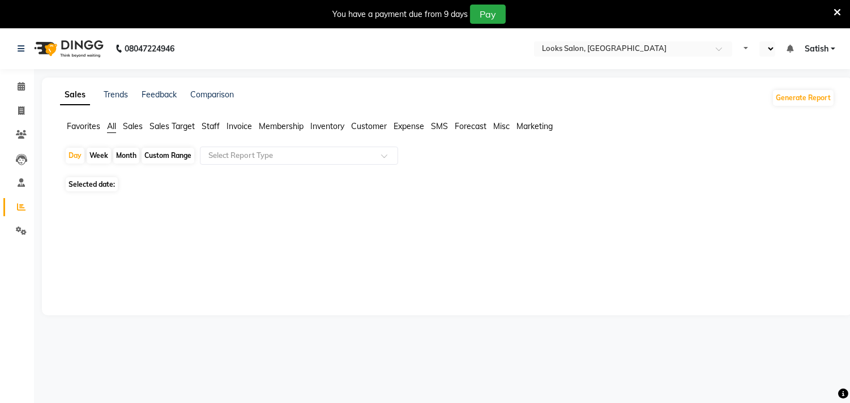
select select "en"
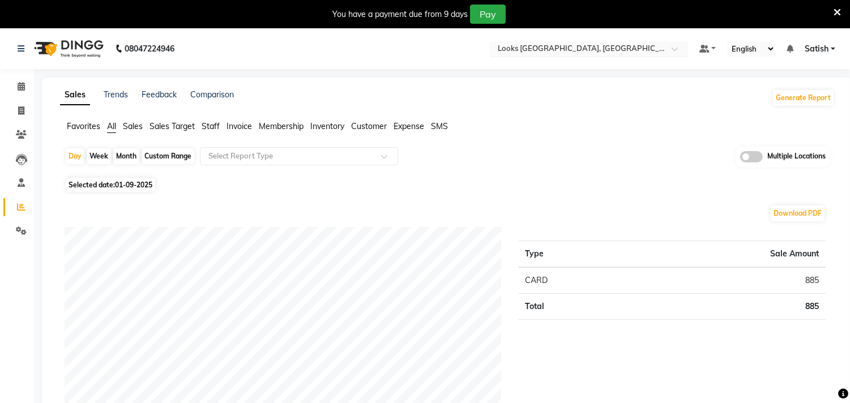
click at [556, 45] on input "text" at bounding box center [577, 49] width 164 height 11
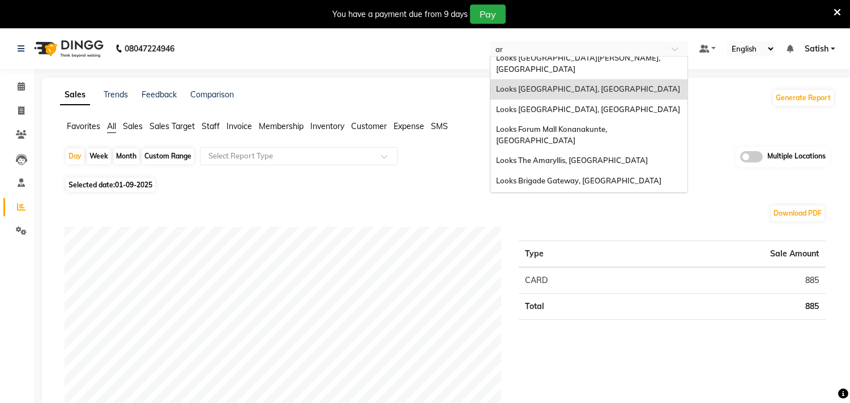
scroll to position [59, 0]
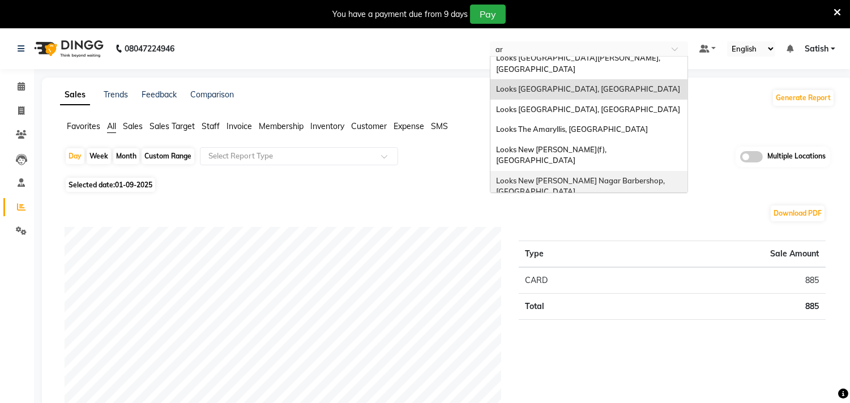
type input "ard"
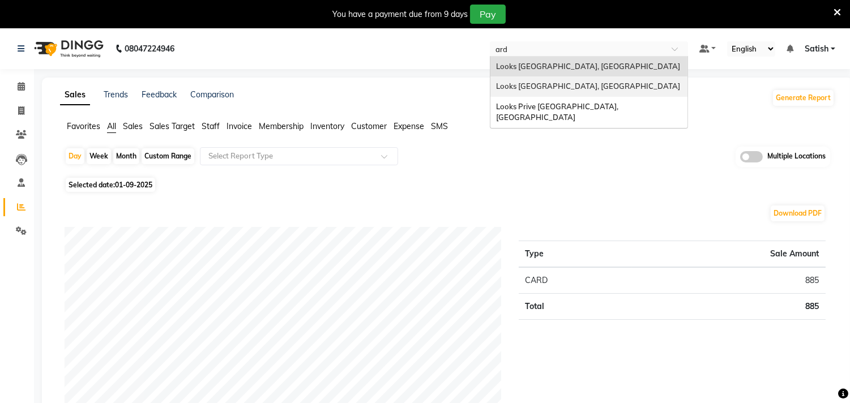
click at [564, 83] on span "Looks [GEOGRAPHIC_DATA], [GEOGRAPHIC_DATA]" at bounding box center [588, 86] width 184 height 9
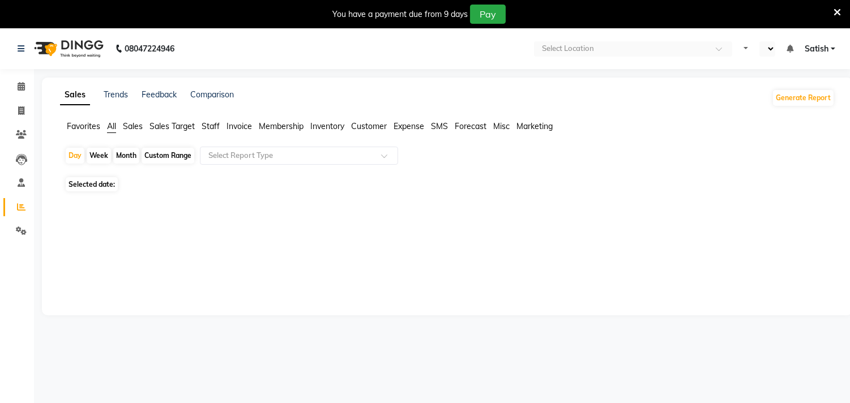
select select "en"
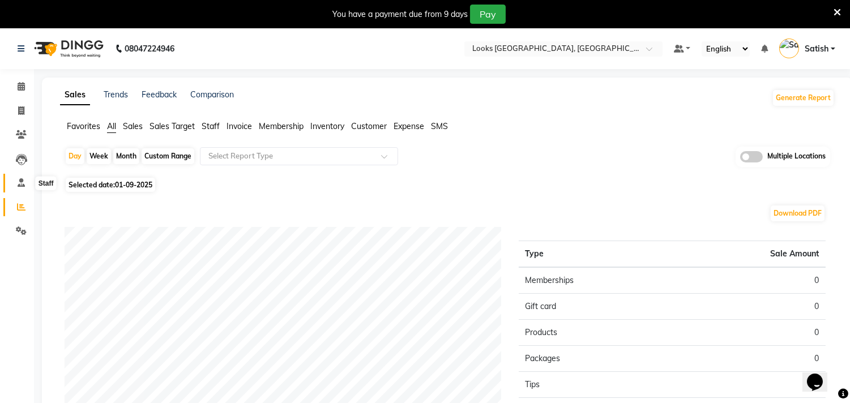
click at [23, 183] on icon at bounding box center [21, 182] width 7 height 8
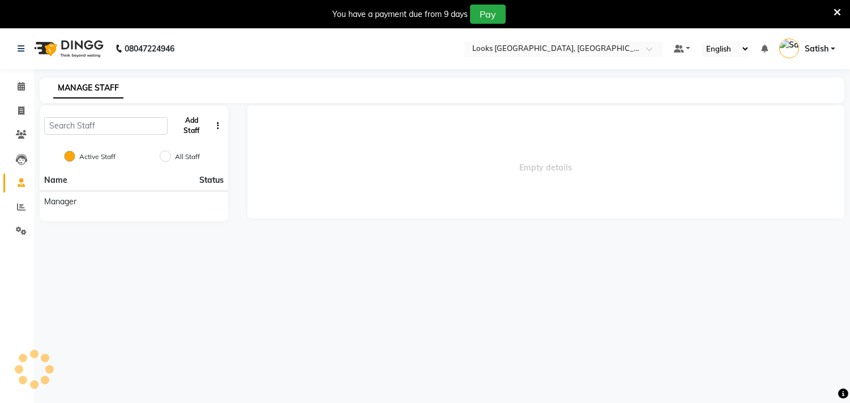
click at [188, 121] on button "Add Staff" at bounding box center [191, 125] width 39 height 29
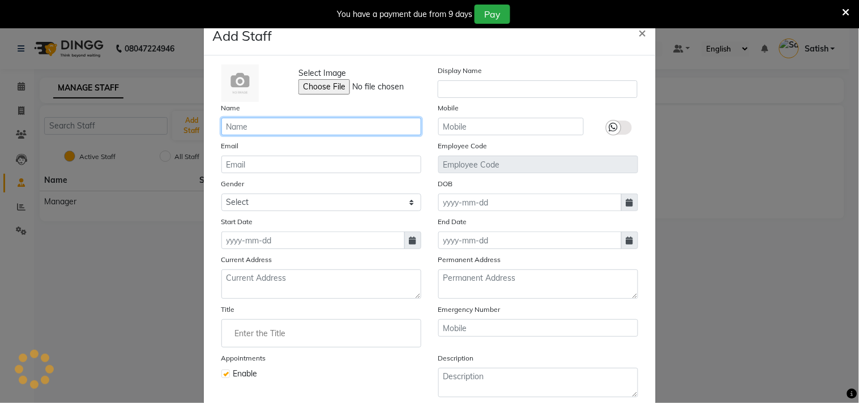
click at [271, 131] on input "text" at bounding box center [321, 127] width 200 height 18
type input "L"
type input "[PERSON_NAME]"
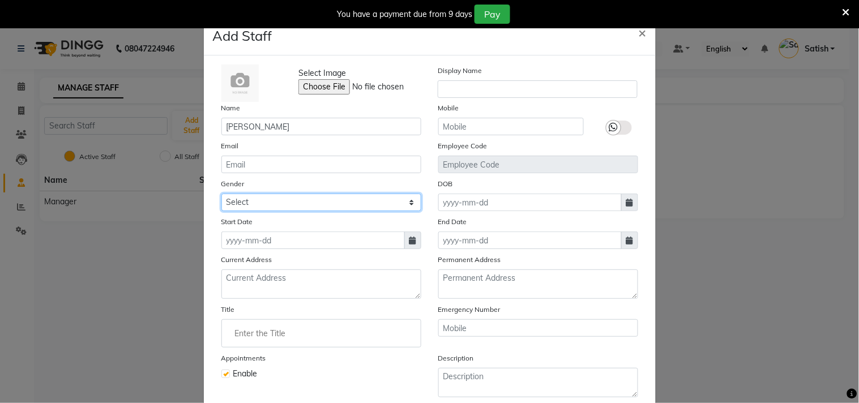
drag, startPoint x: 241, startPoint y: 199, endPoint x: 241, endPoint y: 208, distance: 8.5
click at [241, 199] on select "Select [DEMOGRAPHIC_DATA] [DEMOGRAPHIC_DATA] Other Prefer Not To Say" at bounding box center [321, 203] width 200 height 18
select select "[DEMOGRAPHIC_DATA]"
click at [221, 194] on select "Select [DEMOGRAPHIC_DATA] [DEMOGRAPHIC_DATA] Other Prefer Not To Say" at bounding box center [321, 203] width 200 height 18
click at [409, 239] on icon at bounding box center [412, 241] width 7 height 8
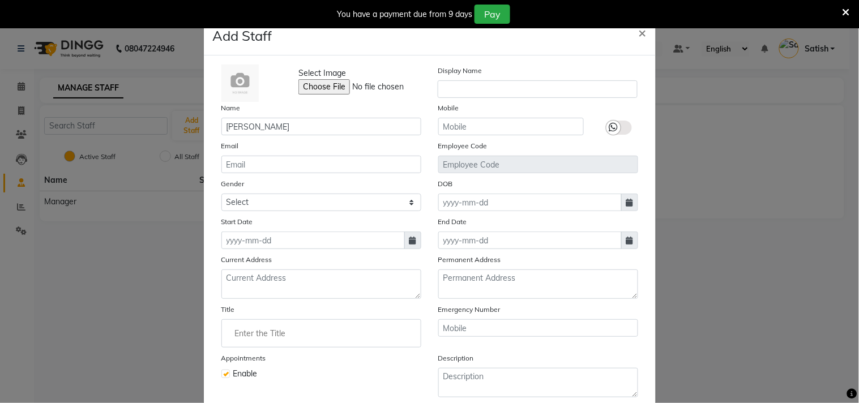
select select "9"
select select "2025"
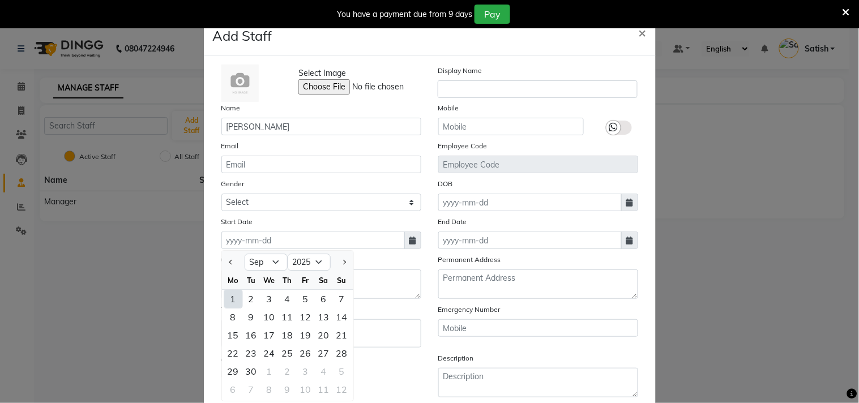
click at [225, 297] on div "1" at bounding box center [233, 299] width 18 height 18
type input "01-09-2025"
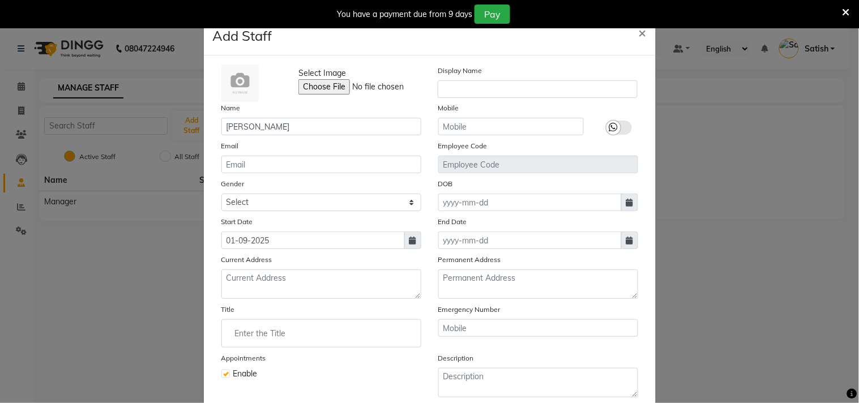
click at [297, 335] on input "Enter the Title" at bounding box center [321, 333] width 190 height 23
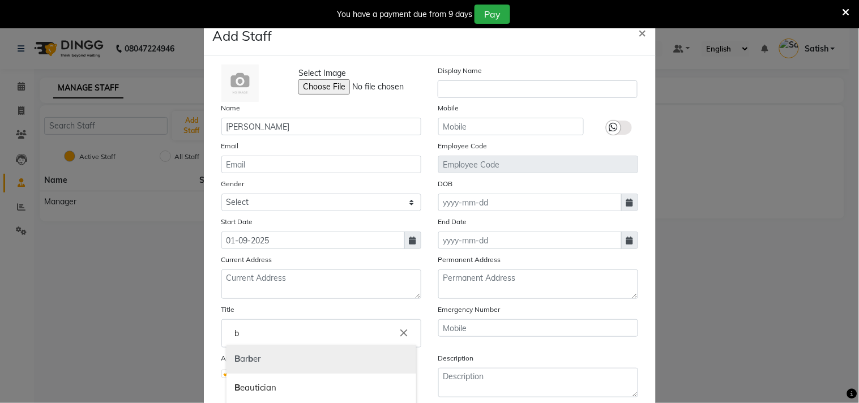
click at [250, 359] on link "B ar b er" at bounding box center [321, 359] width 190 height 29
type input "[PERSON_NAME]"
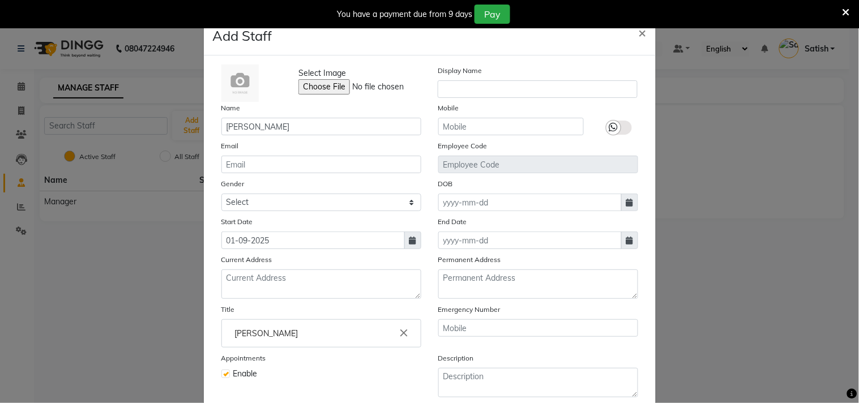
scroll to position [101, 0]
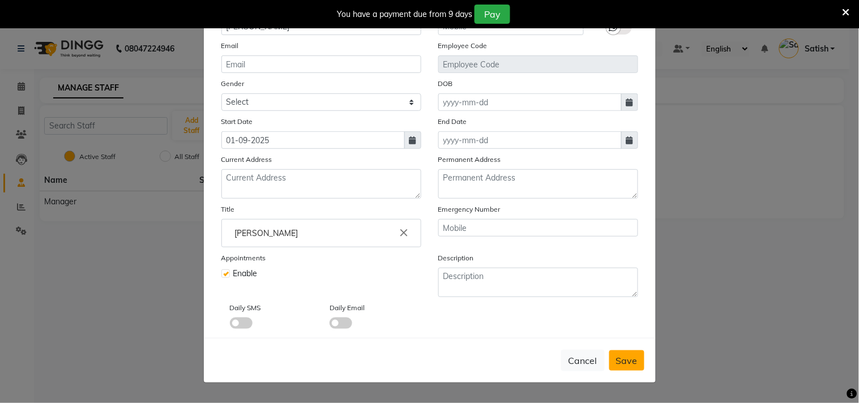
click at [619, 361] on span "Save" at bounding box center [627, 360] width 22 height 11
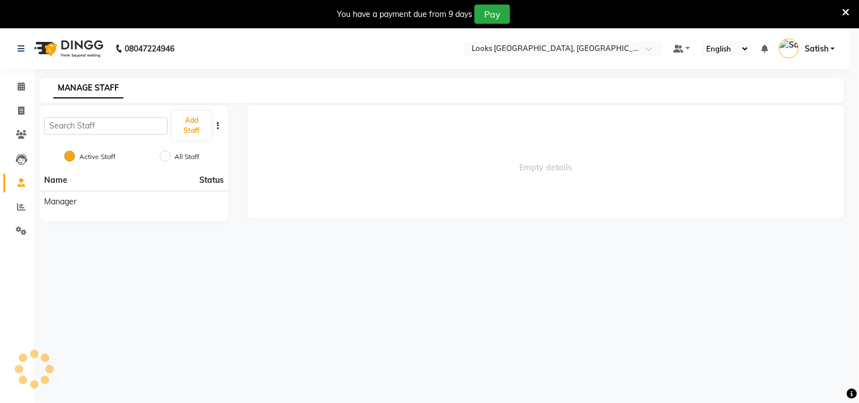
select select
checkbox input "false"
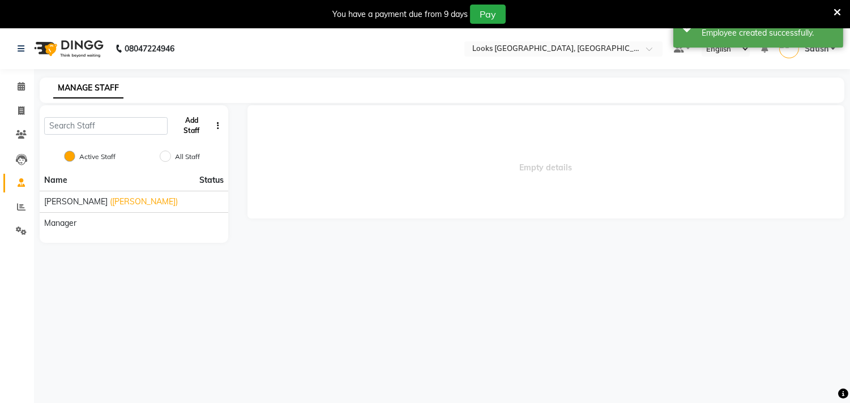
click at [187, 121] on button "Add Staff" at bounding box center [191, 125] width 39 height 29
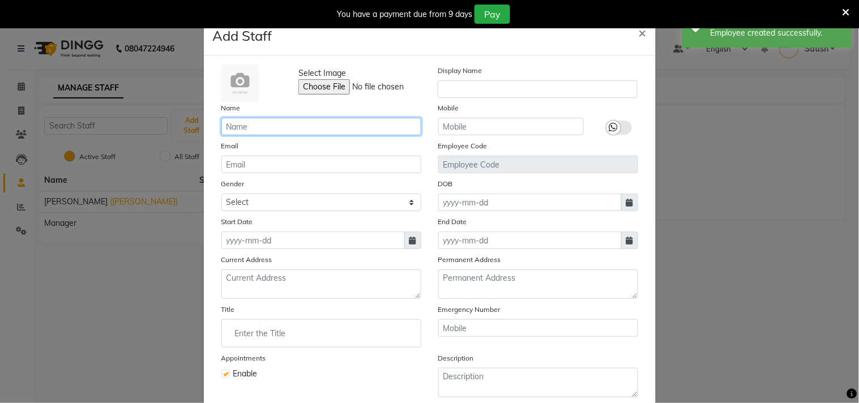
click at [297, 131] on input "text" at bounding box center [321, 127] width 200 height 18
paste input "Anees"
type input "Anees"
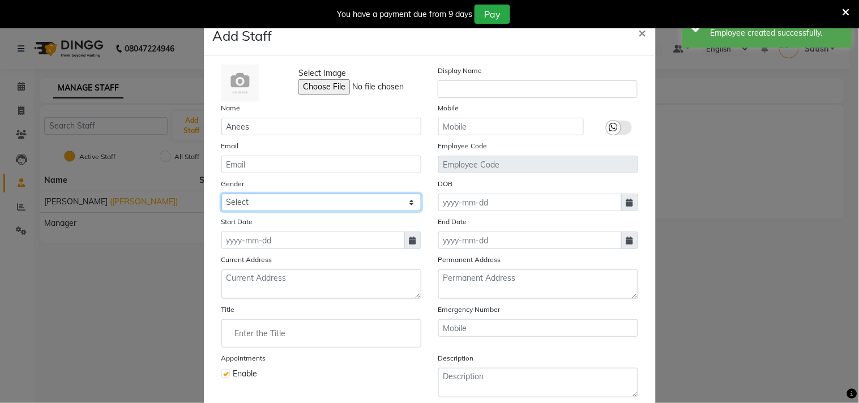
click at [265, 201] on select "Select [DEMOGRAPHIC_DATA] [DEMOGRAPHIC_DATA] Other Prefer Not To Say" at bounding box center [321, 203] width 200 height 18
select select "[DEMOGRAPHIC_DATA]"
click at [221, 194] on select "Select [DEMOGRAPHIC_DATA] [DEMOGRAPHIC_DATA] Other Prefer Not To Say" at bounding box center [321, 203] width 200 height 18
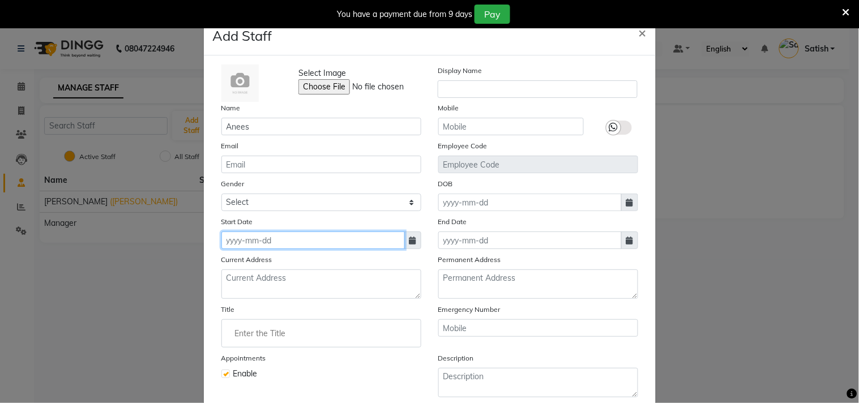
click at [386, 242] on input at bounding box center [312, 240] width 183 height 18
select select "9"
select select "2025"
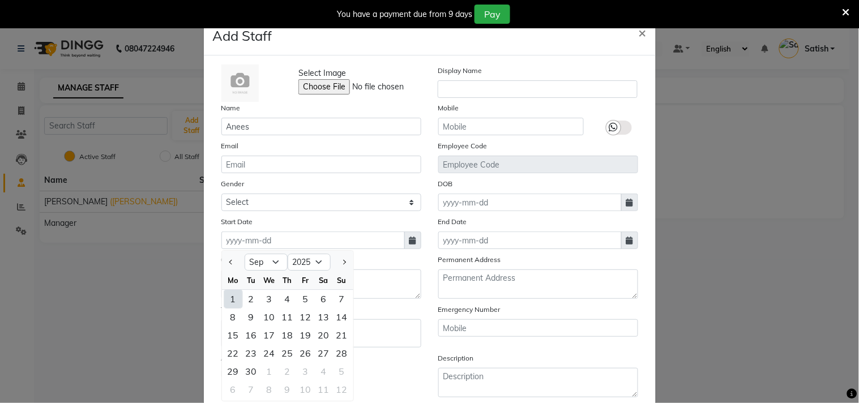
click at [232, 298] on div "1" at bounding box center [233, 299] width 18 height 18
type input "01-09-2025"
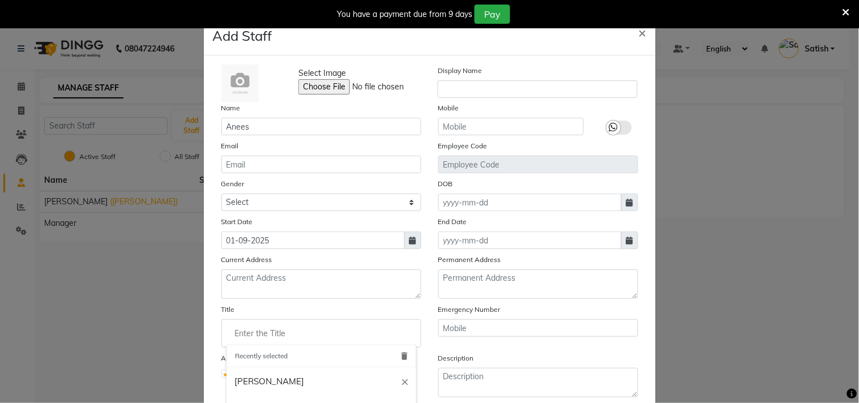
click at [280, 332] on input "Enter the Title" at bounding box center [321, 333] width 190 height 23
drag, startPoint x: 248, startPoint y: 379, endPoint x: 262, endPoint y: 383, distance: 14.6
click at [251, 380] on link "[PERSON_NAME]" at bounding box center [321, 381] width 190 height 29
type input "[PERSON_NAME]"
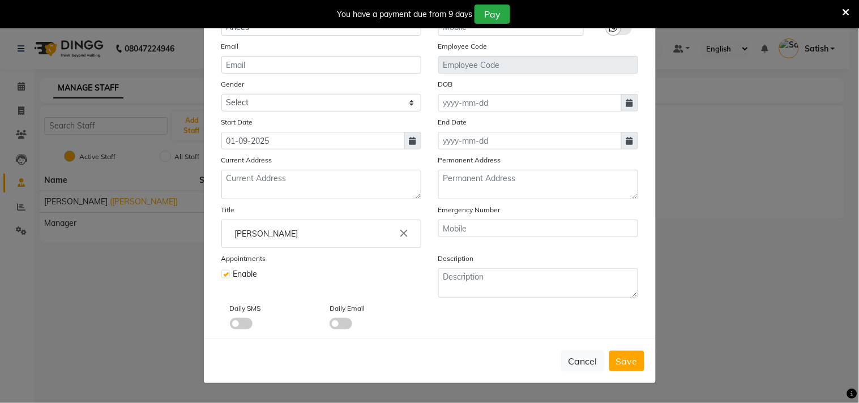
scroll to position [101, 0]
click at [624, 360] on span "Save" at bounding box center [627, 360] width 22 height 11
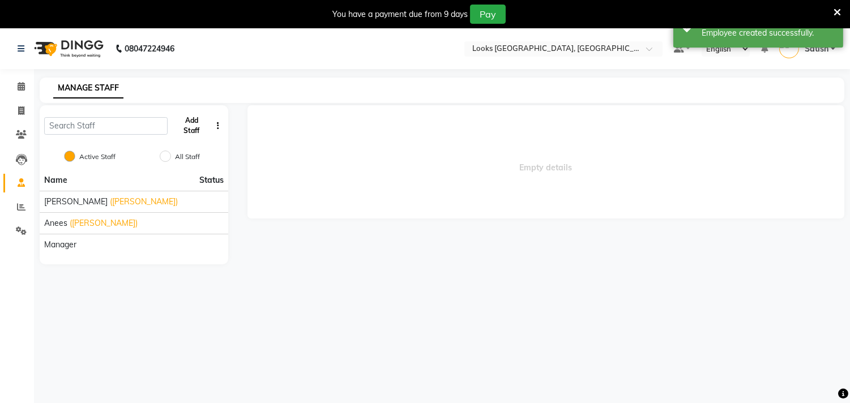
click at [195, 123] on button "Add Staff" at bounding box center [191, 125] width 39 height 29
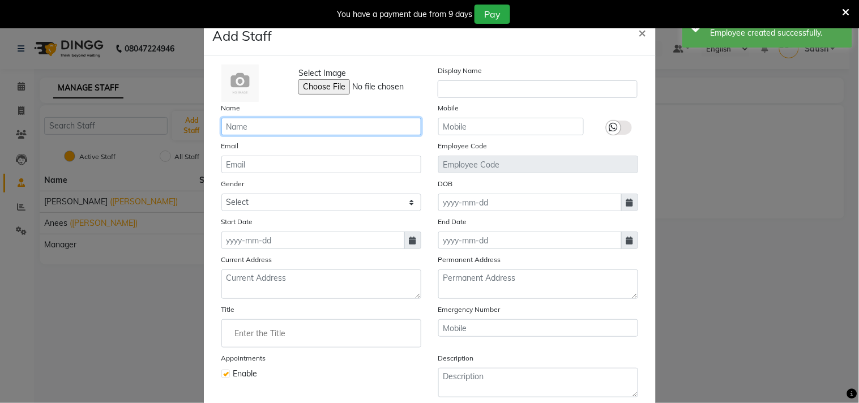
click at [299, 129] on input "text" at bounding box center [321, 127] width 200 height 18
paste input "[PERSON_NAME]"
type input "[PERSON_NAME]"
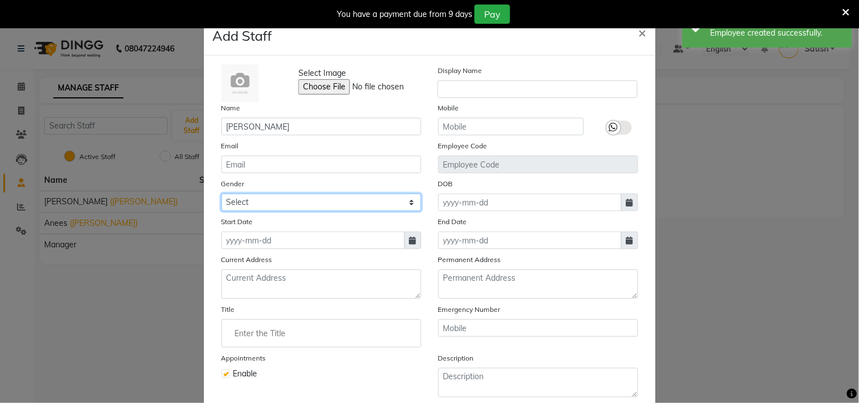
drag, startPoint x: 274, startPoint y: 204, endPoint x: 274, endPoint y: 211, distance: 6.8
click at [274, 204] on select "Select [DEMOGRAPHIC_DATA] [DEMOGRAPHIC_DATA] Other Prefer Not To Say" at bounding box center [321, 203] width 200 height 18
click at [221, 194] on select "Select [DEMOGRAPHIC_DATA] [DEMOGRAPHIC_DATA] Other Prefer Not To Say" at bounding box center [321, 203] width 200 height 18
click at [380, 197] on select "Select [DEMOGRAPHIC_DATA] [DEMOGRAPHIC_DATA] Other Prefer Not To Say" at bounding box center [321, 203] width 200 height 18
select select "[DEMOGRAPHIC_DATA]"
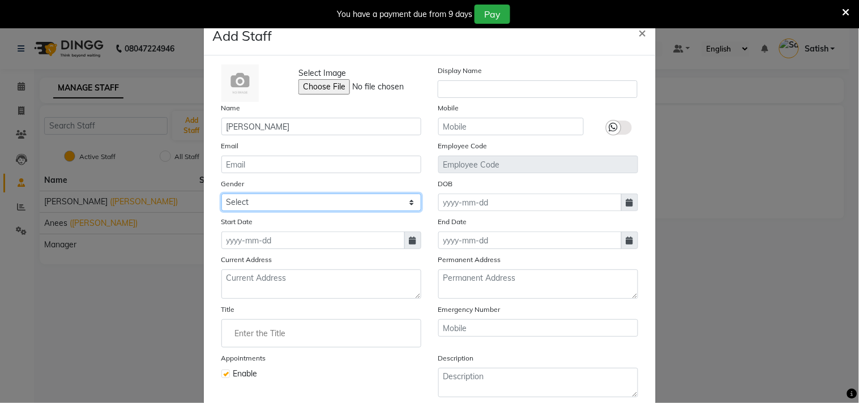
click at [221, 194] on select "Select [DEMOGRAPHIC_DATA] [DEMOGRAPHIC_DATA] Other Prefer Not To Say" at bounding box center [321, 203] width 200 height 18
click at [409, 238] on icon at bounding box center [412, 241] width 7 height 8
select select "9"
select select "2025"
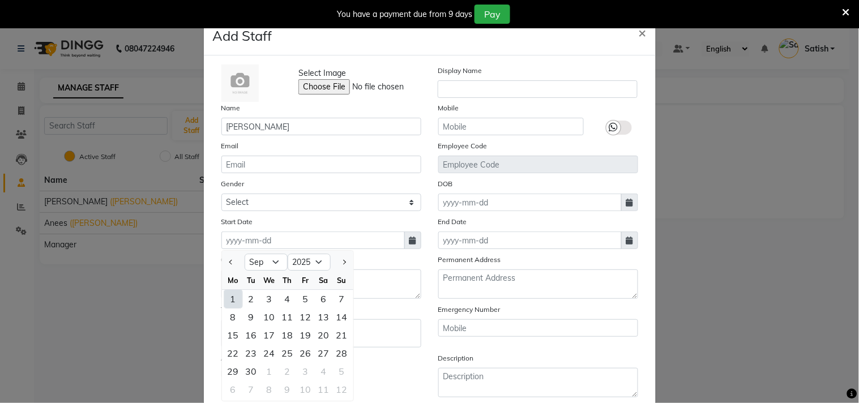
click at [233, 290] on ngb-datepicker-month "Mo Tu We Th Fr Sa Su 1 2 3 4 5 6 7 8 9 10 11 12 13 14 15 16 17 18 19 20 21 22 2…" at bounding box center [287, 336] width 131 height 130
click at [231, 304] on div "1" at bounding box center [233, 299] width 18 height 18
type input "01-09-2025"
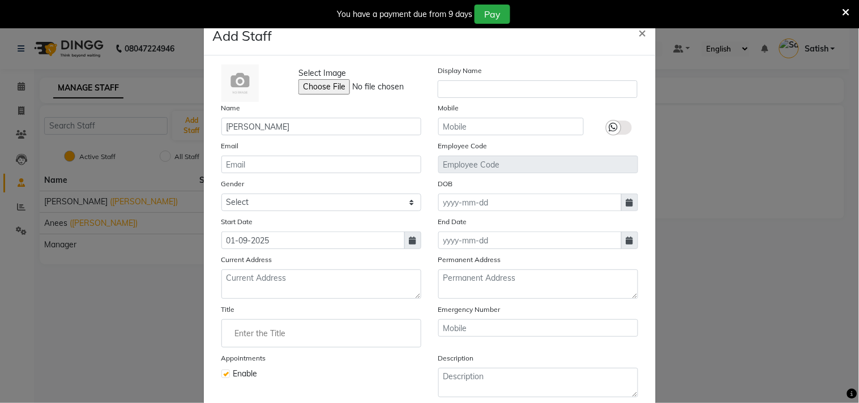
click at [259, 341] on input "Enter the Title" at bounding box center [321, 333] width 190 height 23
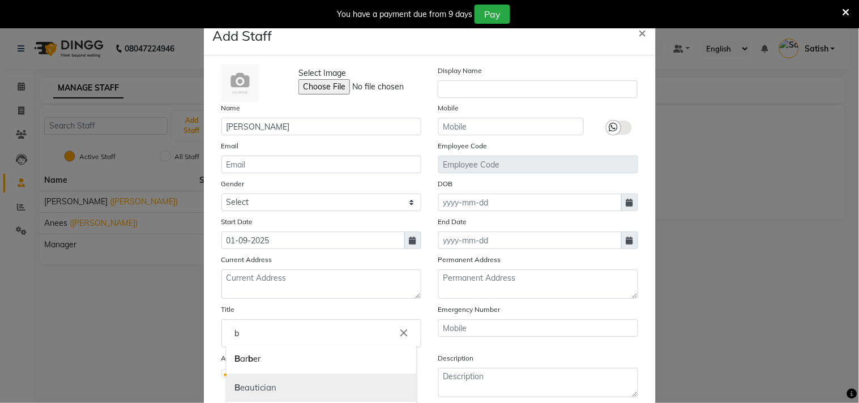
click at [252, 389] on link "B eautician" at bounding box center [321, 388] width 190 height 29
type input "Beautician"
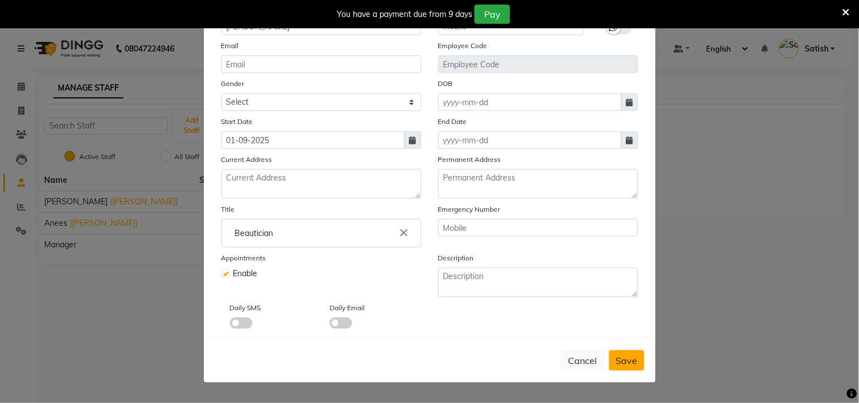
click at [628, 359] on span "Save" at bounding box center [627, 360] width 22 height 11
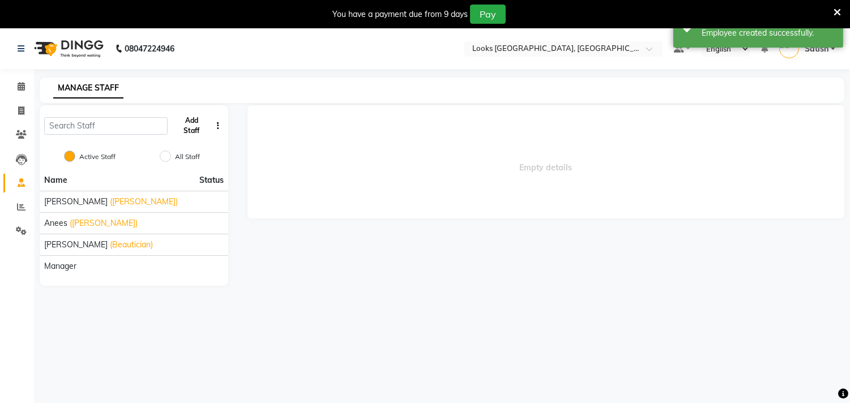
click at [196, 127] on button "Add Staff" at bounding box center [191, 125] width 39 height 29
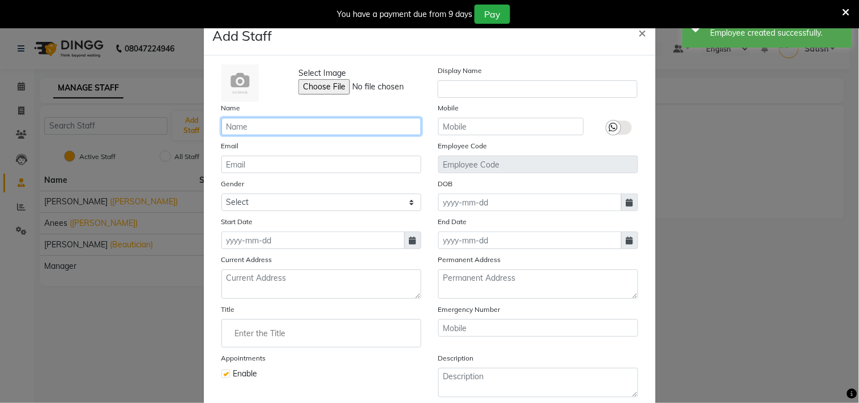
click at [289, 128] on input "text" at bounding box center [321, 127] width 200 height 18
paste input "Bella"
type input "Bella _mrg"
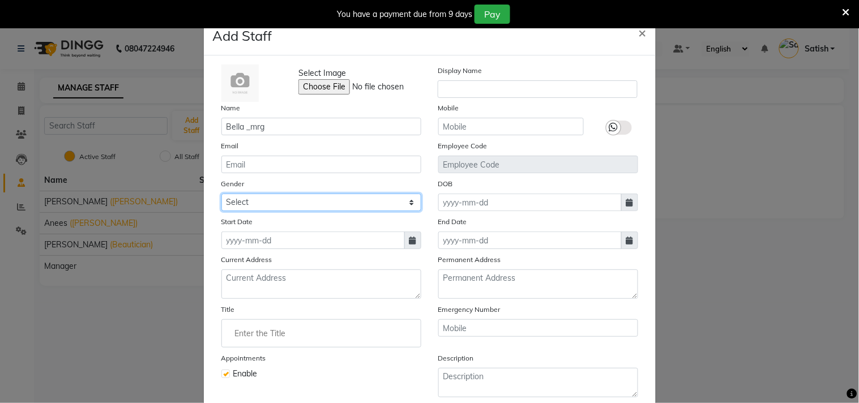
drag, startPoint x: 240, startPoint y: 201, endPoint x: 240, endPoint y: 209, distance: 7.9
click at [240, 201] on select "Select [DEMOGRAPHIC_DATA] [DEMOGRAPHIC_DATA] Other Prefer Not To Say" at bounding box center [321, 203] width 200 height 18
click at [221, 194] on select "Select [DEMOGRAPHIC_DATA] [DEMOGRAPHIC_DATA] Other Prefer Not To Say" at bounding box center [321, 203] width 200 height 18
click at [247, 205] on select "Select [DEMOGRAPHIC_DATA] [DEMOGRAPHIC_DATA] Other Prefer Not To Say" at bounding box center [321, 203] width 200 height 18
select select "[DEMOGRAPHIC_DATA]"
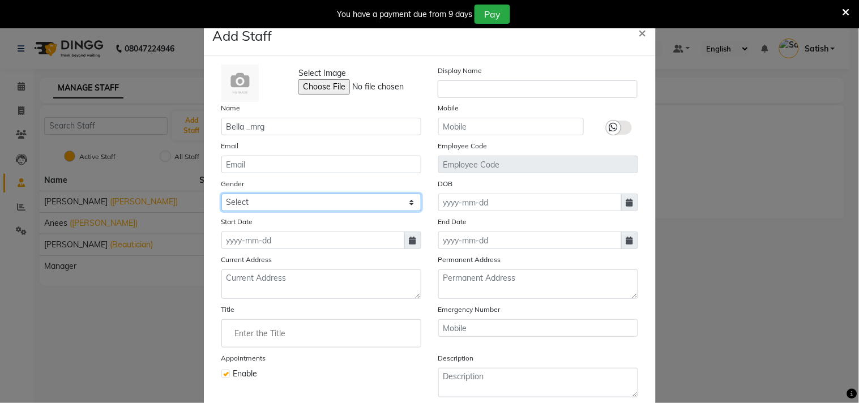
click at [221, 194] on select "Select [DEMOGRAPHIC_DATA] [DEMOGRAPHIC_DATA] Other Prefer Not To Say" at bounding box center [321, 203] width 200 height 18
click at [409, 239] on icon at bounding box center [412, 241] width 7 height 8
select select "9"
select select "2025"
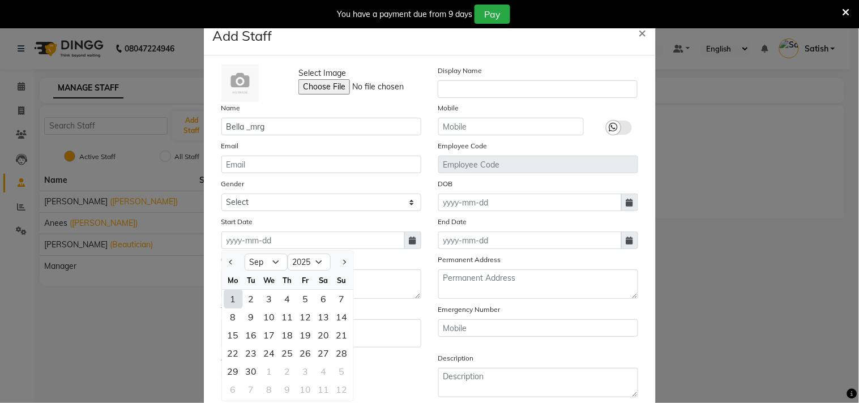
click at [224, 296] on div "1" at bounding box center [233, 299] width 18 height 18
type input "01-09-2025"
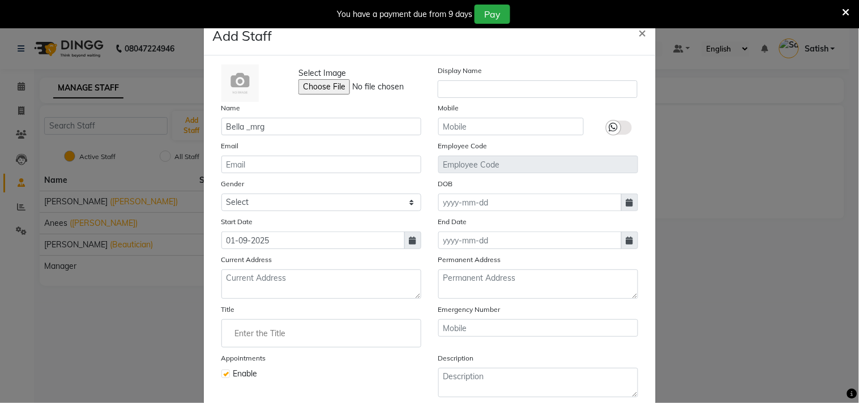
click at [280, 332] on input "Enter the Title" at bounding box center [321, 333] width 190 height 23
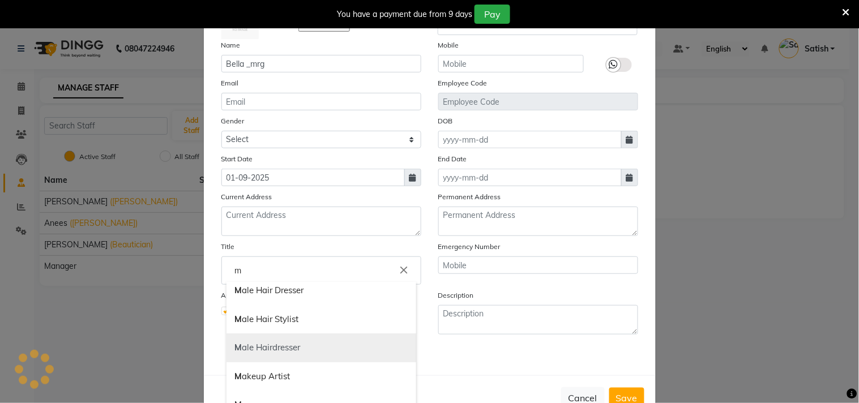
scroll to position [126, 0]
click at [266, 340] on link "M anager" at bounding box center [321, 342] width 190 height 29
type input "Manager"
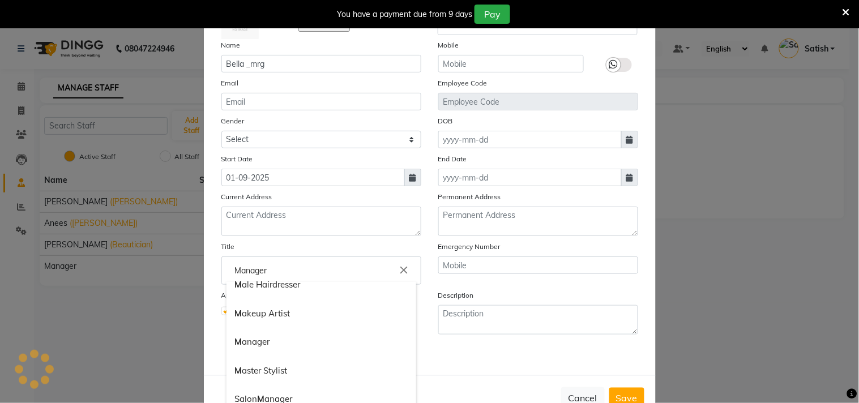
scroll to position [0, 0]
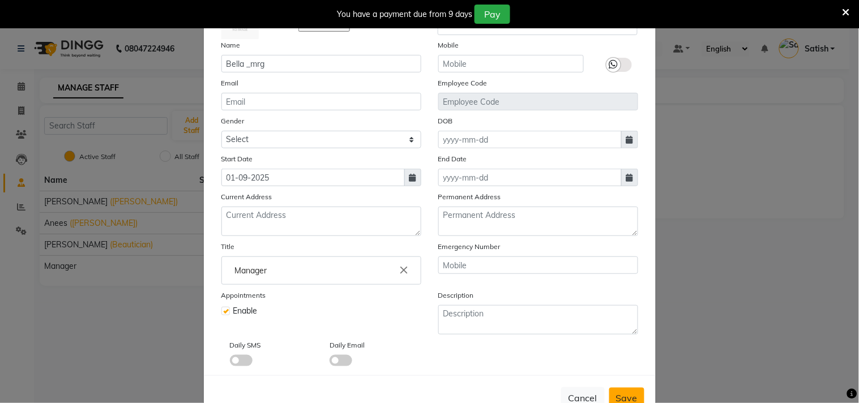
click at [632, 393] on button "Save" at bounding box center [626, 398] width 35 height 20
select select
checkbox input "false"
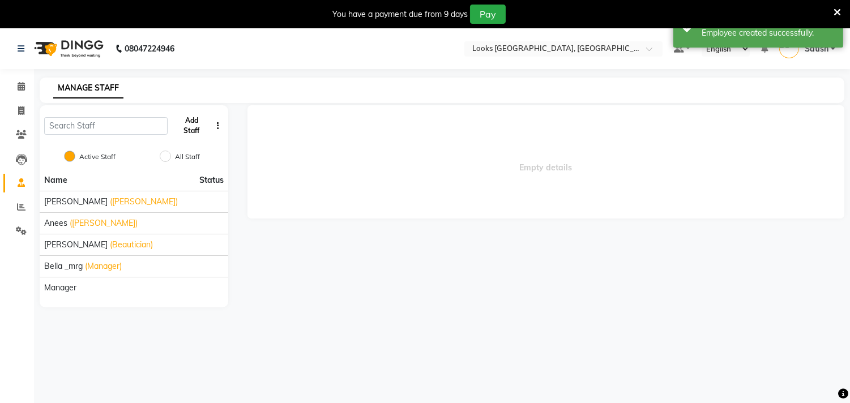
click at [192, 130] on button "Add Staff" at bounding box center [191, 125] width 39 height 29
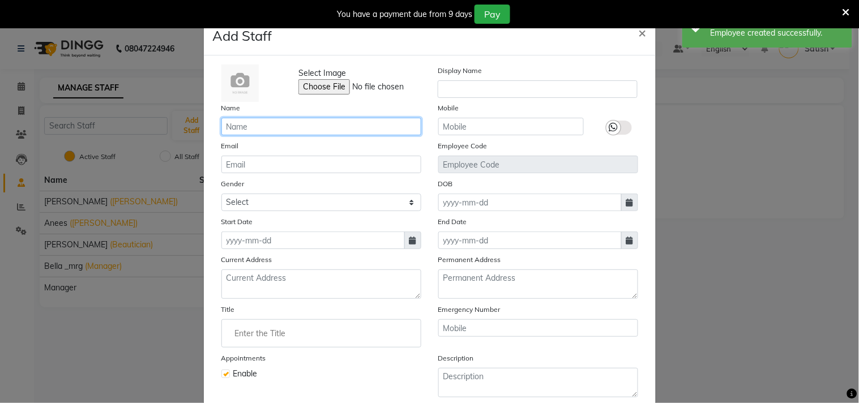
click at [309, 126] on input "text" at bounding box center [321, 127] width 200 height 18
paste input "[PERSON_NAME]"
click at [250, 126] on input "Chan _ast" at bounding box center [321, 127] width 200 height 18
type input "Chan _asst"
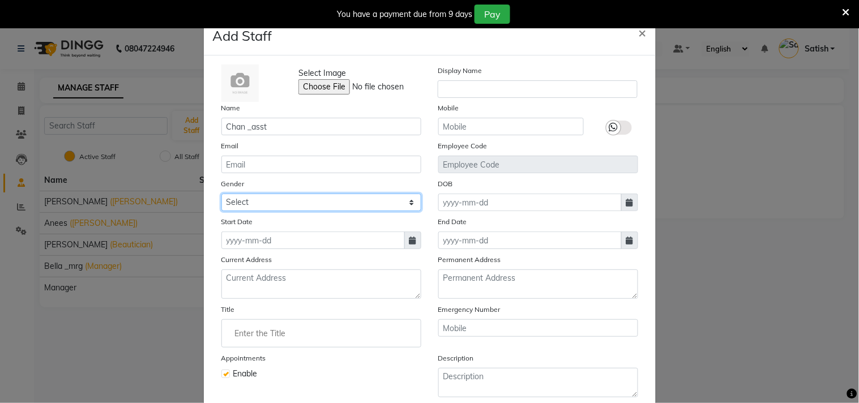
drag, startPoint x: 250, startPoint y: 200, endPoint x: 250, endPoint y: 207, distance: 6.8
click at [250, 200] on select "Select [DEMOGRAPHIC_DATA] [DEMOGRAPHIC_DATA] Other Prefer Not To Say" at bounding box center [321, 203] width 200 height 18
select select "[DEMOGRAPHIC_DATA]"
click at [221, 194] on select "Select [DEMOGRAPHIC_DATA] [DEMOGRAPHIC_DATA] Other Prefer Not To Say" at bounding box center [321, 203] width 200 height 18
click at [411, 239] on span at bounding box center [412, 240] width 17 height 18
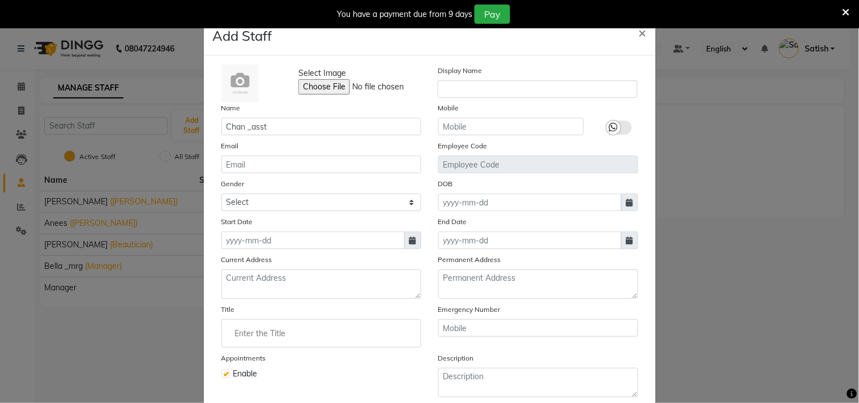
select select "9"
select select "2025"
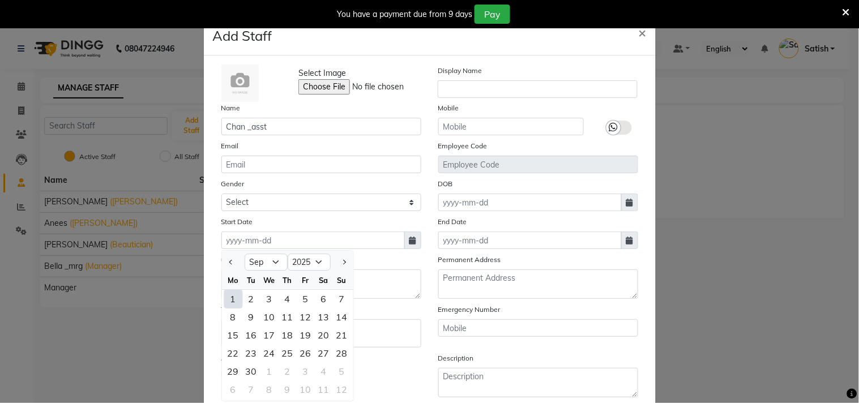
click at [233, 298] on div "1" at bounding box center [233, 299] width 18 height 18
type input "01-09-2025"
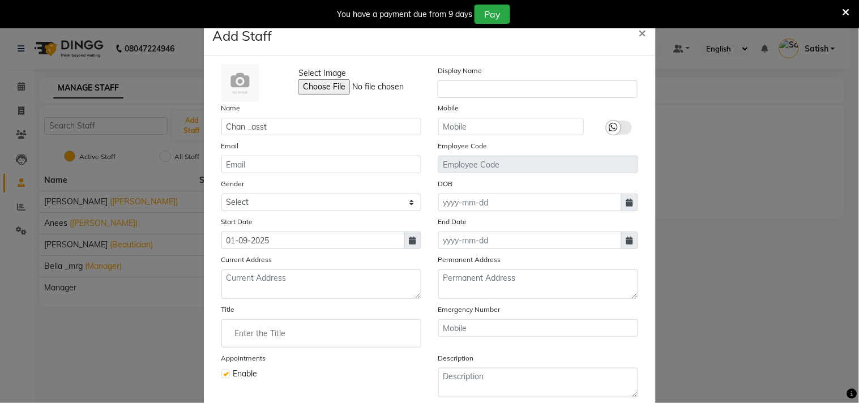
click at [256, 336] on input "Enter the Title" at bounding box center [321, 333] width 190 height 23
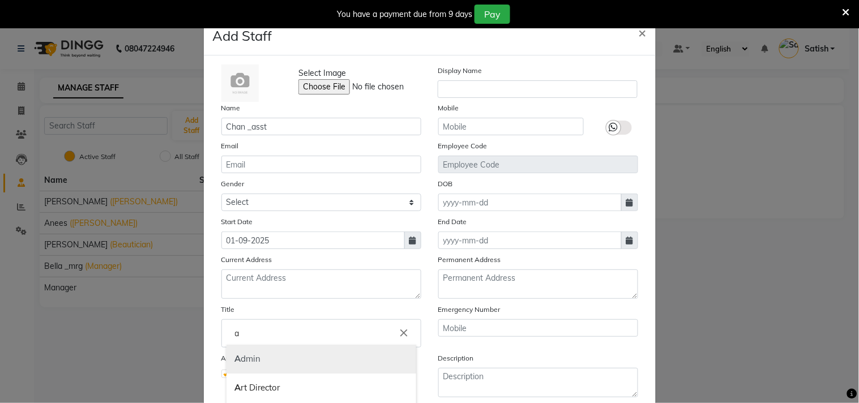
scroll to position [63, 0]
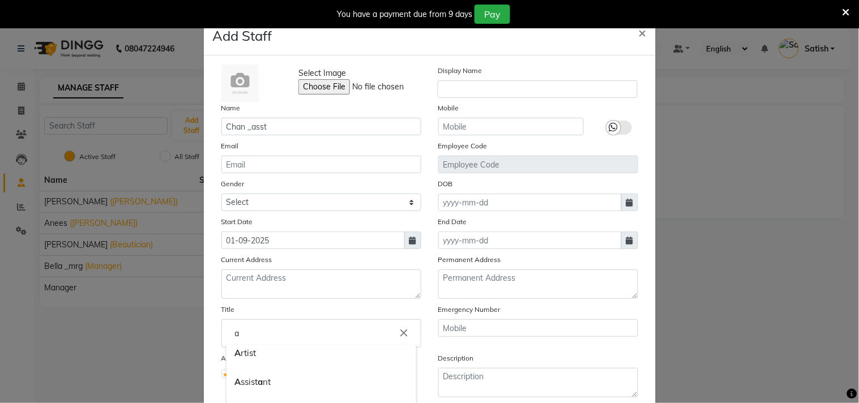
drag, startPoint x: 252, startPoint y: 378, endPoint x: 342, endPoint y: 384, distance: 90.2
click at [252, 380] on link "A ssist a nt" at bounding box center [321, 382] width 190 height 29
type input "Assistant"
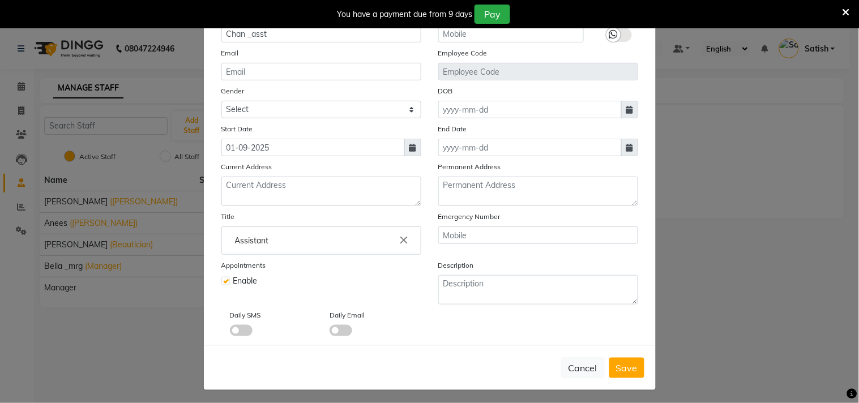
scroll to position [101, 0]
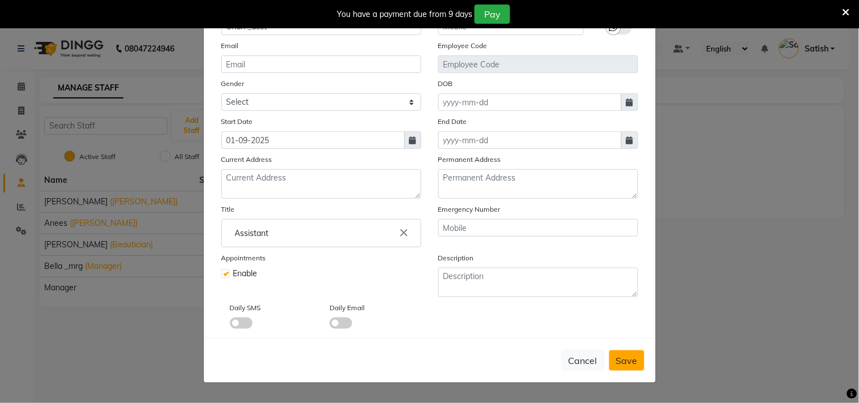
click at [627, 361] on span "Save" at bounding box center [627, 360] width 22 height 11
select select
checkbox input "false"
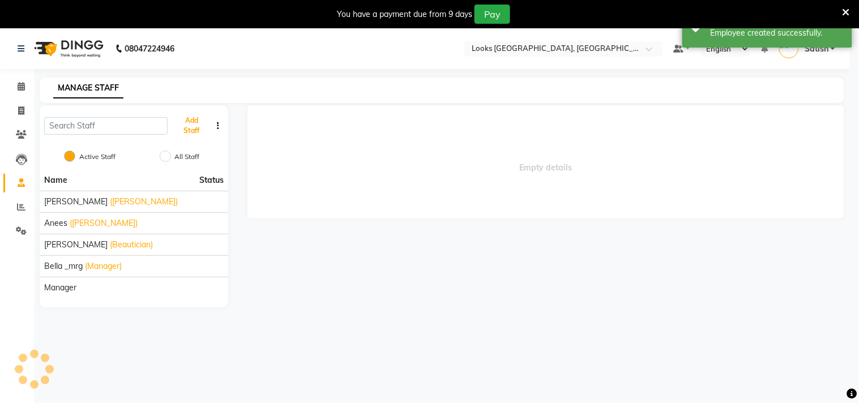
scroll to position [97, 0]
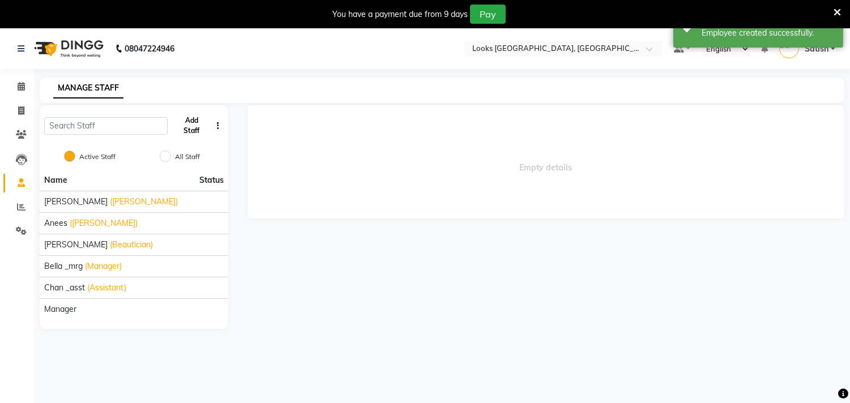
click at [195, 123] on button "Add Staff" at bounding box center [191, 125] width 39 height 29
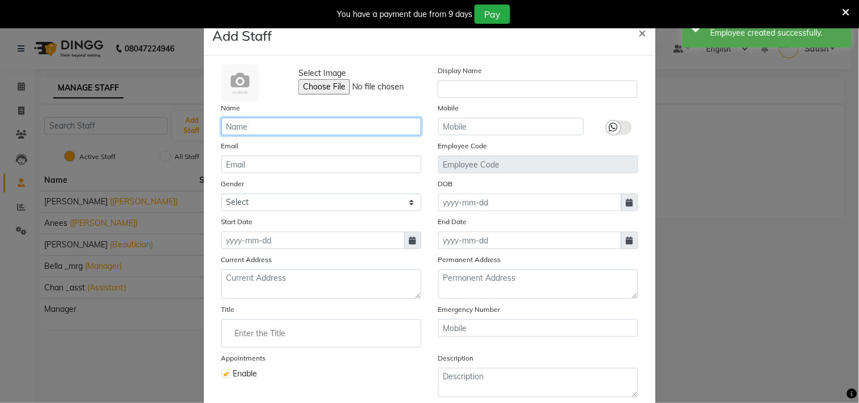
click at [252, 126] on input "text" at bounding box center [321, 127] width 200 height 18
paste input "[PERSON_NAME]"
type input "[PERSON_NAME]"
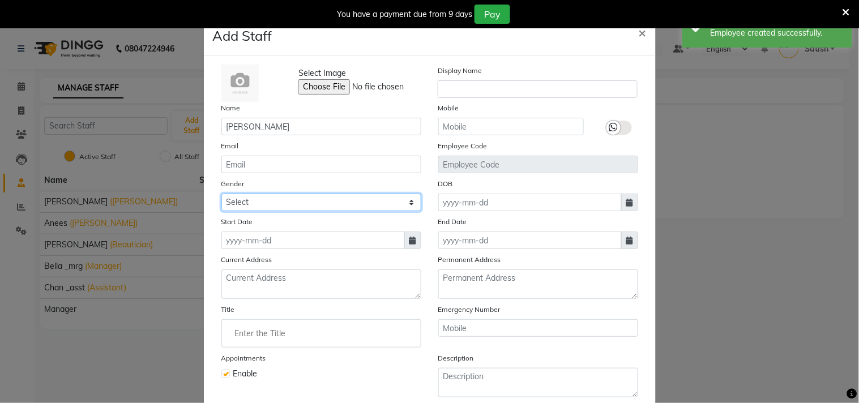
drag, startPoint x: 264, startPoint y: 201, endPoint x: 260, endPoint y: 208, distance: 7.1
click at [264, 201] on select "Select [DEMOGRAPHIC_DATA] [DEMOGRAPHIC_DATA] Other Prefer Not To Say" at bounding box center [321, 203] width 200 height 18
select select "[DEMOGRAPHIC_DATA]"
click at [221, 194] on select "Select [DEMOGRAPHIC_DATA] [DEMOGRAPHIC_DATA] Other Prefer Not To Say" at bounding box center [321, 203] width 200 height 18
click at [409, 240] on icon at bounding box center [412, 241] width 7 height 8
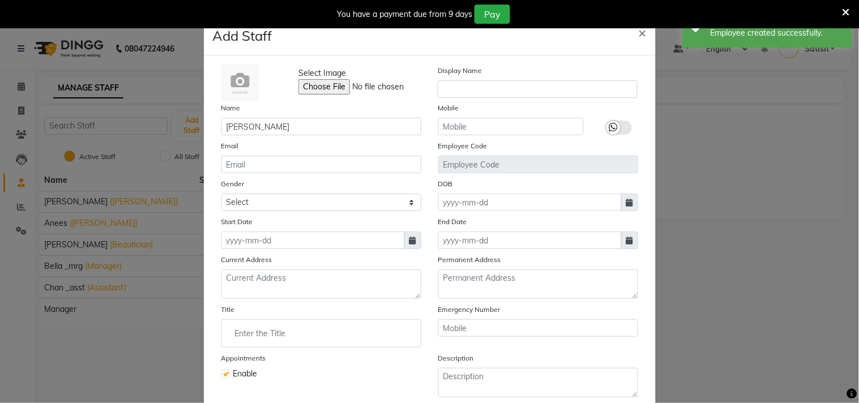
select select "9"
select select "2025"
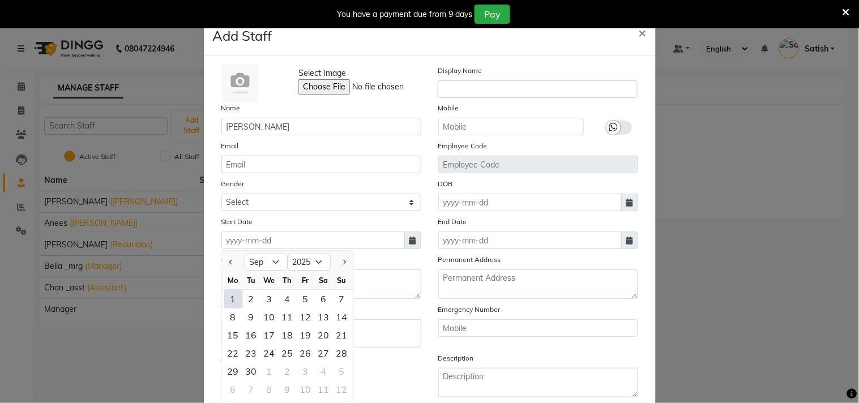
click at [229, 297] on div "1" at bounding box center [233, 299] width 18 height 18
type input "01-09-2025"
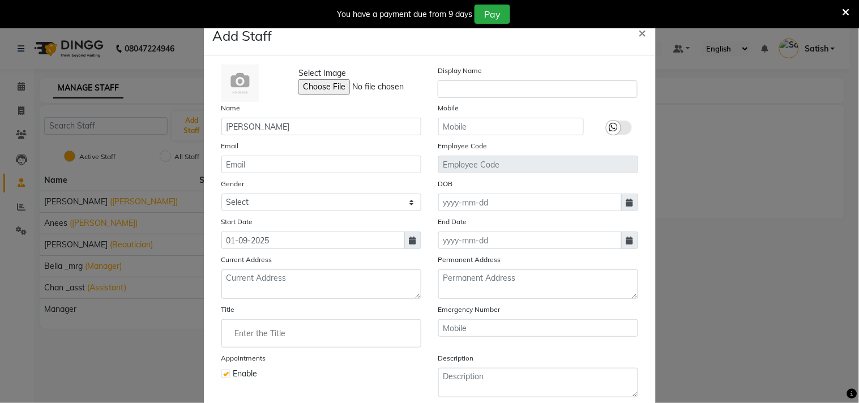
click at [340, 331] on input "Enter the Title" at bounding box center [321, 333] width 190 height 23
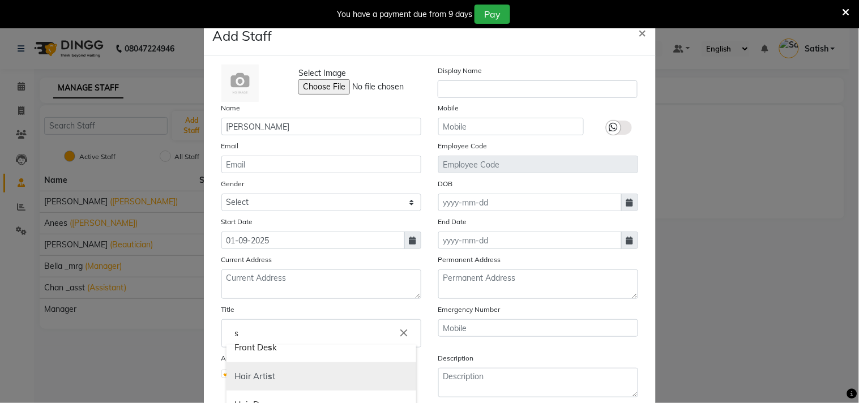
scroll to position [188, 0]
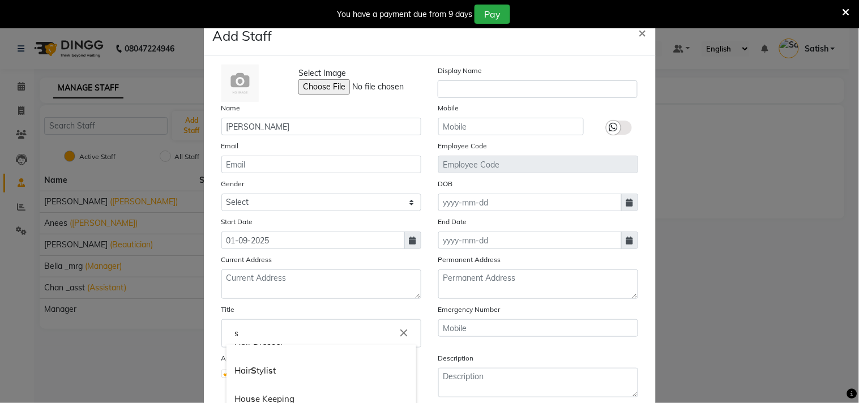
drag, startPoint x: 262, startPoint y: 368, endPoint x: 858, endPoint y: 399, distance: 596.8
click at [262, 367] on link "Hair S tyli s t" at bounding box center [321, 371] width 190 height 29
type input "Hair Stylist"
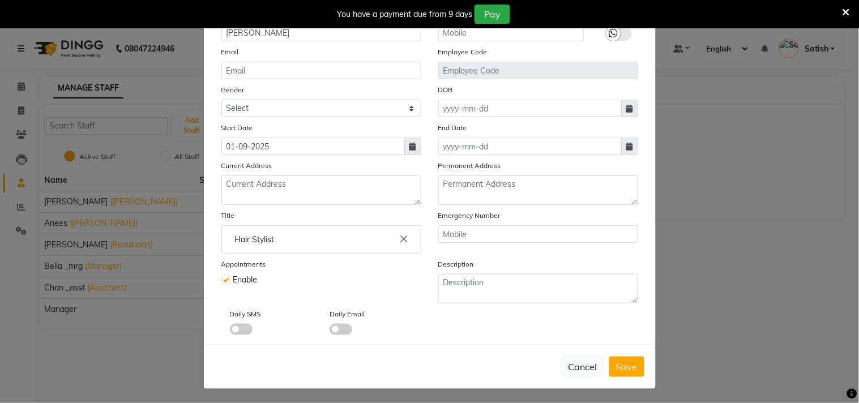
scroll to position [101, 0]
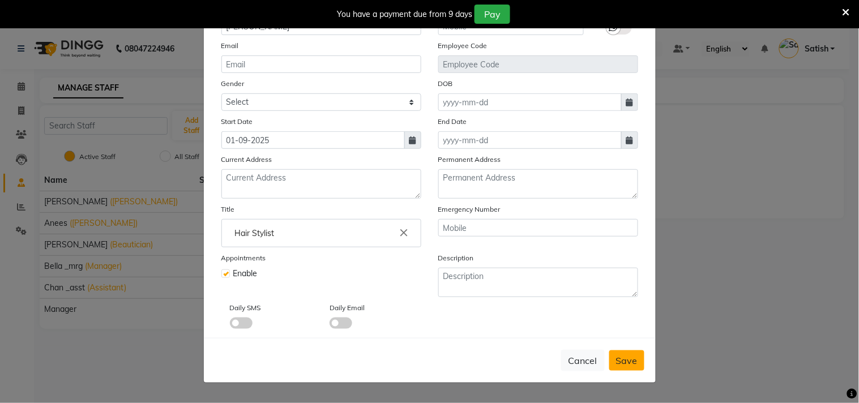
click at [629, 355] on span "Save" at bounding box center [627, 360] width 22 height 11
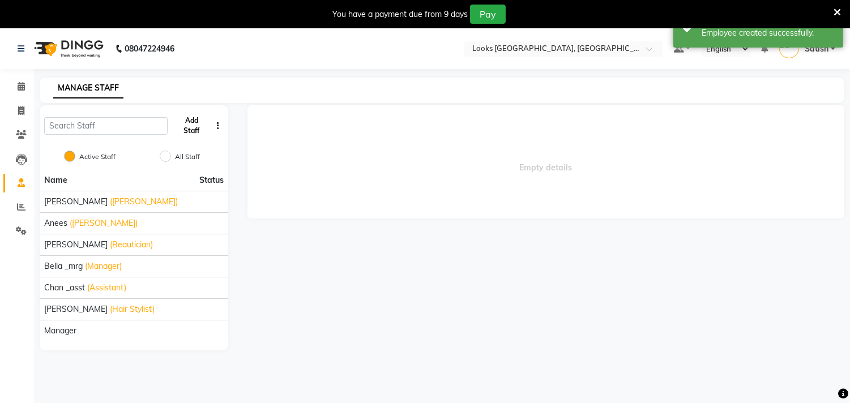
click at [192, 122] on button "Add Staff" at bounding box center [191, 125] width 39 height 29
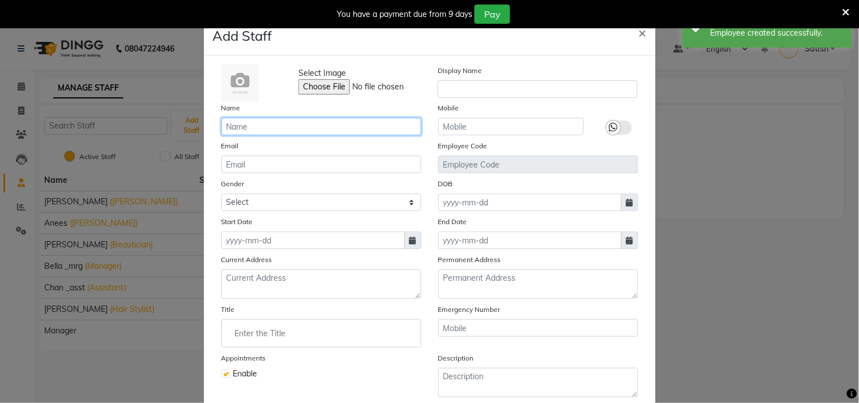
click at [293, 125] on input "text" at bounding box center [321, 127] width 200 height 18
paste input "Deepak"
type input "Deepak_pdct"
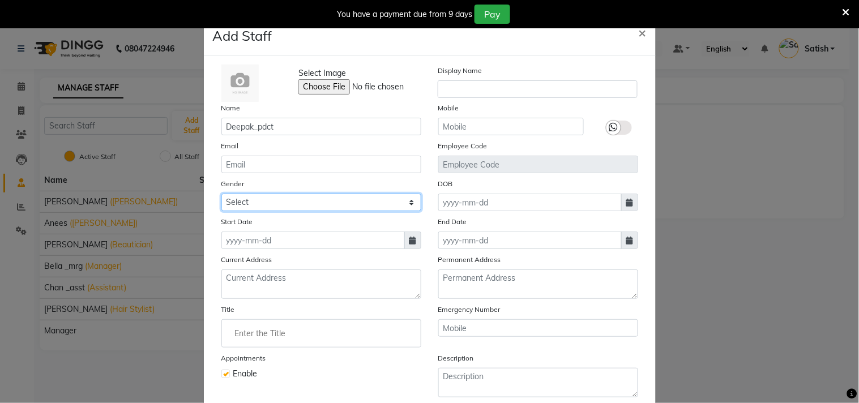
click at [250, 205] on select "Select [DEMOGRAPHIC_DATA] [DEMOGRAPHIC_DATA] Other Prefer Not To Say" at bounding box center [321, 203] width 200 height 18
select select "[DEMOGRAPHIC_DATA]"
click at [221, 194] on select "Select [DEMOGRAPHIC_DATA] [DEMOGRAPHIC_DATA] Other Prefer Not To Say" at bounding box center [321, 203] width 200 height 18
click at [409, 237] on icon at bounding box center [412, 241] width 7 height 8
select select "9"
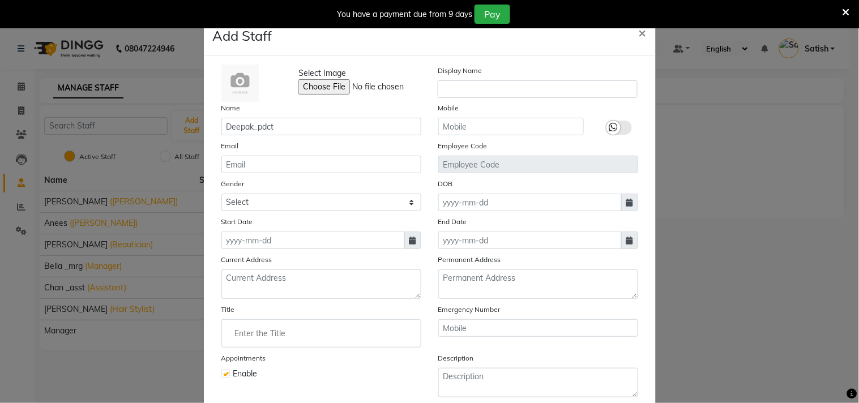
select select "2025"
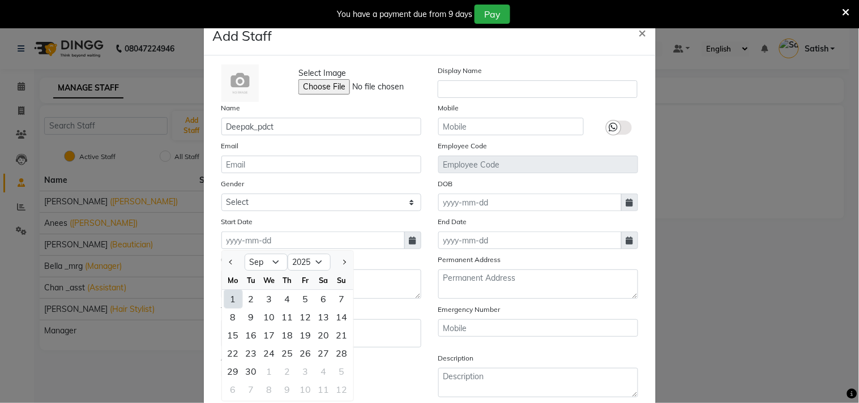
click at [228, 296] on div "1" at bounding box center [233, 299] width 18 height 18
type input "01-09-2025"
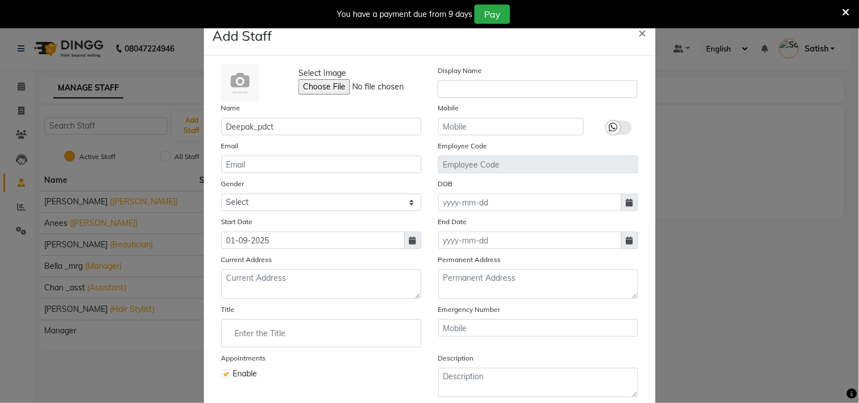
scroll to position [63, 0]
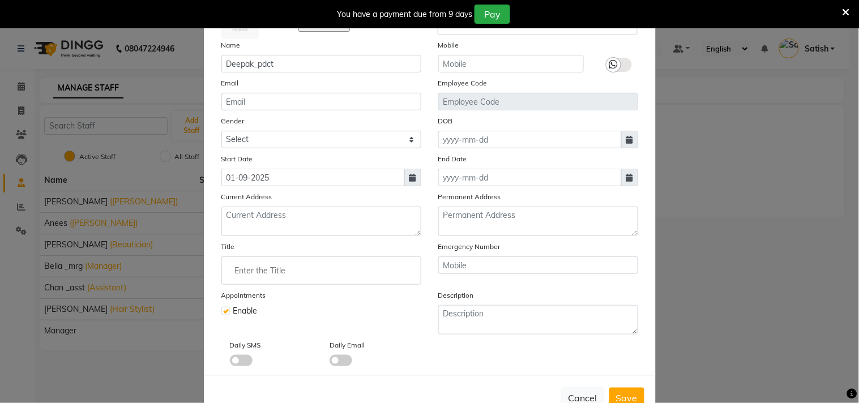
click at [287, 275] on input "Enter the Title" at bounding box center [321, 270] width 190 height 23
click at [395, 264] on input "de" at bounding box center [321, 270] width 190 height 23
type input "de"
click at [403, 269] on icon "close" at bounding box center [404, 270] width 12 height 12
click at [333, 281] on input "Enter the Title" at bounding box center [321, 270] width 190 height 23
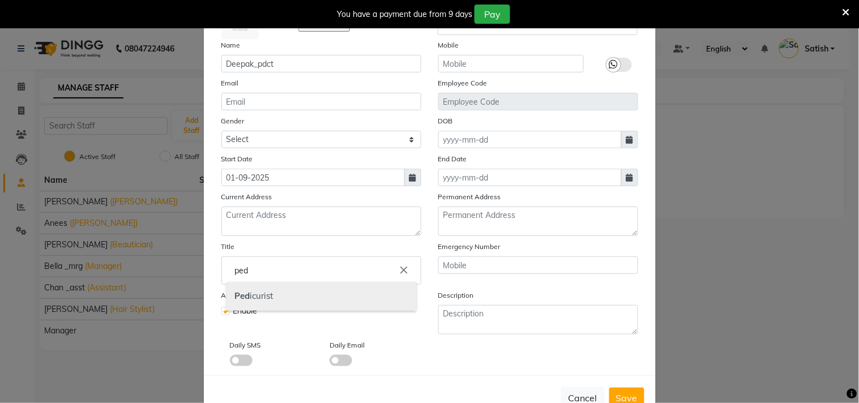
click at [268, 300] on link "Ped icurist" at bounding box center [321, 296] width 190 height 29
type input "Pedicurist"
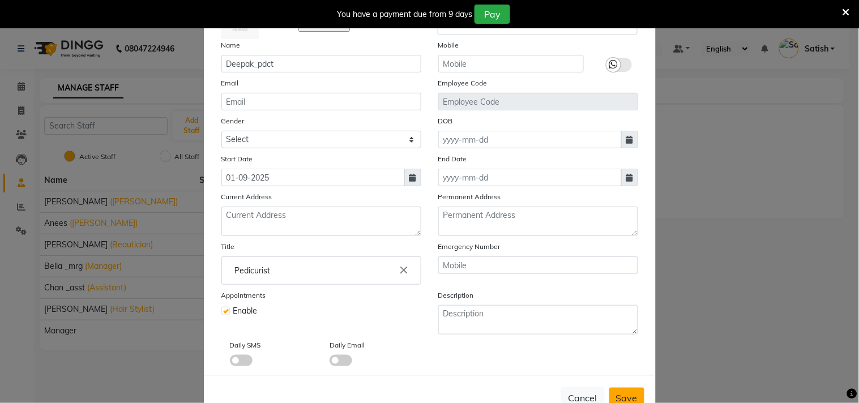
click at [616, 389] on button "Save" at bounding box center [626, 398] width 35 height 20
select select
checkbox input "false"
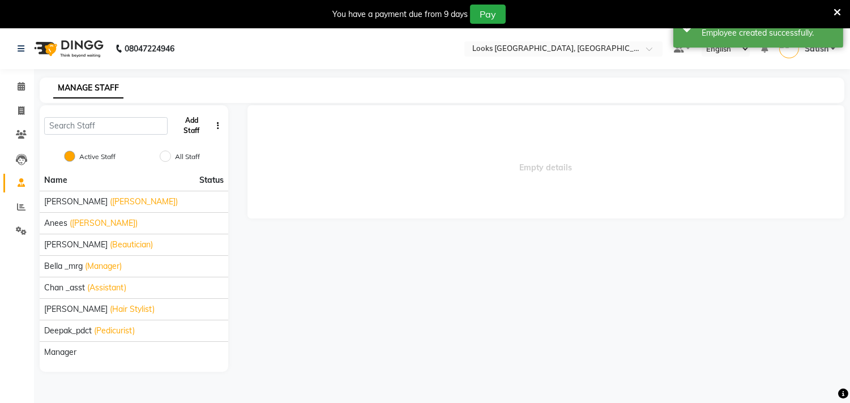
click at [190, 121] on button "Add Staff" at bounding box center [191, 125] width 39 height 29
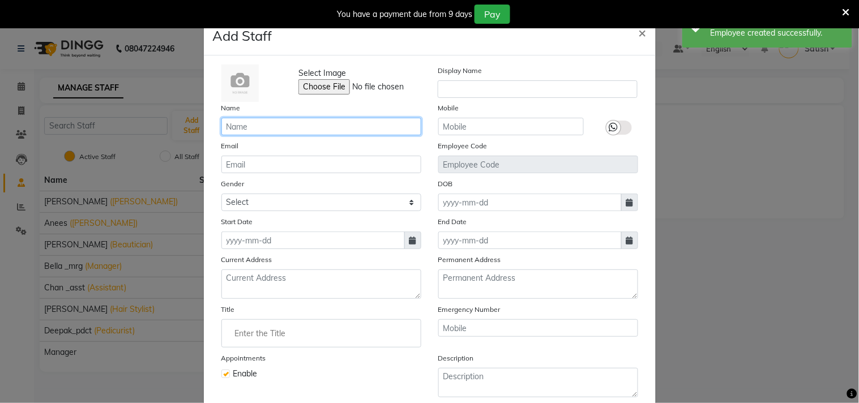
click at [277, 129] on input "text" at bounding box center [321, 127] width 200 height 18
paste input "[PERSON_NAME]"
type input "[PERSON_NAME]"
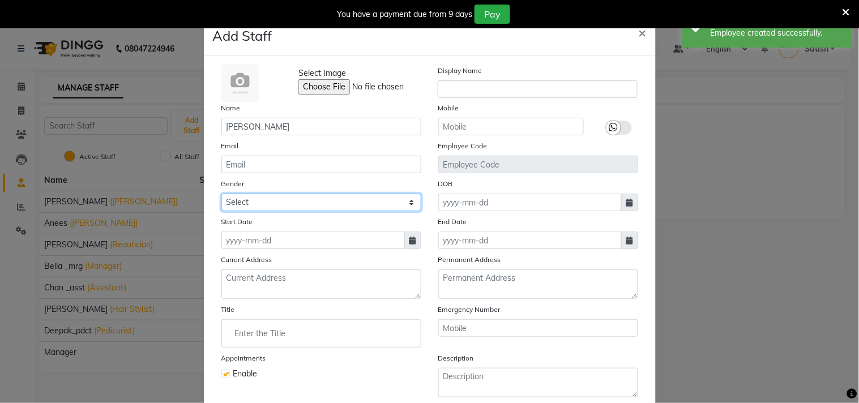
click at [240, 200] on select "Select [DEMOGRAPHIC_DATA] [DEMOGRAPHIC_DATA] Other Prefer Not To Say" at bounding box center [321, 203] width 200 height 18
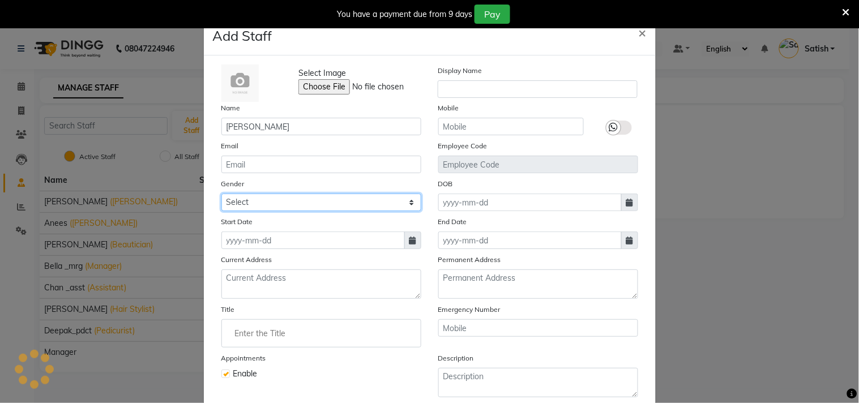
select select "[DEMOGRAPHIC_DATA]"
click at [221, 194] on select "Select [DEMOGRAPHIC_DATA] [DEMOGRAPHIC_DATA] Other Prefer Not To Say" at bounding box center [321, 203] width 200 height 18
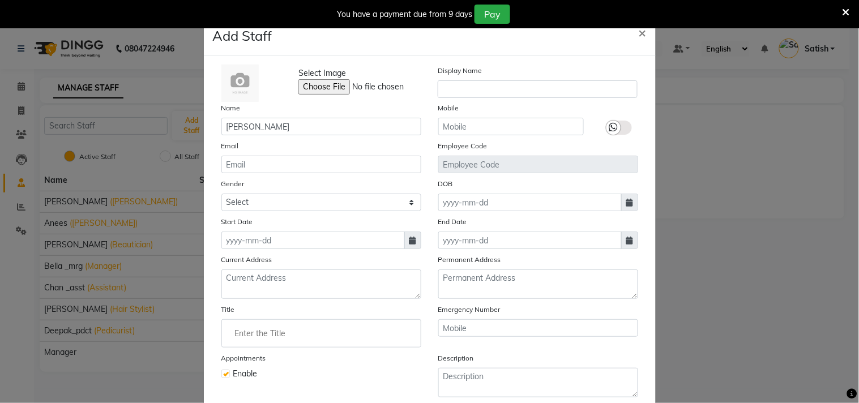
click at [409, 242] on icon at bounding box center [412, 241] width 7 height 8
select select "9"
select select "2025"
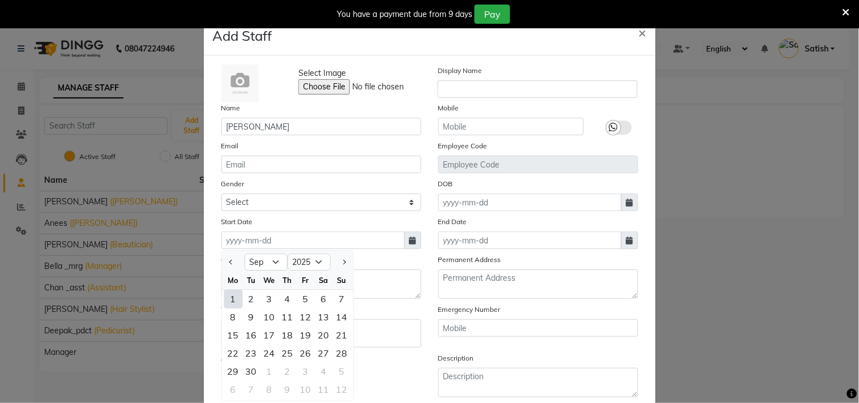
click at [224, 295] on div "1" at bounding box center [233, 299] width 18 height 18
type input "01-09-2025"
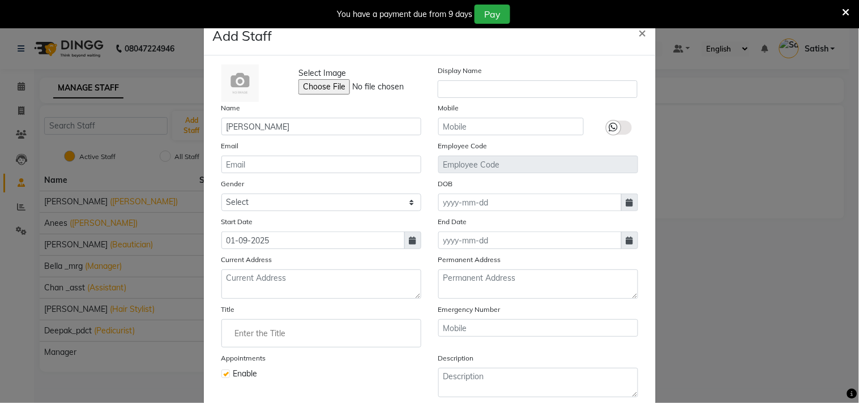
click at [258, 338] on input "Enter the Title" at bounding box center [321, 333] width 190 height 23
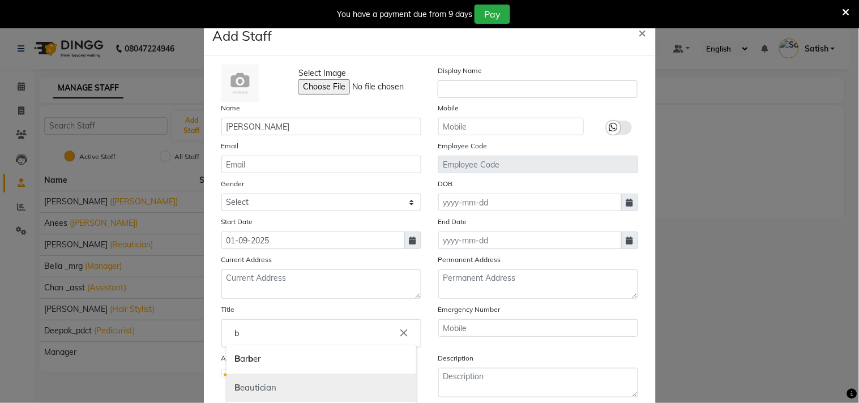
click at [252, 385] on link "B eautician" at bounding box center [321, 388] width 190 height 29
type input "Beautician"
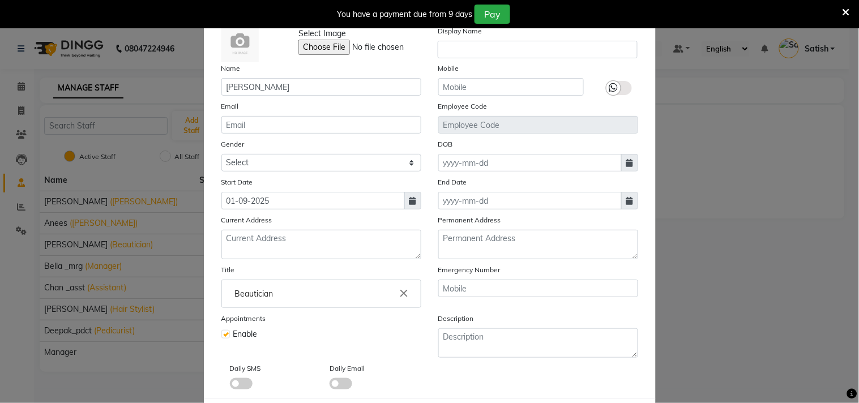
scroll to position [101, 0]
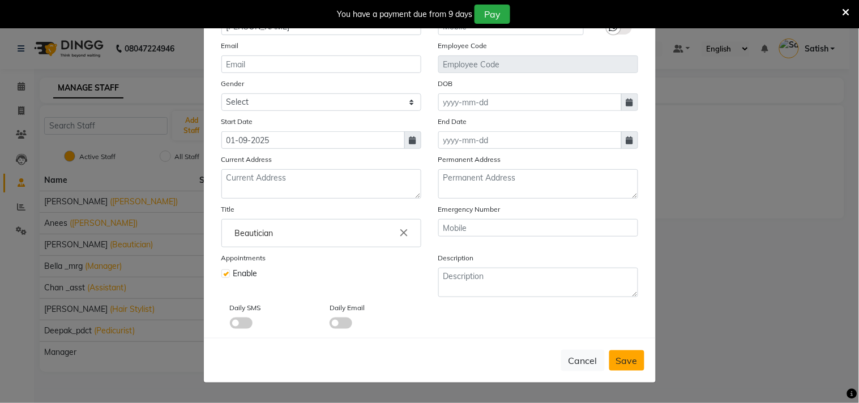
click at [625, 363] on span "Save" at bounding box center [627, 360] width 22 height 11
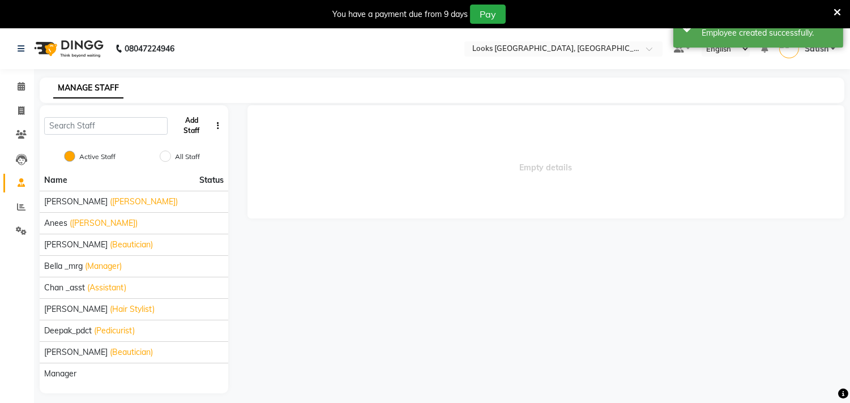
click at [187, 125] on button "Add Staff" at bounding box center [191, 125] width 39 height 29
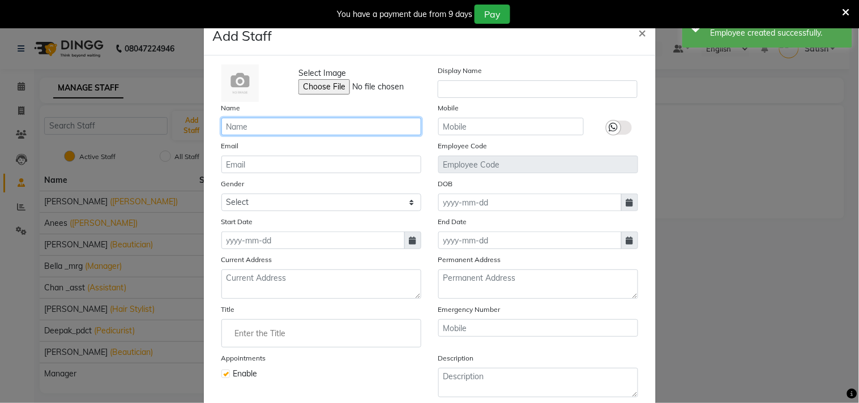
click at [310, 131] on input "text" at bounding box center [321, 127] width 200 height 18
paste input "[PERSON_NAME]"
type input "[PERSON_NAME]"
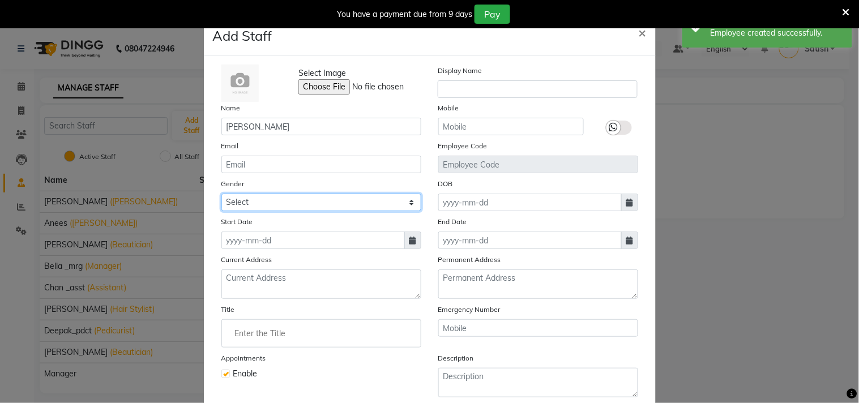
click at [273, 202] on select "Select [DEMOGRAPHIC_DATA] [DEMOGRAPHIC_DATA] Other Prefer Not To Say" at bounding box center [321, 203] width 200 height 18
select select "[DEMOGRAPHIC_DATA]"
click at [221, 194] on select "Select [DEMOGRAPHIC_DATA] [DEMOGRAPHIC_DATA] Other Prefer Not To Say" at bounding box center [321, 203] width 200 height 18
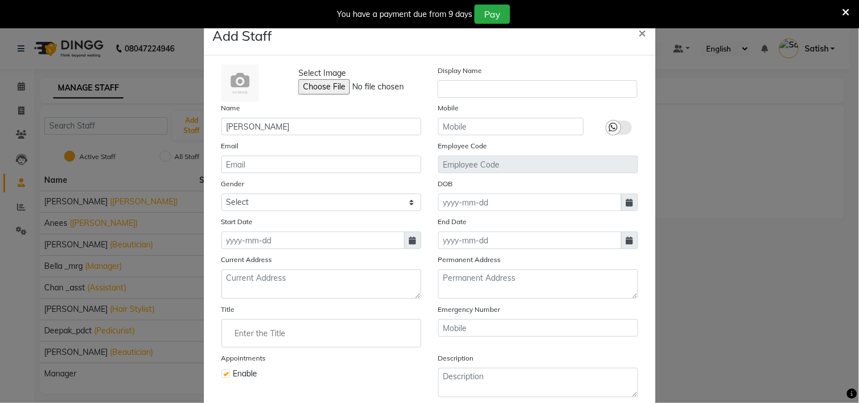
click at [409, 241] on icon at bounding box center [412, 241] width 7 height 8
select select "9"
select select "2025"
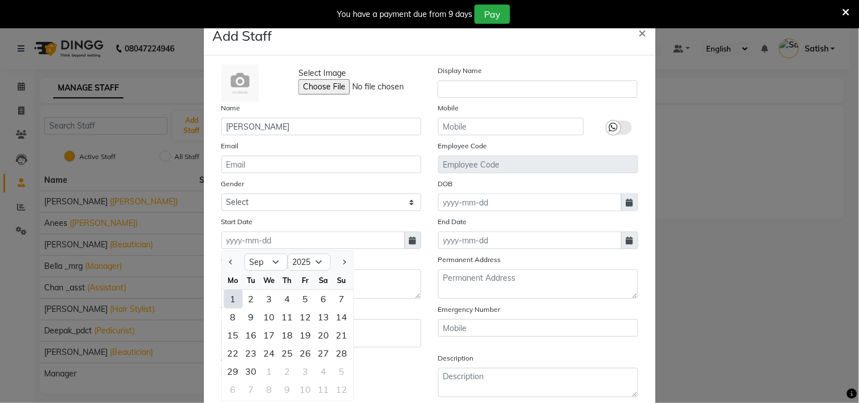
click at [225, 295] on div "1" at bounding box center [233, 299] width 18 height 18
type input "01-09-2025"
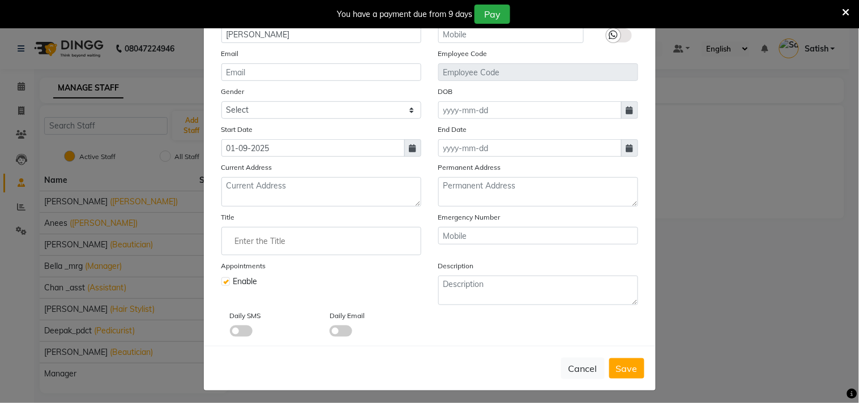
scroll to position [97, 0]
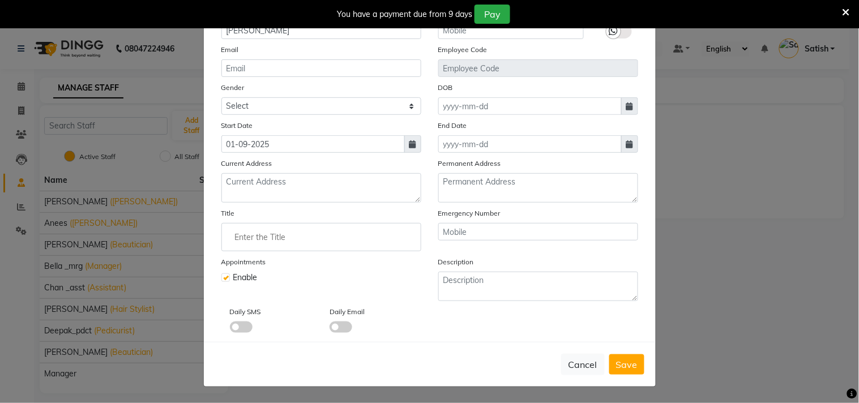
click at [275, 242] on input "Enter the Title" at bounding box center [321, 237] width 190 height 23
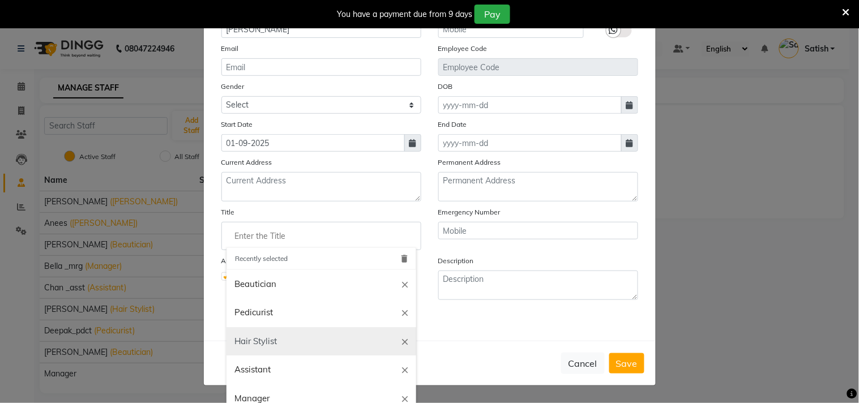
click at [272, 337] on link "Hair Stylist" at bounding box center [321, 341] width 190 height 29
type input "Hair Stylist"
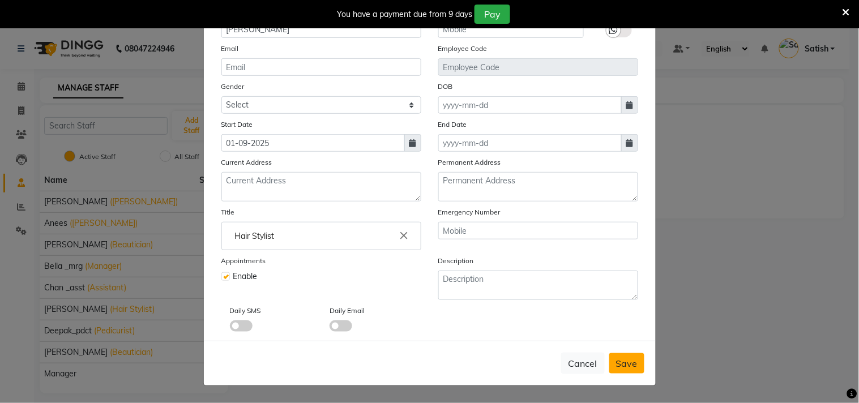
click at [621, 361] on span "Save" at bounding box center [627, 363] width 22 height 11
select select
checkbox input "false"
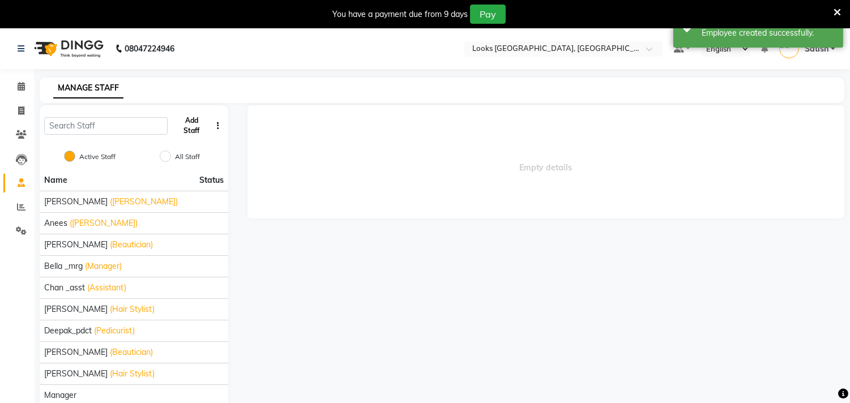
click at [192, 126] on button "Add Staff" at bounding box center [191, 125] width 39 height 29
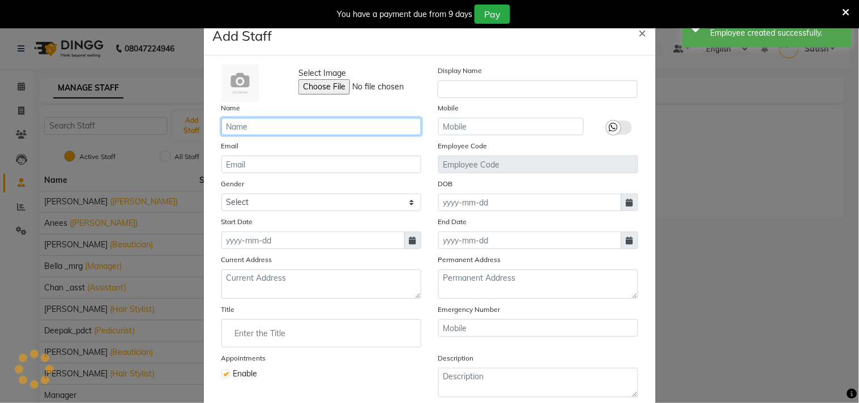
click at [293, 128] on input "text" at bounding box center [321, 127] width 200 height 18
paste input "Honey"
type input "Honey"
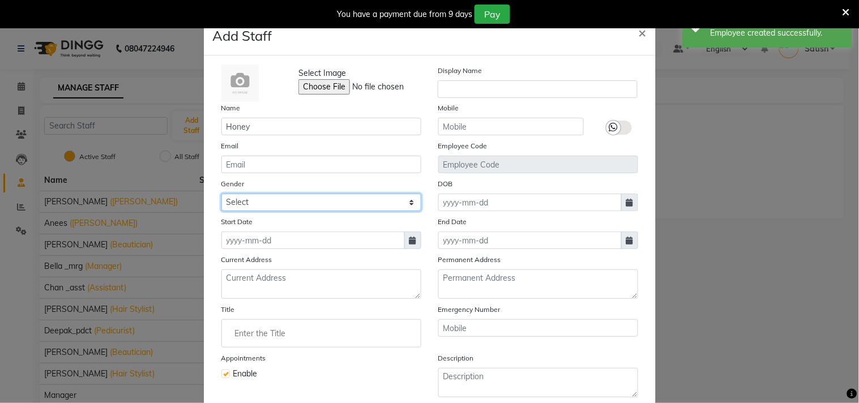
click at [264, 201] on select "Select [DEMOGRAPHIC_DATA] [DEMOGRAPHIC_DATA] Other Prefer Not To Say" at bounding box center [321, 203] width 200 height 18
select select "[DEMOGRAPHIC_DATA]"
click at [221, 194] on select "Select [DEMOGRAPHIC_DATA] [DEMOGRAPHIC_DATA] Other Prefer Not To Say" at bounding box center [321, 203] width 200 height 18
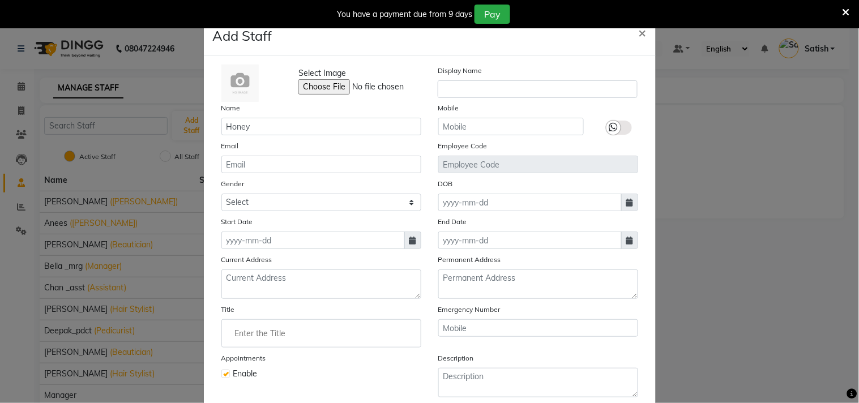
click at [409, 239] on icon at bounding box center [412, 241] width 7 height 8
select select "9"
select select "2025"
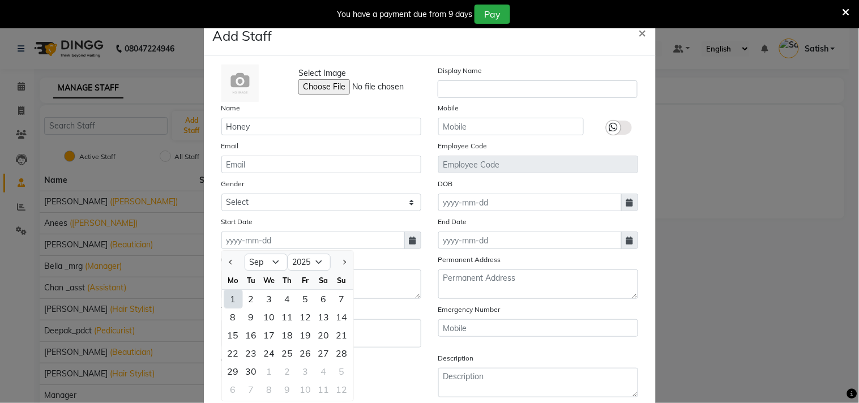
click at [224, 297] on div "1" at bounding box center [233, 299] width 18 height 18
type input "01-09-2025"
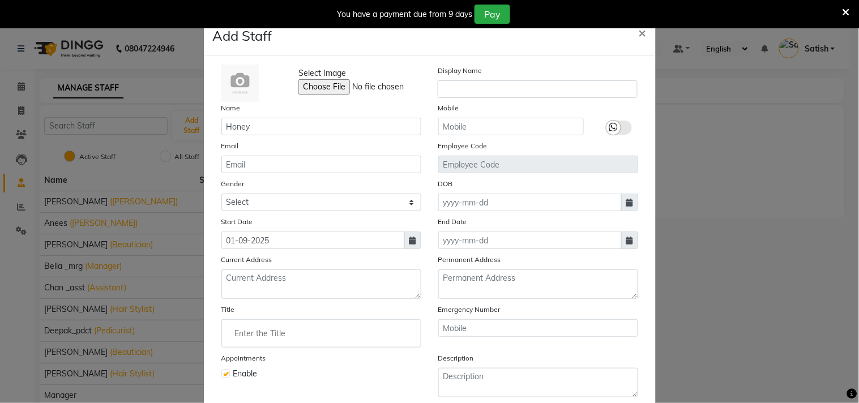
click at [301, 331] on input "Enter the Title" at bounding box center [321, 333] width 190 height 23
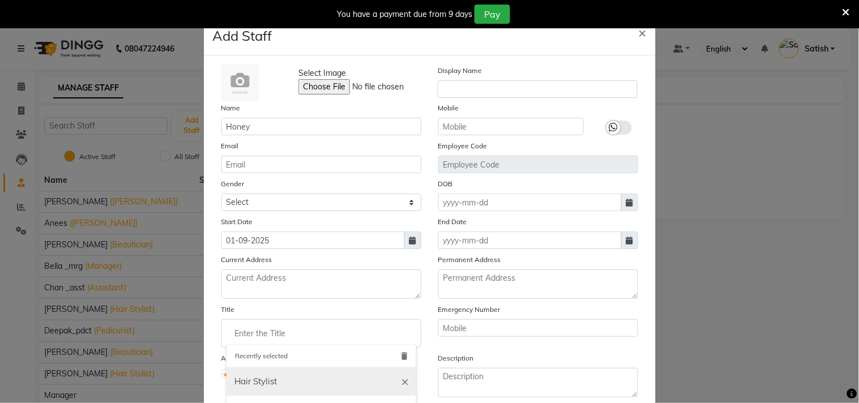
click at [271, 380] on link "Hair Stylist" at bounding box center [321, 381] width 190 height 29
type input "Hair Stylist"
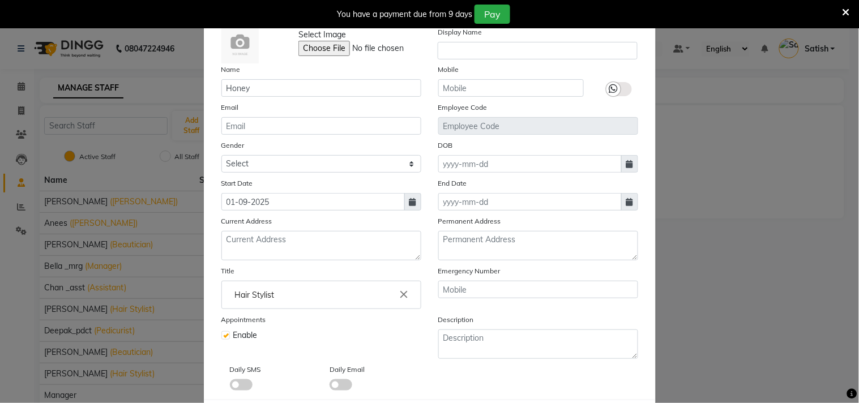
scroll to position [101, 0]
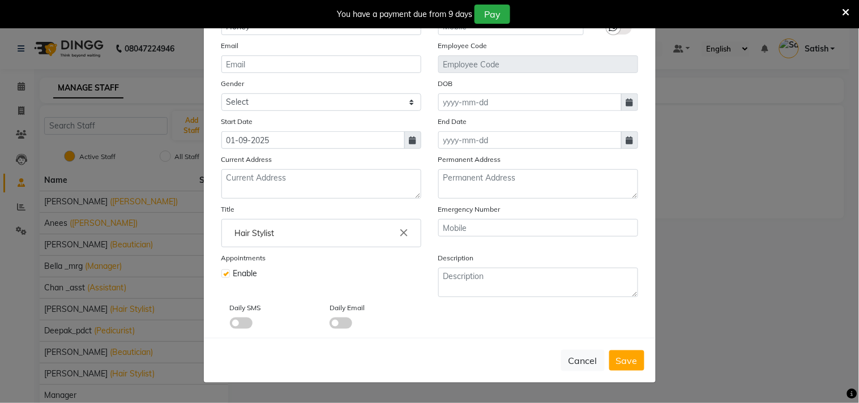
drag, startPoint x: 626, startPoint y: 355, endPoint x: 620, endPoint y: 314, distance: 41.7
click at [625, 355] on span "Save" at bounding box center [627, 360] width 22 height 11
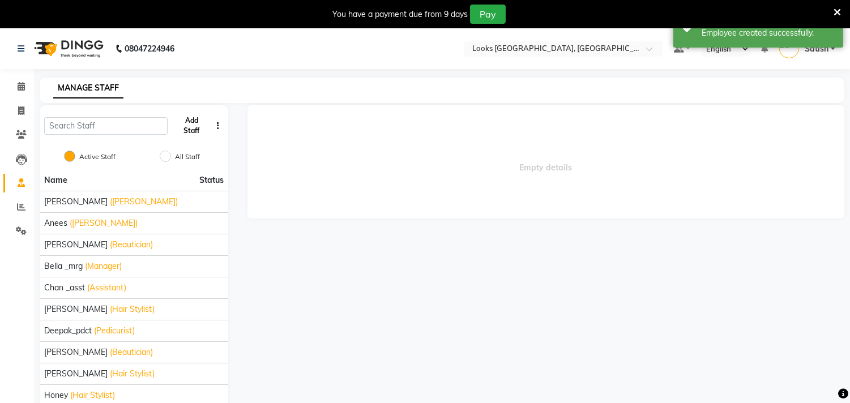
click at [195, 116] on button "Add Staff" at bounding box center [191, 125] width 39 height 29
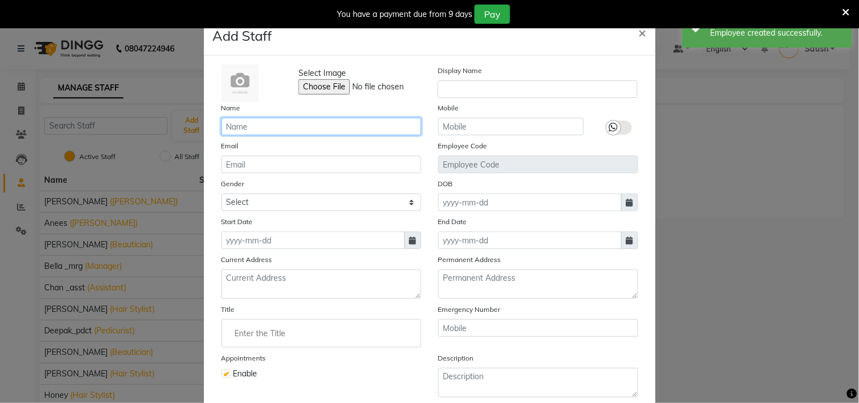
click at [236, 132] on input "text" at bounding box center [321, 127] width 200 height 18
paste input "Kanak"
click at [253, 123] on input "Kanak_ast" at bounding box center [321, 127] width 200 height 18
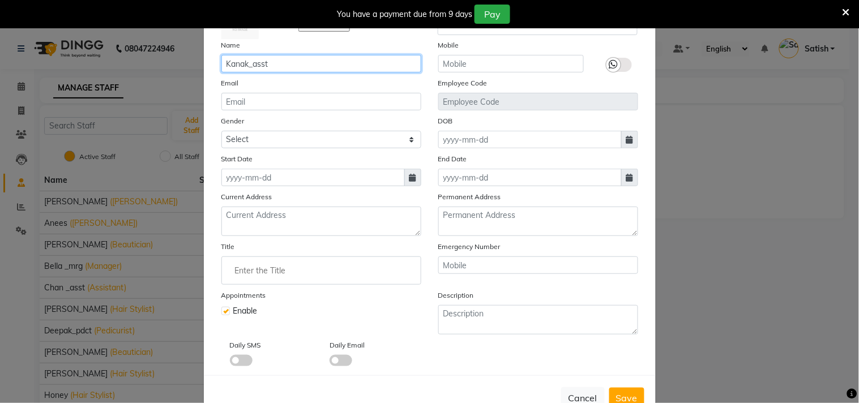
type input "Kanak_asst"
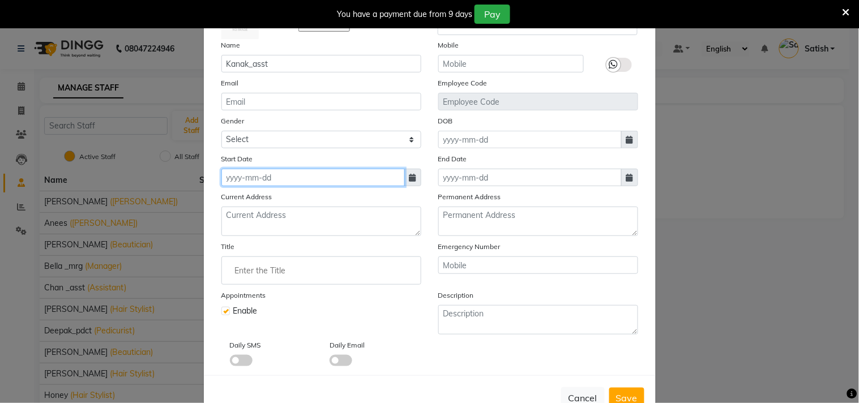
click at [329, 178] on input at bounding box center [312, 178] width 183 height 18
select select "9"
select select "2025"
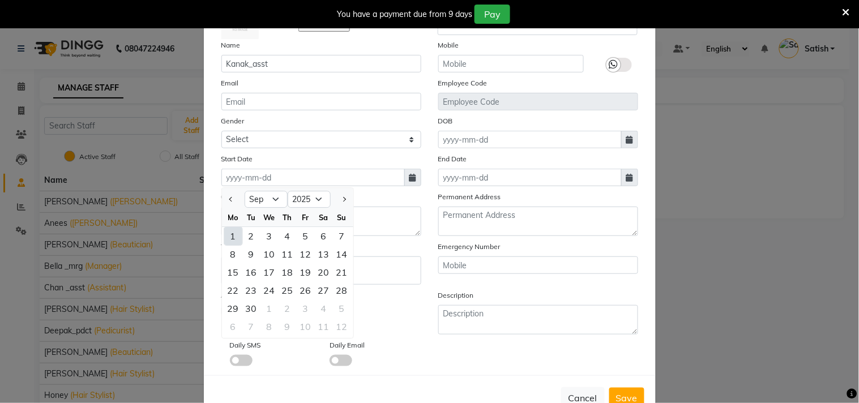
click at [234, 235] on div "1" at bounding box center [233, 236] width 18 height 18
type input "01-09-2025"
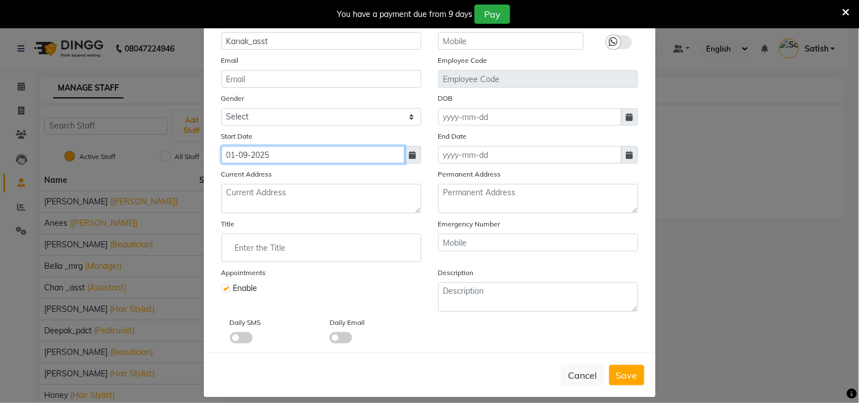
scroll to position [97, 0]
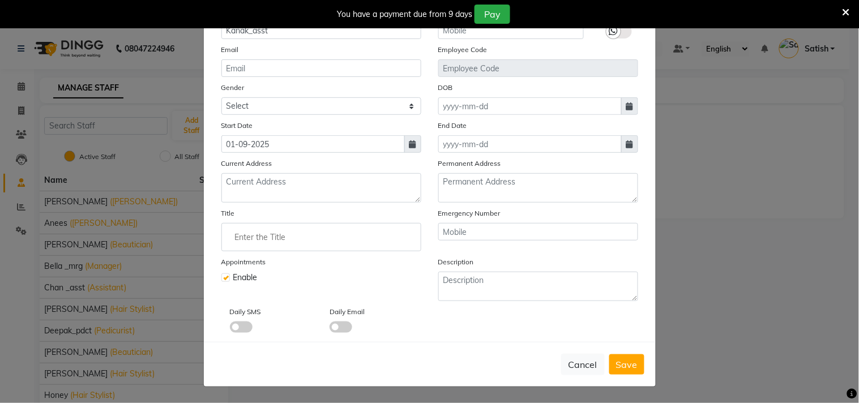
click at [290, 235] on input "Enter the Title" at bounding box center [321, 237] width 190 height 23
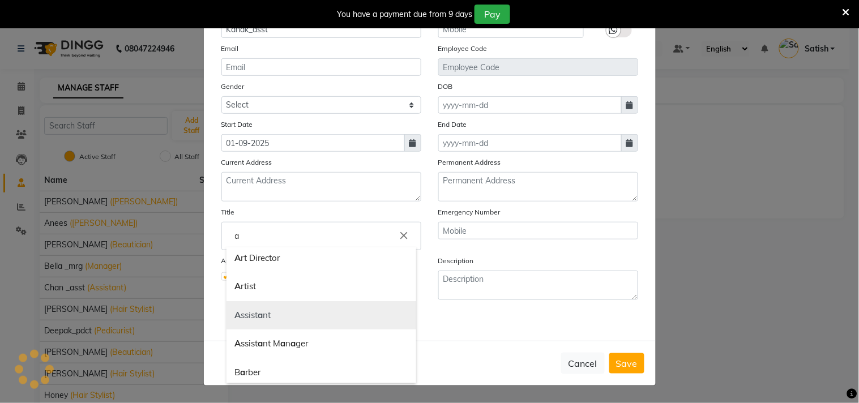
scroll to position [63, 0]
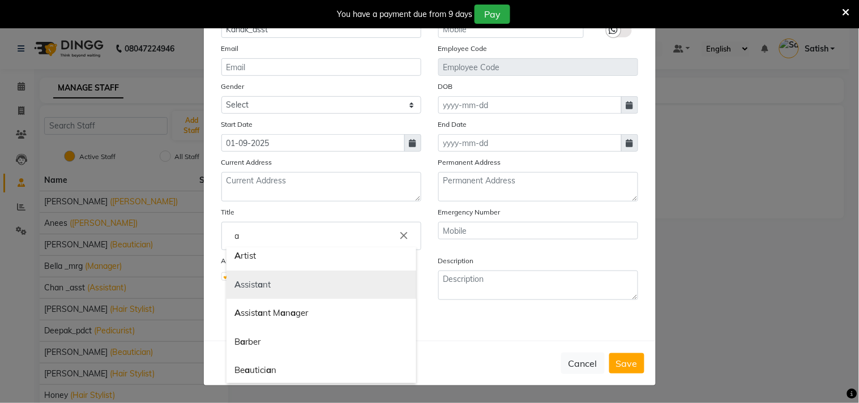
click at [250, 290] on link "A ssist a nt" at bounding box center [321, 285] width 190 height 29
type input "Assistant"
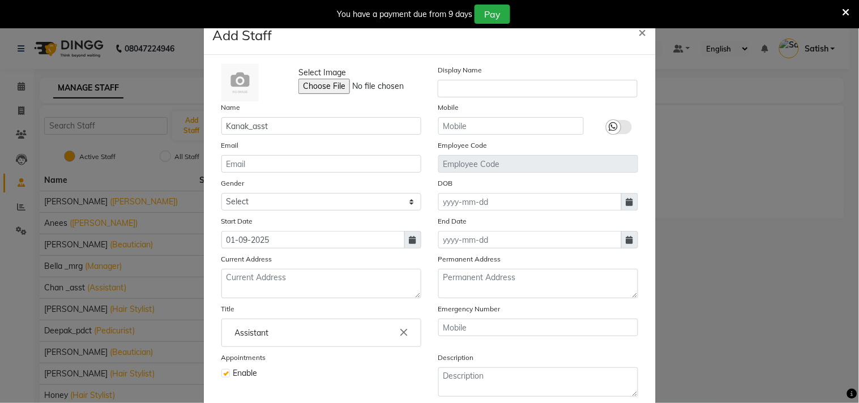
scroll to position [0, 0]
click at [263, 203] on select "Select [DEMOGRAPHIC_DATA] [DEMOGRAPHIC_DATA] Other Prefer Not To Say" at bounding box center [321, 203] width 200 height 18
select select "[DEMOGRAPHIC_DATA]"
click at [221, 194] on select "Select [DEMOGRAPHIC_DATA] [DEMOGRAPHIC_DATA] Other Prefer Not To Say" at bounding box center [321, 203] width 200 height 18
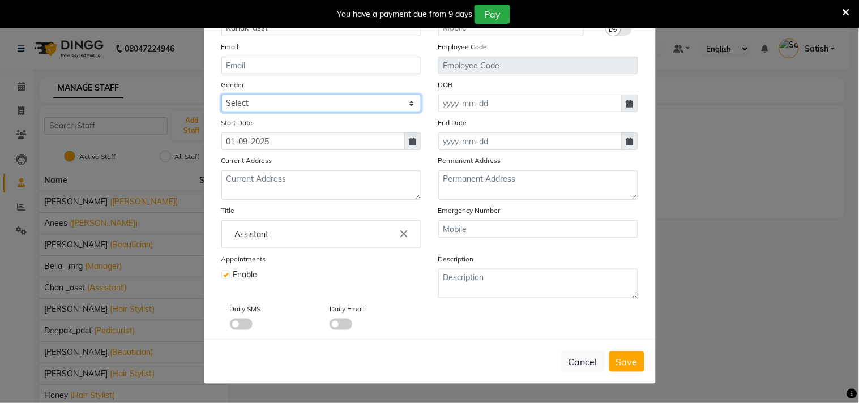
scroll to position [101, 0]
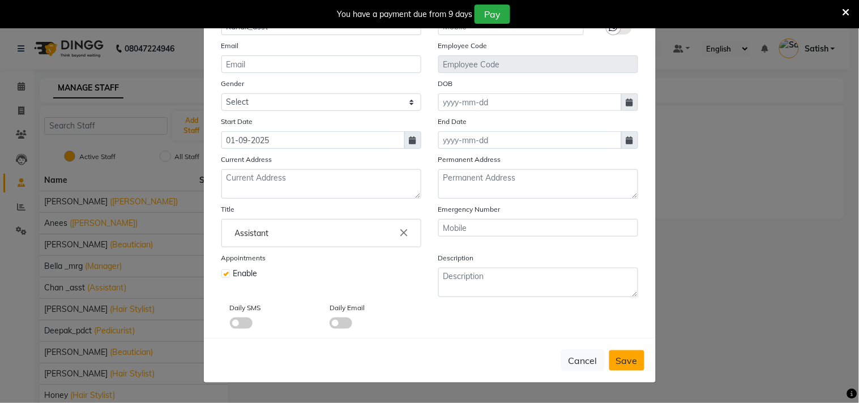
click at [627, 361] on span "Save" at bounding box center [627, 360] width 22 height 11
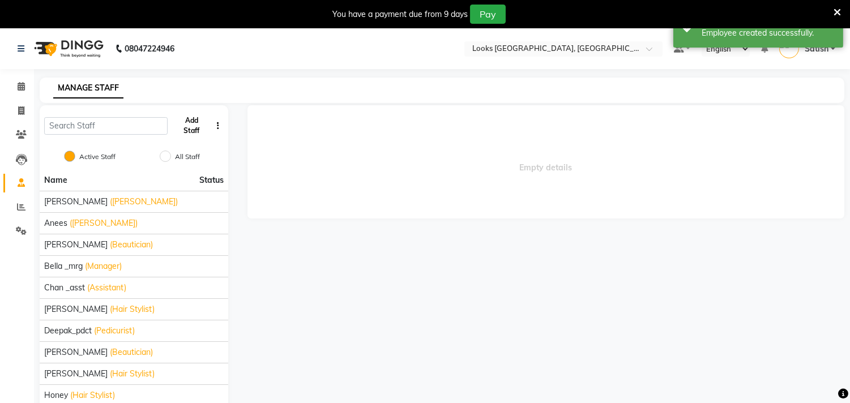
click at [199, 127] on button "Add Staff" at bounding box center [191, 125] width 39 height 29
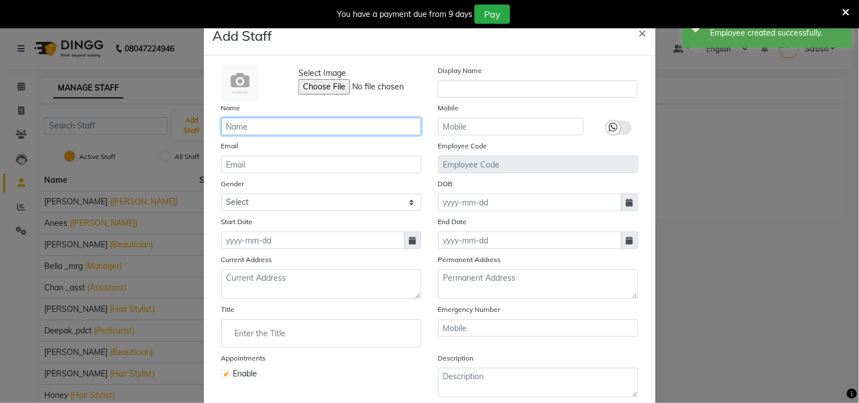
click at [291, 131] on input "text" at bounding box center [321, 127] width 200 height 18
paste input "Masoor"
type input "Masoor_pdct"
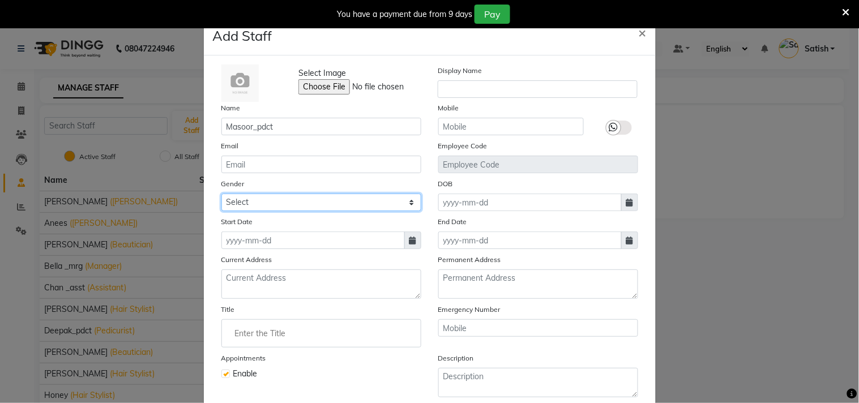
click at [247, 198] on select "Select [DEMOGRAPHIC_DATA] [DEMOGRAPHIC_DATA] Other Prefer Not To Say" at bounding box center [321, 203] width 200 height 18
select select "[DEMOGRAPHIC_DATA]"
click at [221, 194] on select "Select [DEMOGRAPHIC_DATA] [DEMOGRAPHIC_DATA] Other Prefer Not To Say" at bounding box center [321, 203] width 200 height 18
click at [404, 235] on span at bounding box center [412, 240] width 17 height 18
select select "9"
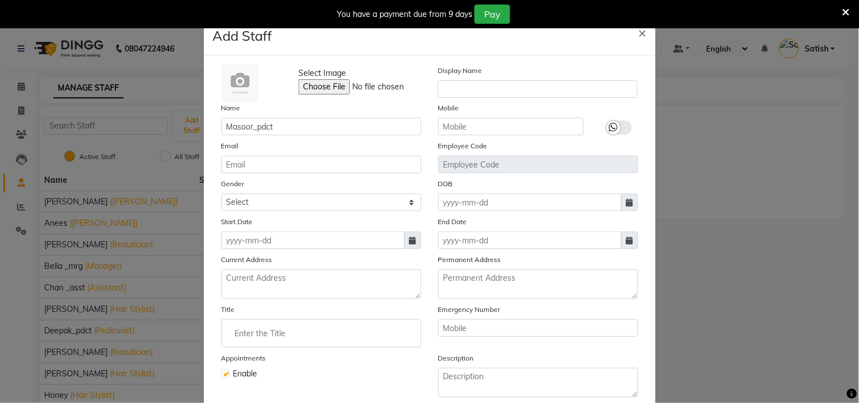
select select "2025"
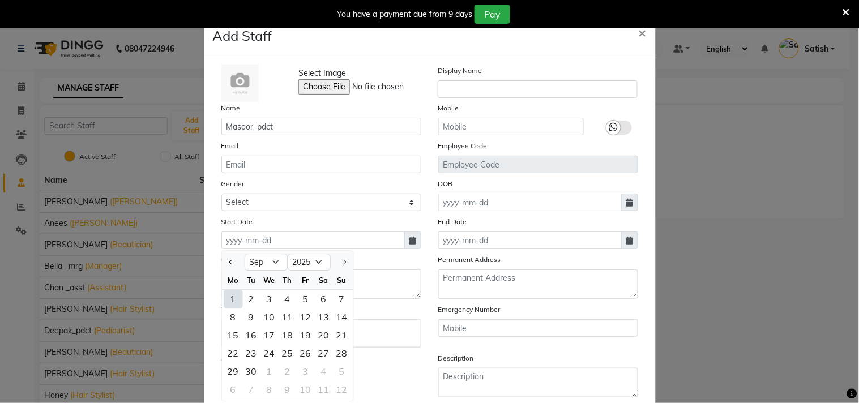
click at [235, 293] on div "1" at bounding box center [233, 299] width 18 height 18
type input "01-09-2025"
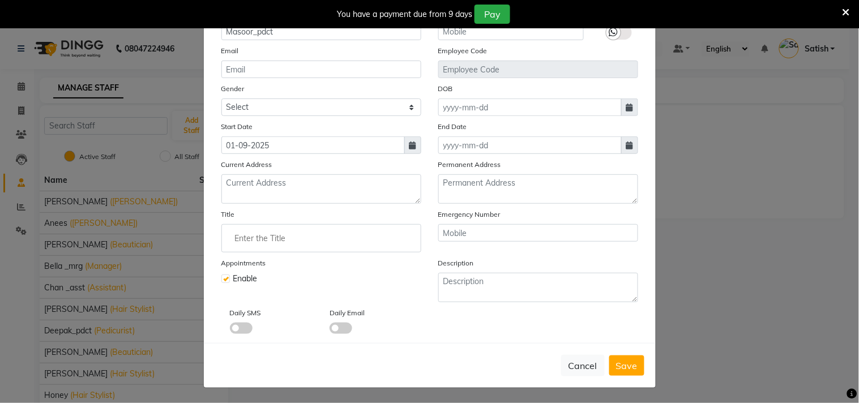
scroll to position [97, 0]
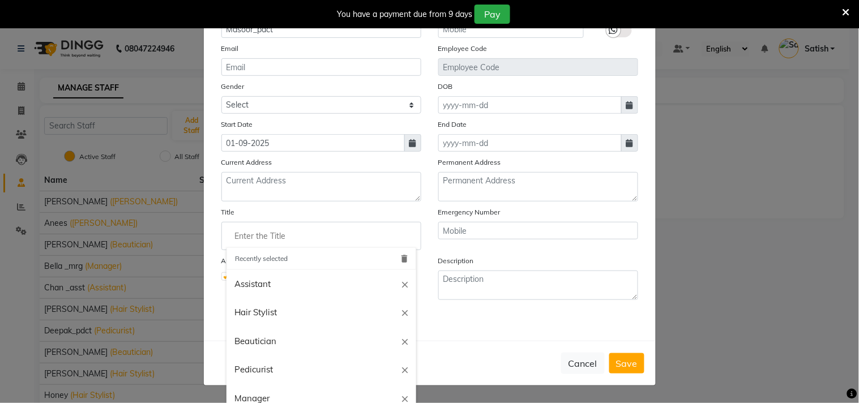
click at [295, 232] on input "Enter the Title" at bounding box center [321, 236] width 190 height 23
click at [258, 338] on link "Beautician" at bounding box center [321, 341] width 190 height 29
type input "Beautician"
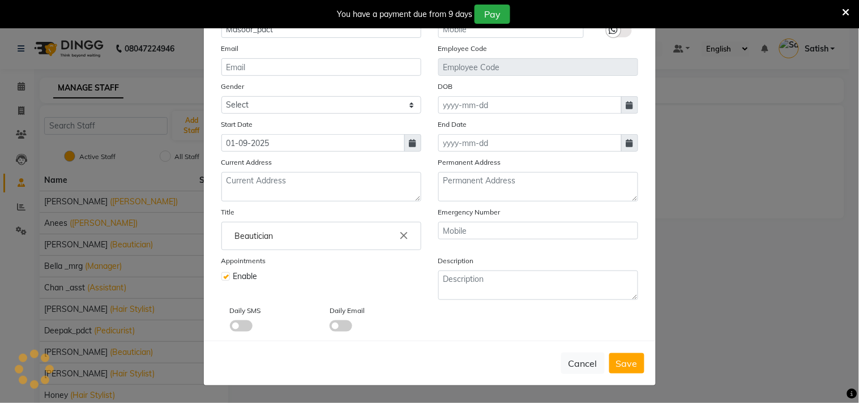
click at [398, 234] on icon "close" at bounding box center [404, 236] width 12 height 12
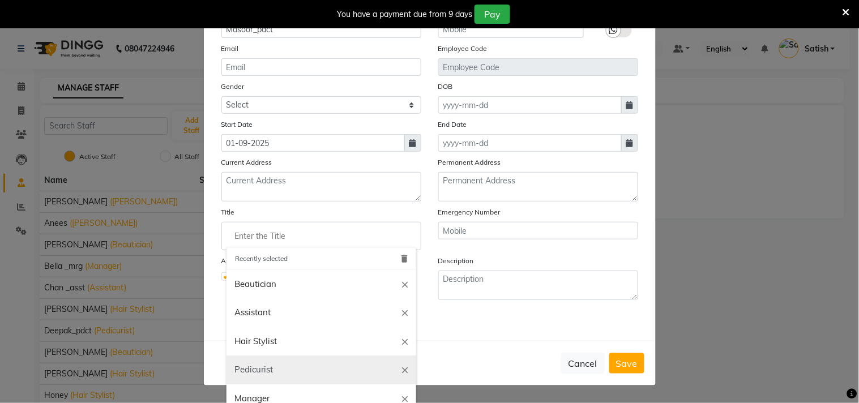
click at [274, 367] on link "Pedicurist" at bounding box center [321, 369] width 190 height 29
type input "Pedicurist"
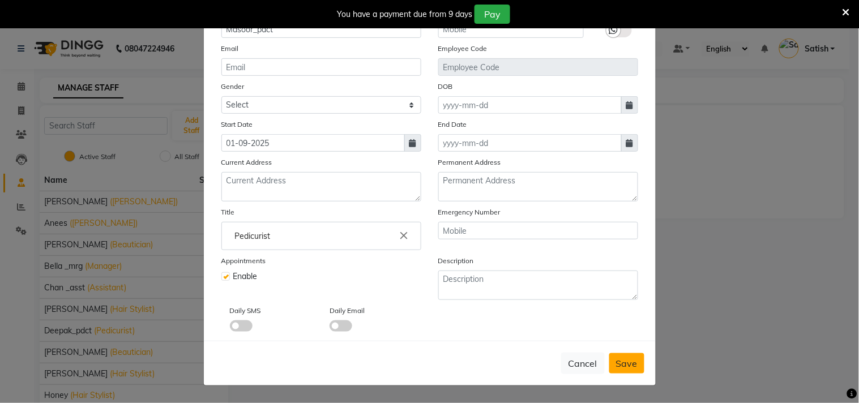
click at [624, 366] on span "Save" at bounding box center [627, 363] width 22 height 11
select select
checkbox input "false"
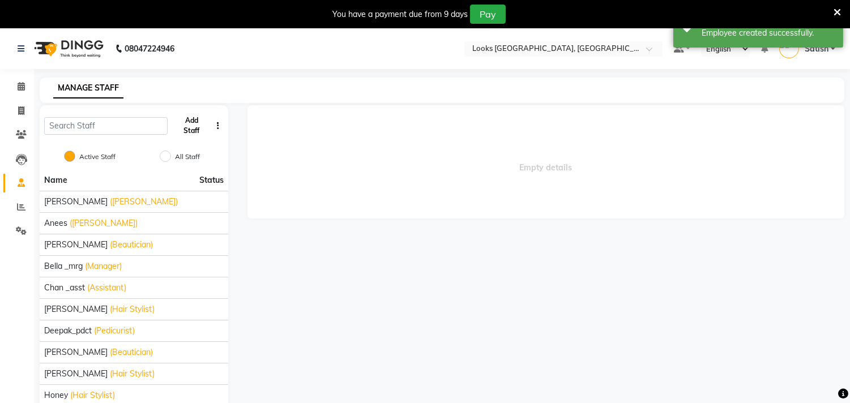
click at [190, 125] on button "Add Staff" at bounding box center [191, 125] width 39 height 29
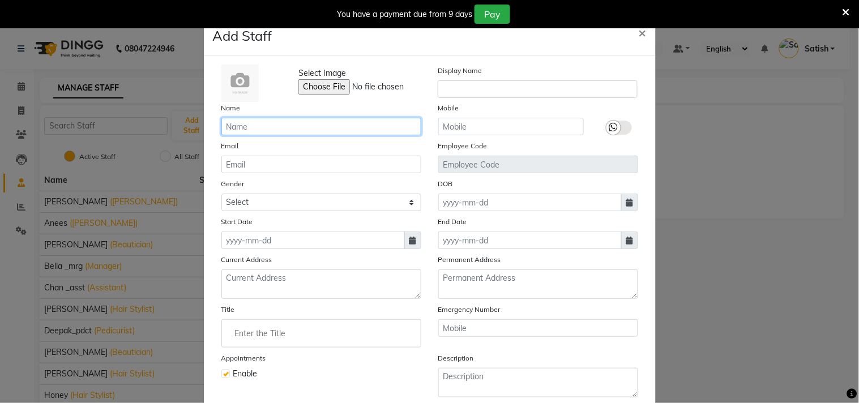
click at [313, 132] on input "text" at bounding box center [321, 127] width 200 height 18
paste input "[PERSON_NAME]"
type input "Netai_nail art"
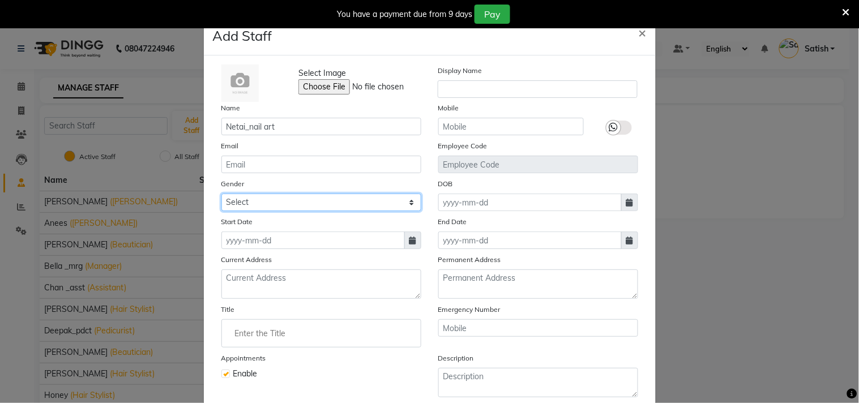
click at [298, 199] on select "Select [DEMOGRAPHIC_DATA] [DEMOGRAPHIC_DATA] Other Prefer Not To Say" at bounding box center [321, 203] width 200 height 18
select select "[DEMOGRAPHIC_DATA]"
click at [221, 194] on select "Select [DEMOGRAPHIC_DATA] [DEMOGRAPHIC_DATA] Other Prefer Not To Say" at bounding box center [321, 203] width 200 height 18
click at [405, 235] on span at bounding box center [412, 240] width 17 height 18
select select "9"
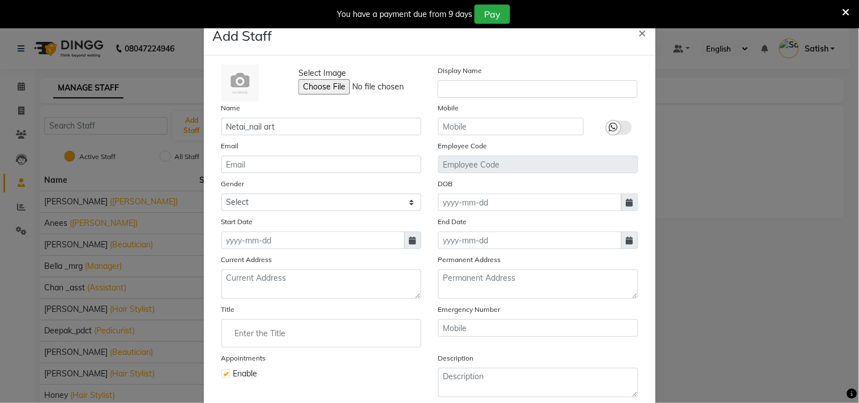
select select "2025"
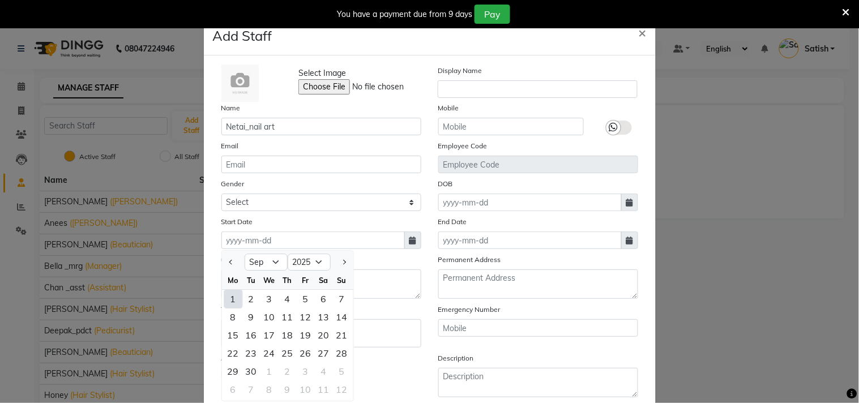
click at [233, 297] on div "1" at bounding box center [233, 299] width 18 height 18
type input "01-09-2025"
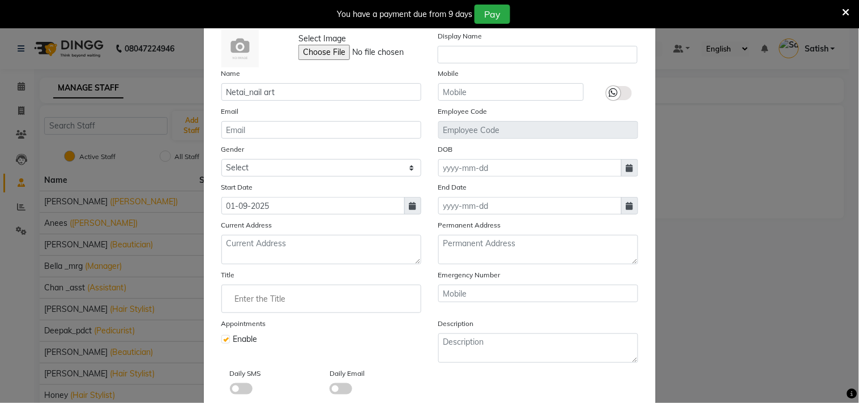
scroll to position [63, 0]
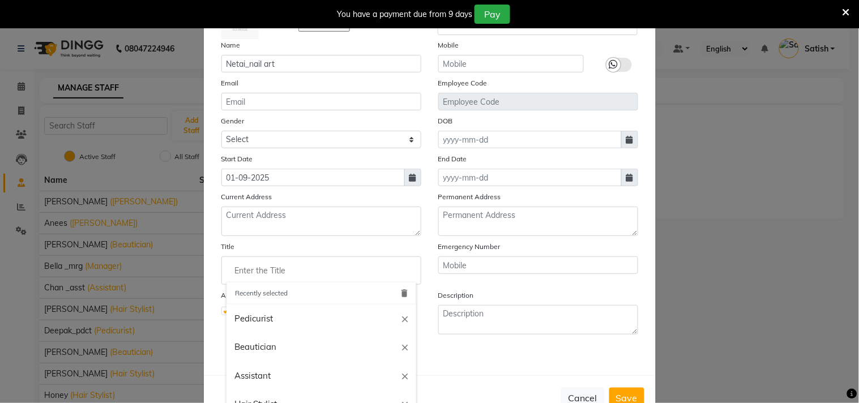
click at [304, 275] on input "Enter the Title" at bounding box center [321, 270] width 190 height 23
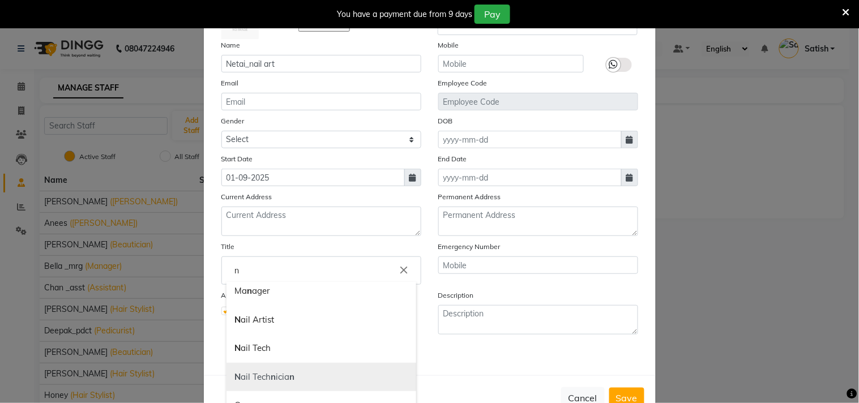
scroll to position [188, 0]
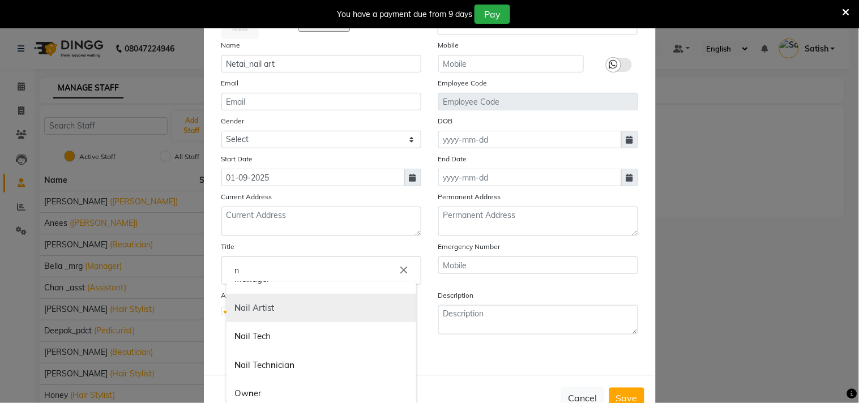
click at [251, 312] on link "N ail Artist" at bounding box center [321, 308] width 190 height 29
type input "Nail Artist"
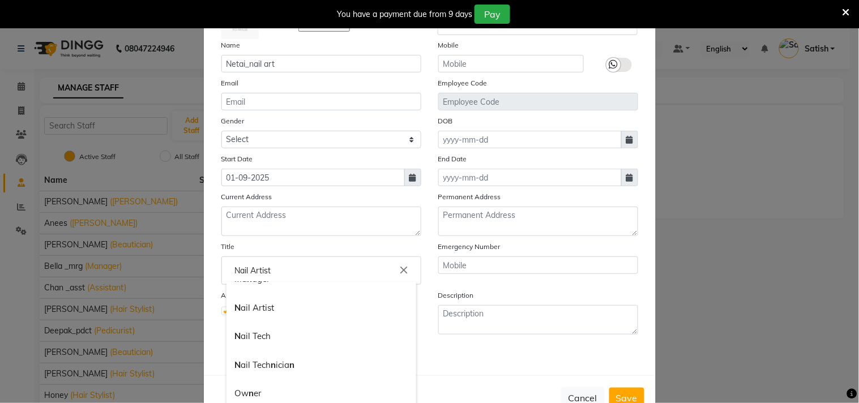
scroll to position [0, 0]
click at [616, 399] on span "Save" at bounding box center [627, 397] width 22 height 11
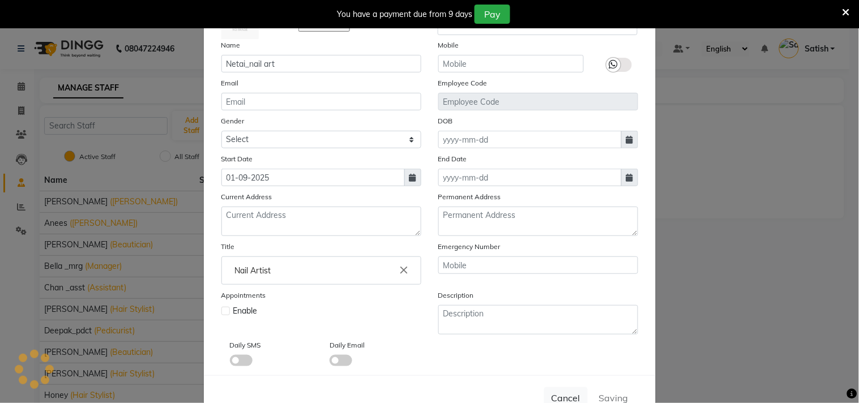
select select
checkbox input "false"
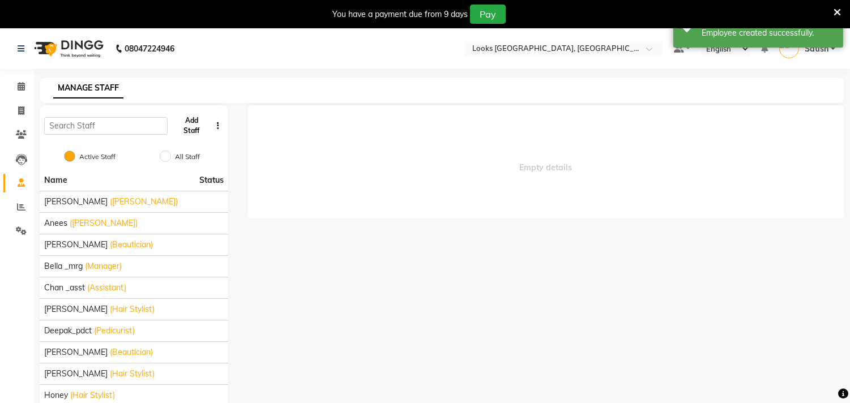
click at [191, 126] on button "Add Staff" at bounding box center [191, 125] width 39 height 29
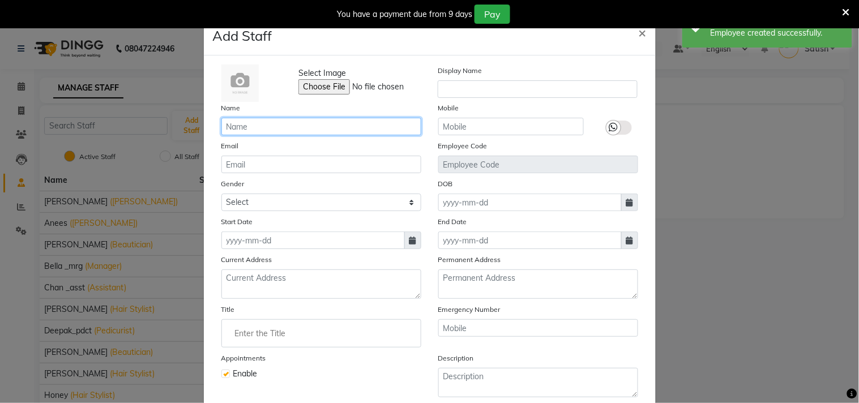
click at [278, 128] on input "text" at bounding box center [321, 127] width 200 height 18
paste input "[PERSON_NAME]"
type input "[PERSON_NAME]"
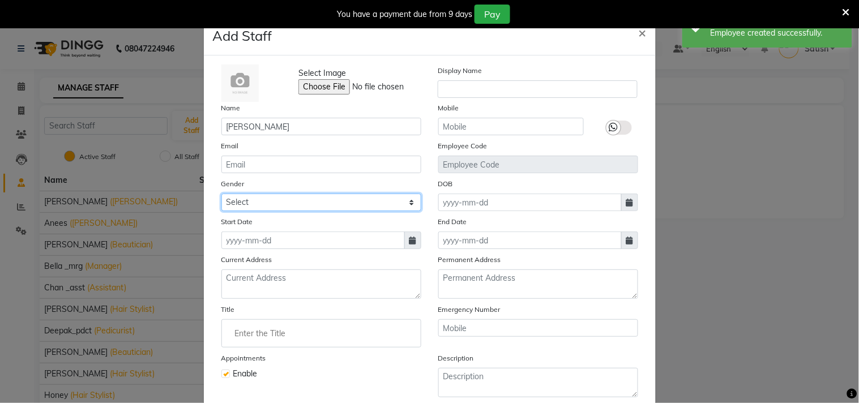
click at [262, 201] on select "Select [DEMOGRAPHIC_DATA] [DEMOGRAPHIC_DATA] Other Prefer Not To Say" at bounding box center [321, 203] width 200 height 18
select select "[DEMOGRAPHIC_DATA]"
click at [221, 194] on select "Select [DEMOGRAPHIC_DATA] [DEMOGRAPHIC_DATA] Other Prefer Not To Say" at bounding box center [321, 203] width 200 height 18
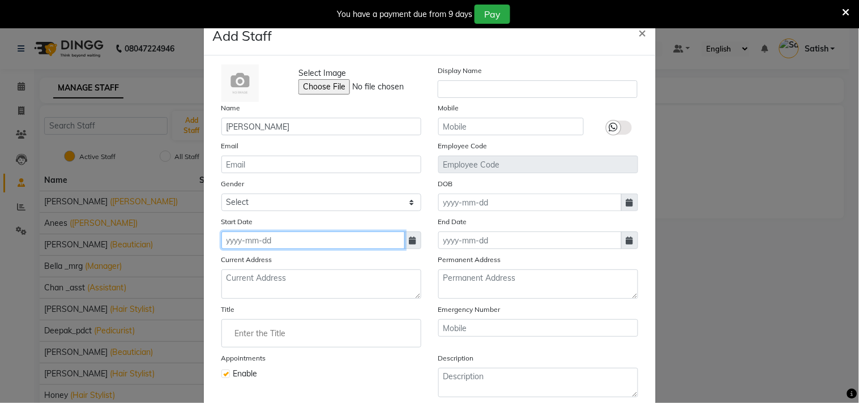
click at [281, 248] on input at bounding box center [312, 240] width 183 height 18
select select "9"
select select "2025"
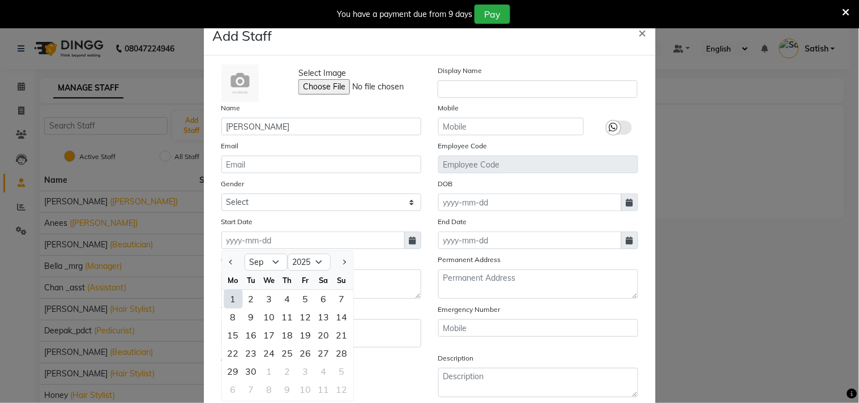
click at [234, 292] on div "1" at bounding box center [233, 299] width 18 height 18
type input "01-09-2025"
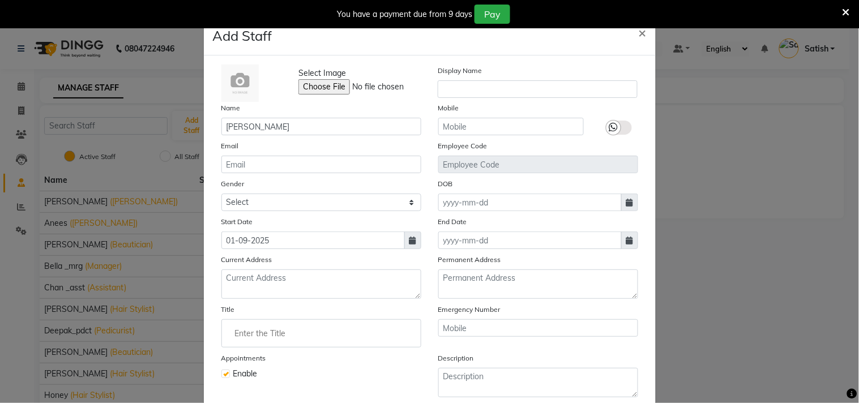
click at [265, 331] on input "Enter the Title" at bounding box center [321, 333] width 190 height 23
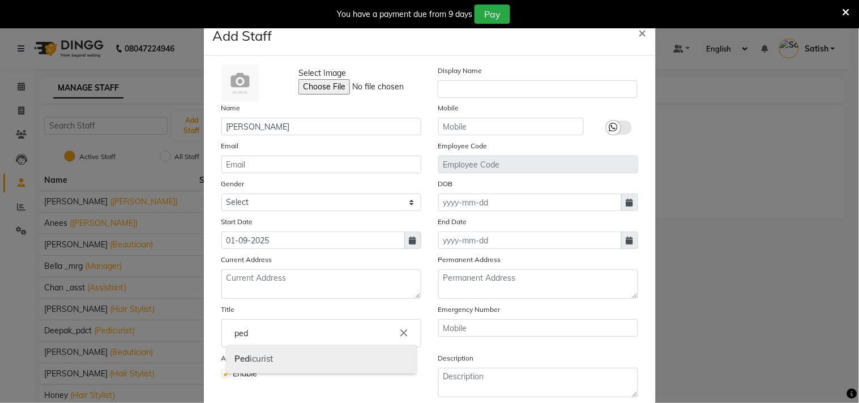
click at [261, 364] on link "Ped icurist" at bounding box center [321, 359] width 190 height 29
type input "Pedicurist"
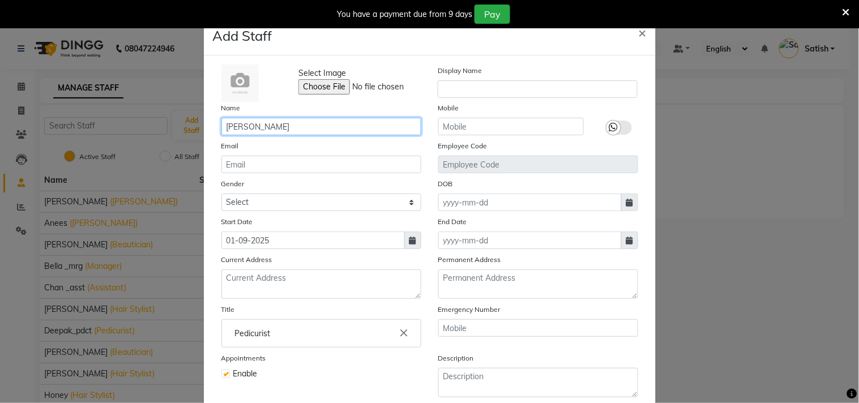
click at [286, 126] on input "[PERSON_NAME]" at bounding box center [321, 127] width 200 height 18
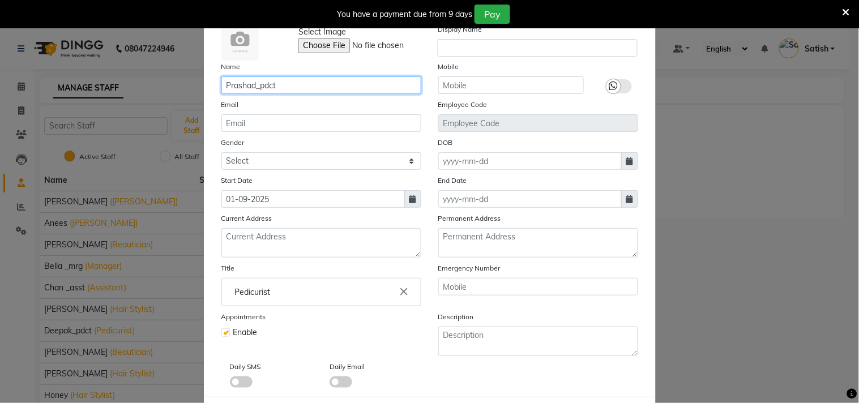
scroll to position [101, 0]
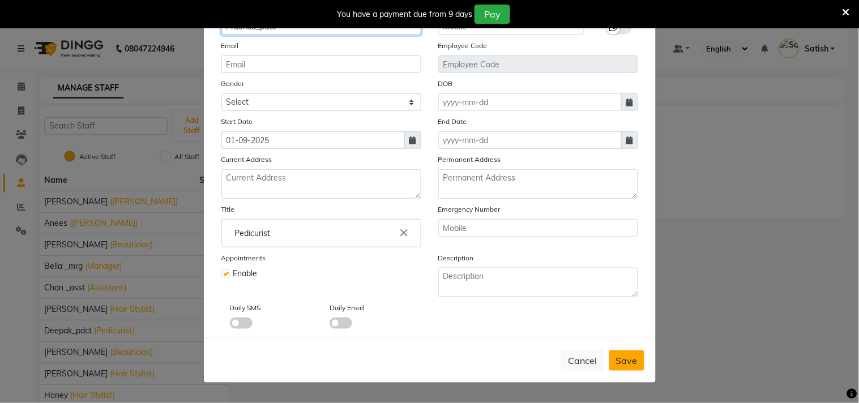
type input "Prashad_pdct"
click at [624, 358] on span "Save" at bounding box center [627, 360] width 22 height 11
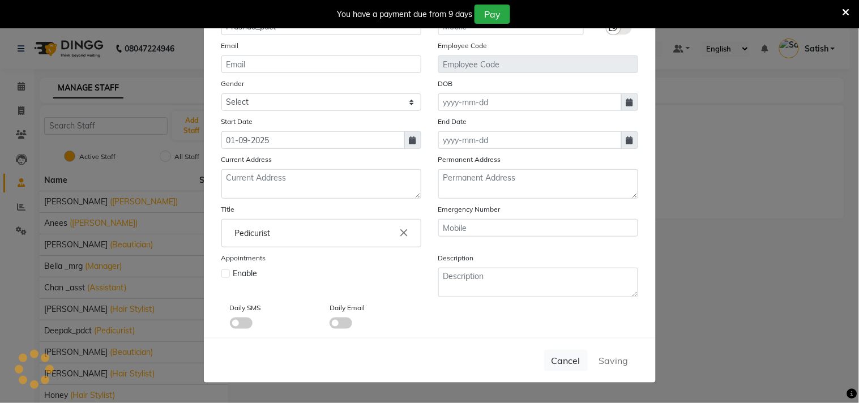
select select
checkbox input "false"
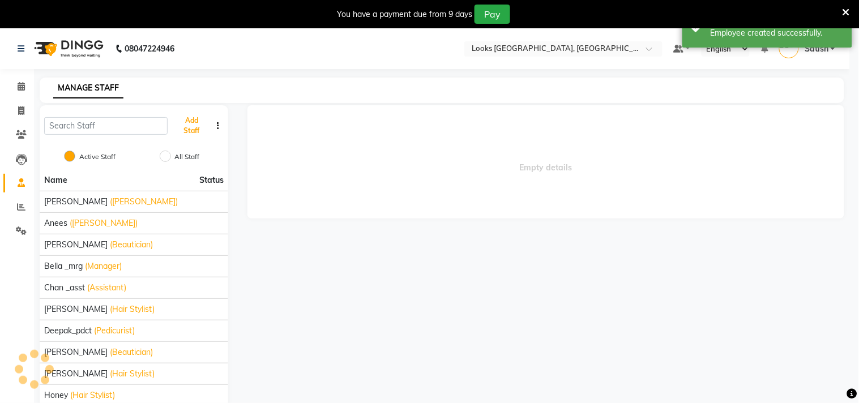
scroll to position [97, 0]
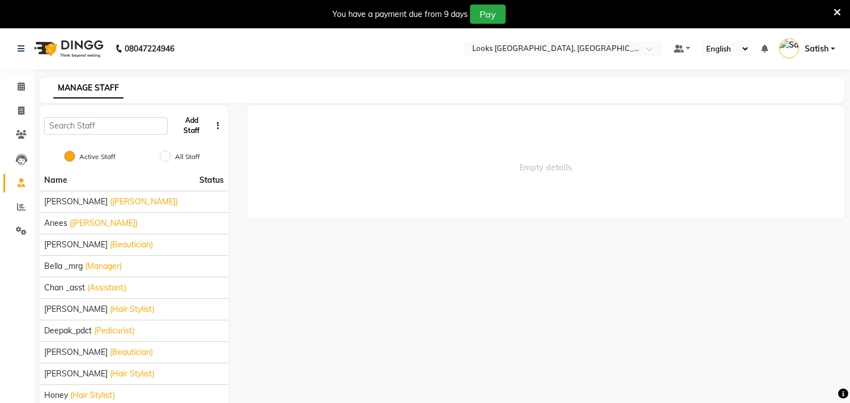
click at [190, 121] on button "Add Staff" at bounding box center [191, 125] width 39 height 29
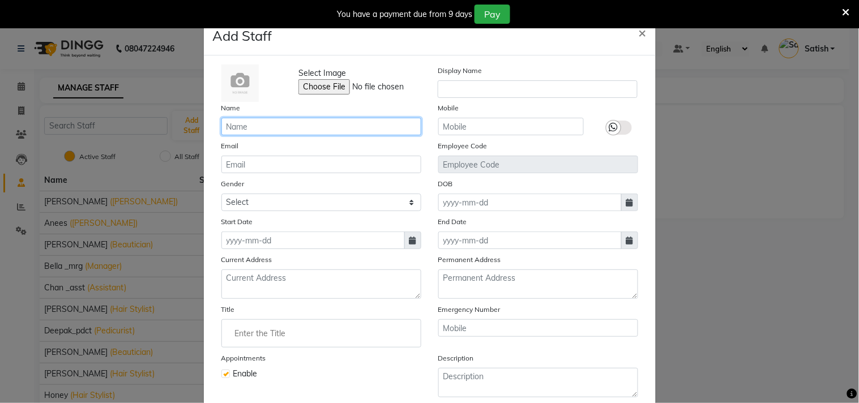
click at [303, 126] on input "text" at bounding box center [321, 127] width 200 height 18
paste input "[PERSON_NAME]"
type input "Prashad_asst"
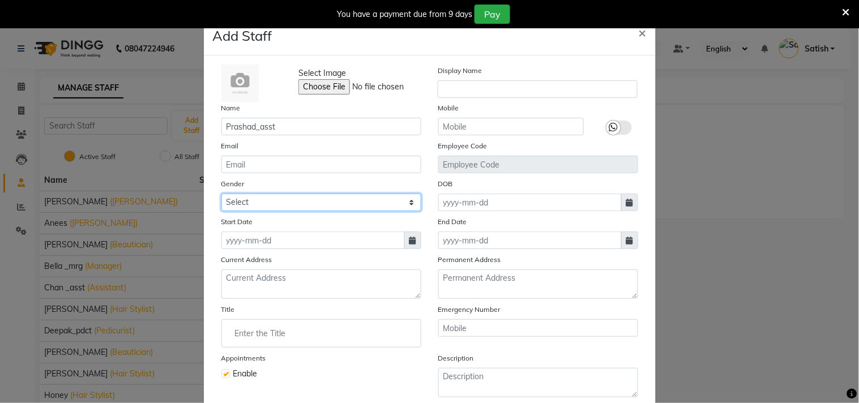
click at [270, 206] on select "Select [DEMOGRAPHIC_DATA] [DEMOGRAPHIC_DATA] Other Prefer Not To Say" at bounding box center [321, 203] width 200 height 18
select select "[DEMOGRAPHIC_DATA]"
click at [221, 194] on select "Select [DEMOGRAPHIC_DATA] [DEMOGRAPHIC_DATA] Other Prefer Not To Say" at bounding box center [321, 203] width 200 height 18
click at [404, 238] on span at bounding box center [412, 240] width 17 height 18
select select "9"
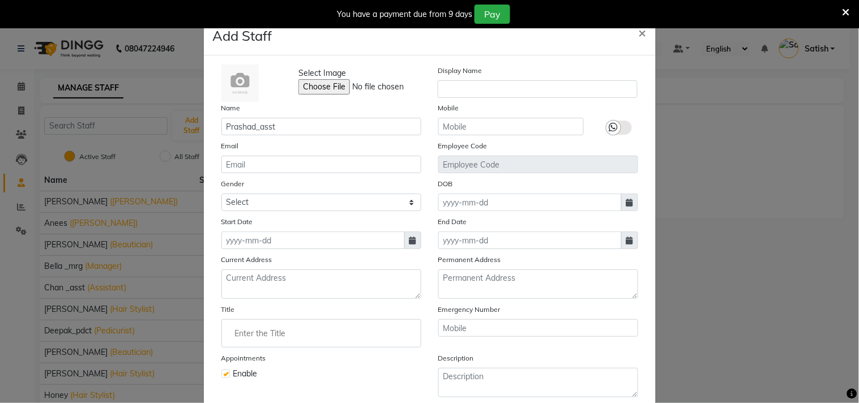
select select "2025"
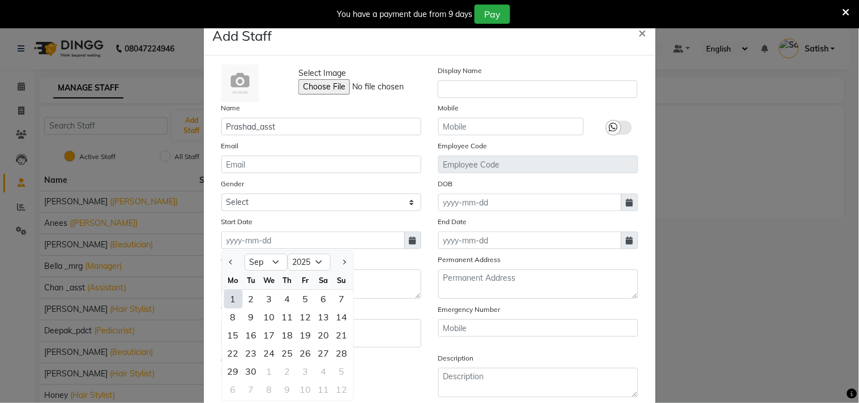
click at [229, 297] on div "1" at bounding box center [233, 299] width 18 height 18
type input "01-09-2025"
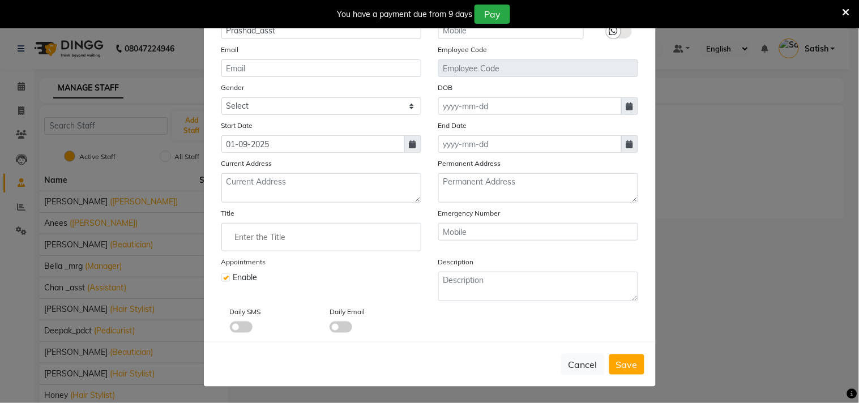
click at [281, 237] on input "Enter the Title" at bounding box center [321, 237] width 190 height 23
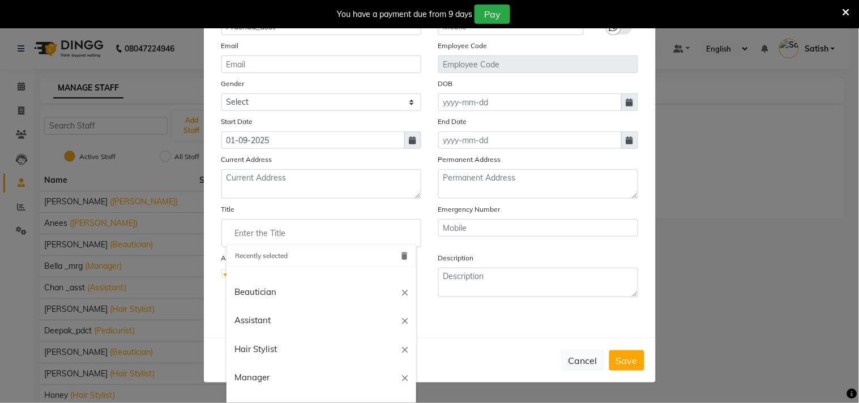
scroll to position [0, 0]
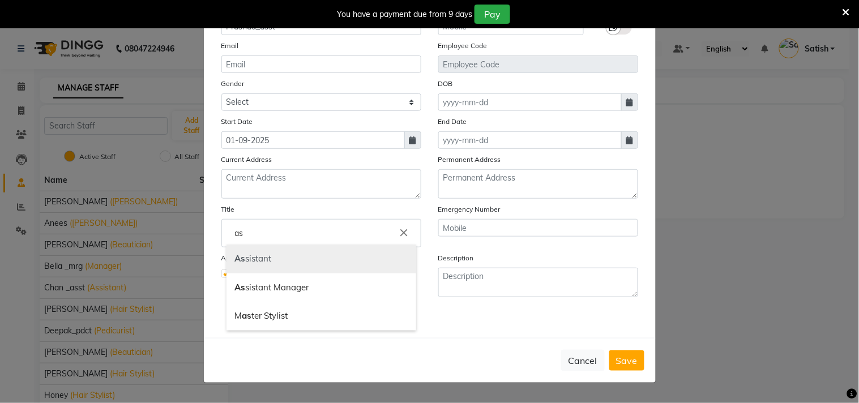
click at [273, 260] on link "As sistant" at bounding box center [321, 259] width 190 height 29
type input "Assistant"
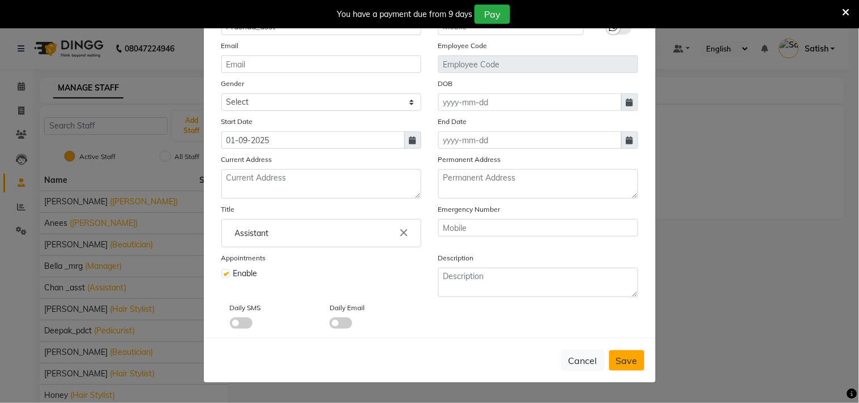
click at [610, 358] on button "Save" at bounding box center [626, 360] width 35 height 20
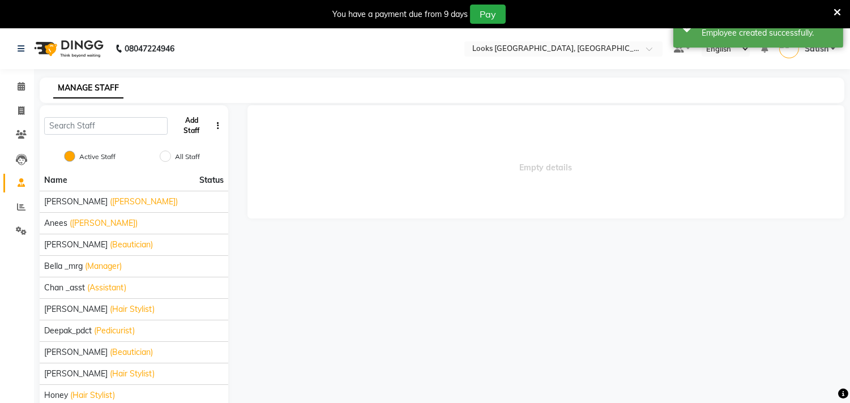
click at [194, 121] on button "Add Staff" at bounding box center [191, 125] width 39 height 29
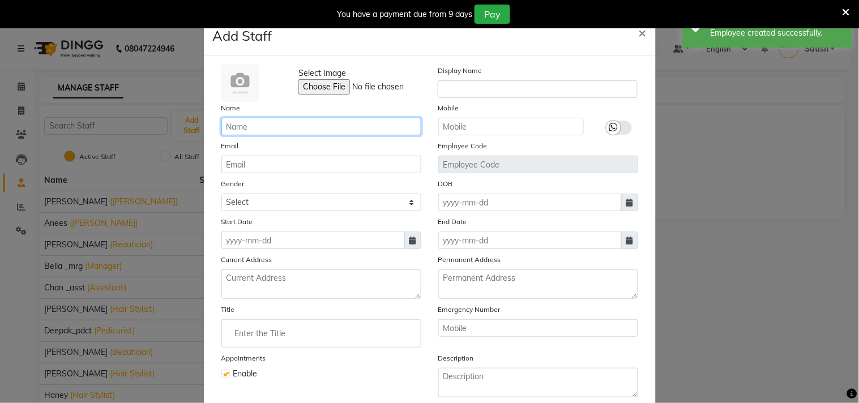
click at [286, 127] on input "text" at bounding box center [321, 127] width 200 height 18
paste input "Rakesh"
type input "Rakesh_asst"
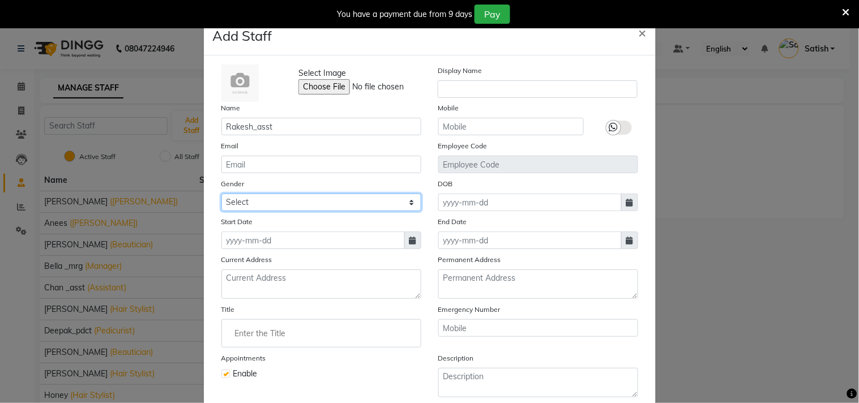
click at [276, 202] on select "Select [DEMOGRAPHIC_DATA] [DEMOGRAPHIC_DATA] Other Prefer Not To Say" at bounding box center [321, 203] width 200 height 18
select select "[DEMOGRAPHIC_DATA]"
click at [221, 194] on select "Select [DEMOGRAPHIC_DATA] [DEMOGRAPHIC_DATA] Other Prefer Not To Say" at bounding box center [321, 203] width 200 height 18
click at [413, 240] on span at bounding box center [412, 240] width 17 height 18
select select "9"
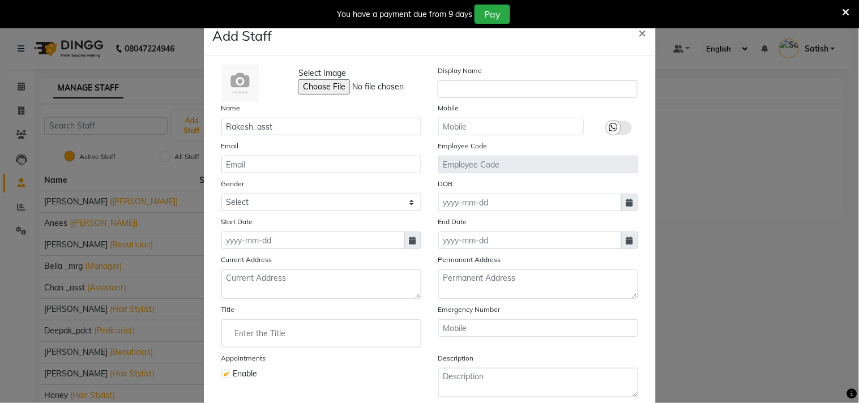
select select "2025"
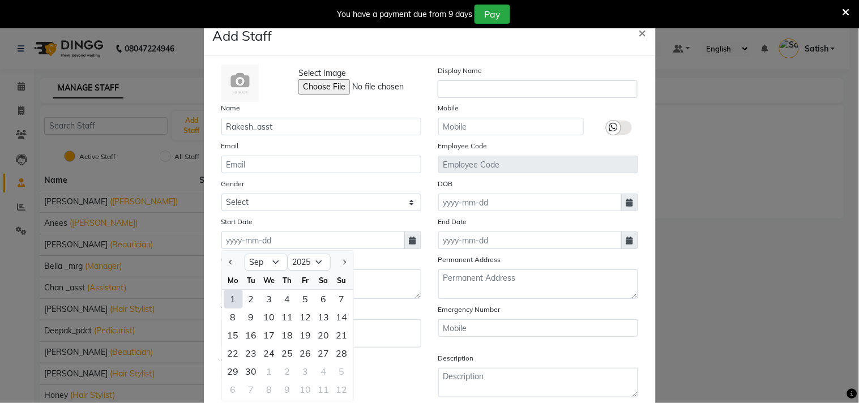
click at [228, 306] on div "1" at bounding box center [233, 299] width 18 height 18
type input "01-09-2025"
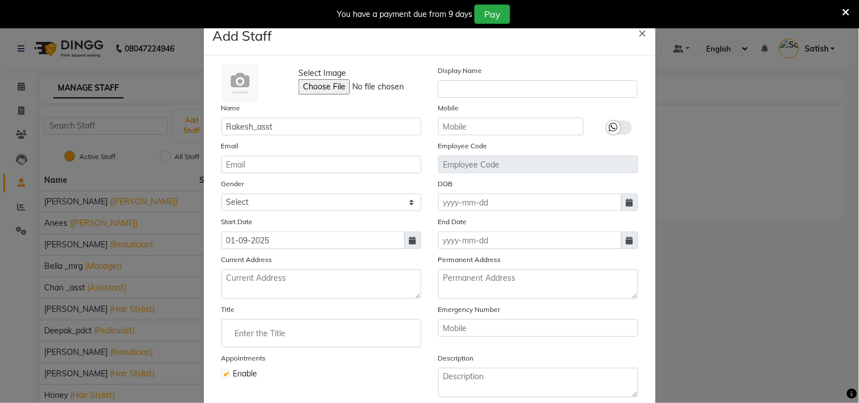
click at [409, 242] on icon at bounding box center [412, 241] width 7 height 8
select select "9"
select select "2025"
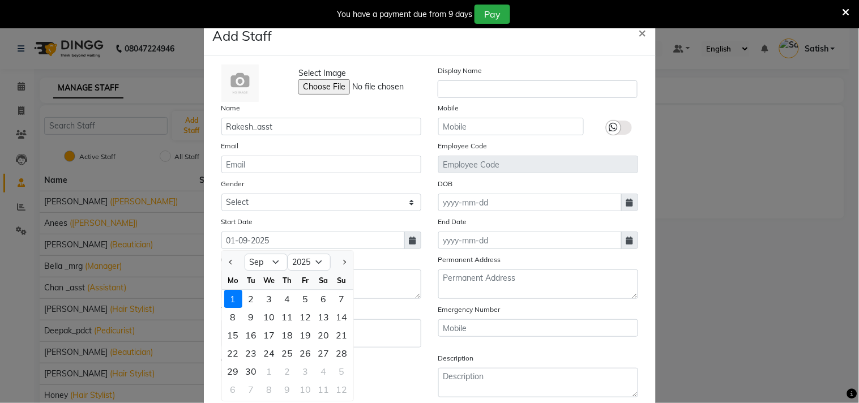
click at [228, 296] on div "1" at bounding box center [233, 299] width 18 height 18
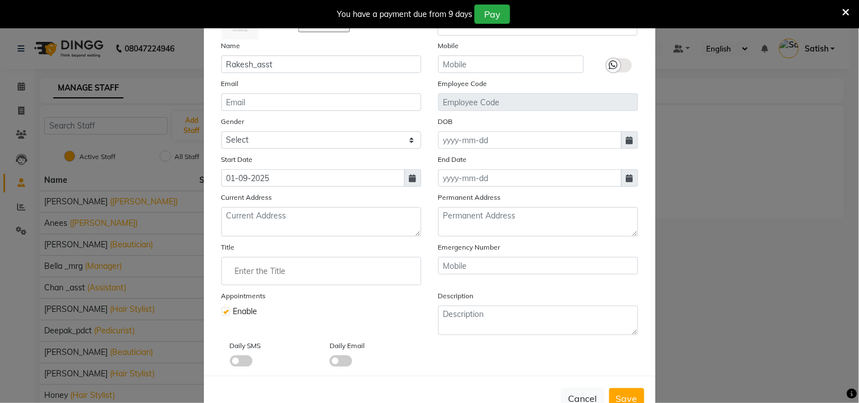
scroll to position [63, 0]
click at [296, 276] on input "Enter the Title" at bounding box center [321, 270] width 190 height 23
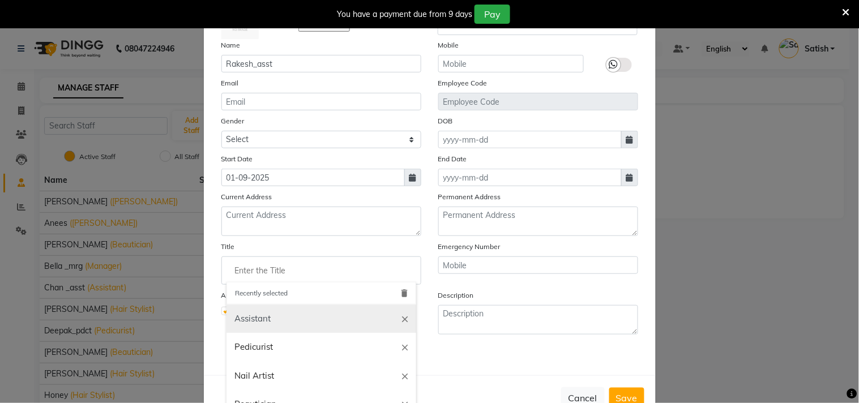
click at [243, 314] on link "Assistant" at bounding box center [321, 319] width 190 height 29
type input "Assistant"
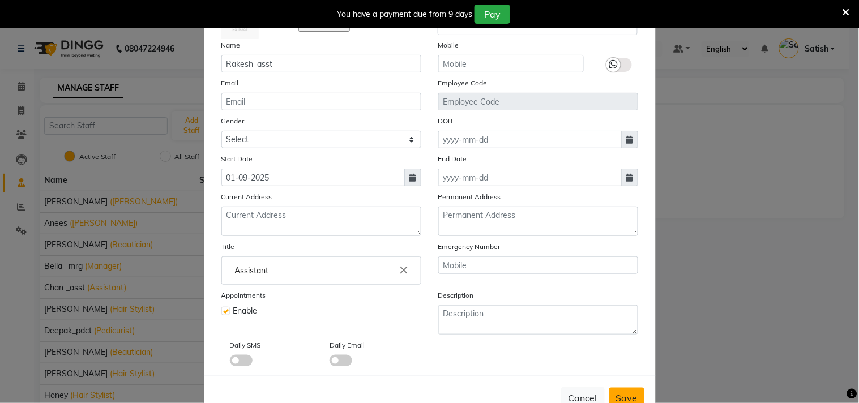
click at [626, 400] on span "Save" at bounding box center [627, 397] width 22 height 11
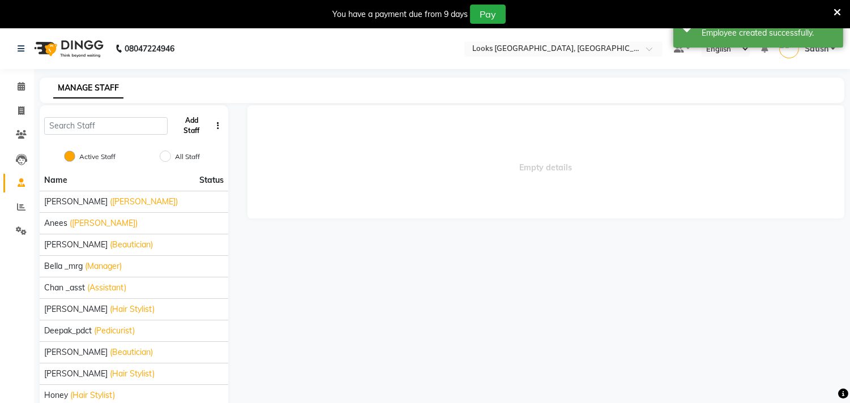
click at [188, 125] on button "Add Staff" at bounding box center [191, 125] width 39 height 29
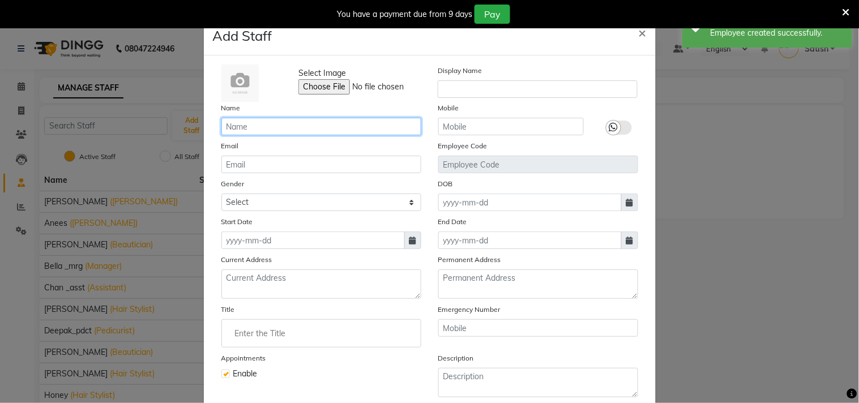
click at [263, 128] on input "text" at bounding box center [321, 127] width 200 height 18
paste input "Sahil"
type input "Sahil"
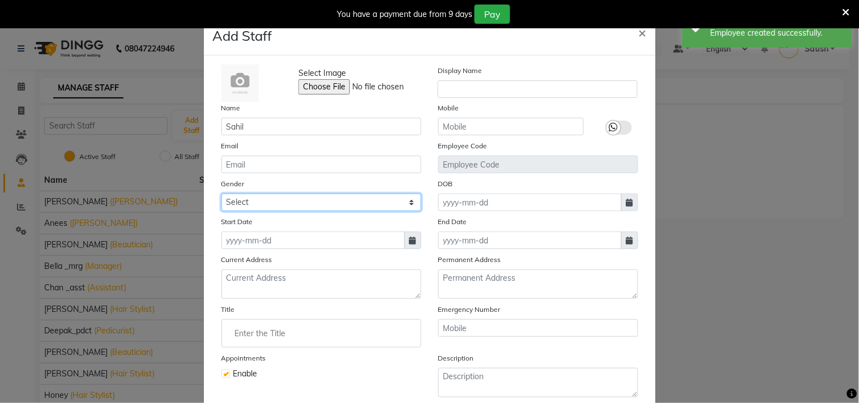
click at [276, 201] on select "Select [DEMOGRAPHIC_DATA] [DEMOGRAPHIC_DATA] Other Prefer Not To Say" at bounding box center [321, 203] width 200 height 18
select select "[DEMOGRAPHIC_DATA]"
click at [221, 194] on select "Select [DEMOGRAPHIC_DATA] [DEMOGRAPHIC_DATA] Other Prefer Not To Say" at bounding box center [321, 203] width 200 height 18
click at [404, 240] on span at bounding box center [412, 240] width 17 height 18
select select "9"
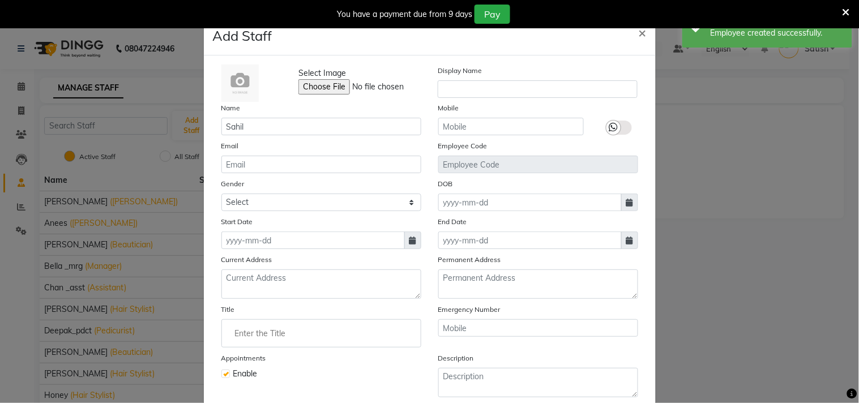
select select "2025"
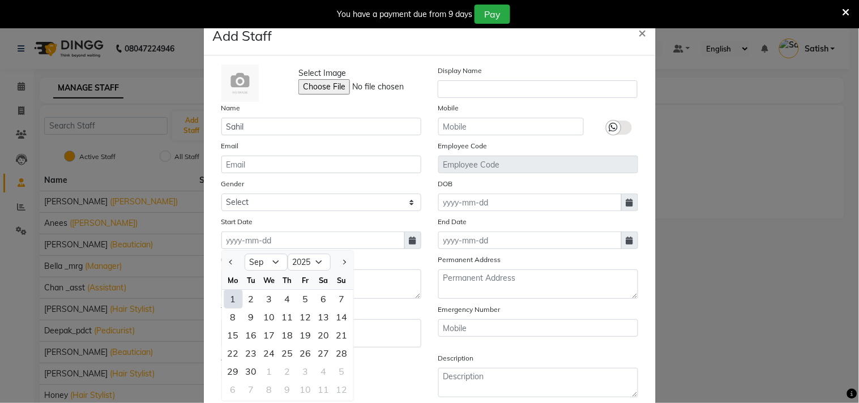
click at [228, 297] on div "1" at bounding box center [233, 299] width 18 height 18
type input "01-09-2025"
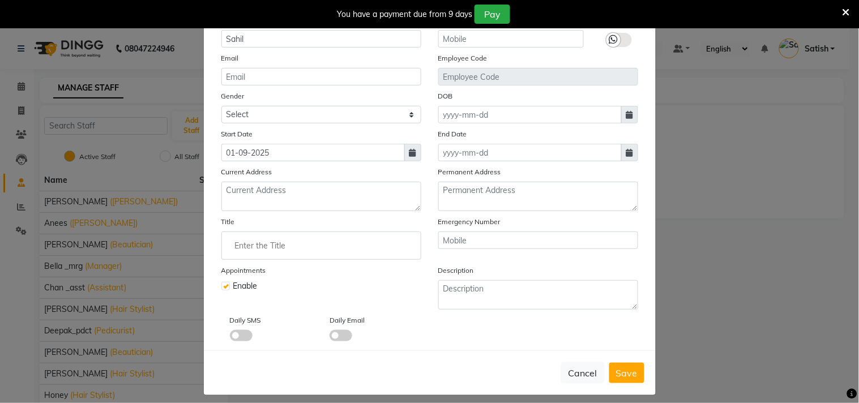
scroll to position [97, 0]
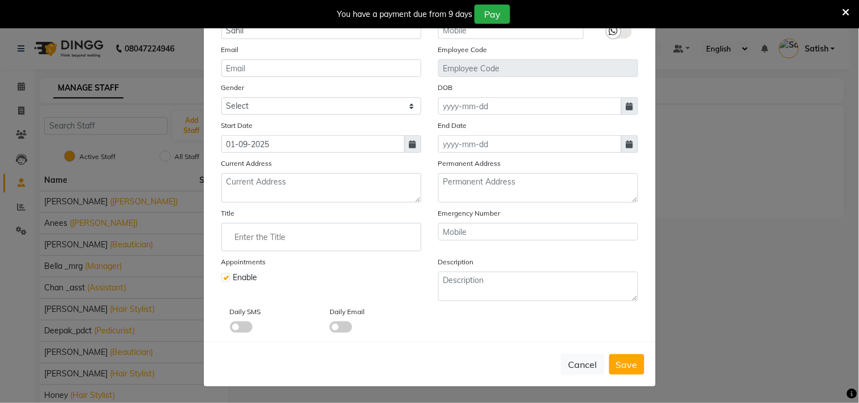
click at [285, 239] on input "Enter the Title" at bounding box center [321, 237] width 190 height 23
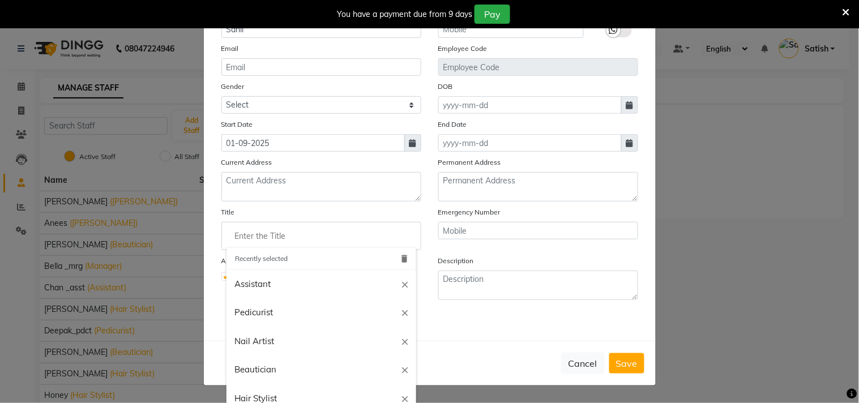
type input "a"
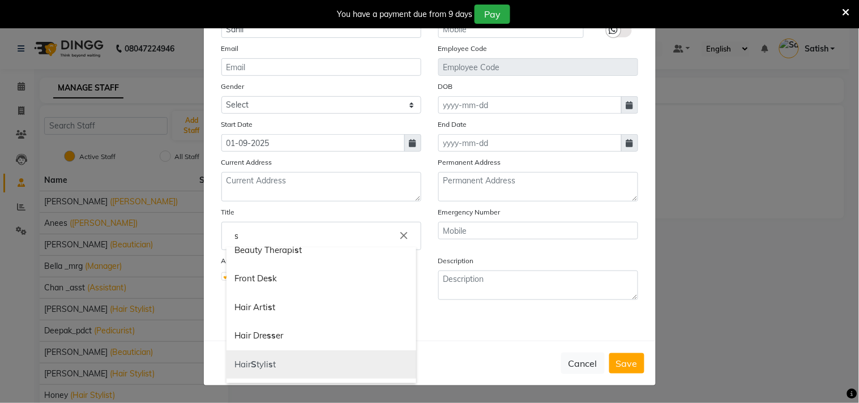
scroll to position [126, 0]
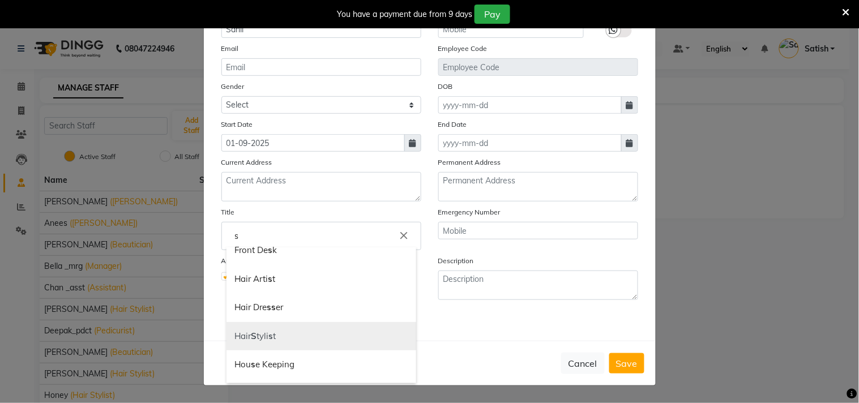
click at [269, 341] on b "s" at bounding box center [271, 336] width 5 height 11
type input "Hair Stylist"
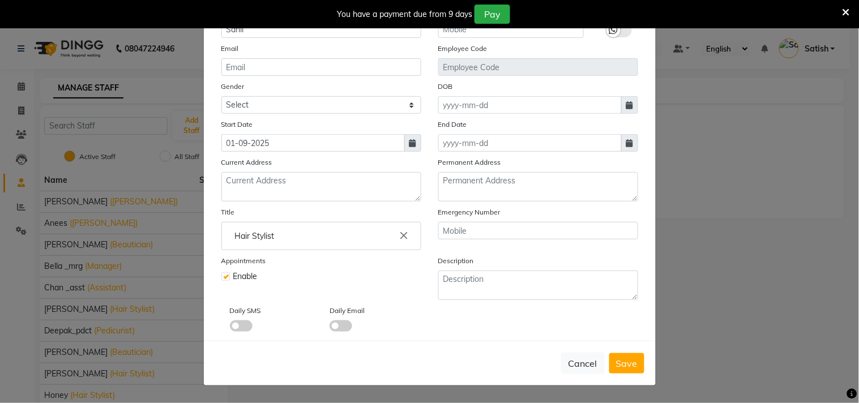
scroll to position [0, 0]
click at [620, 368] on span "Save" at bounding box center [627, 363] width 22 height 11
select select
checkbox input "false"
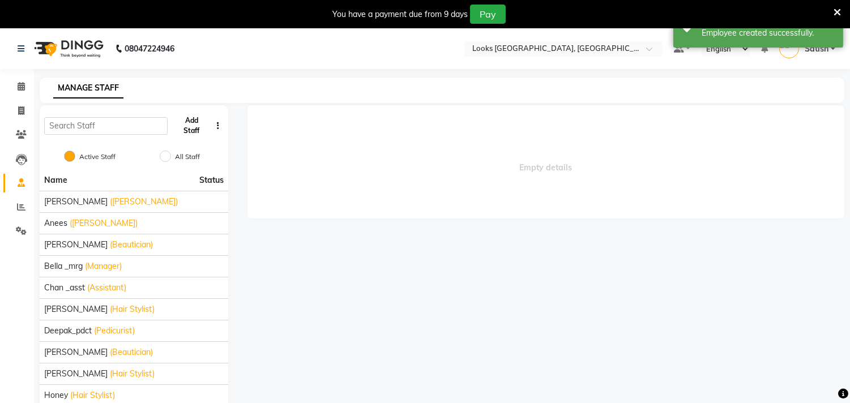
click at [178, 121] on button "Add Staff" at bounding box center [191, 125] width 39 height 29
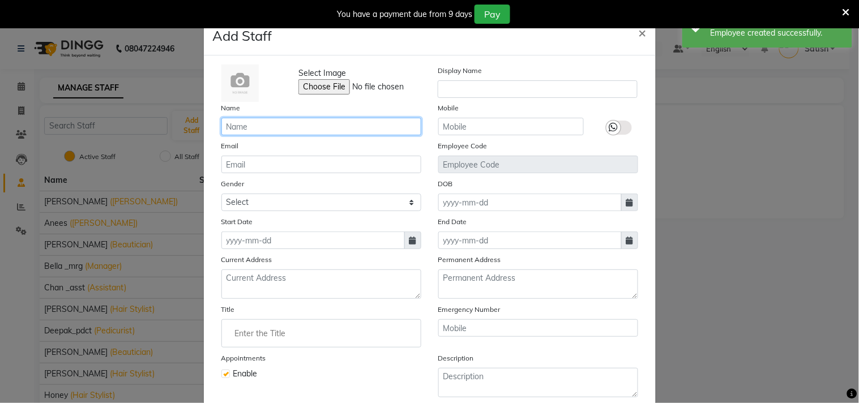
click at [273, 128] on input "text" at bounding box center [321, 127] width 200 height 18
paste input "[PERSON_NAME]"
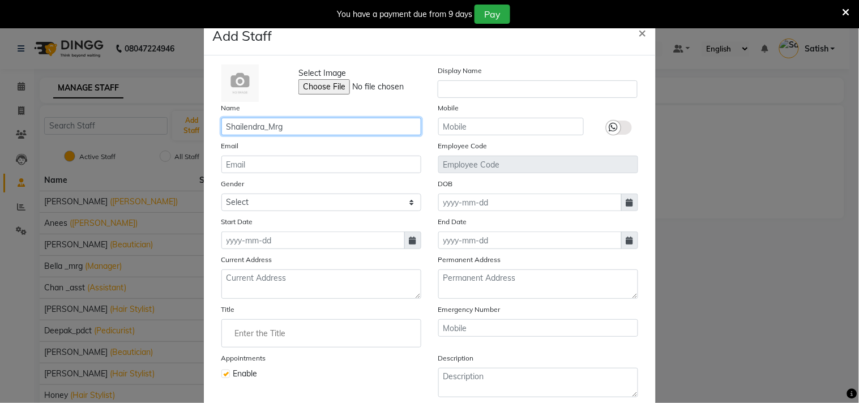
type input "Shailendra_Mrg"
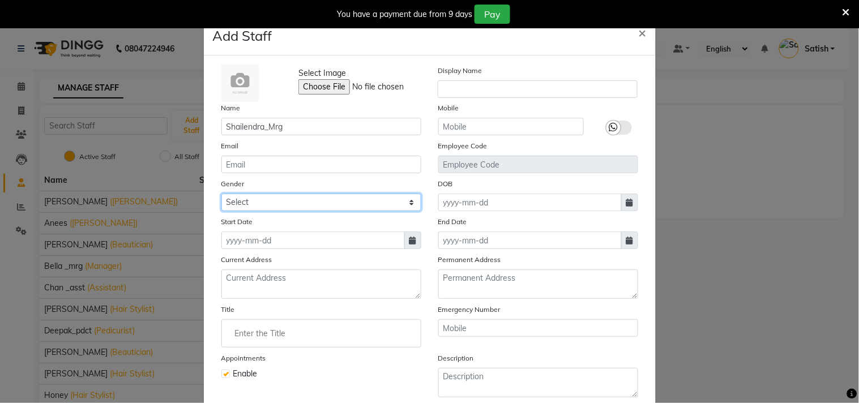
drag, startPoint x: 275, startPoint y: 199, endPoint x: 270, endPoint y: 209, distance: 11.4
click at [275, 199] on select "Select [DEMOGRAPHIC_DATA] [DEMOGRAPHIC_DATA] Other Prefer Not To Say" at bounding box center [321, 203] width 200 height 18
select select "[DEMOGRAPHIC_DATA]"
click at [221, 194] on select "Select [DEMOGRAPHIC_DATA] [DEMOGRAPHIC_DATA] Other Prefer Not To Say" at bounding box center [321, 203] width 200 height 18
click at [409, 241] on icon at bounding box center [412, 241] width 7 height 8
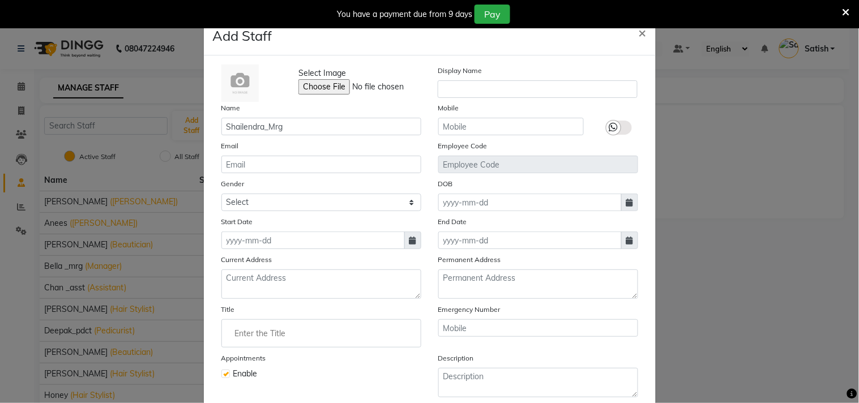
select select "9"
select select "2025"
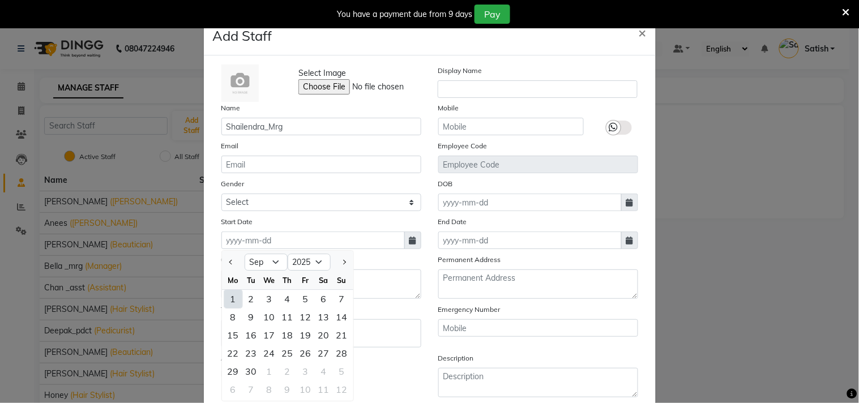
click at [228, 297] on div "1" at bounding box center [233, 299] width 18 height 18
type input "01-09-2025"
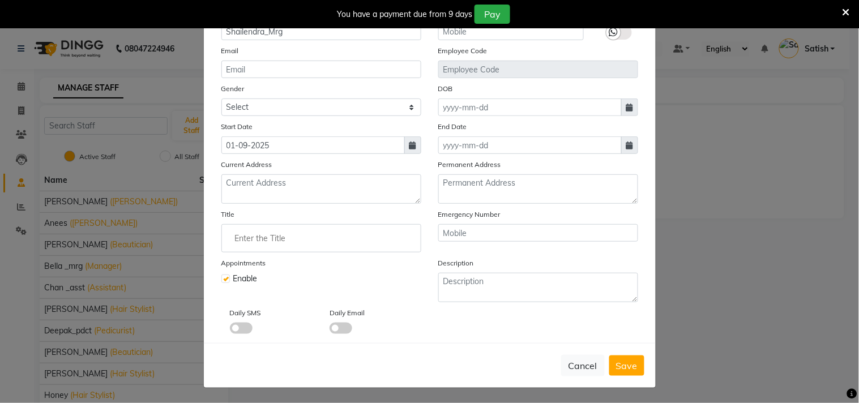
scroll to position [97, 0]
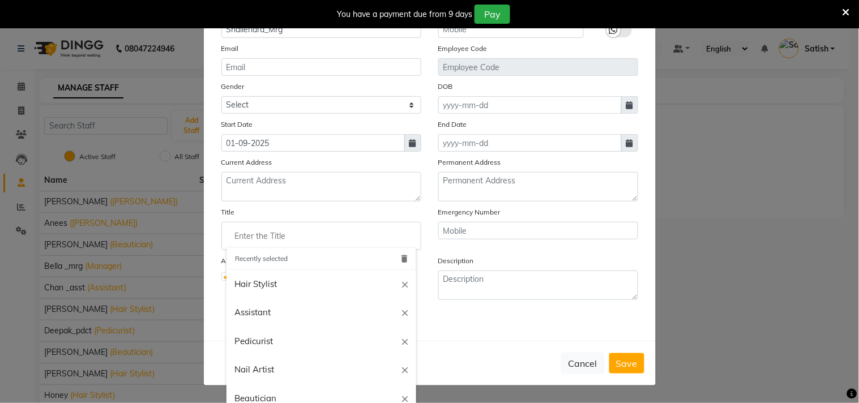
click at [270, 235] on input "Enter the Title" at bounding box center [321, 236] width 190 height 23
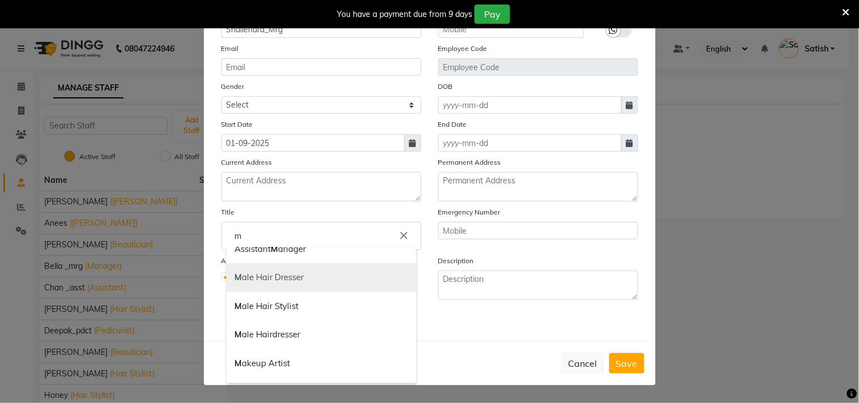
scroll to position [63, 0]
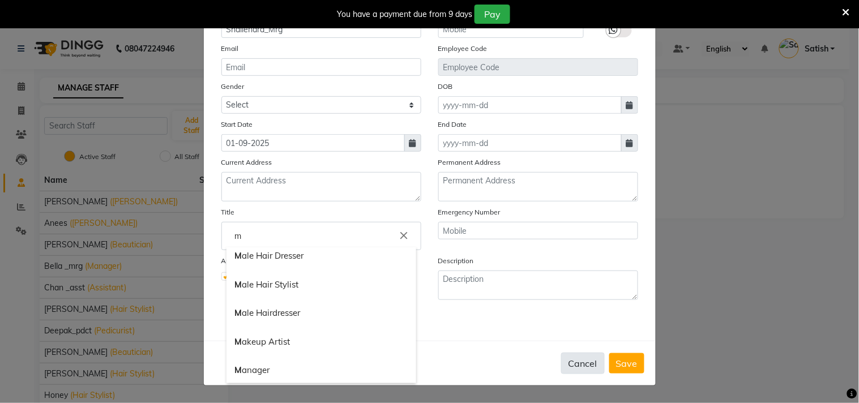
drag, startPoint x: 261, startPoint y: 367, endPoint x: 573, endPoint y: 372, distance: 312.5
click at [261, 368] on link "M anager" at bounding box center [321, 370] width 190 height 29
type input "Manager"
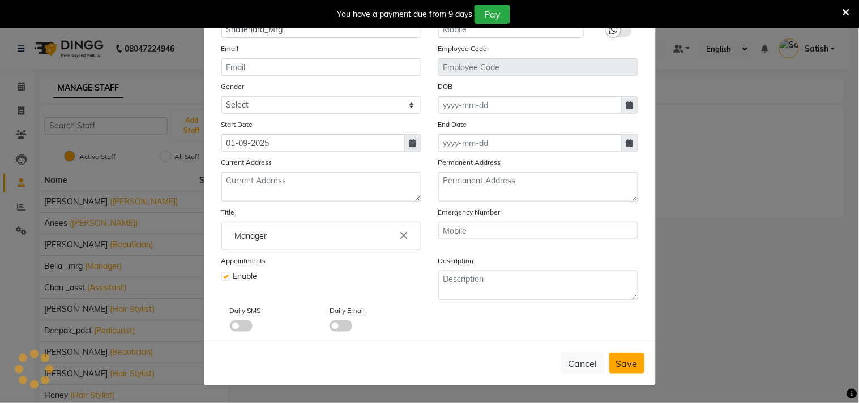
click at [619, 368] on span "Save" at bounding box center [627, 363] width 22 height 11
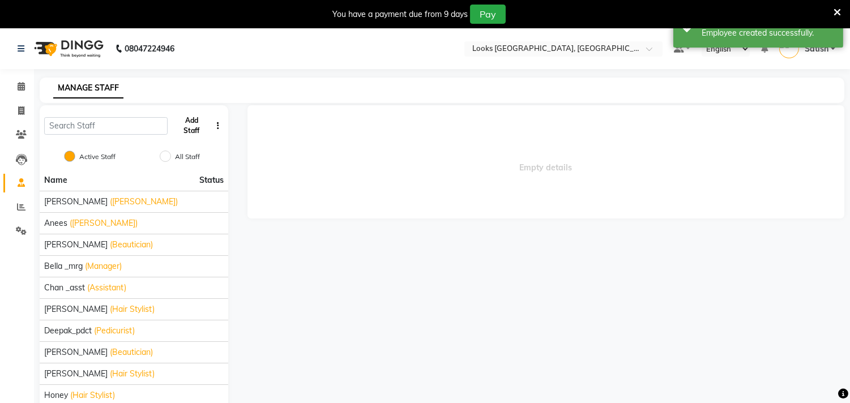
click at [188, 117] on button "Add Staff" at bounding box center [191, 125] width 39 height 29
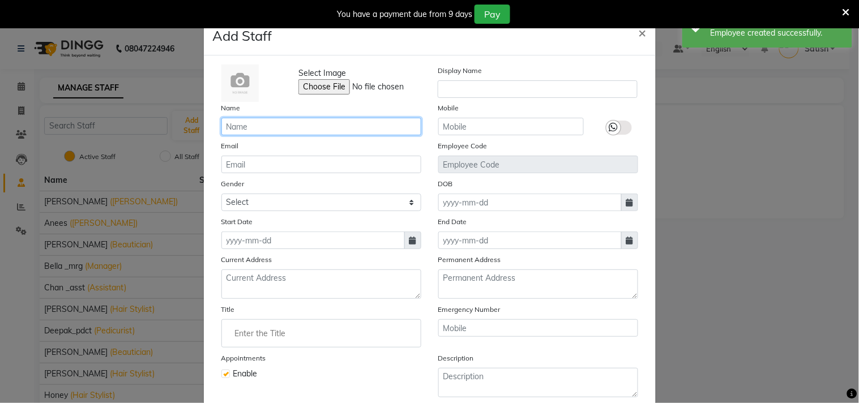
click at [246, 127] on input "text" at bounding box center [321, 127] width 200 height 18
paste input "[DEMOGRAPHIC_DATA]"
type input "[DEMOGRAPHIC_DATA]"
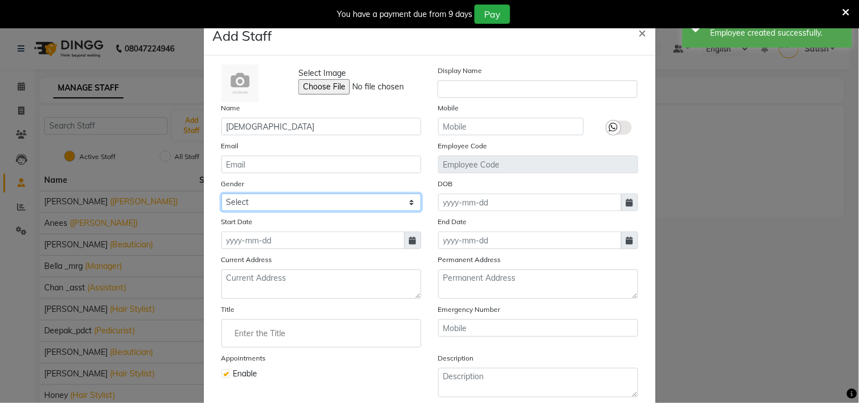
click at [284, 201] on select "Select [DEMOGRAPHIC_DATA] [DEMOGRAPHIC_DATA] Other Prefer Not To Say" at bounding box center [321, 203] width 200 height 18
select select "[DEMOGRAPHIC_DATA]"
click at [221, 194] on select "Select [DEMOGRAPHIC_DATA] [DEMOGRAPHIC_DATA] Other Prefer Not To Say" at bounding box center [321, 203] width 200 height 18
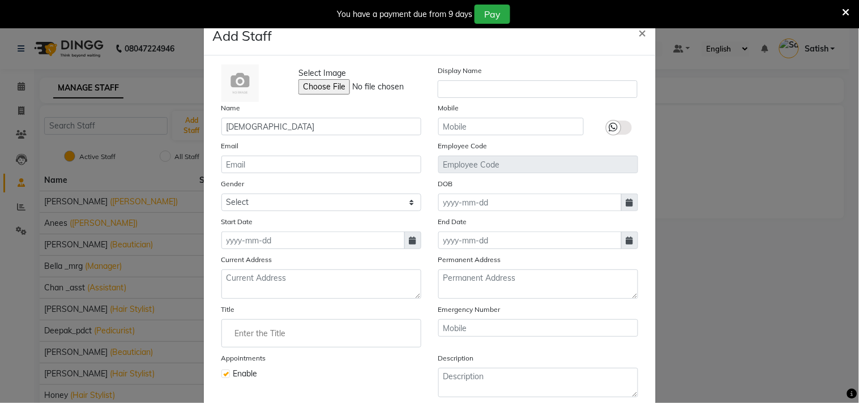
drag, startPoint x: 409, startPoint y: 236, endPoint x: 369, endPoint y: 256, distance: 44.6
click at [409, 237] on icon at bounding box center [412, 241] width 7 height 8
select select "9"
select select "2025"
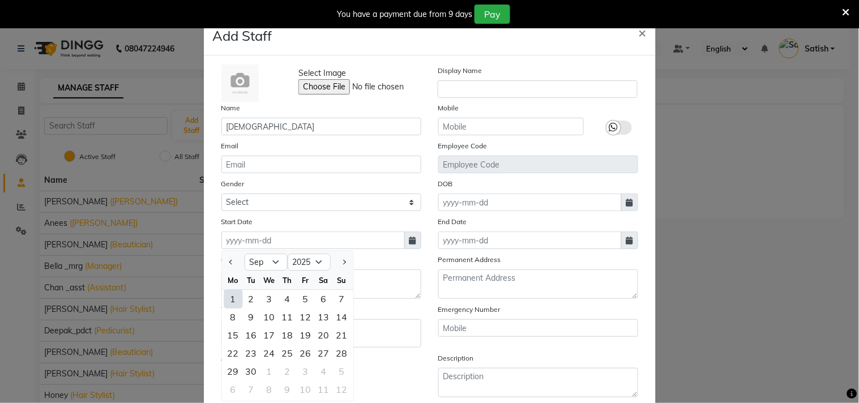
click at [229, 298] on div "1" at bounding box center [233, 299] width 18 height 18
type input "01-09-2025"
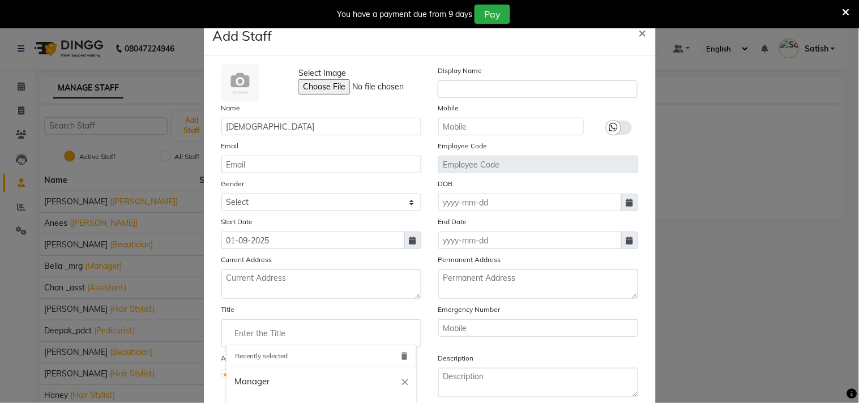
click at [270, 333] on input "Enter the Title" at bounding box center [321, 333] width 190 height 23
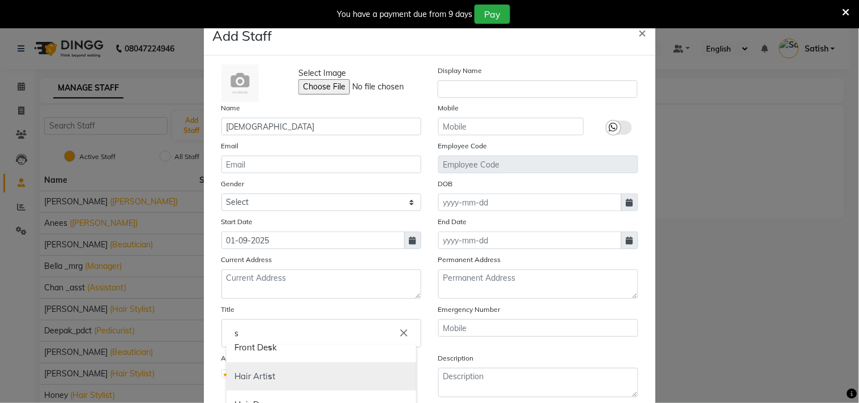
scroll to position [188, 0]
click at [259, 371] on link "Hair S tyli s t" at bounding box center [321, 371] width 190 height 29
type input "Hair Stylist"
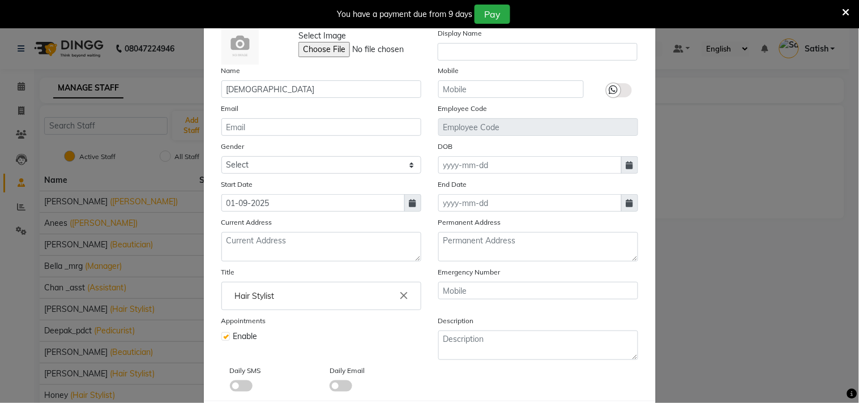
scroll to position [101, 0]
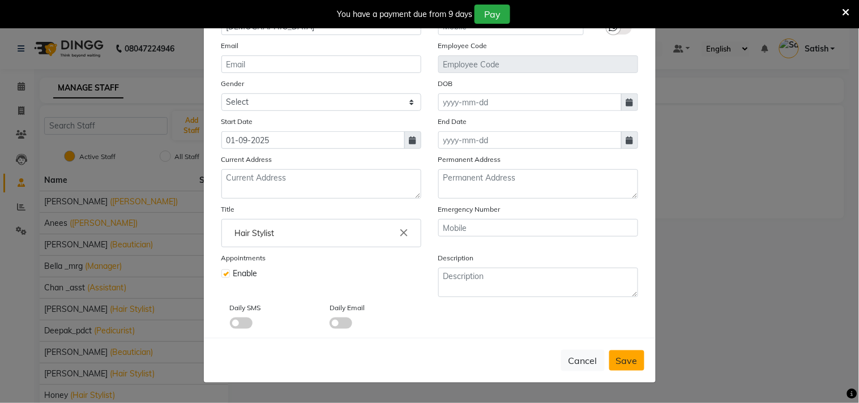
click at [623, 358] on span "Save" at bounding box center [627, 360] width 22 height 11
select select
checkbox input "false"
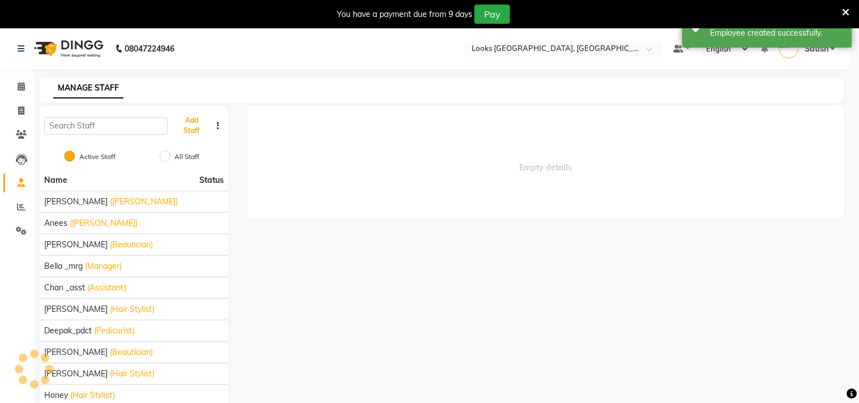
scroll to position [97, 0]
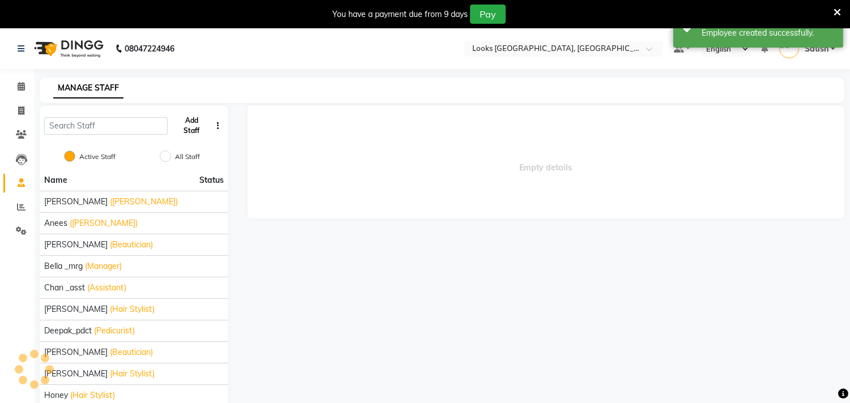
click at [191, 117] on button "Add Staff" at bounding box center [191, 125] width 39 height 29
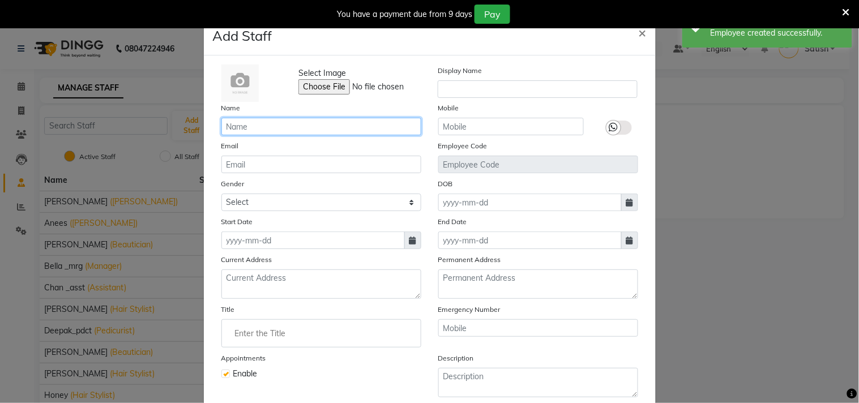
click at [321, 127] on input "text" at bounding box center [321, 127] width 200 height 18
paste input "Yashoda"
type input "Yashoda"
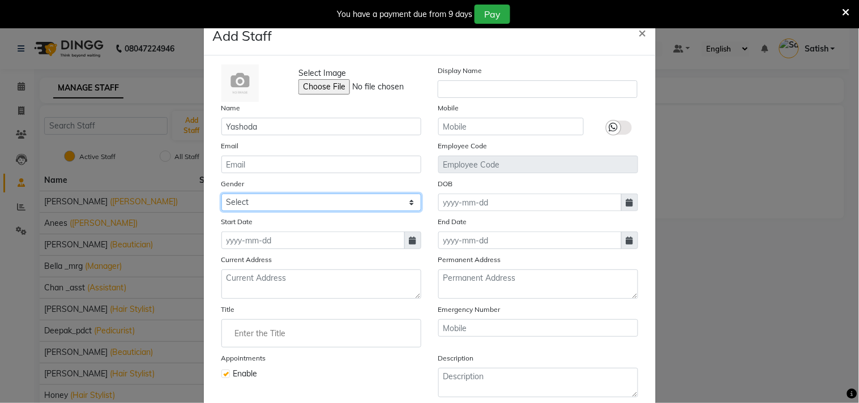
drag, startPoint x: 286, startPoint y: 205, endPoint x: 283, endPoint y: 210, distance: 5.8
click at [286, 205] on select "Select [DEMOGRAPHIC_DATA] [DEMOGRAPHIC_DATA] Other Prefer Not To Say" at bounding box center [321, 203] width 200 height 18
select select "[DEMOGRAPHIC_DATA]"
click at [221, 194] on select "Select [DEMOGRAPHIC_DATA] [DEMOGRAPHIC_DATA] Other Prefer Not To Say" at bounding box center [321, 203] width 200 height 18
click at [409, 241] on icon at bounding box center [412, 241] width 7 height 8
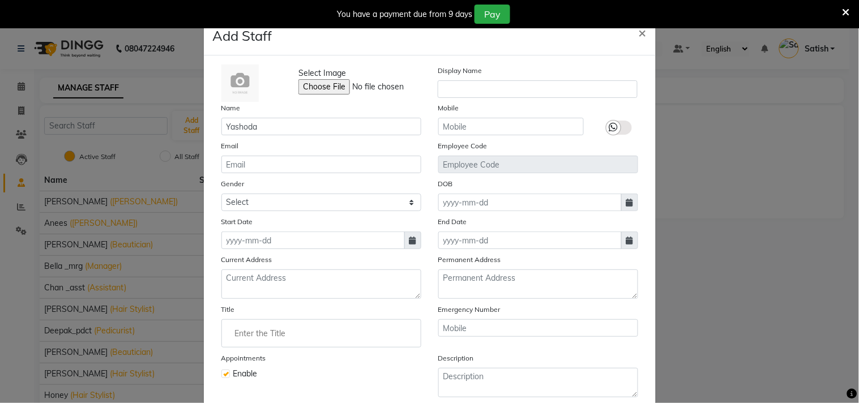
select select "9"
select select "2025"
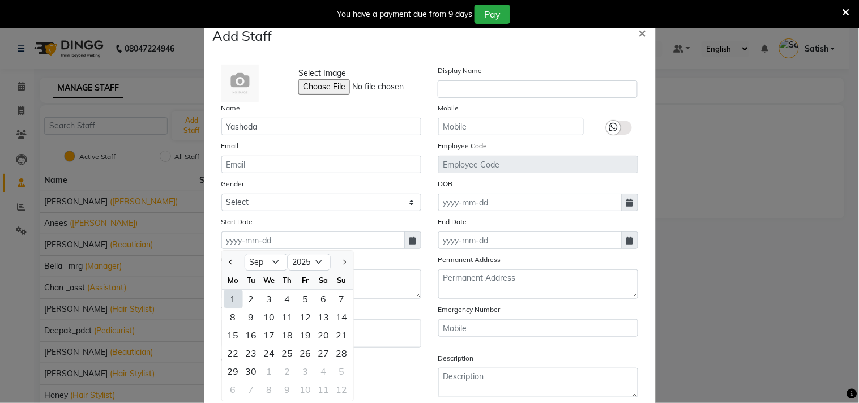
click at [225, 300] on div "1" at bounding box center [233, 299] width 18 height 18
type input "01-09-2025"
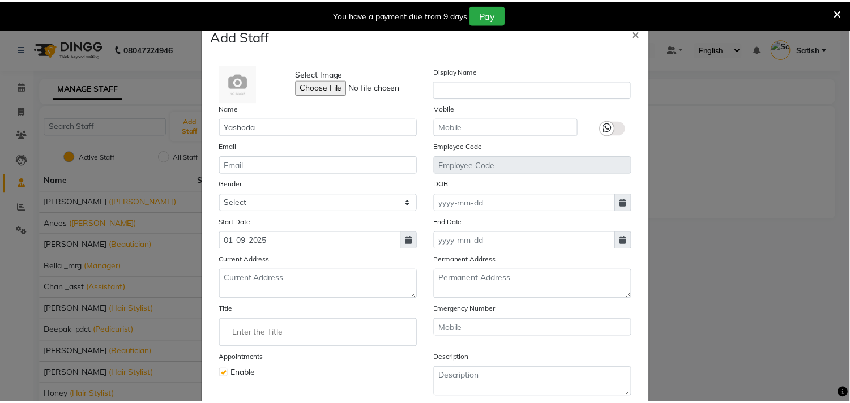
scroll to position [63, 0]
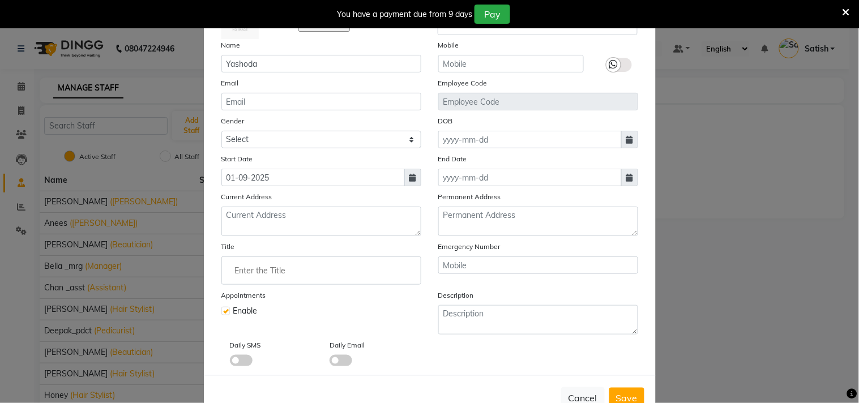
click at [286, 270] on input "Enter the Title" at bounding box center [321, 270] width 190 height 23
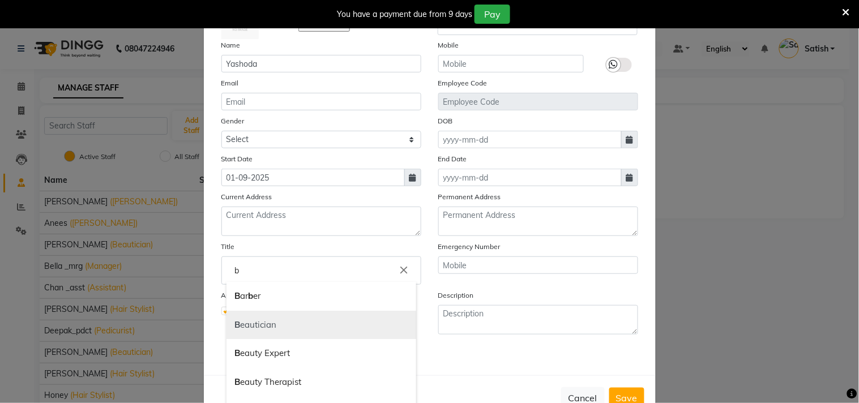
click at [275, 326] on link "B eautician" at bounding box center [321, 325] width 190 height 29
type input "Beautician"
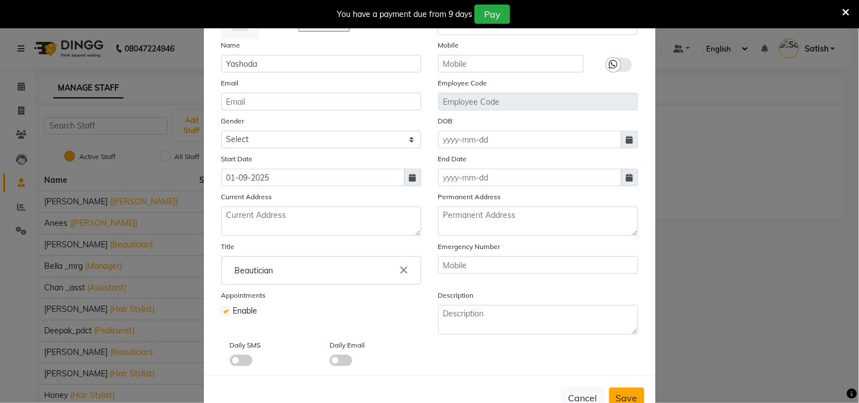
click at [618, 398] on span "Save" at bounding box center [627, 397] width 22 height 11
select select
checkbox input "false"
